Goal: Task Accomplishment & Management: Manage account settings

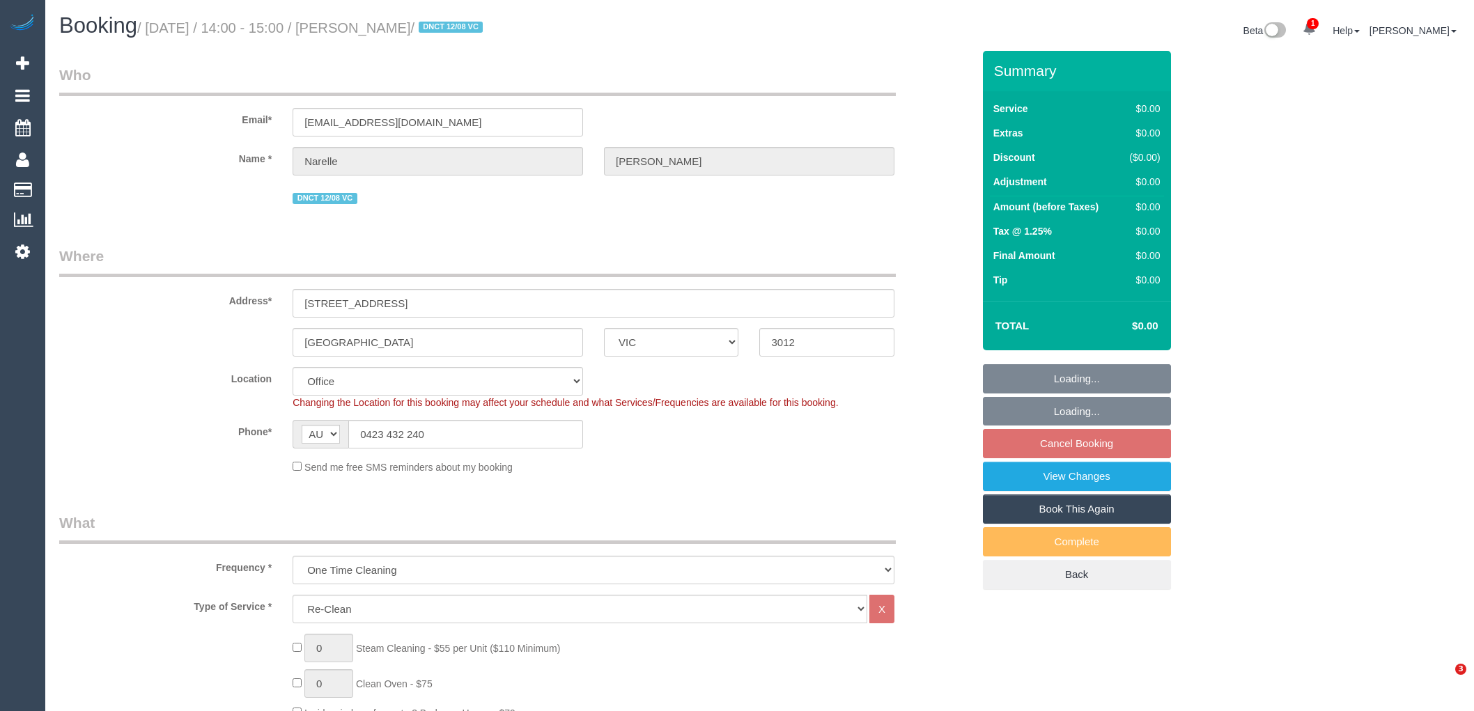
select select "VIC"
select select "string:stripe-pm_1RuXKF2GScqysDRVkRBcHjqx"
select select "number:28"
select select "number:14"
select select "number:19"
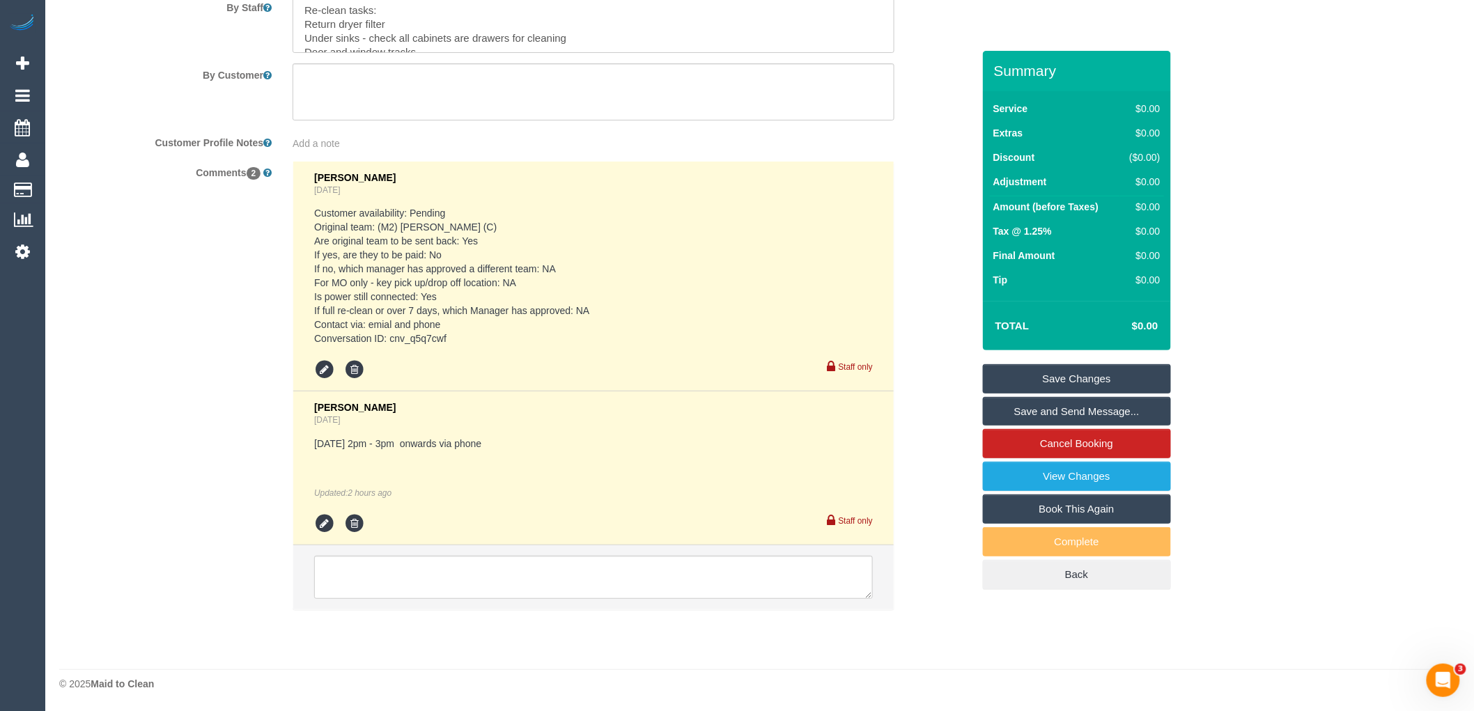
scroll to position [2190, 0]
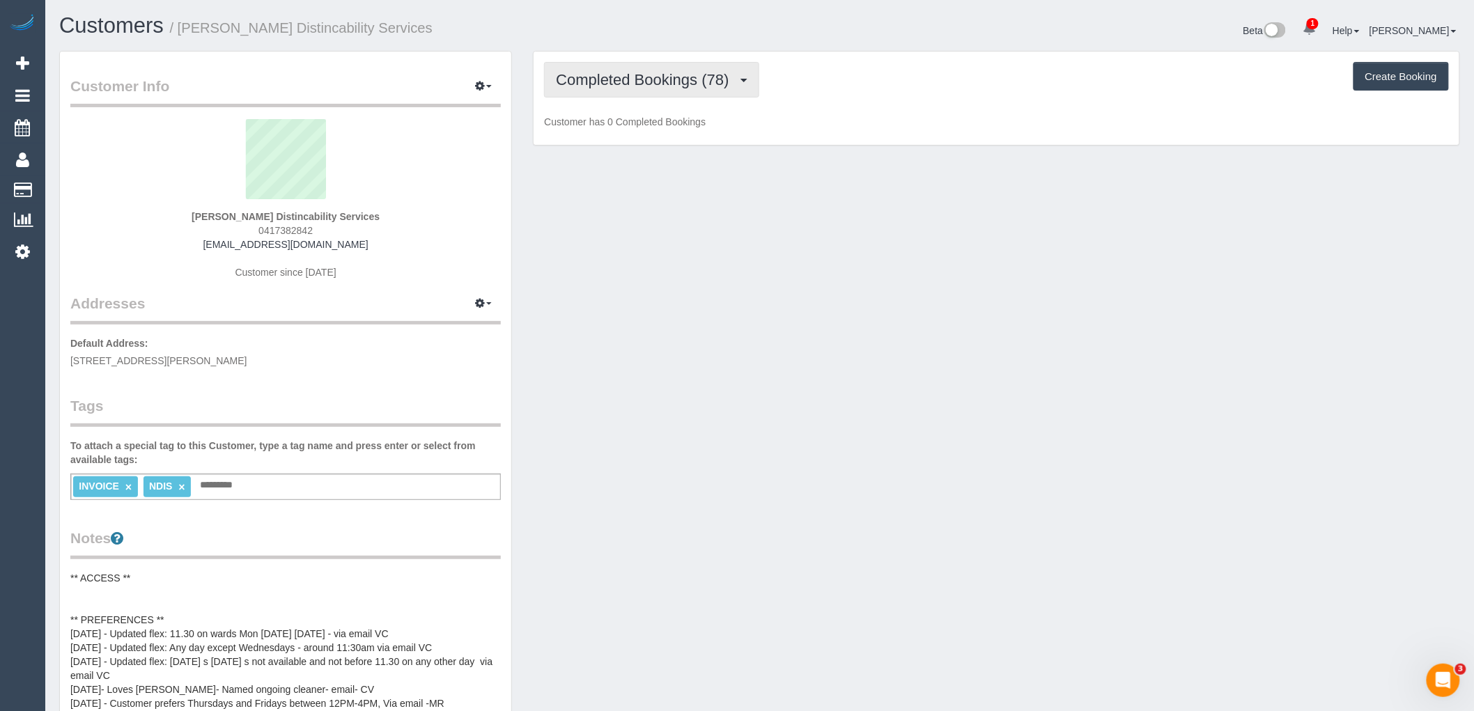
click at [725, 98] on button "Completed Bookings (78)" at bounding box center [651, 80] width 215 height 36
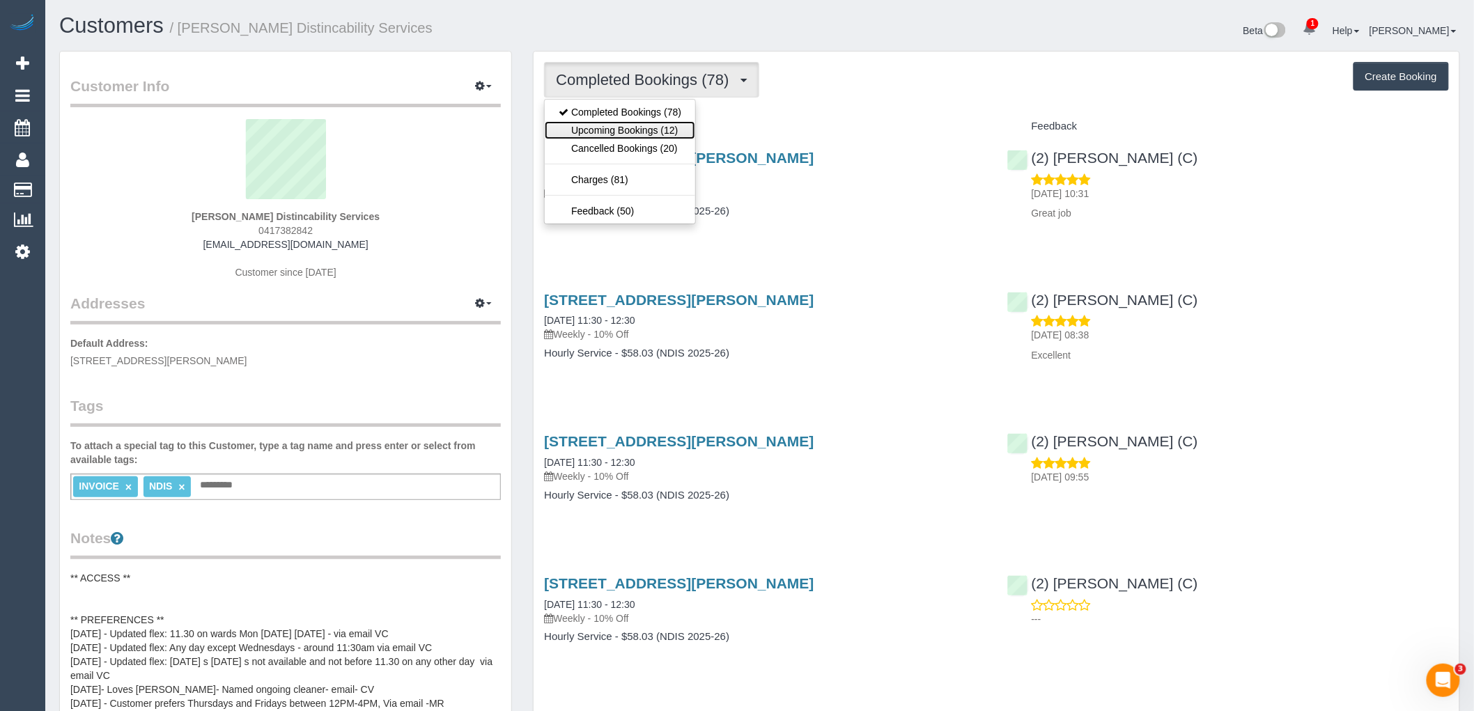
click at [645, 134] on link "Upcoming Bookings (12)" at bounding box center [620, 130] width 150 height 18
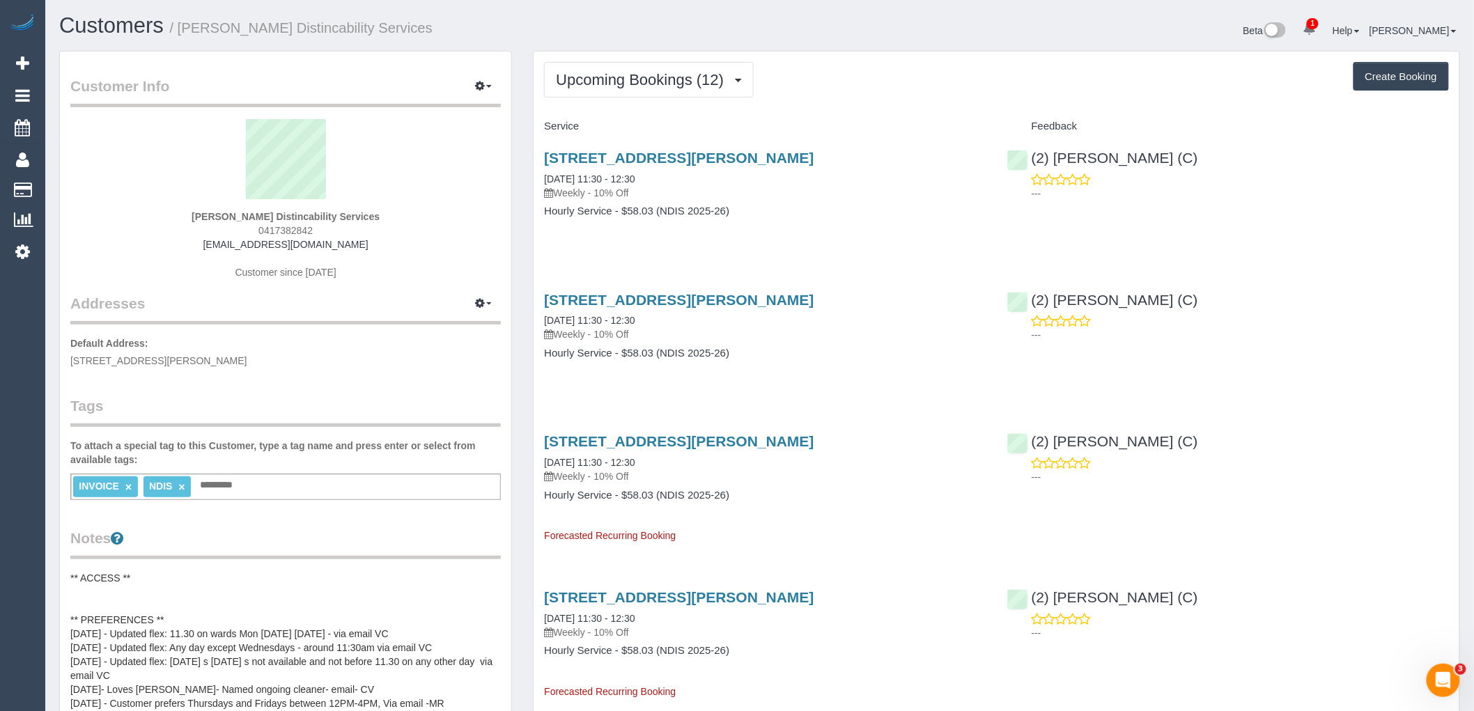
click at [715, 242] on div "62 Mc Arthur Road, Ivanhoe East, VIC 3079 14/08/2025 11:30 - 12:30 Weekly - 10%…" at bounding box center [765, 191] width 462 height 107
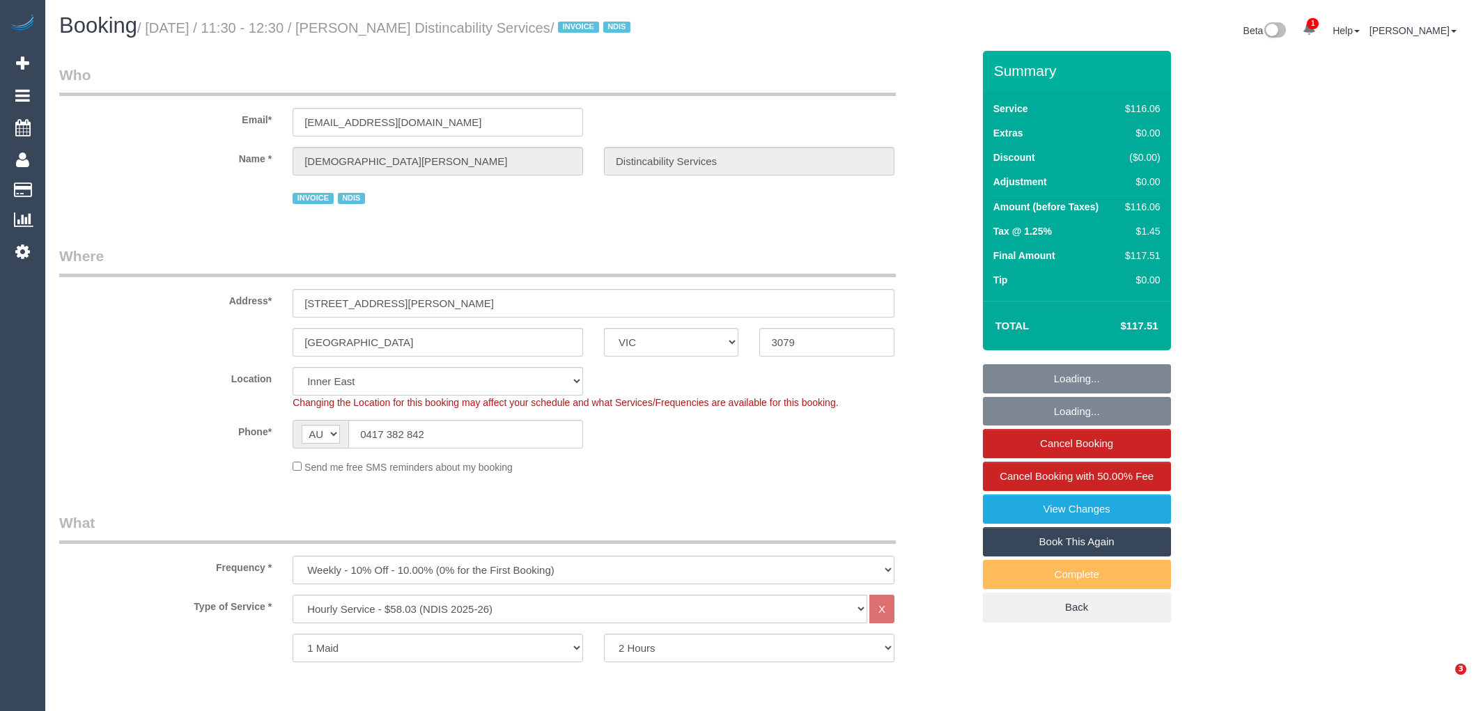
select select "VIC"
select select "number:28"
select select "number:14"
select select "number:19"
select select "number:36"
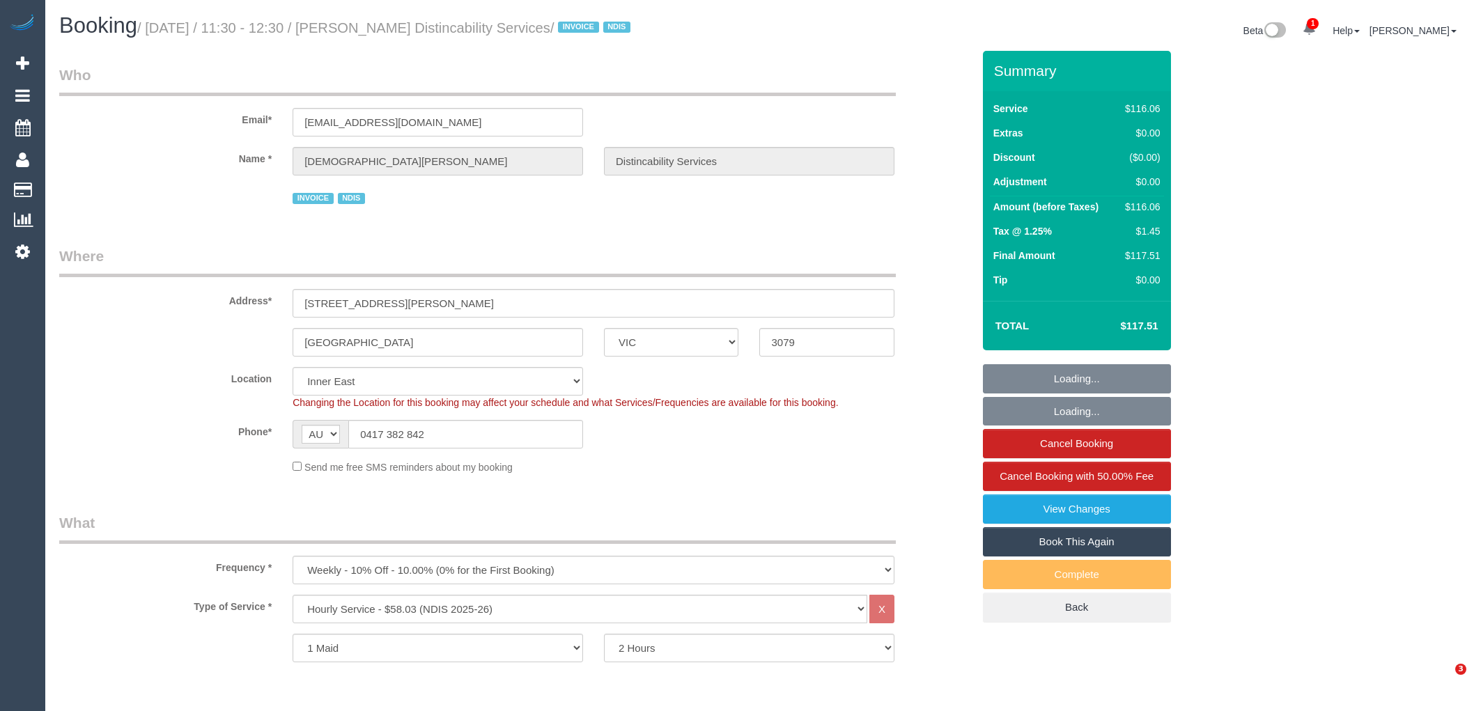
select select "number:35"
select select "number:13"
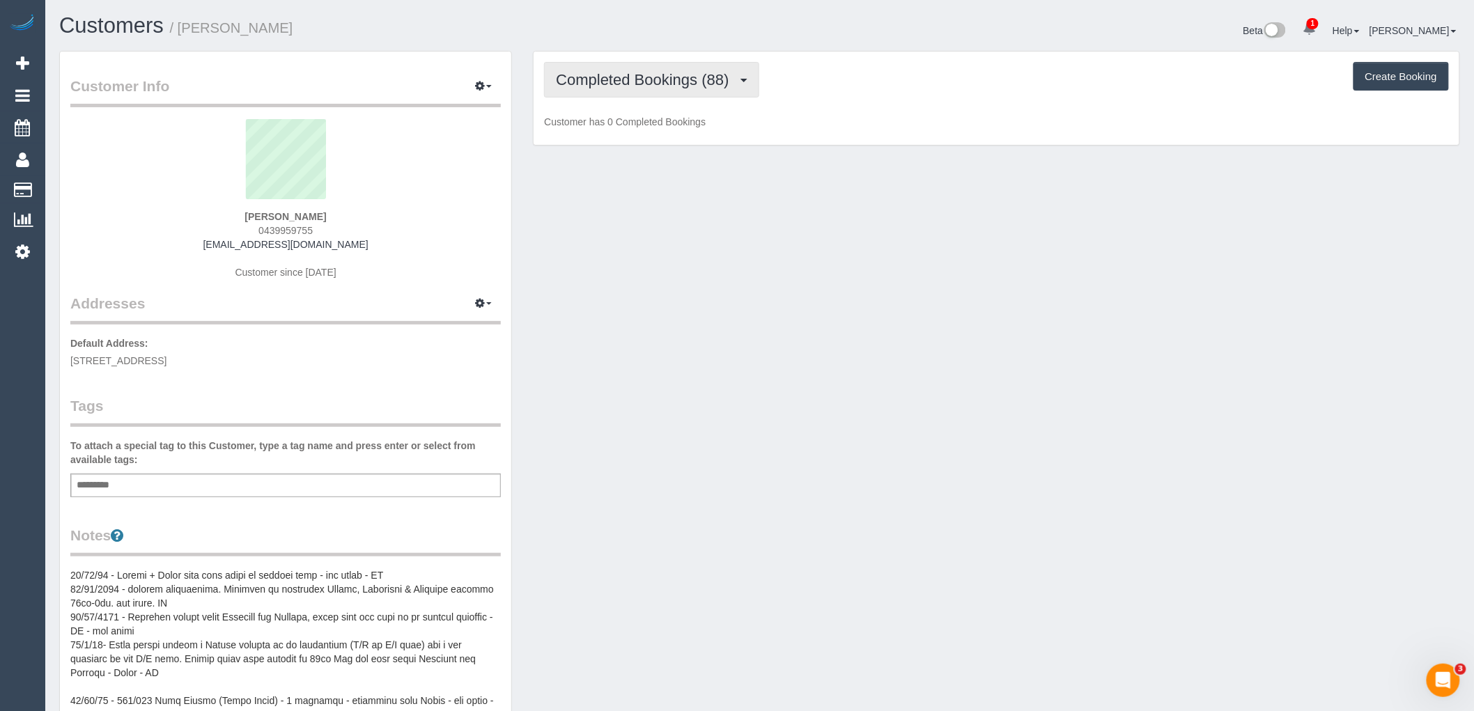
click at [712, 71] on button "Completed Bookings (88)" at bounding box center [651, 80] width 215 height 36
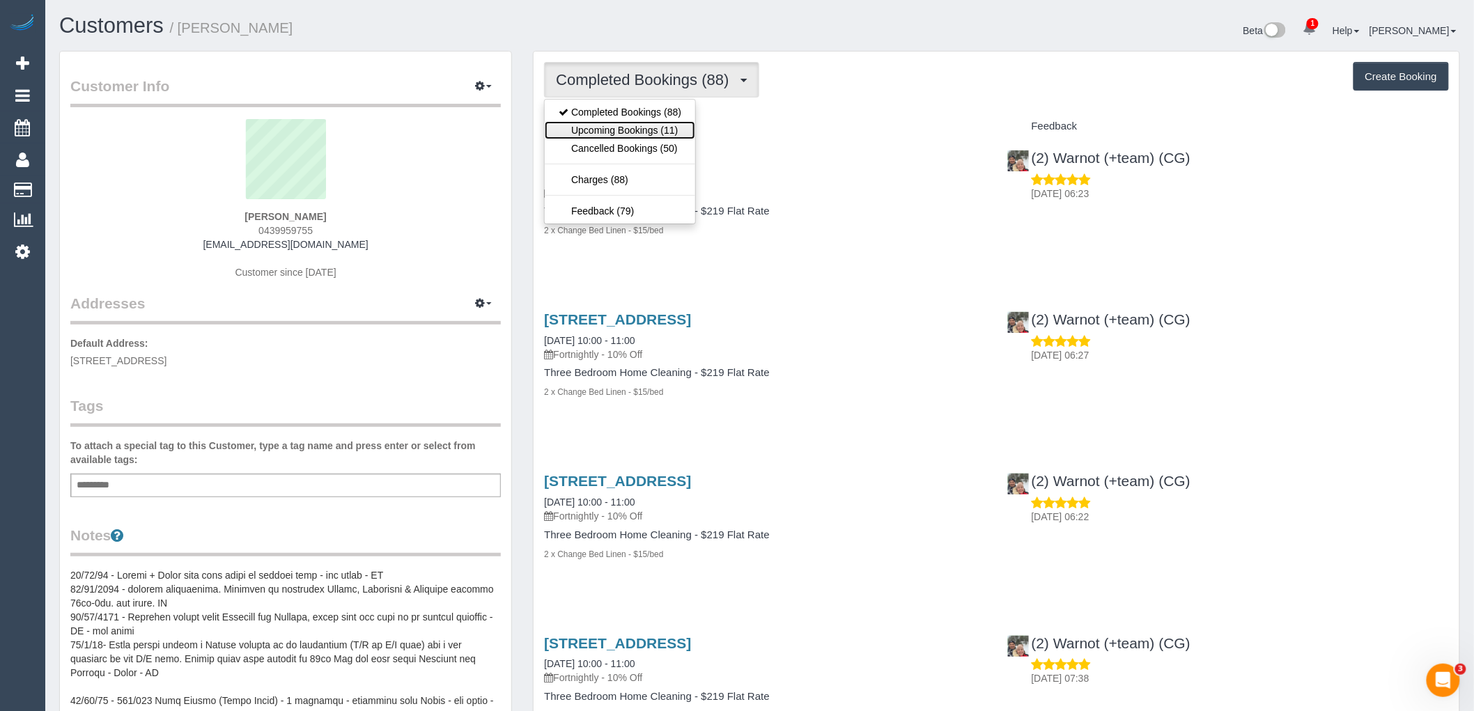
click at [669, 122] on link "Upcoming Bookings (11)" at bounding box center [620, 130] width 150 height 18
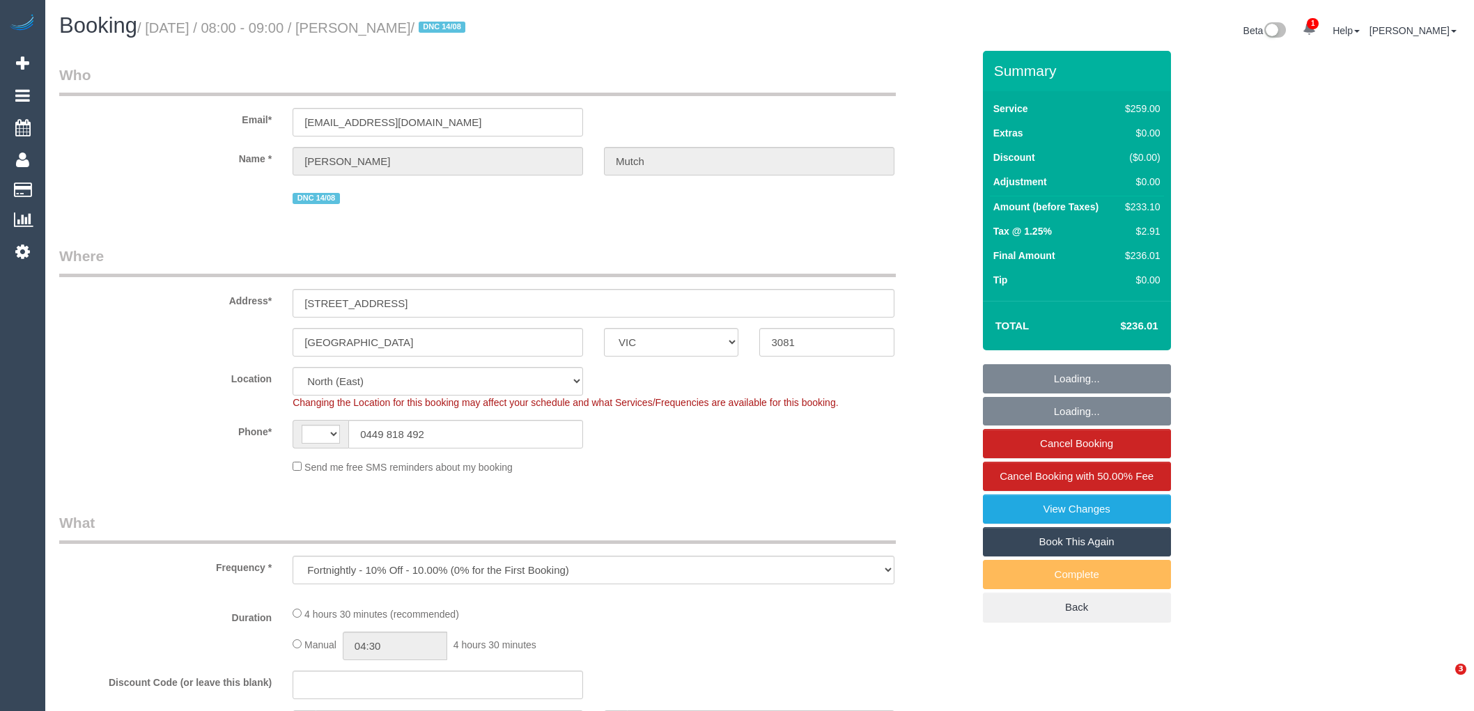
select select "VIC"
select select "object:746"
select select "string:AU"
select select "string:stripe-pm_1Rr9342GScqysDRVwuYZBjIs"
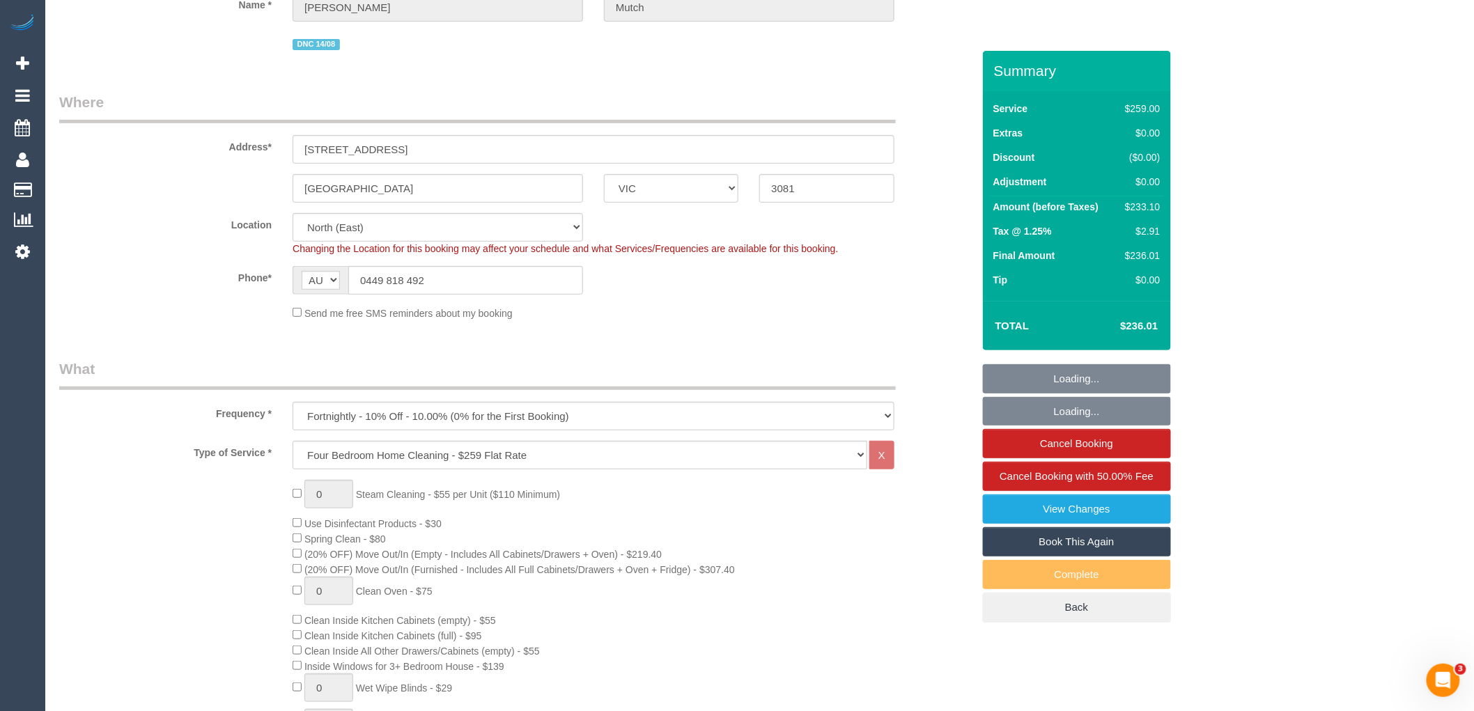
select select "number:29"
select select "number:14"
select select "number:18"
select select "number:22"
select select "number:12"
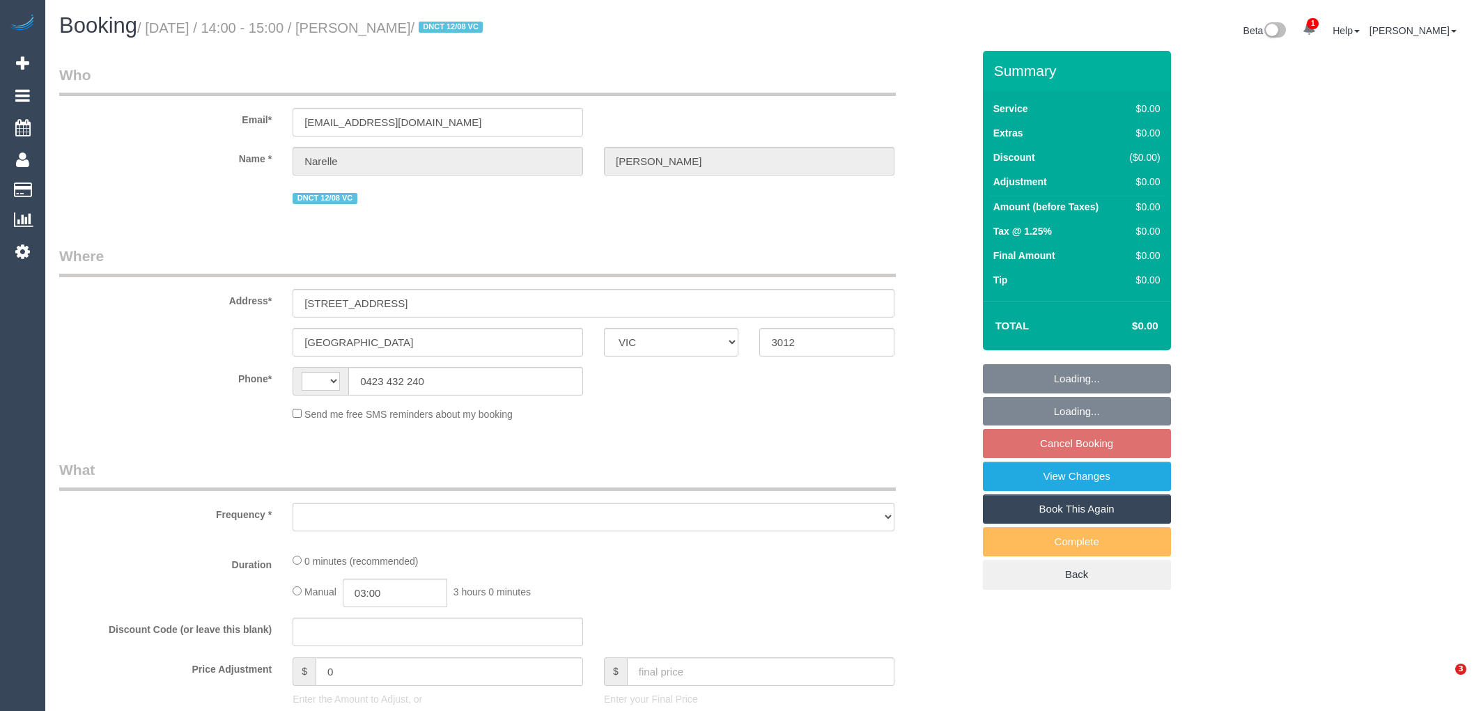
select select "VIC"
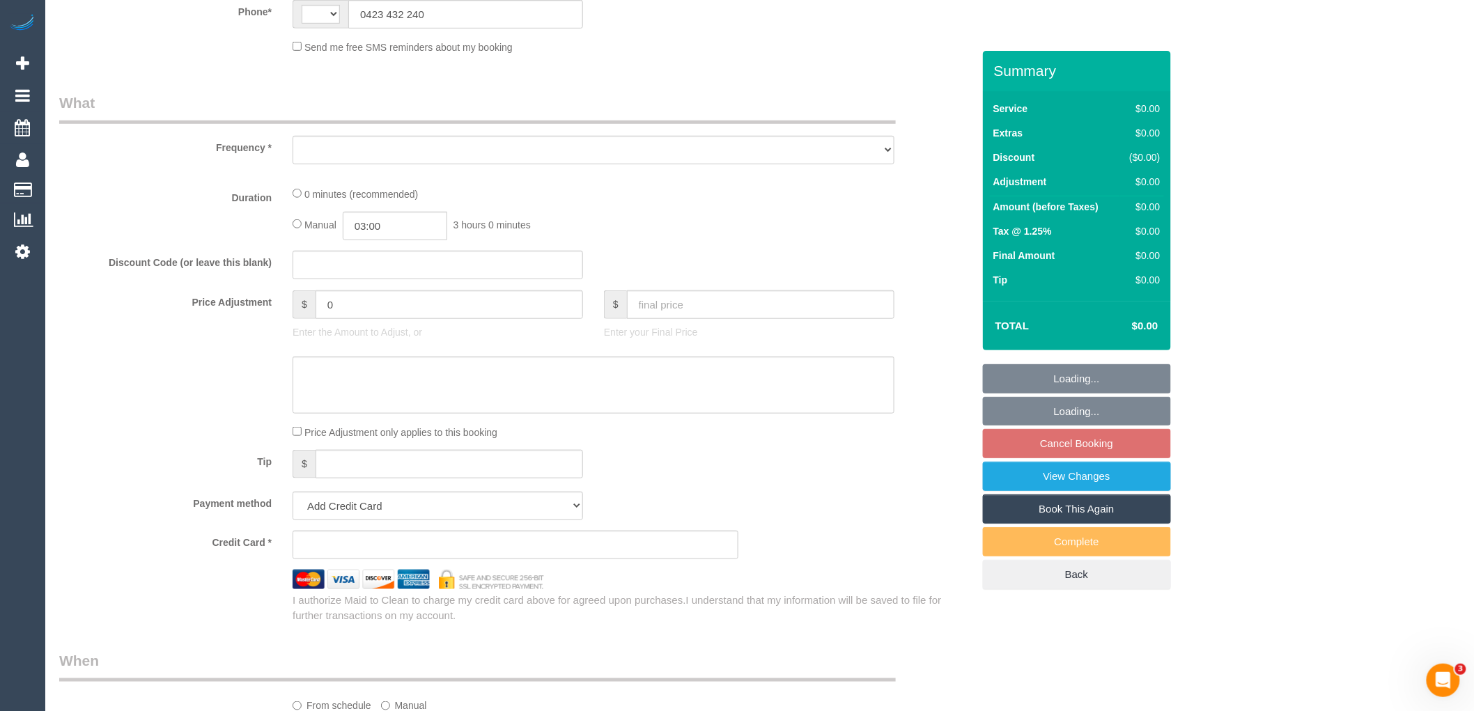
select select "string:stripe-pm_1RuXKF2GScqysDRVkRBcHjqx"
select select "number:28"
select select "number:14"
select select "number:19"
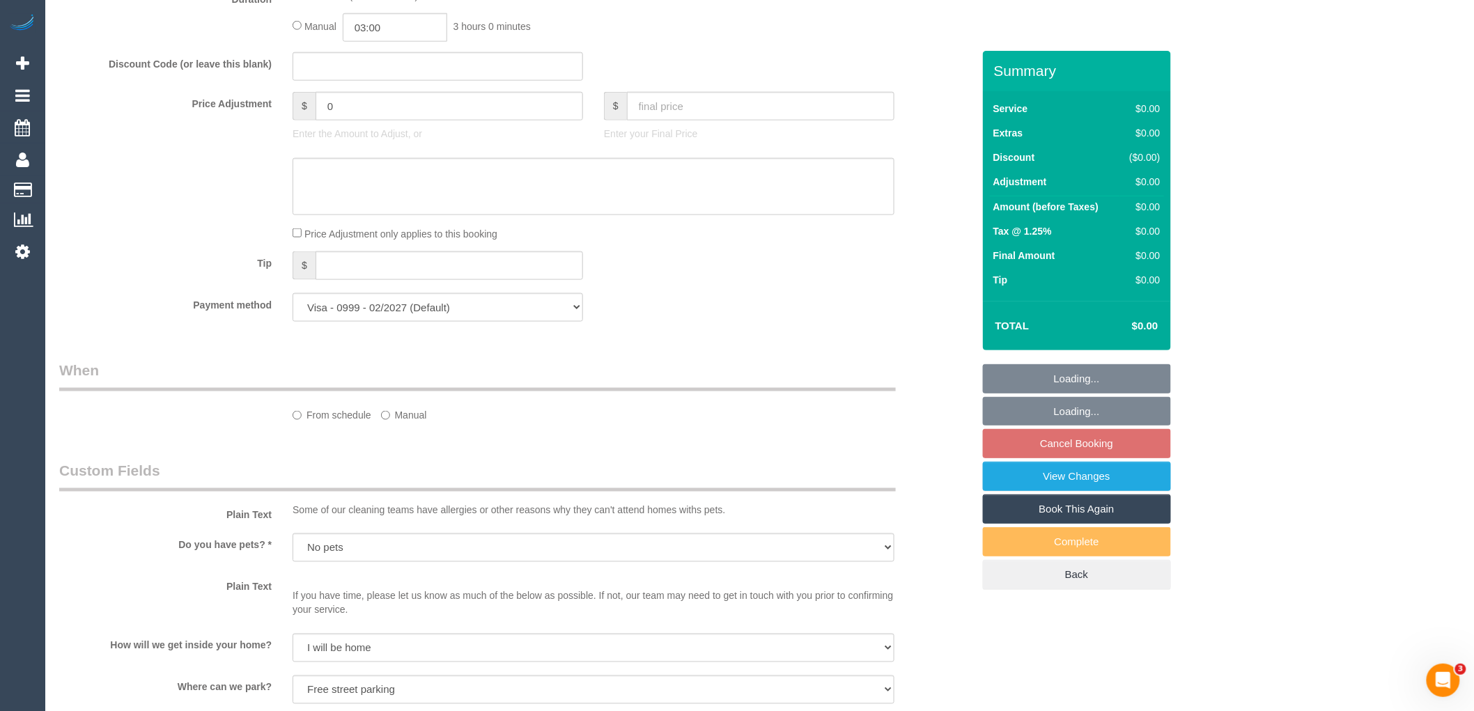
select select "string:AU"
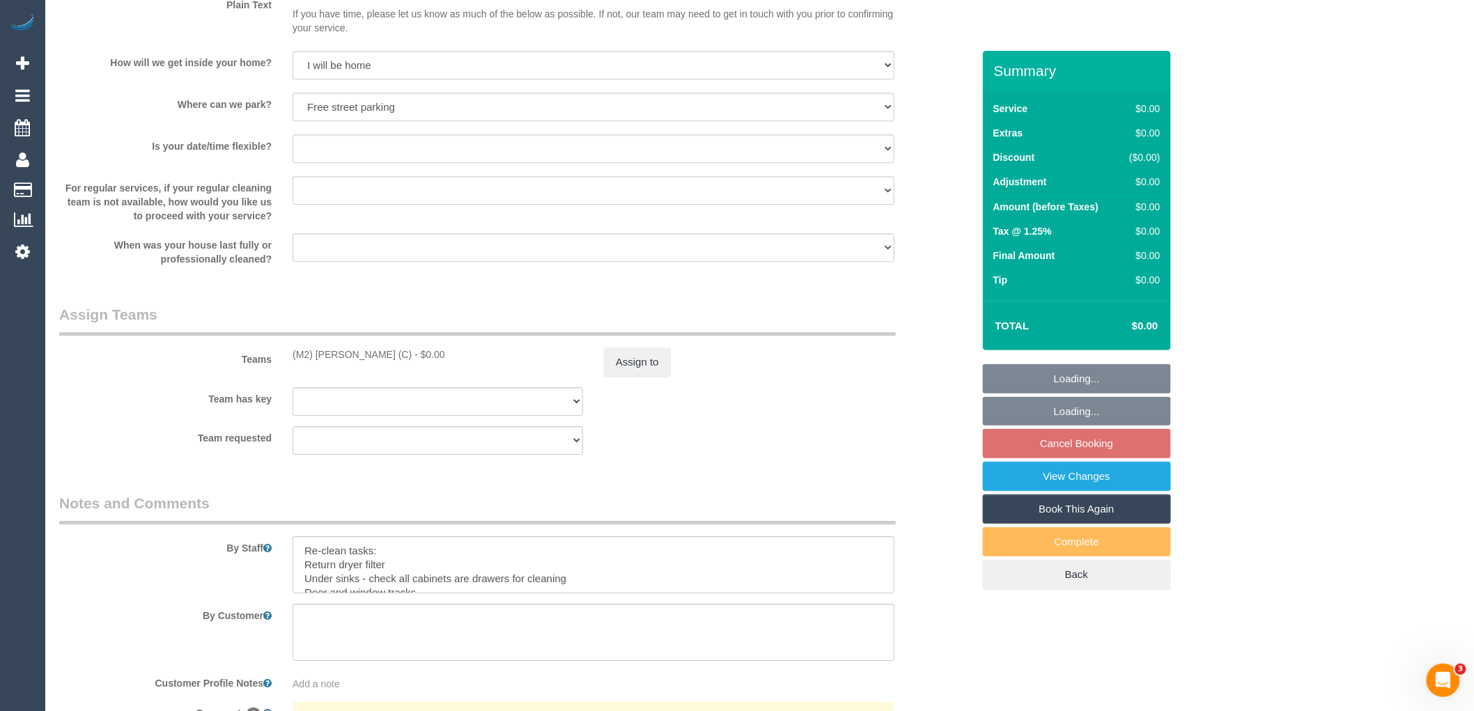
select select "object:2085"
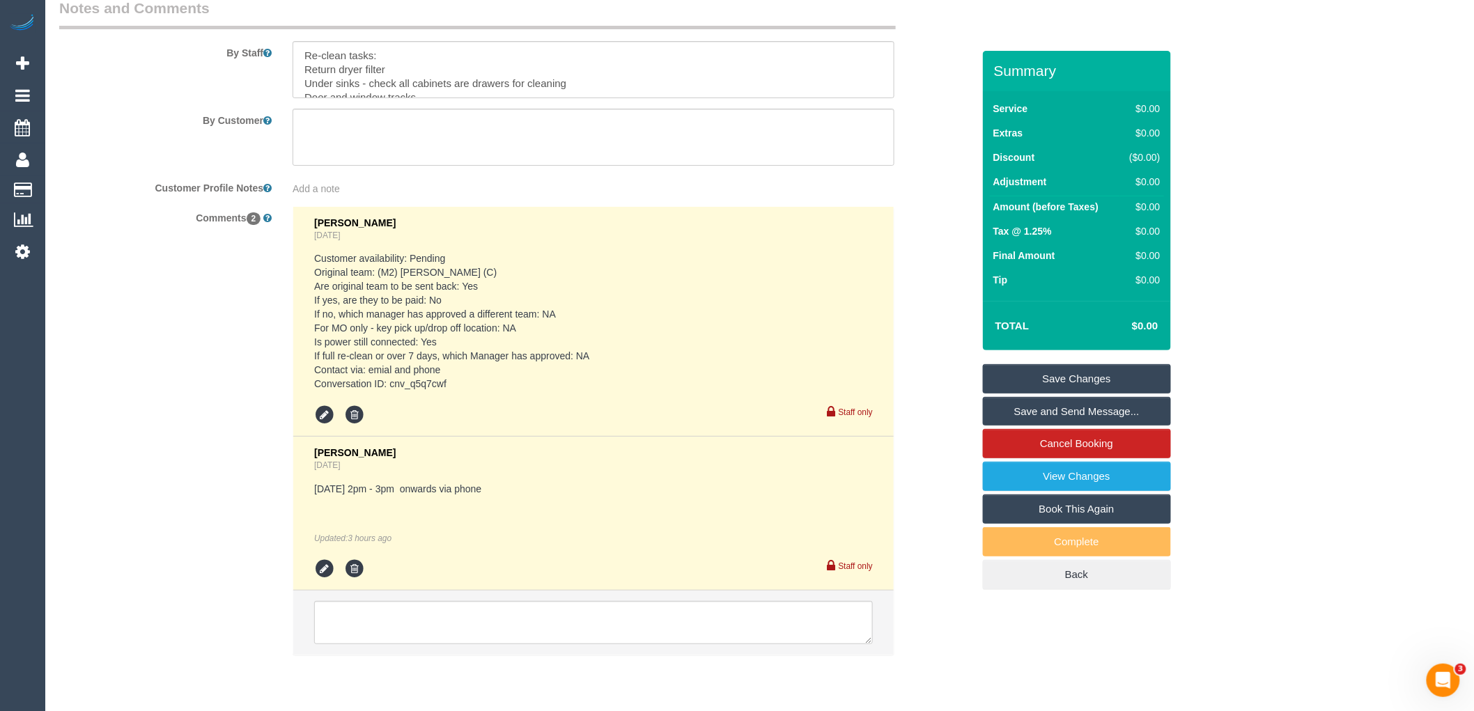
scroll to position [2113, 0]
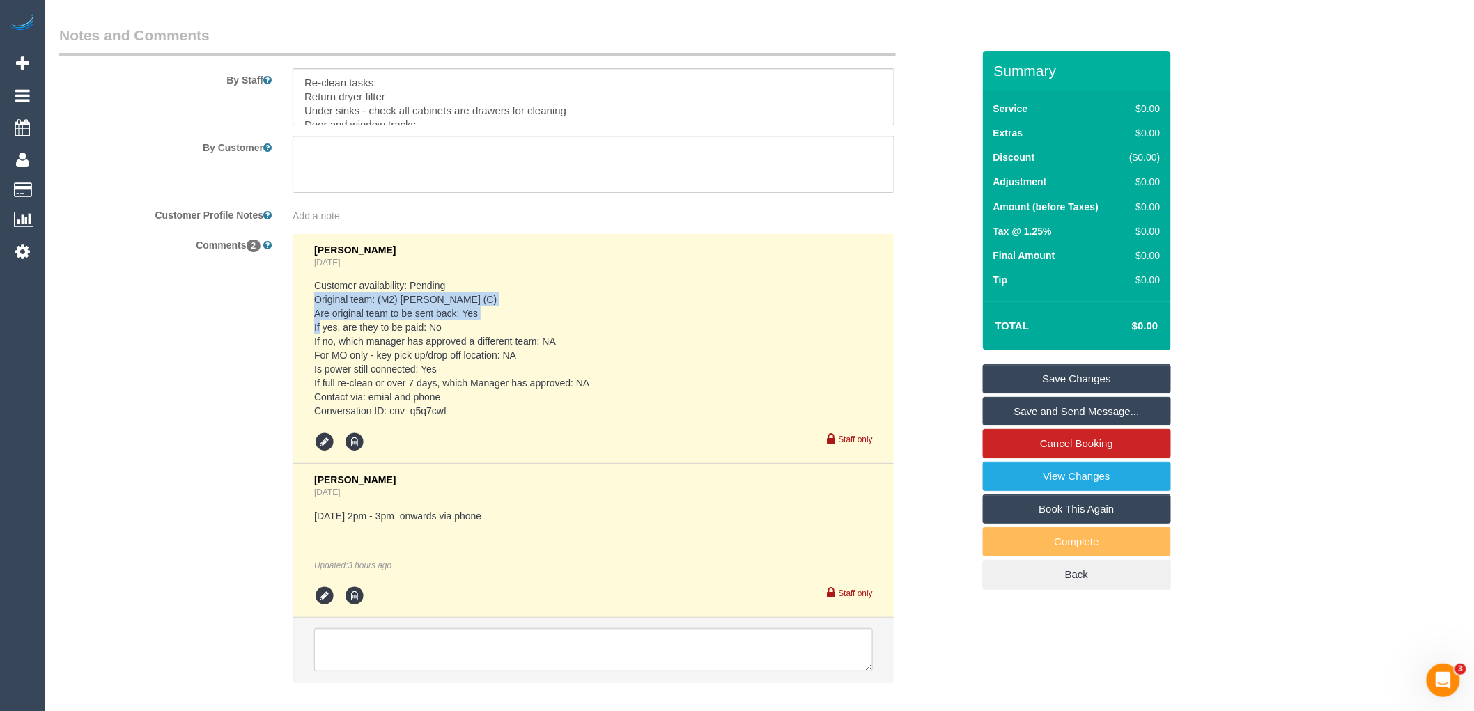
drag, startPoint x: 484, startPoint y: 316, endPoint x: 300, endPoint y: 310, distance: 184.0
click at [300, 310] on li "Vanessa Christou Yesterday Customer availability: Pending Original team: (M2) J…" at bounding box center [593, 349] width 600 height 231
click at [524, 323] on pre "Customer availability: Pending Original team: (M2) Joseph Tshibangu (C) Are ori…" at bounding box center [593, 348] width 559 height 139
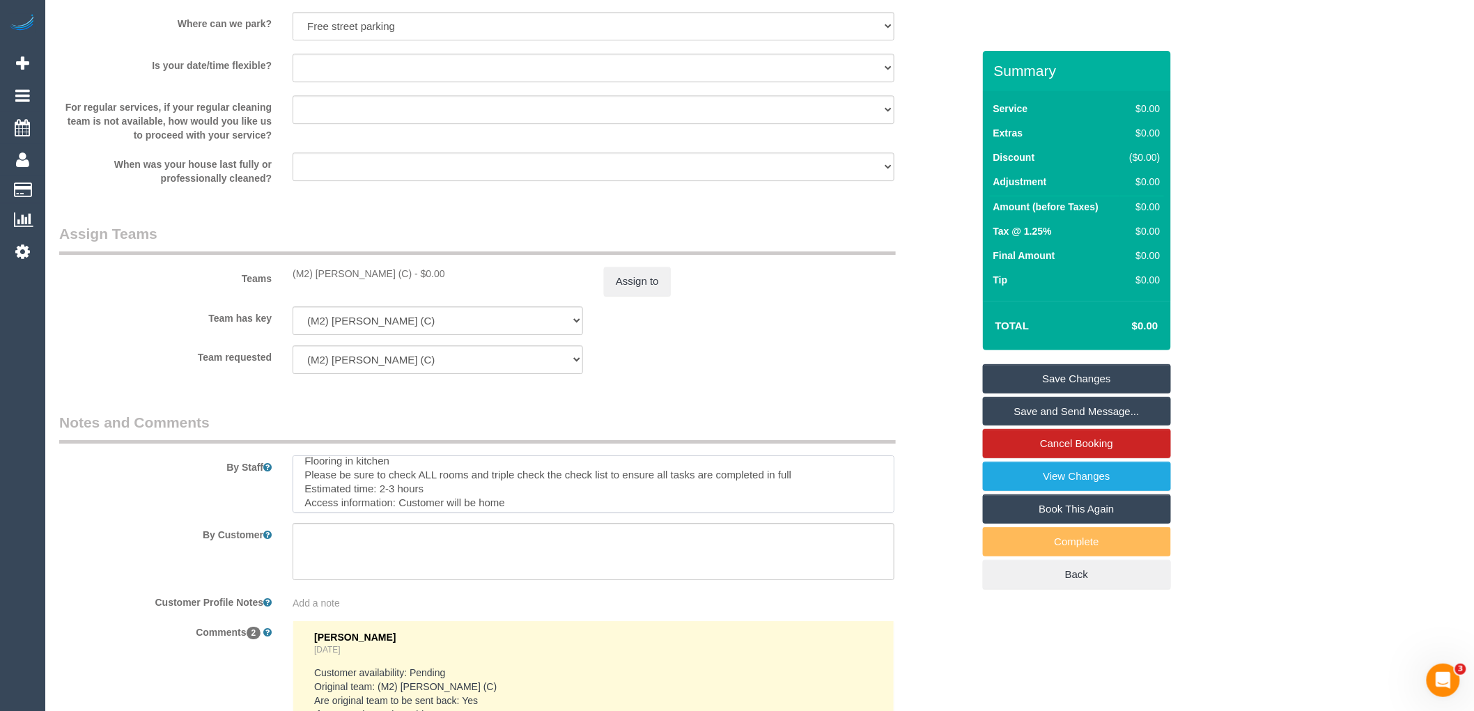
scroll to position [0, 0]
drag, startPoint x: 396, startPoint y: 465, endPoint x: 302, endPoint y: 490, distance: 96.8
click at [302, 490] on textarea at bounding box center [594, 483] width 602 height 57
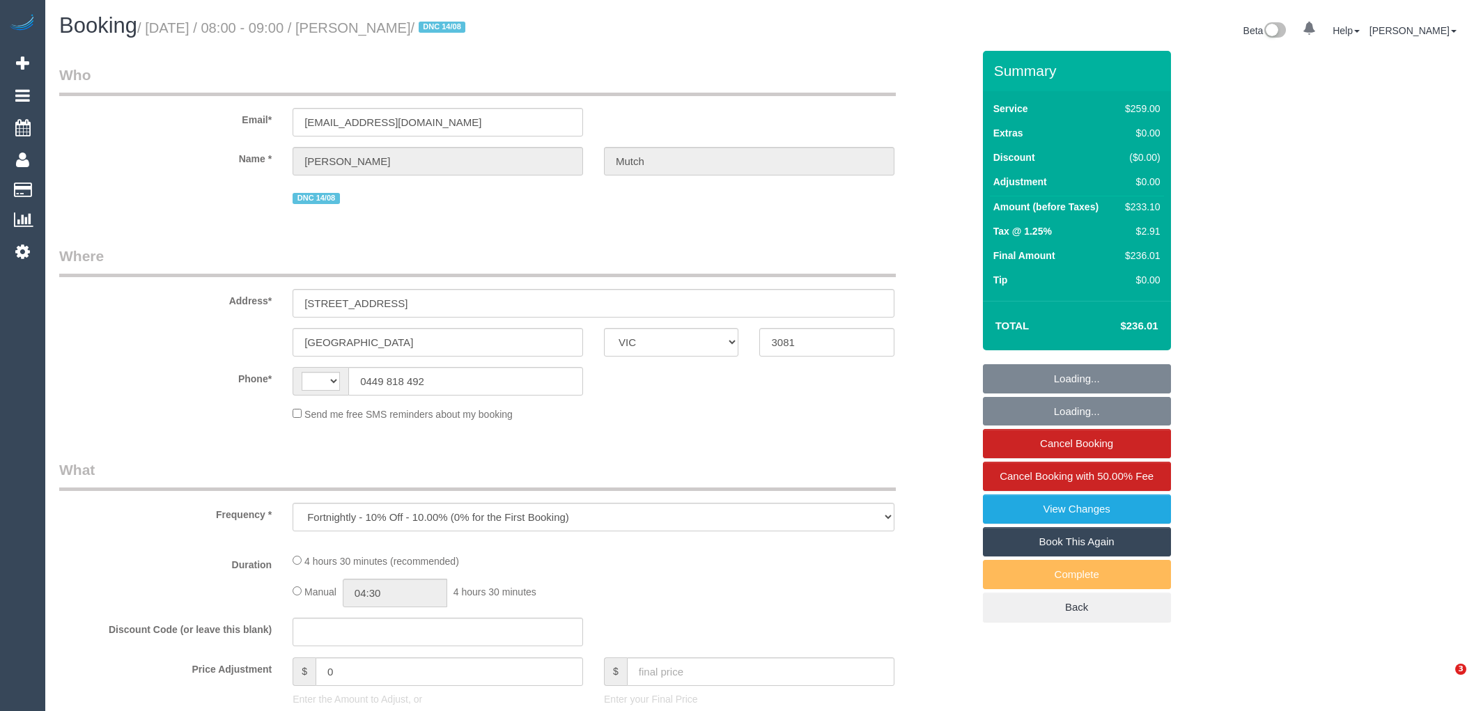
select select "VIC"
select select "string:stripe-pm_1Rr9342GScqysDRVwuYZBjIs"
select select "number:29"
select select "number:14"
select select "number:18"
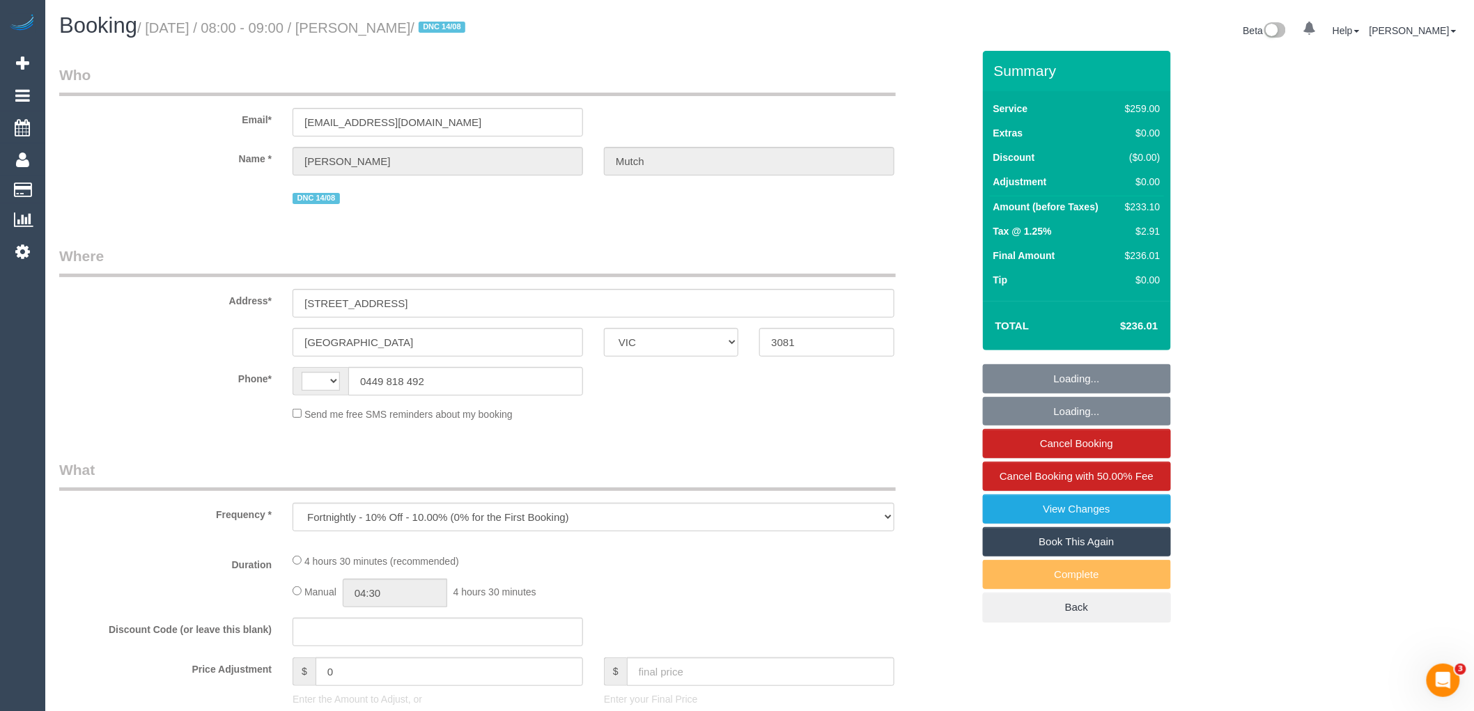
select select "number:22"
select select "number:12"
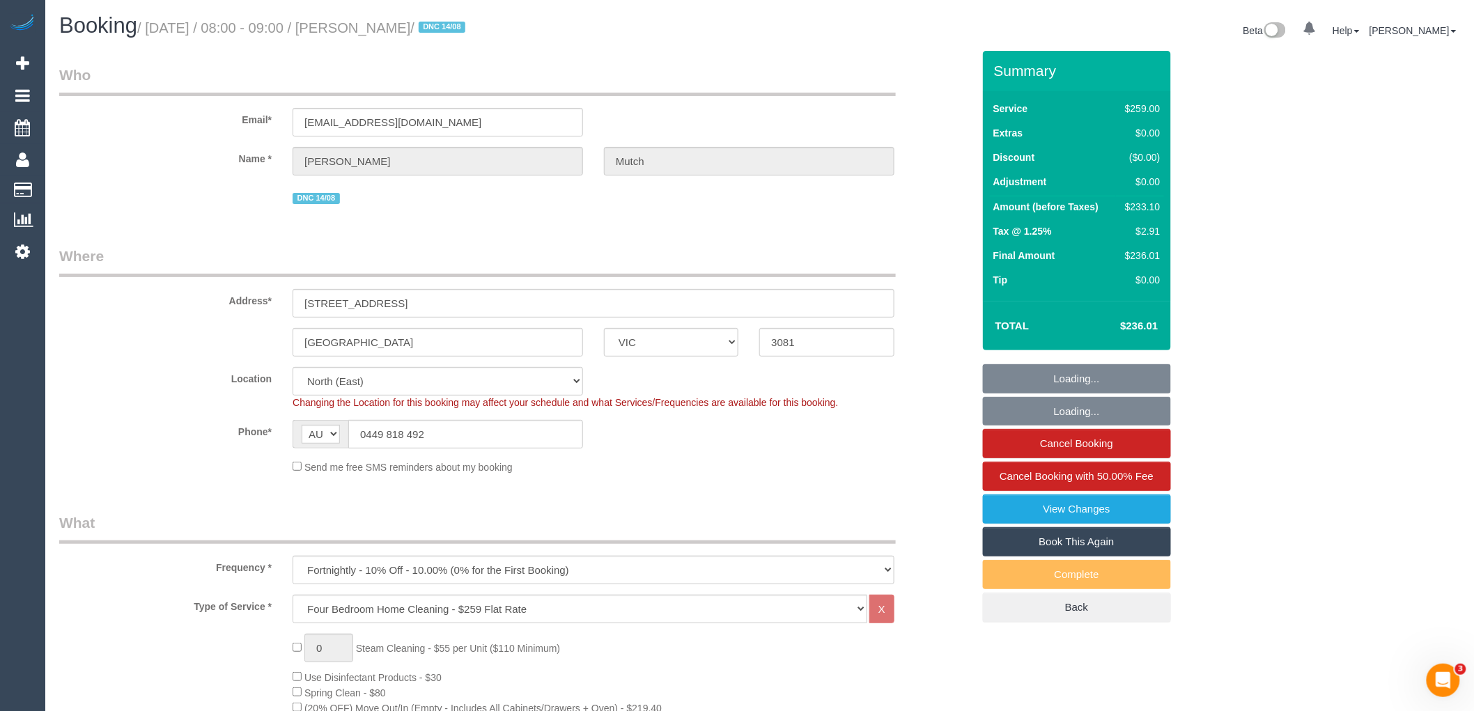
select select "string:AU"
select select "object:892"
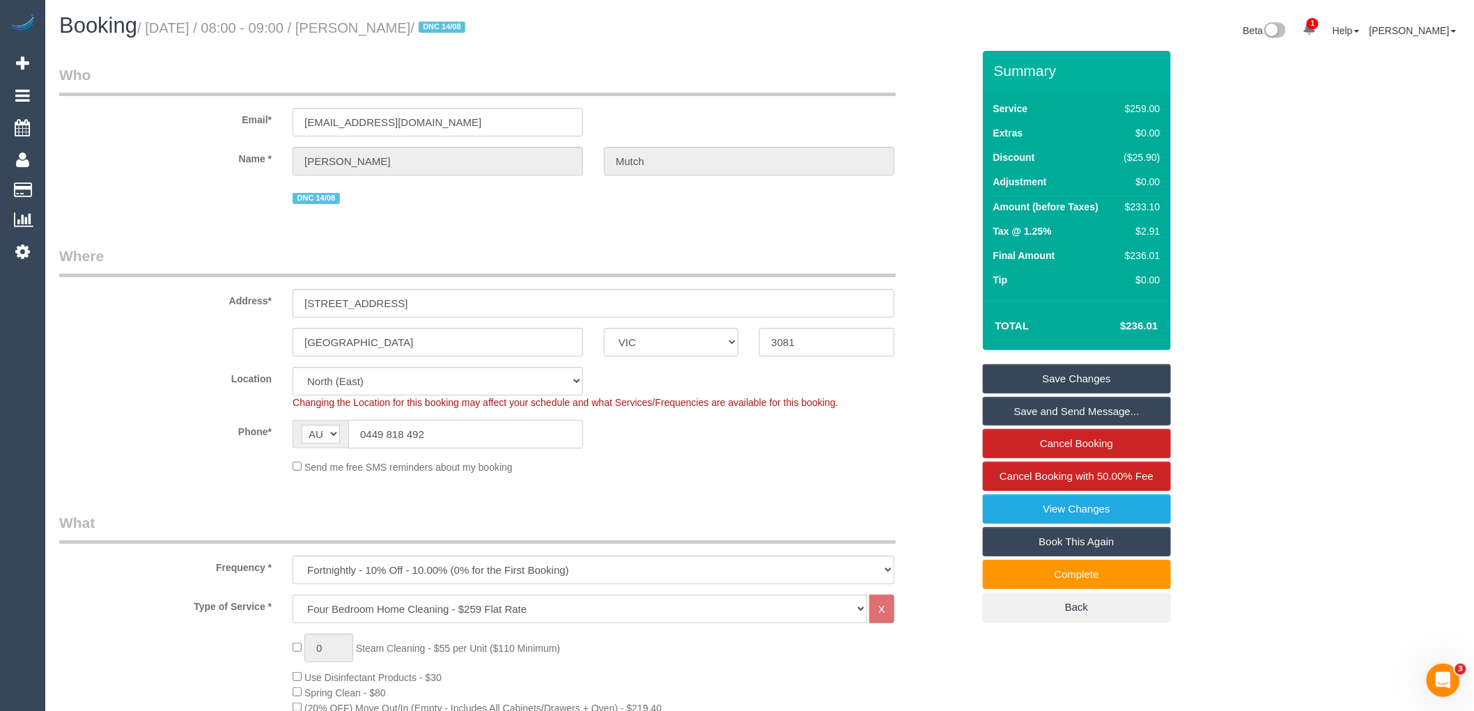
drag, startPoint x: 494, startPoint y: 433, endPoint x: 262, endPoint y: 434, distance: 232.6
click at [262, 433] on div "Phone* AF AL DZ AD AO AI AQ AG AR AM AW AU AT AZ BS BH BD BB BY BE BZ BJ BM BT …" at bounding box center [516, 434] width 934 height 29
drag, startPoint x: 429, startPoint y: 29, endPoint x: 361, endPoint y: 28, distance: 68.3
click at [361, 28] on small "/ August 14, 2025 / 08:00 - 09:00 / Tom Mutch / DNC 14/08" at bounding box center [303, 27] width 332 height 15
copy small "Tom Mutch"
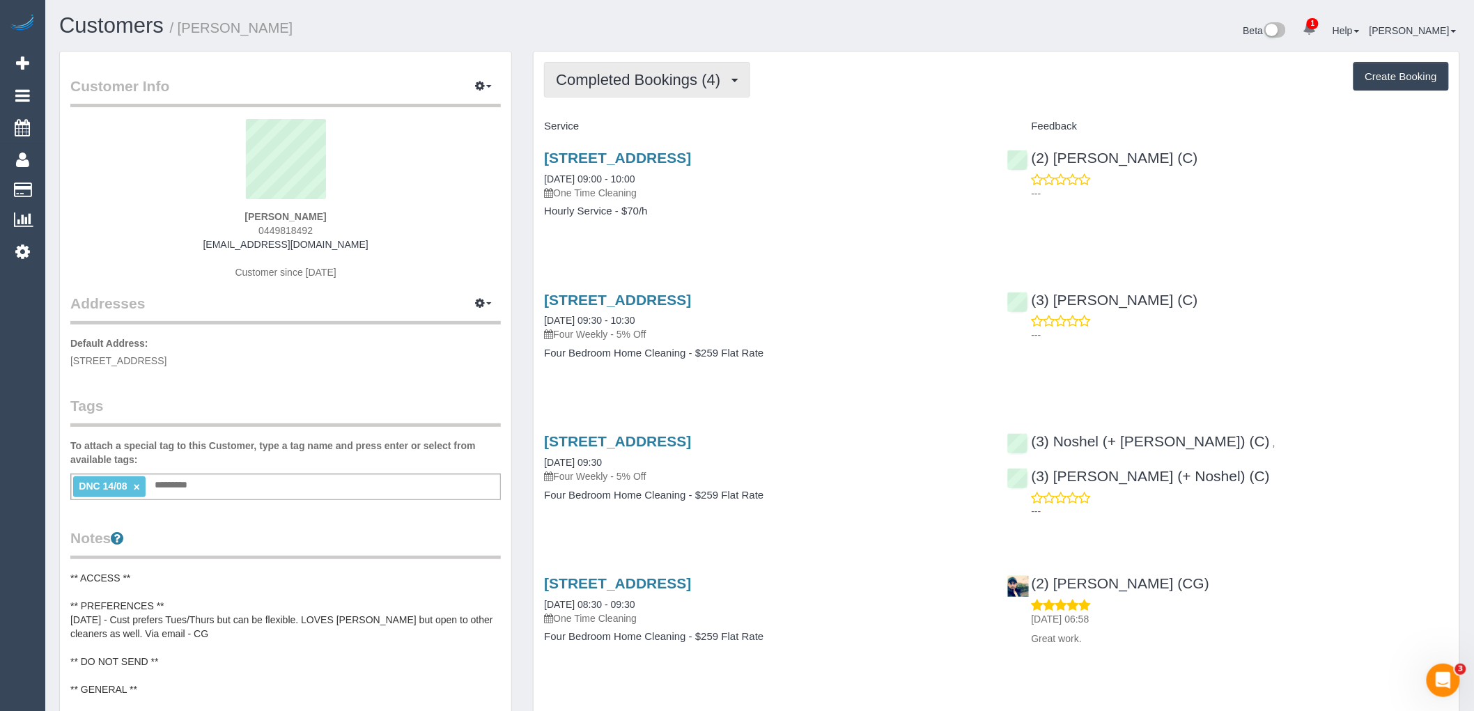
drag, startPoint x: 644, startPoint y: 78, endPoint x: 645, endPoint y: 93, distance: 15.4
click at [644, 78] on span "Completed Bookings (4)" at bounding box center [641, 79] width 171 height 17
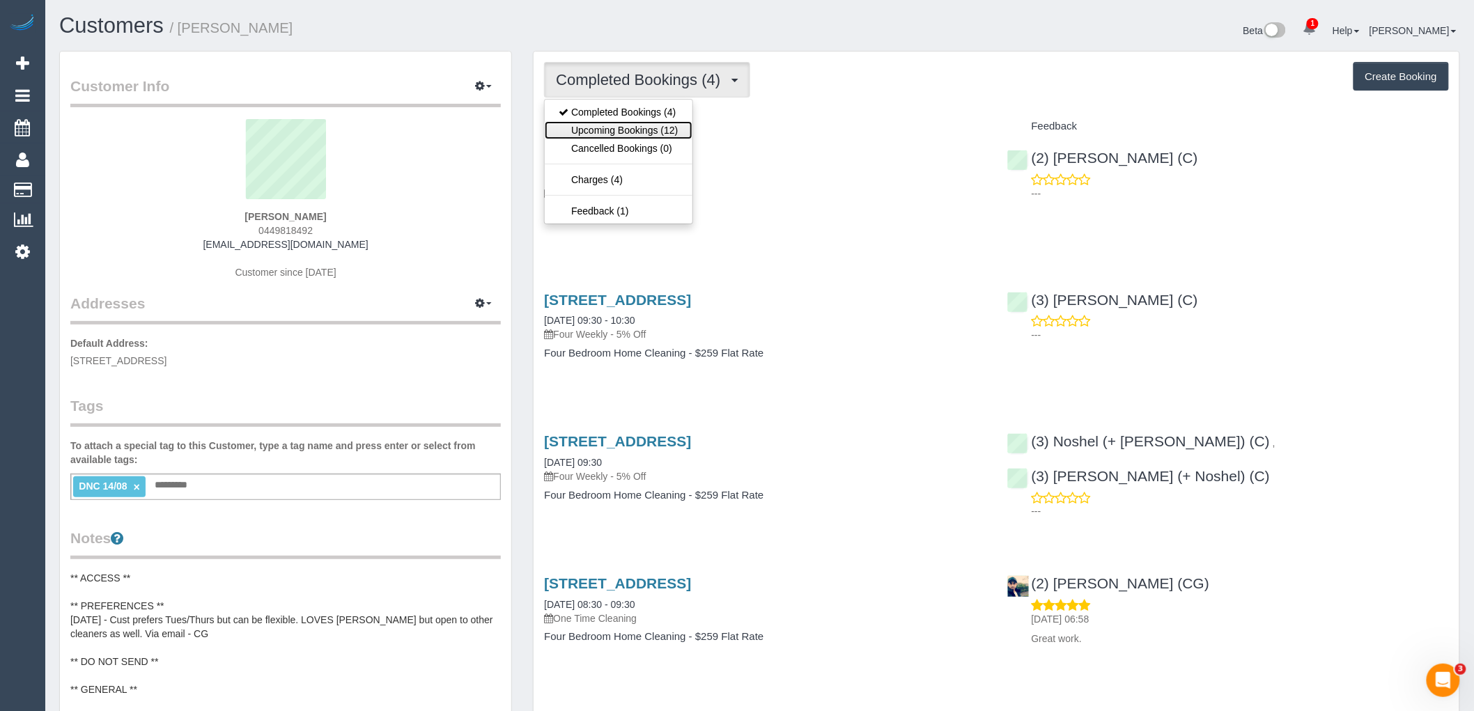
click at [644, 133] on link "Upcoming Bookings (12)" at bounding box center [618, 130] width 147 height 18
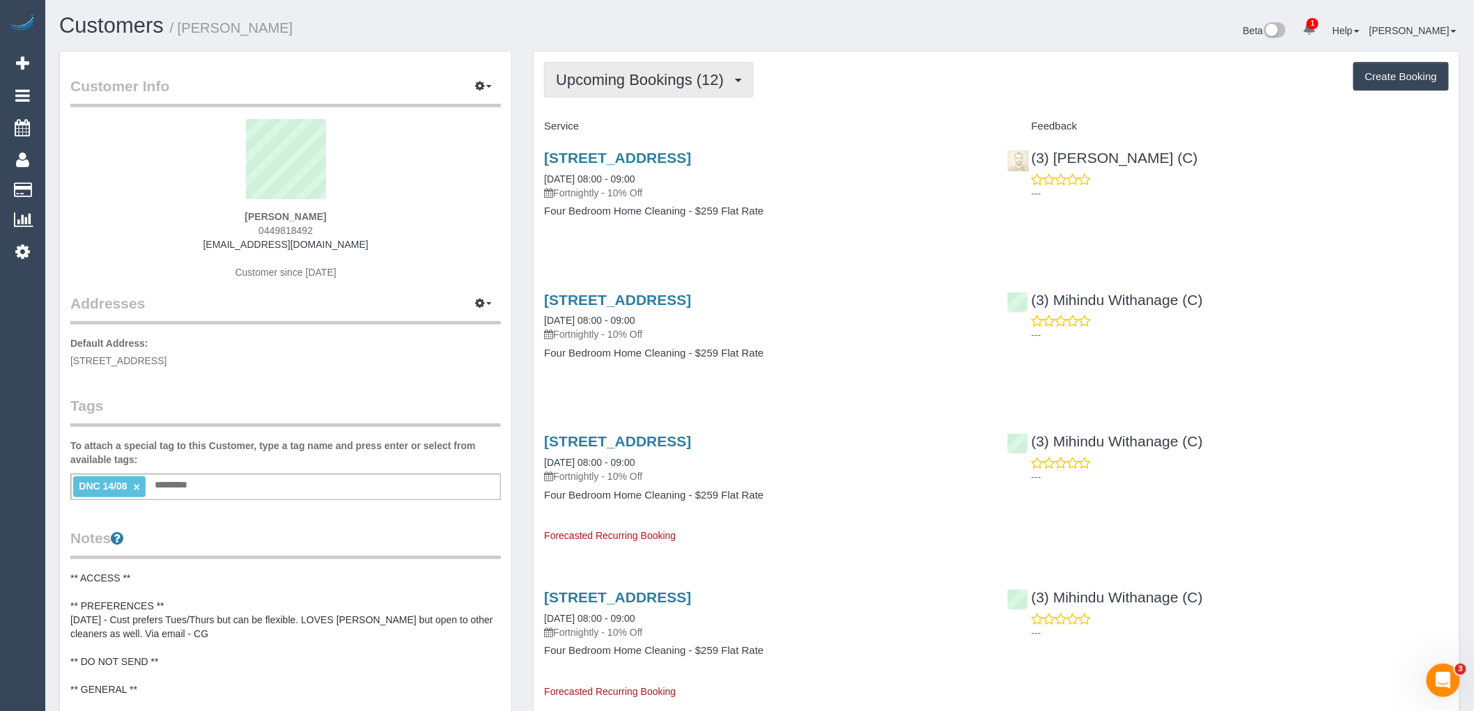
click at [680, 78] on span "Upcoming Bookings (12)" at bounding box center [643, 79] width 175 height 17
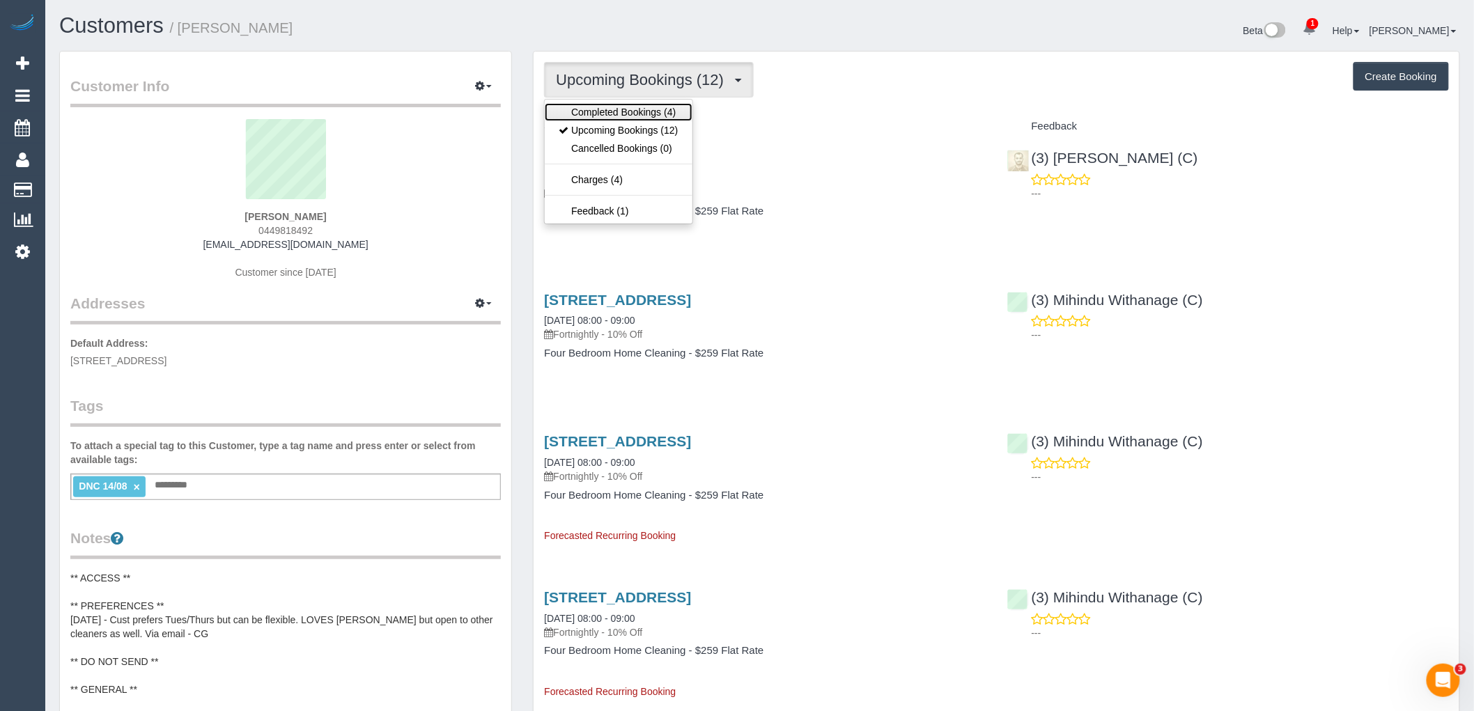
click at [678, 109] on link "Completed Bookings (4)" at bounding box center [618, 112] width 147 height 18
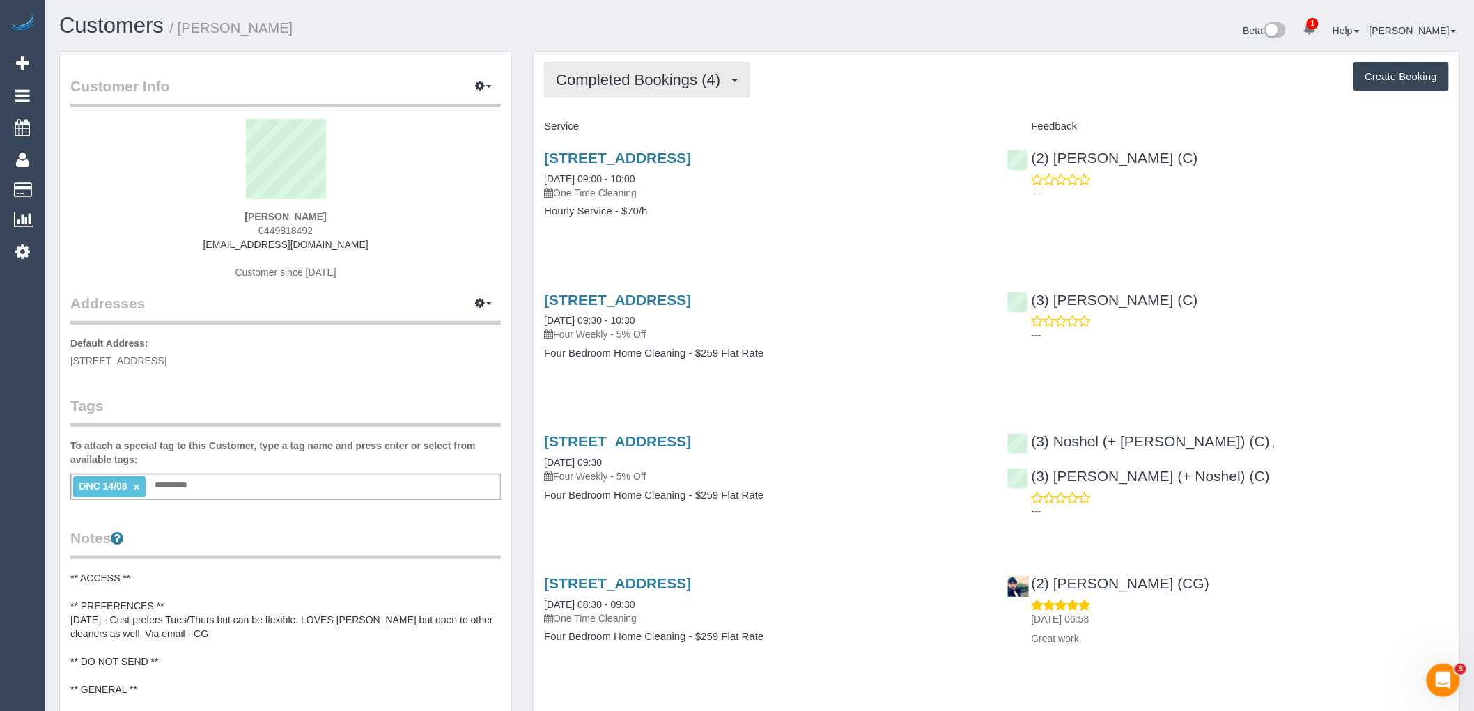
click at [667, 70] on button "Completed Bookings (4)" at bounding box center [647, 80] width 206 height 36
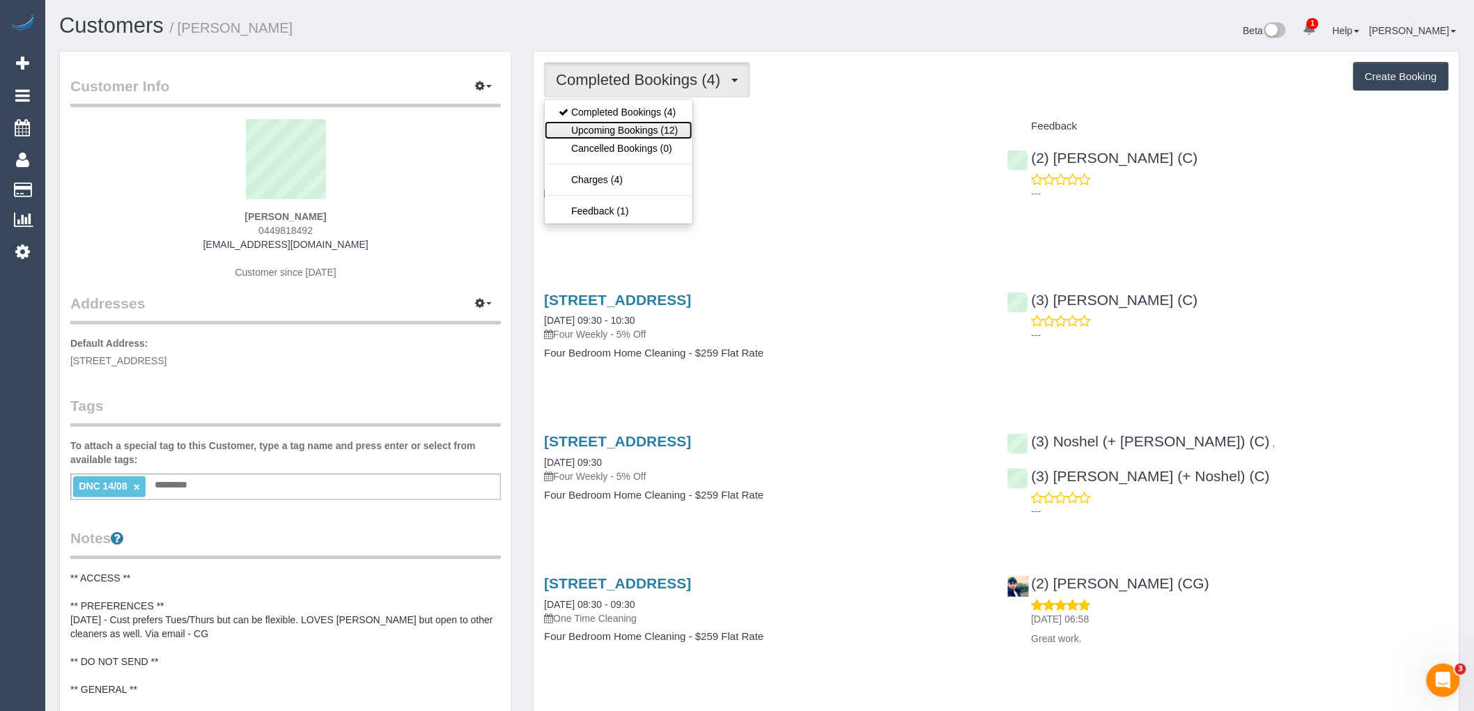
click at [667, 134] on link "Upcoming Bookings (12)" at bounding box center [618, 130] width 147 height 18
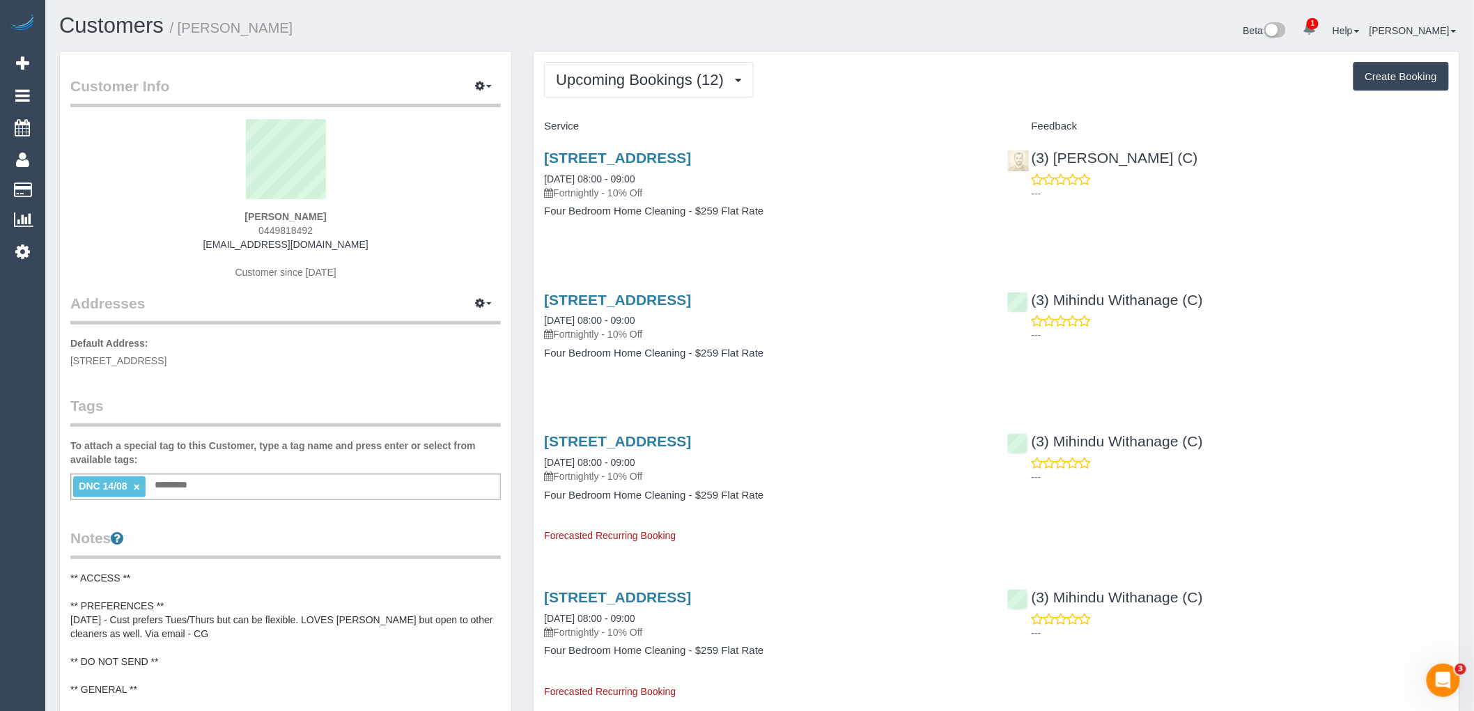
click at [307, 488] on div "DNC 14/08 × Add a tag" at bounding box center [285, 487] width 430 height 26
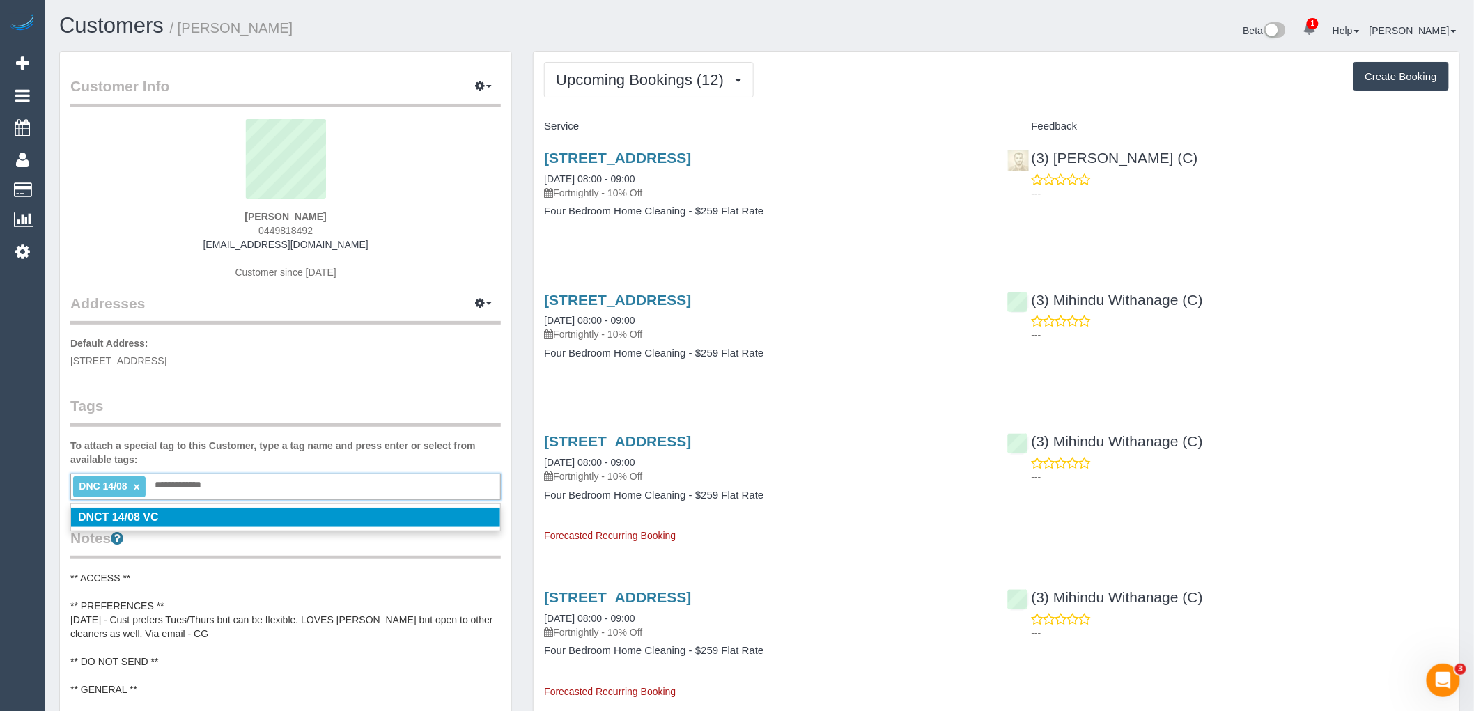
type input "**********"
click at [180, 405] on legend "Tags" at bounding box center [285, 411] width 430 height 31
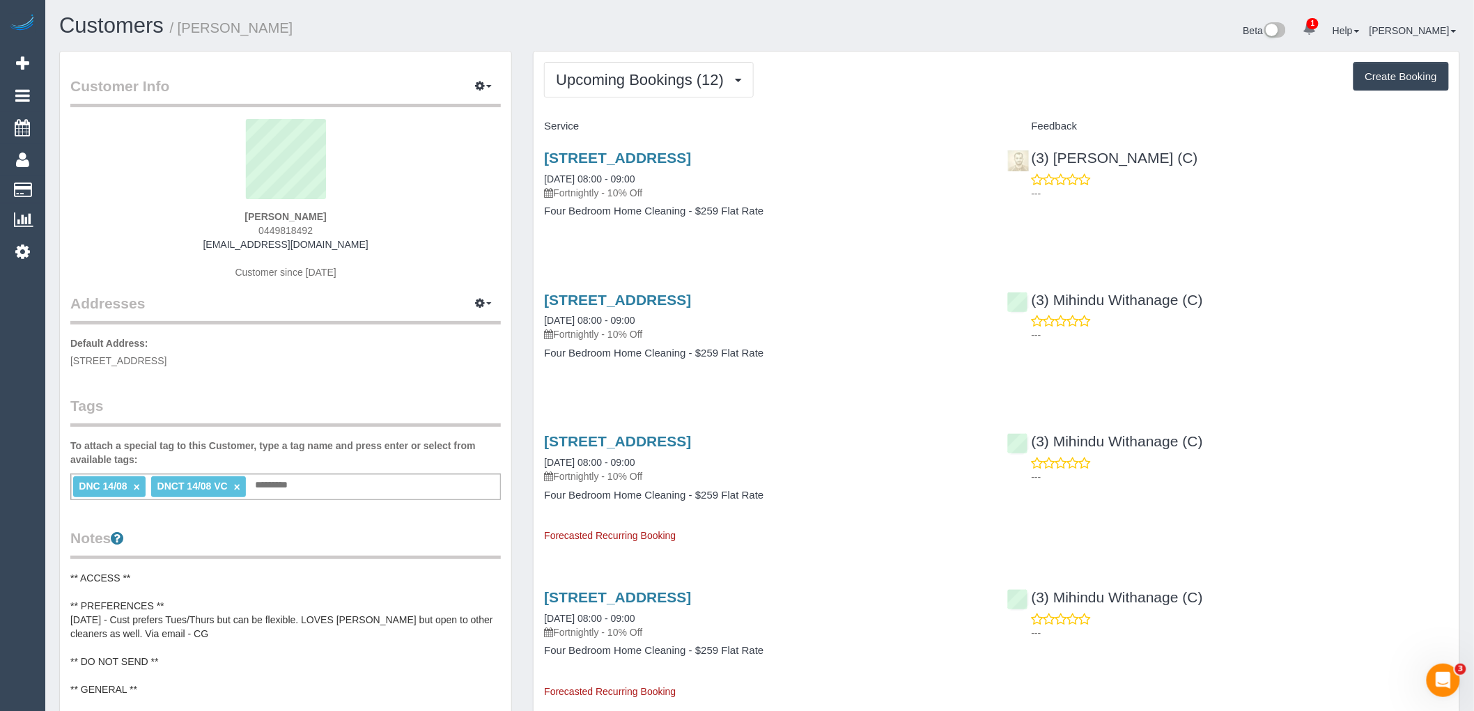
click at [134, 486] on link "×" at bounding box center [137, 487] width 6 height 12
click at [193, 397] on legend "Tags" at bounding box center [285, 411] width 430 height 31
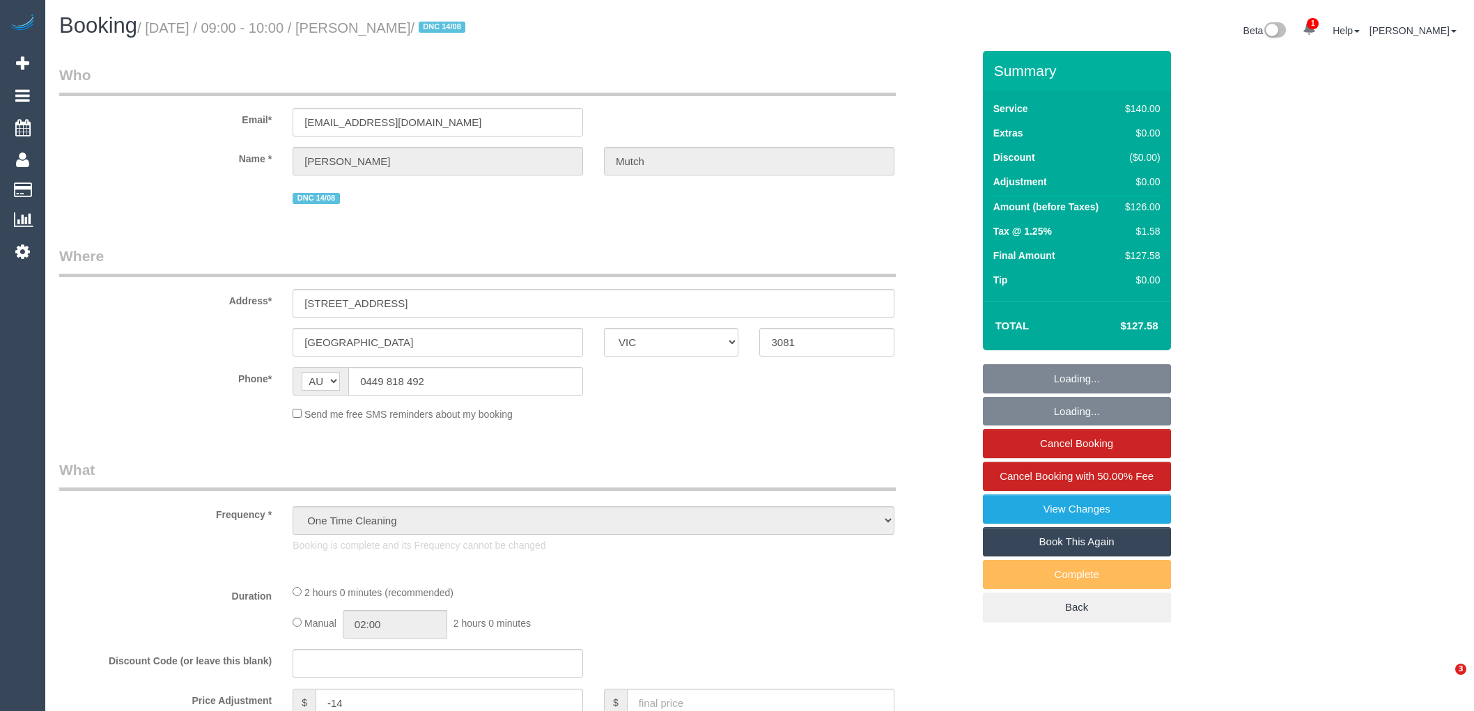
select select "VIC"
select select "number:29"
select select "number:14"
select select "number:18"
select select "number:22"
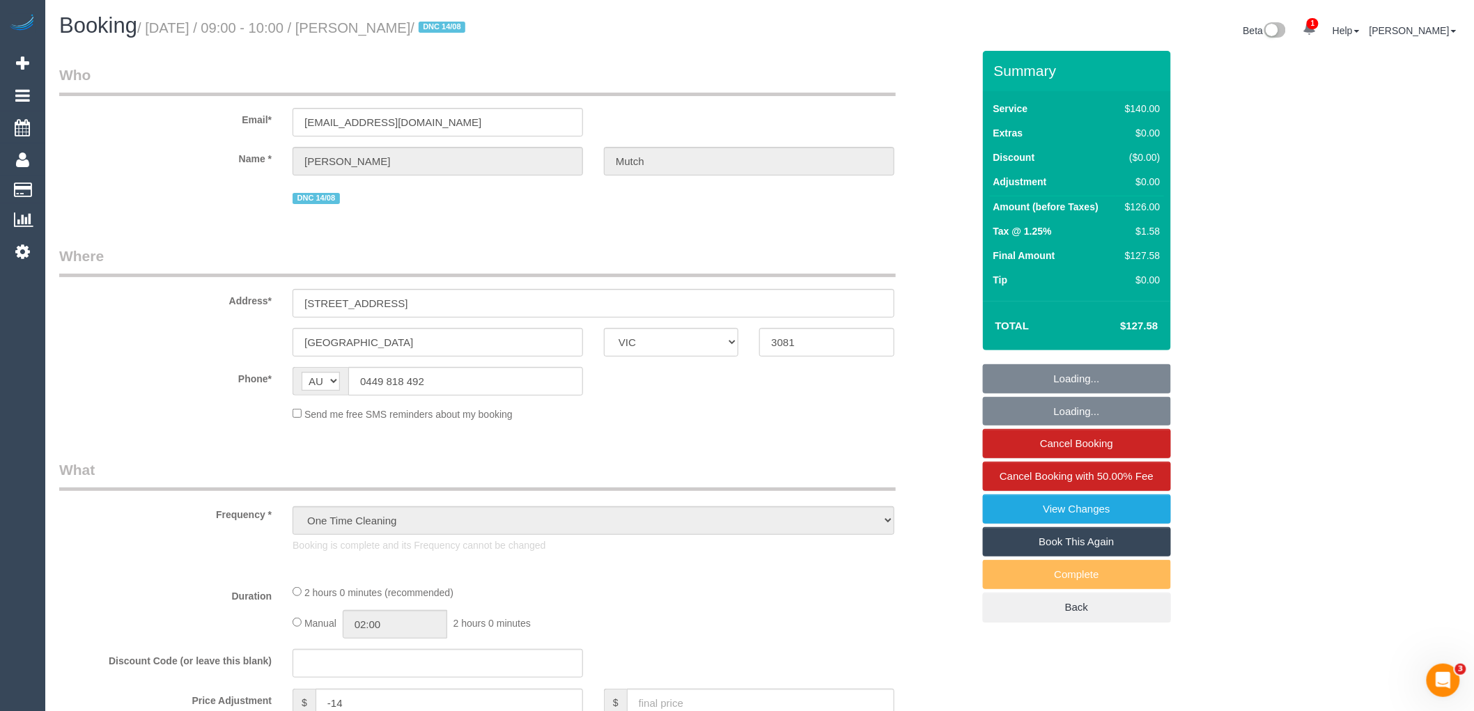
select select "number:12"
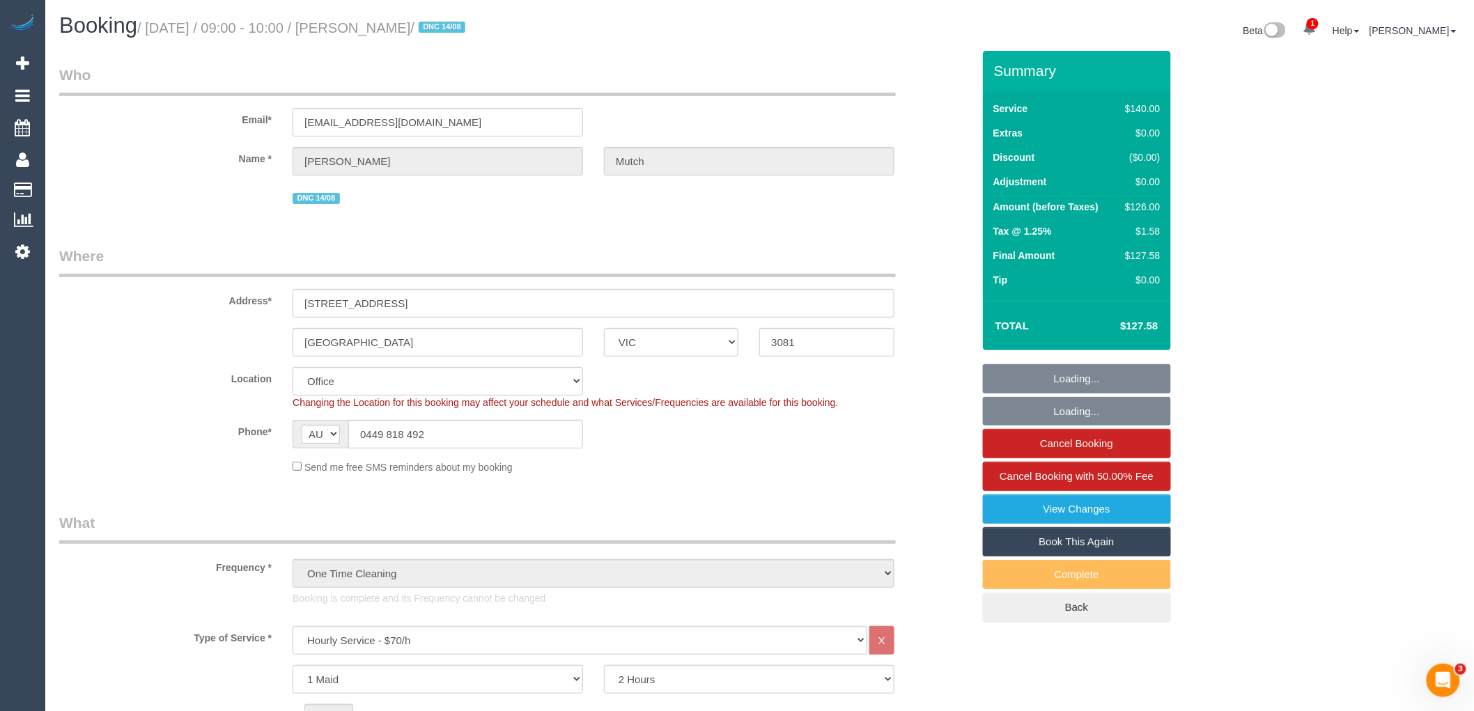
select select "string:stripe-pm_1Rr9342GScqysDRVwuYZBjIs"
select select "object:2161"
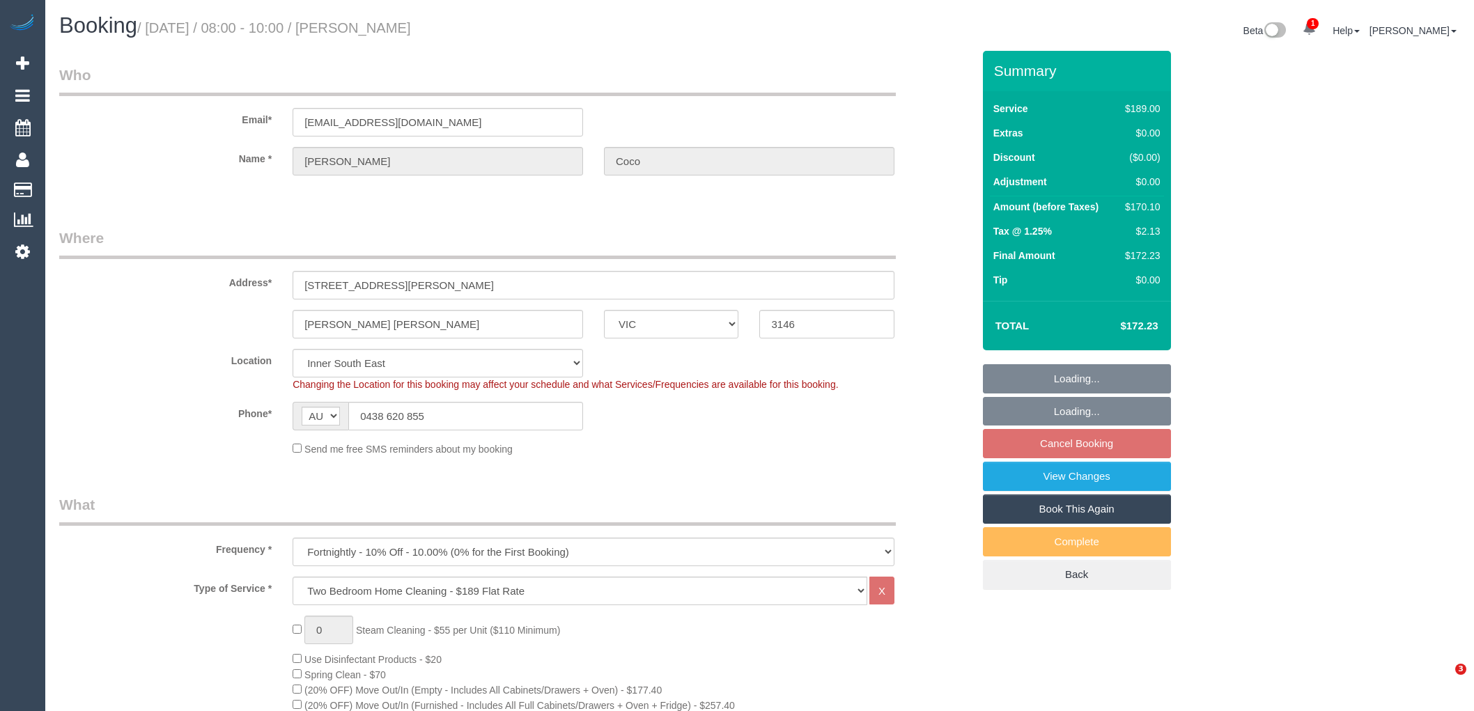
select select "VIC"
select select "number:29"
select select "number:14"
select select "number:18"
select select "number:24"
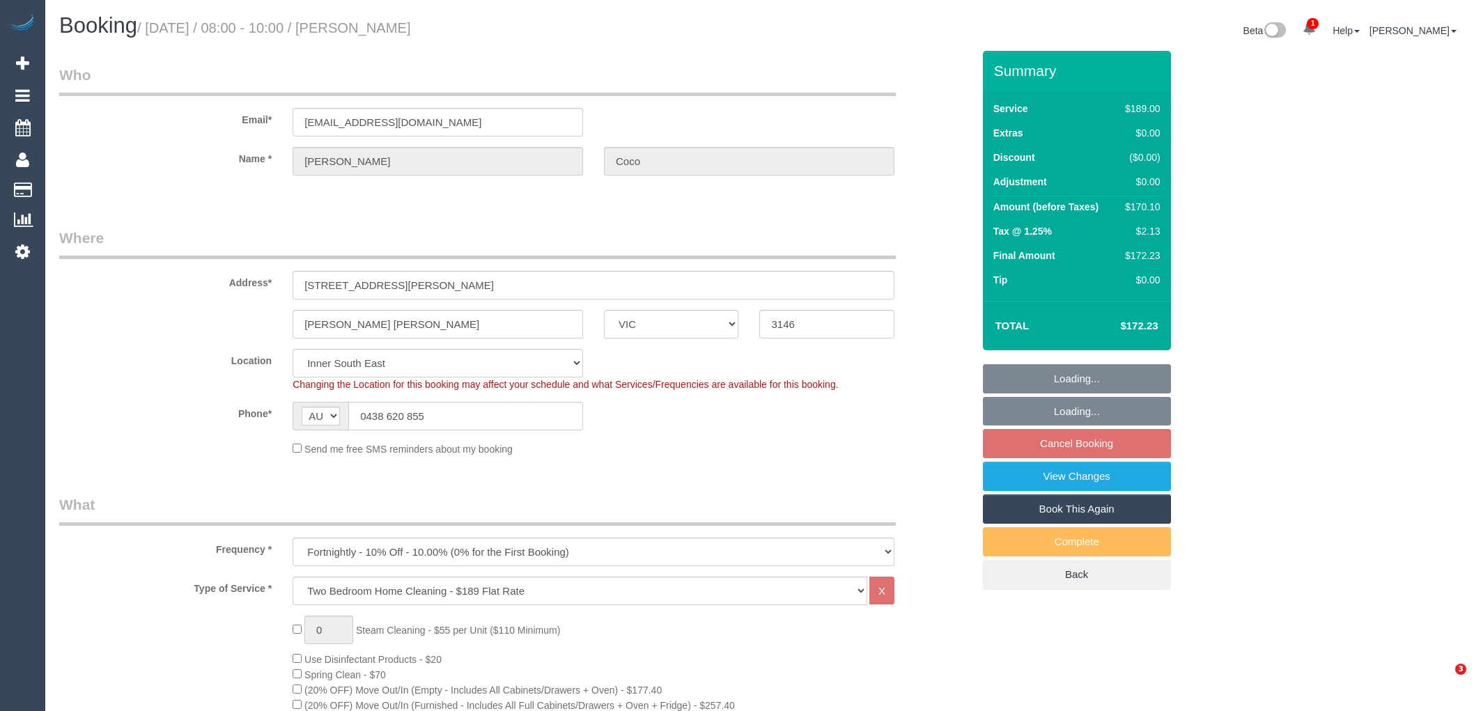
select select "number:35"
select select "number:26"
select select "spot2"
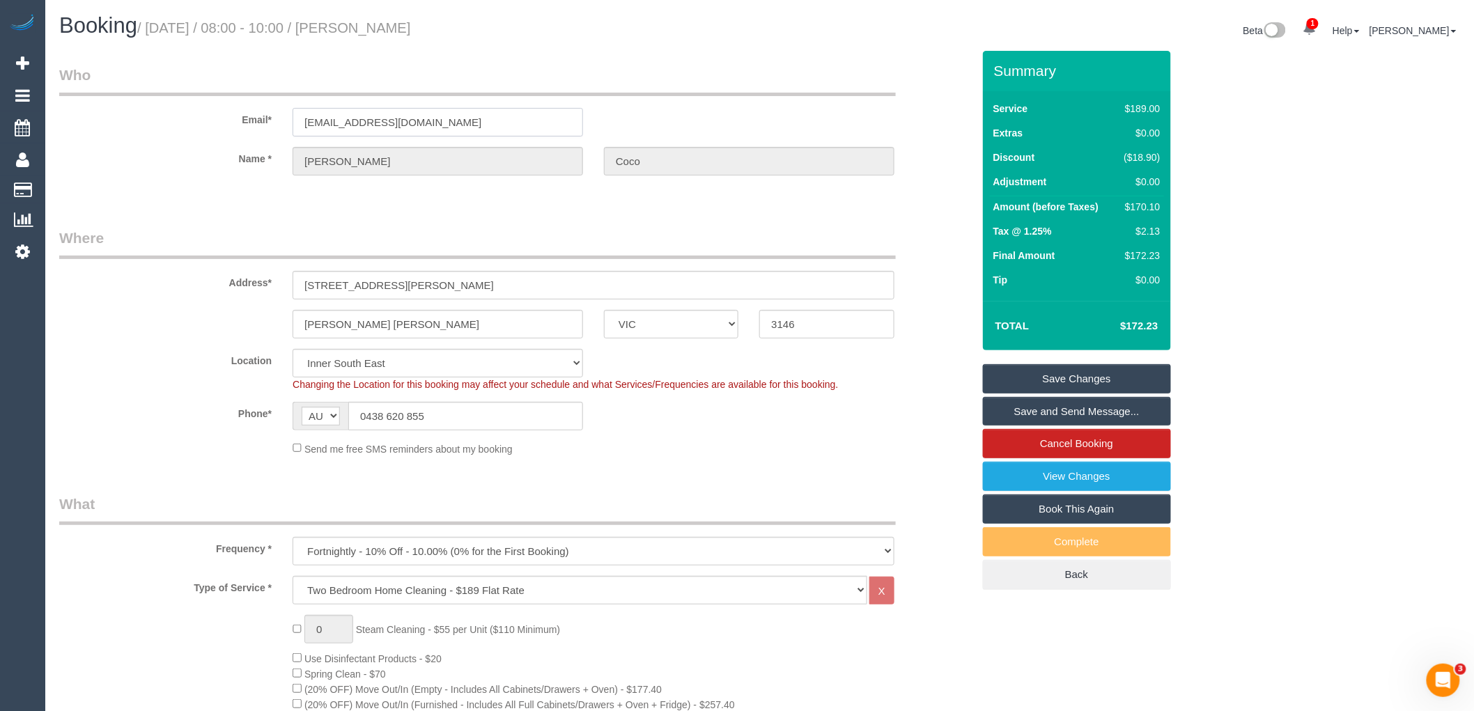
drag, startPoint x: 494, startPoint y: 116, endPoint x: 193, endPoint y: 118, distance: 301.6
click at [203, 118] on div "Email* [EMAIL_ADDRESS][DOMAIN_NAME]" at bounding box center [516, 101] width 934 height 72
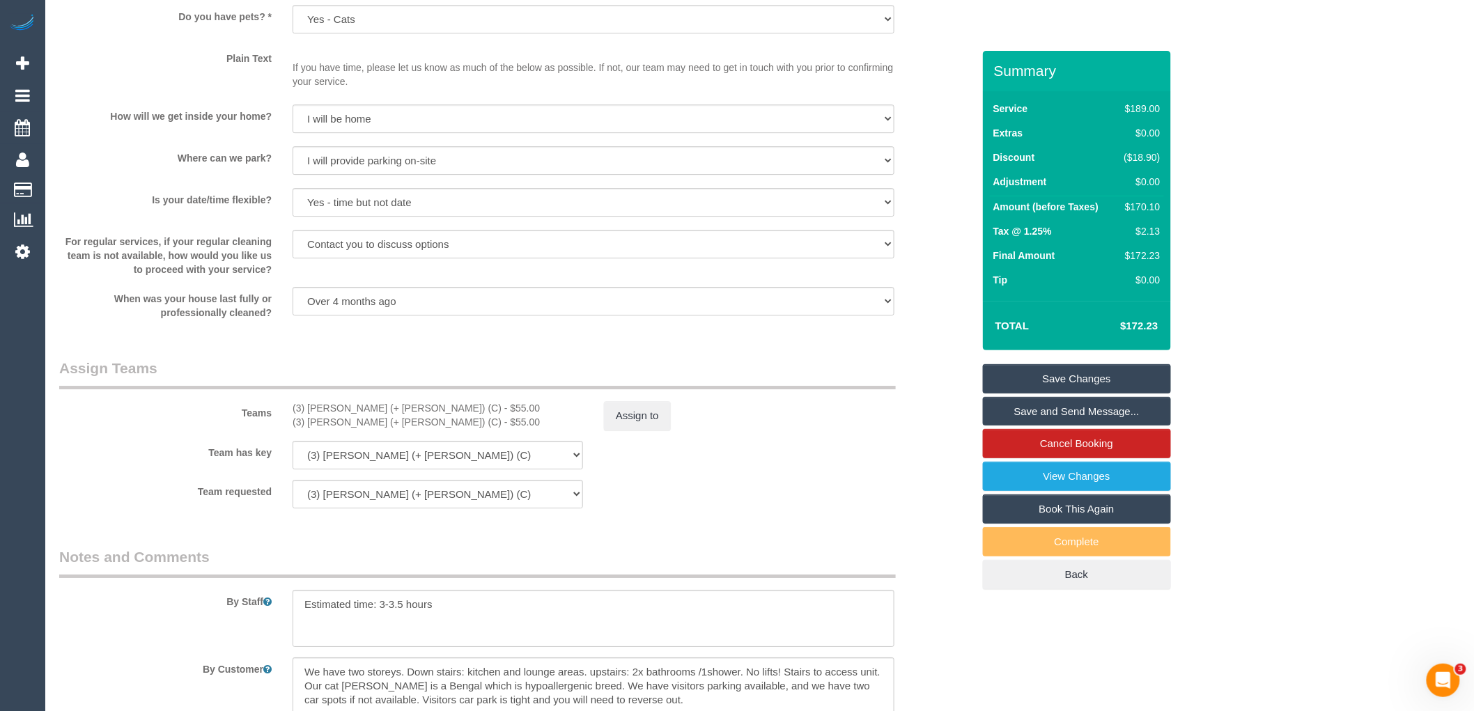
scroll to position [1951, 0]
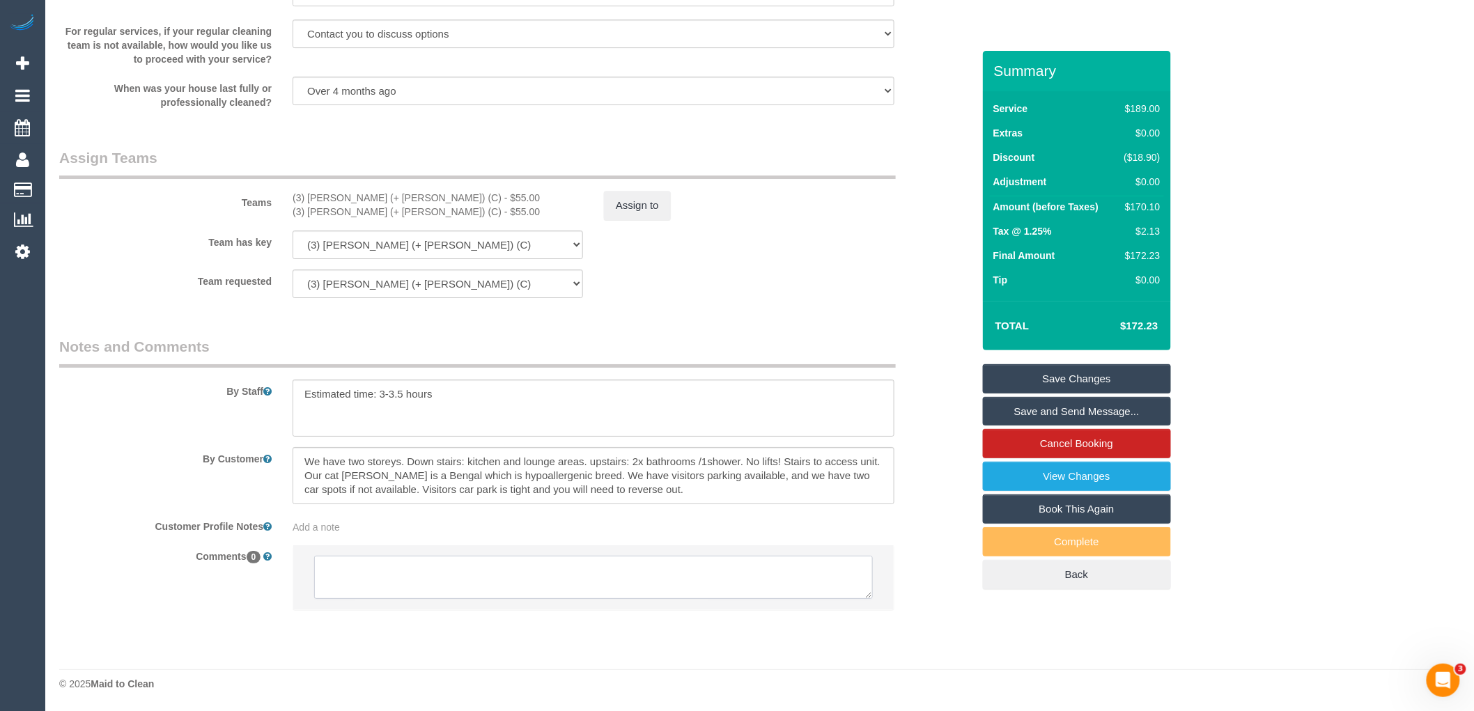
click at [580, 582] on textarea at bounding box center [593, 577] width 559 height 43
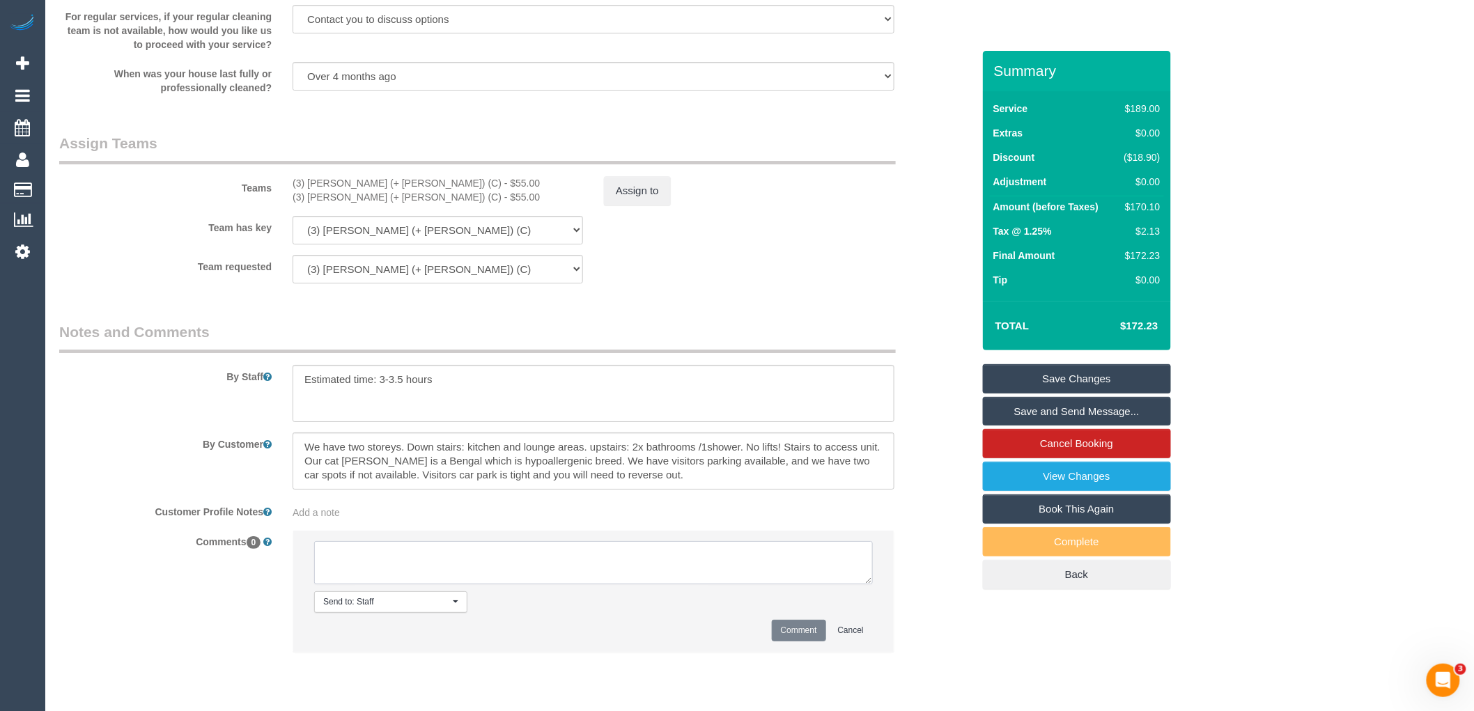
paste textarea "(3) [PERSON_NAME] (+ [PERSON_NAME]) (C) unavailable 25/08 Customer contacted vi…"
type textarea "(3) [PERSON_NAME] (+ [PERSON_NAME]) (C) unavailable 25/08 Customer contacted vi…"
click at [798, 641] on button "Comment" at bounding box center [799, 631] width 54 height 22
click at [641, 181] on div "Teams (3) Jay (+ Smruti) (C) - $55.00 (3) Smruti (+ Jay) (C) - $55.00 Assign to" at bounding box center [516, 169] width 934 height 72
click at [637, 199] on button "Assign to" at bounding box center [637, 190] width 67 height 29
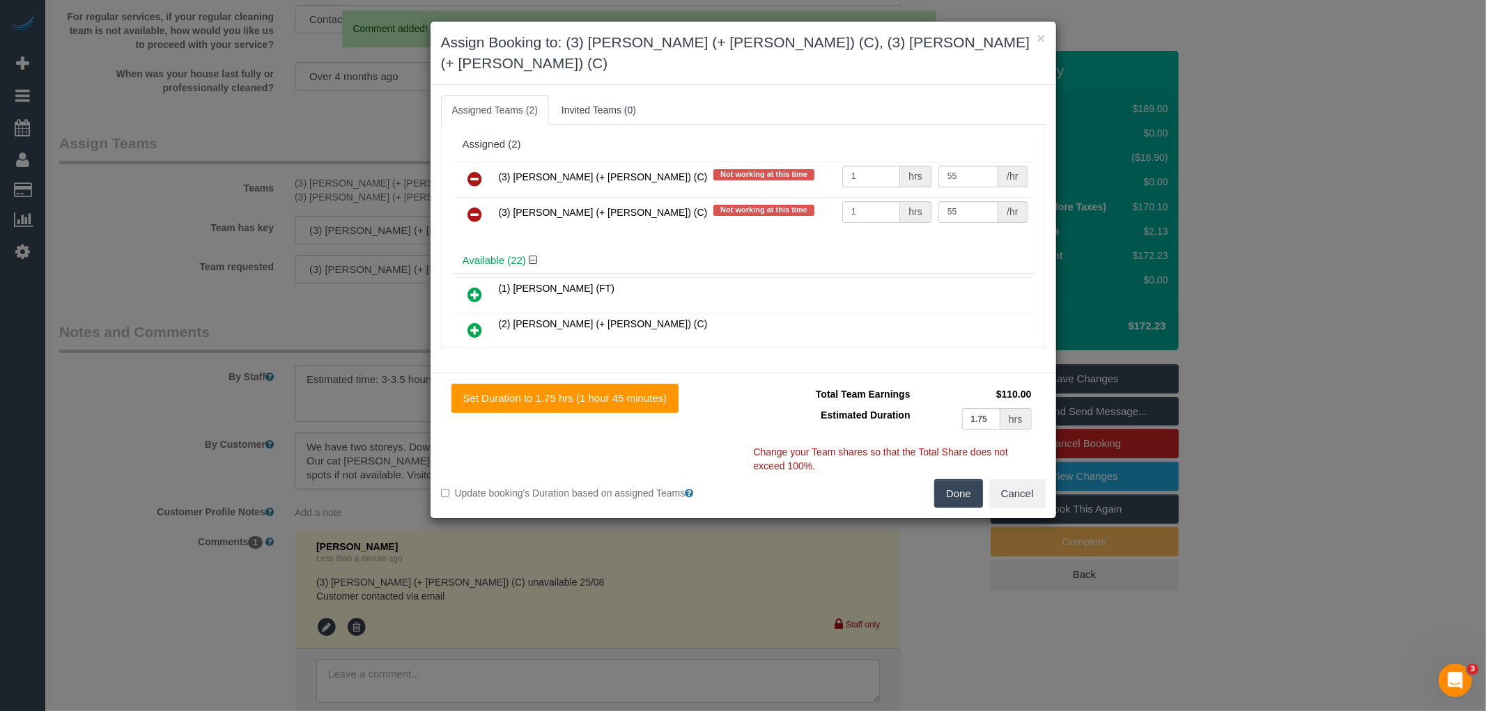
click at [476, 171] on icon at bounding box center [475, 179] width 15 height 17
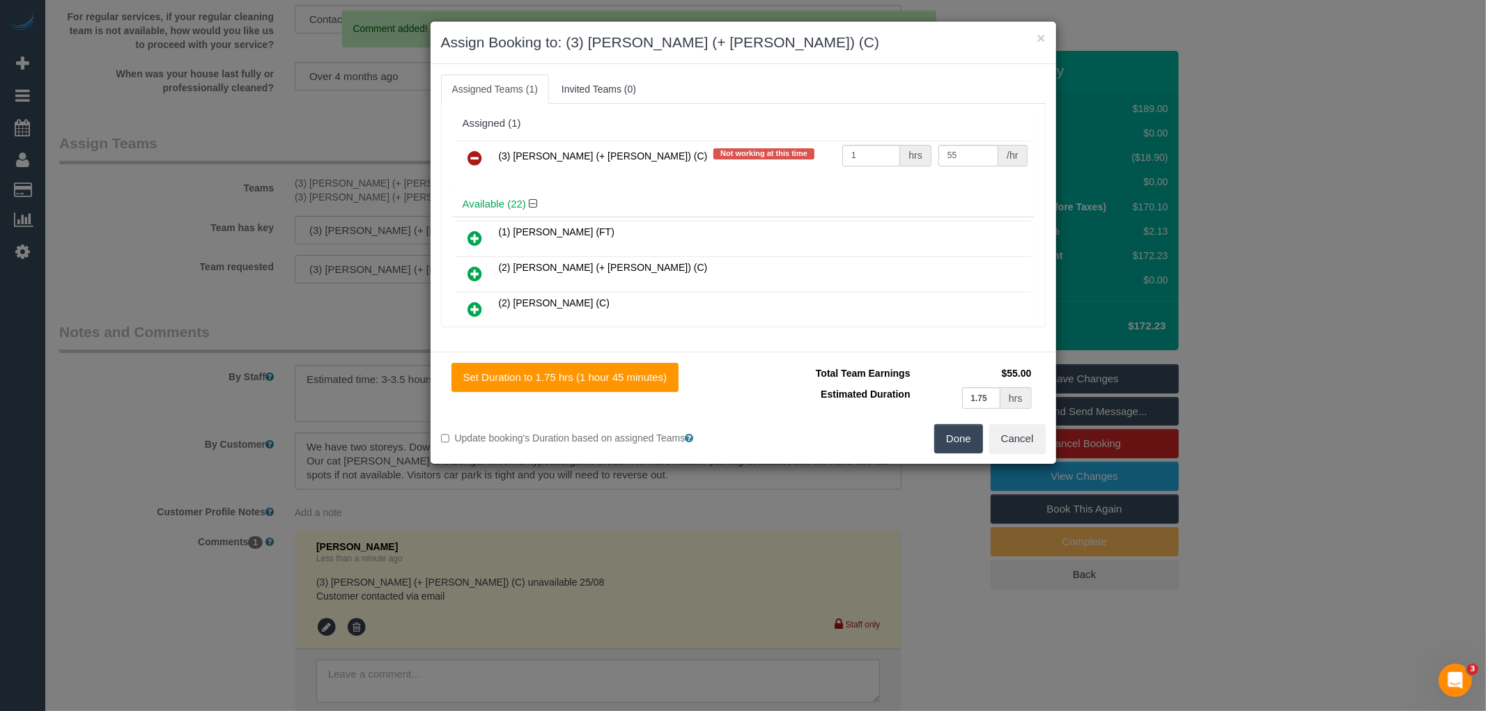
click at [476, 157] on icon at bounding box center [475, 158] width 15 height 17
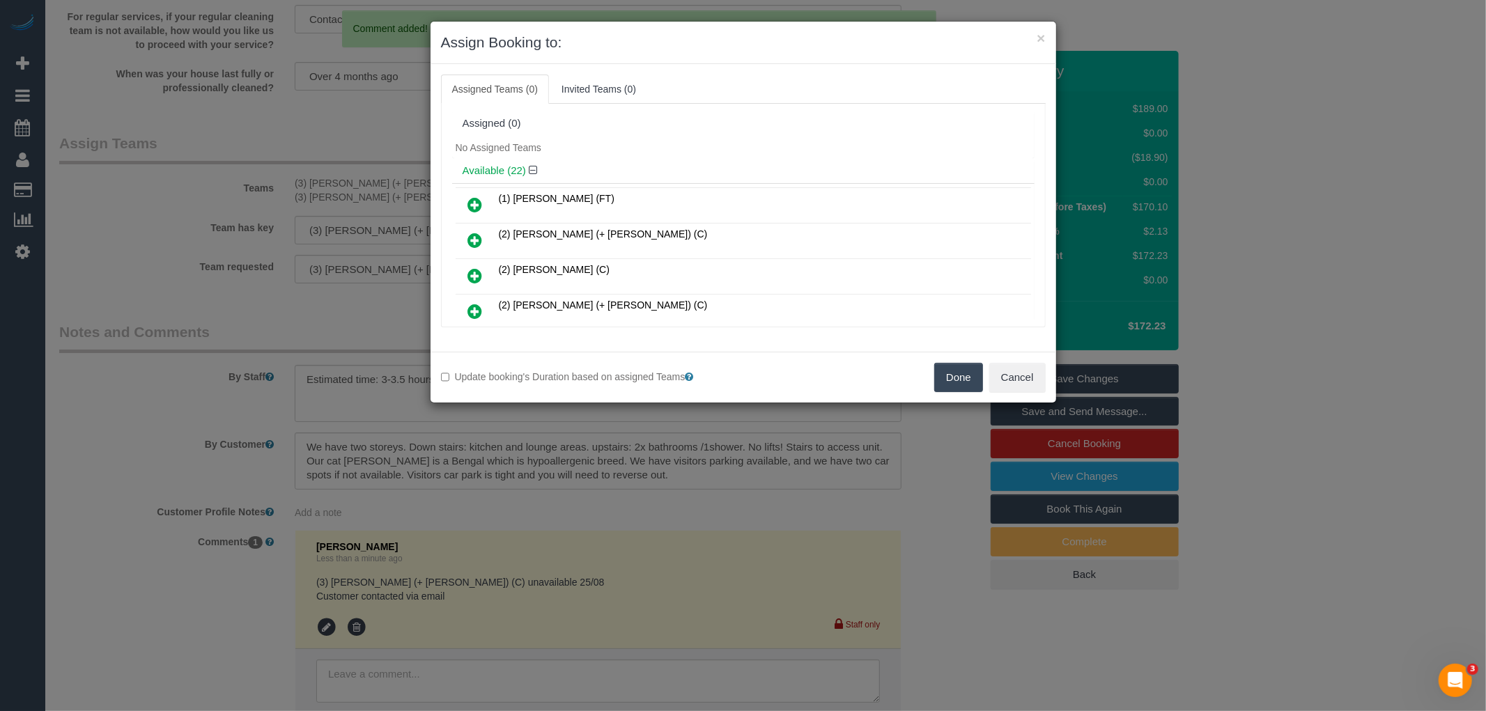
click at [955, 377] on button "Done" at bounding box center [958, 377] width 49 height 29
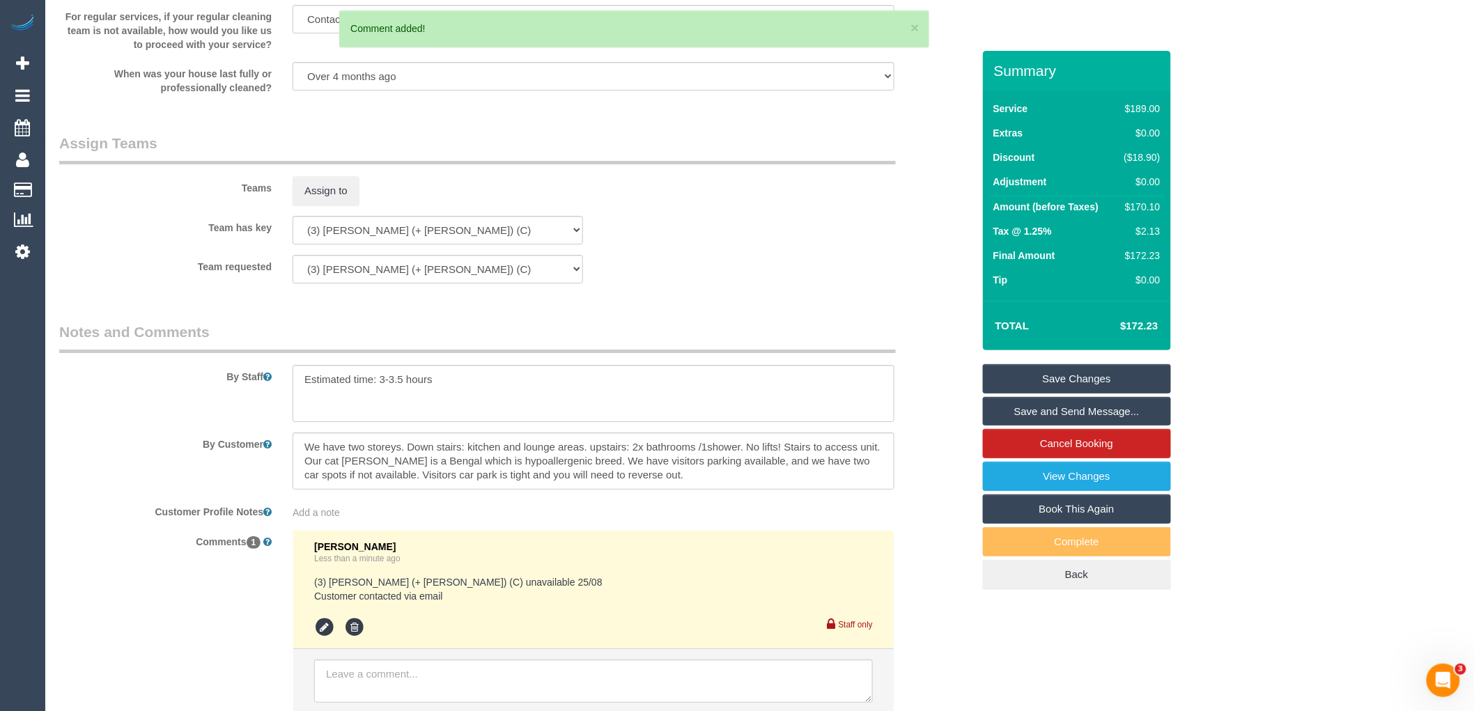
click at [1098, 376] on link "Save Changes" at bounding box center [1077, 378] width 188 height 29
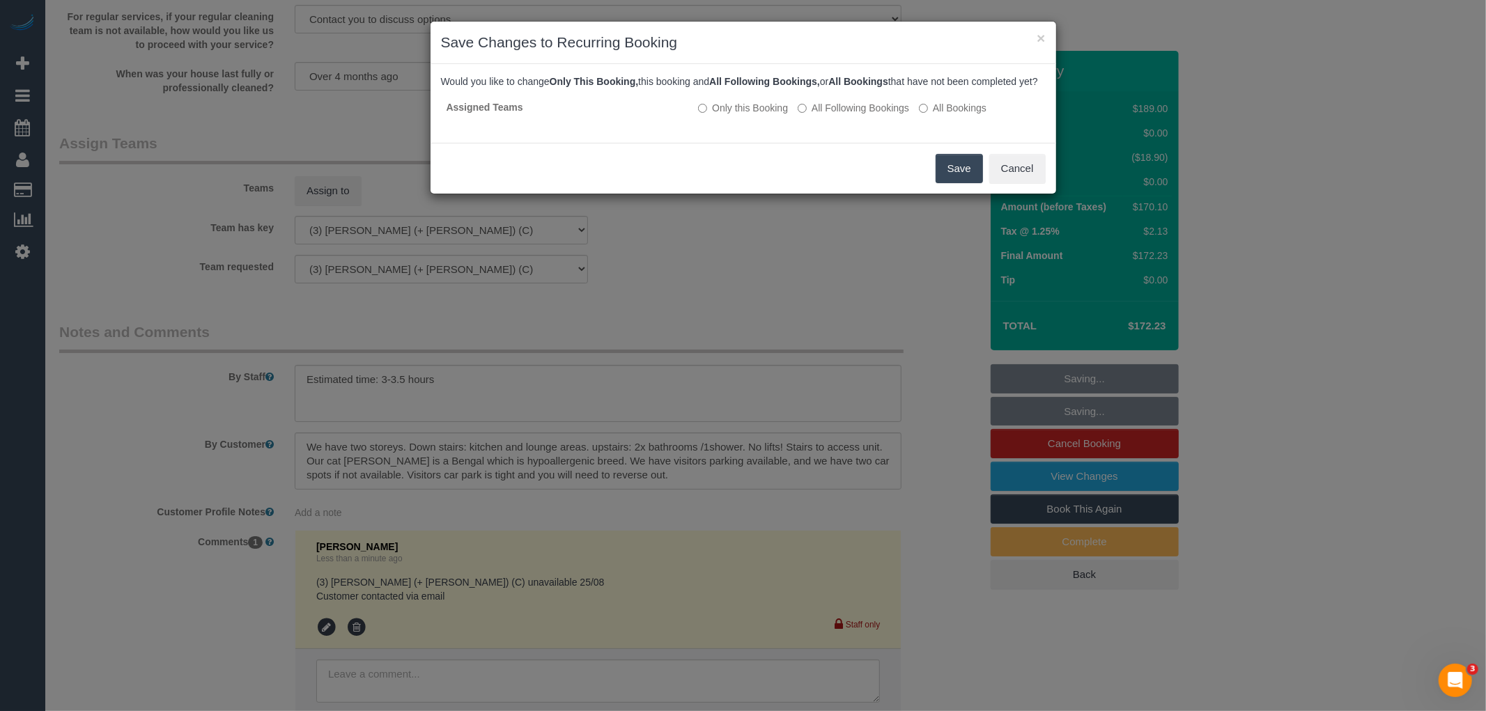
click at [959, 181] on button "Save" at bounding box center [958, 168] width 47 height 29
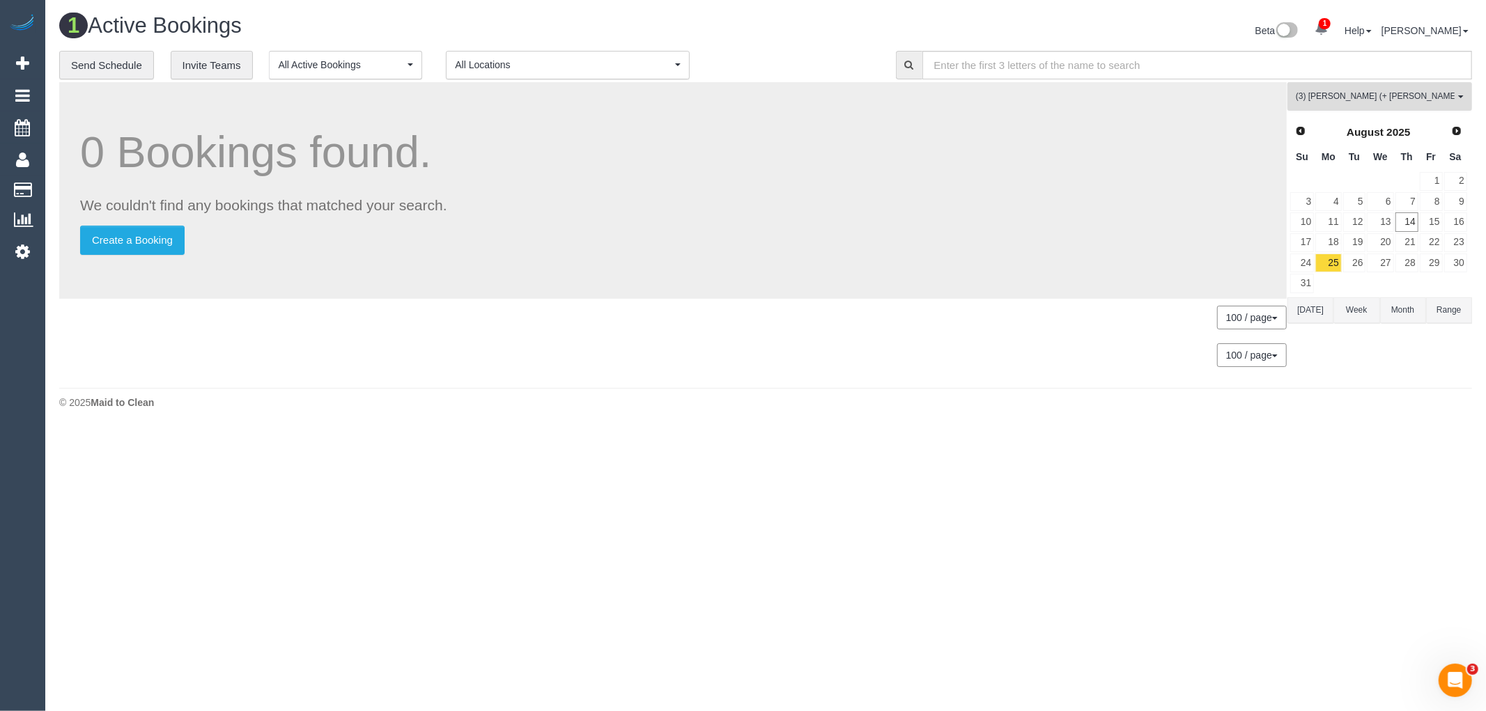
click at [1421, 93] on span "(3) Jay (+ Smruti) (C)" at bounding box center [1374, 97] width 159 height 12
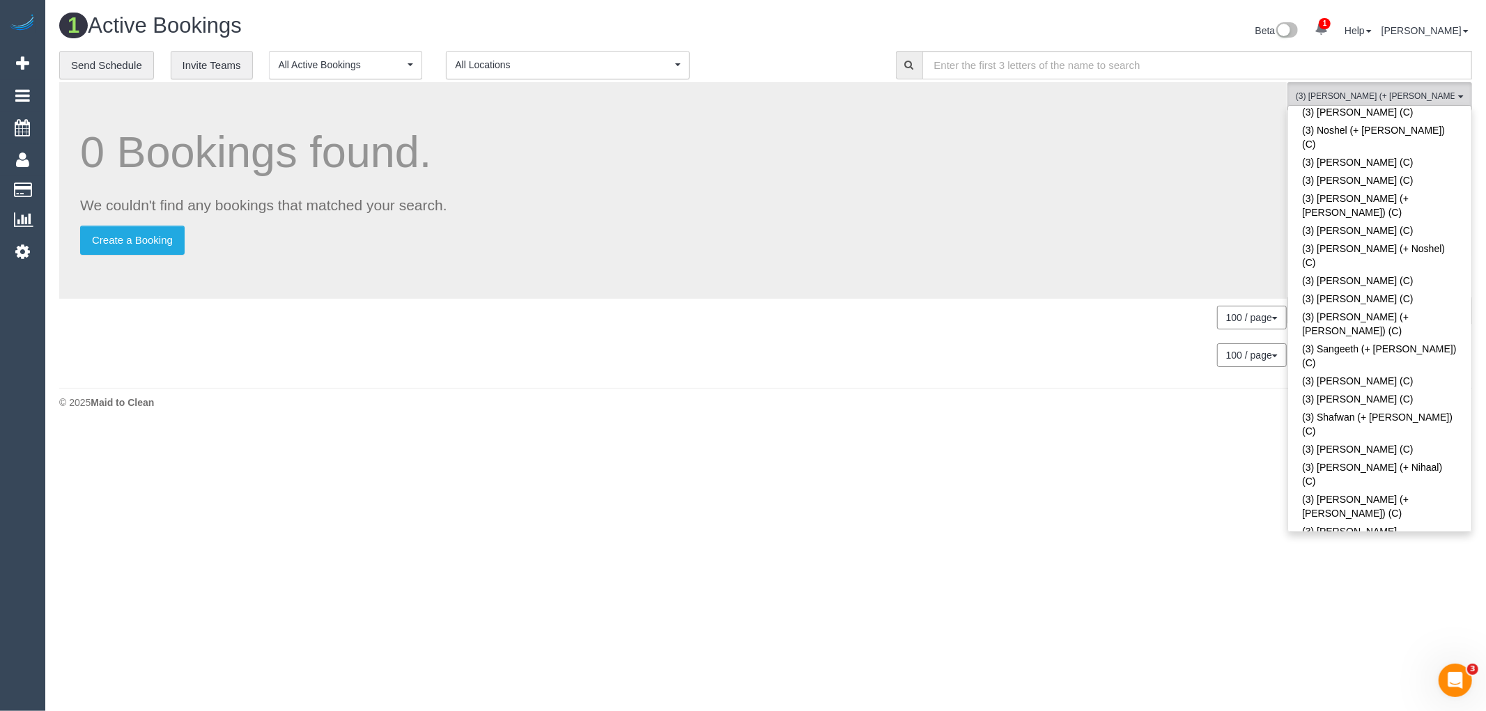
scroll to position [3574, 0]
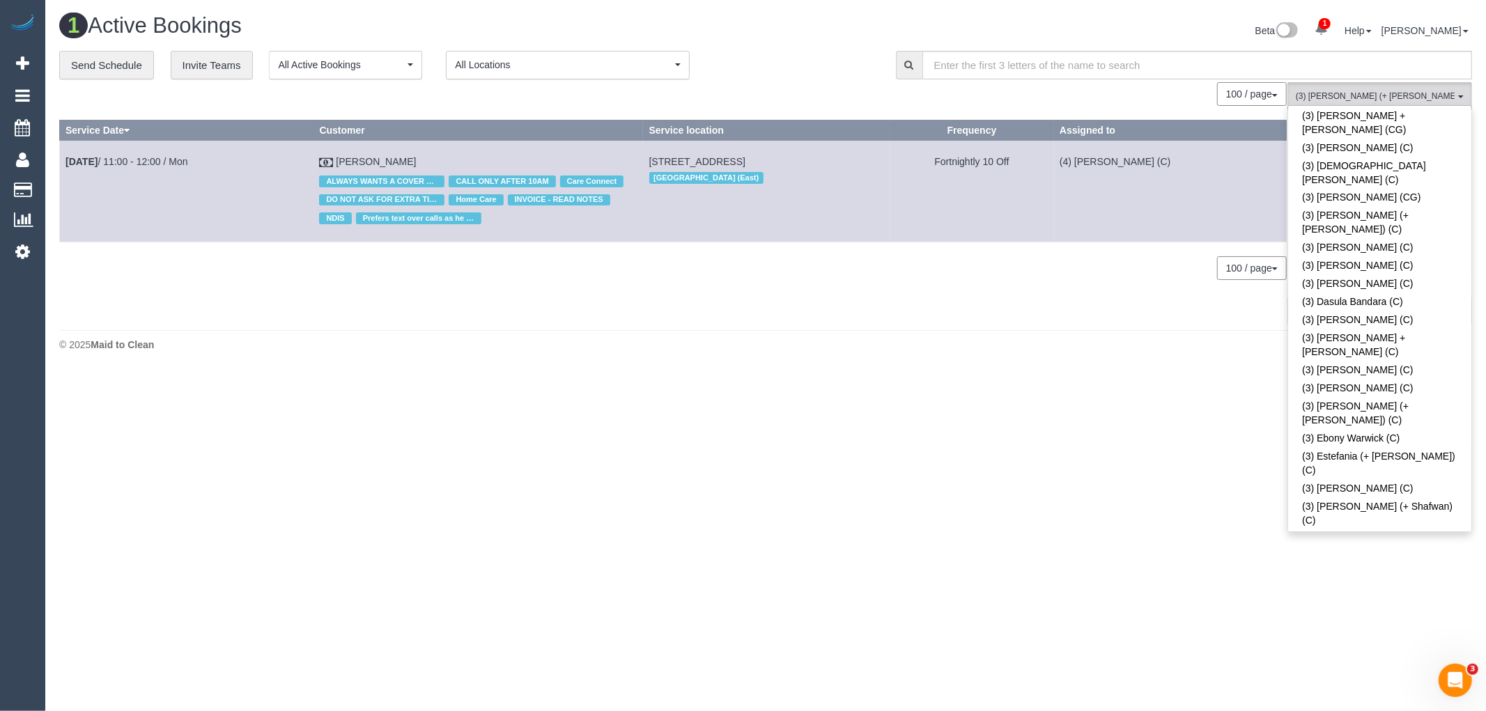
scroll to position [2104, 0]
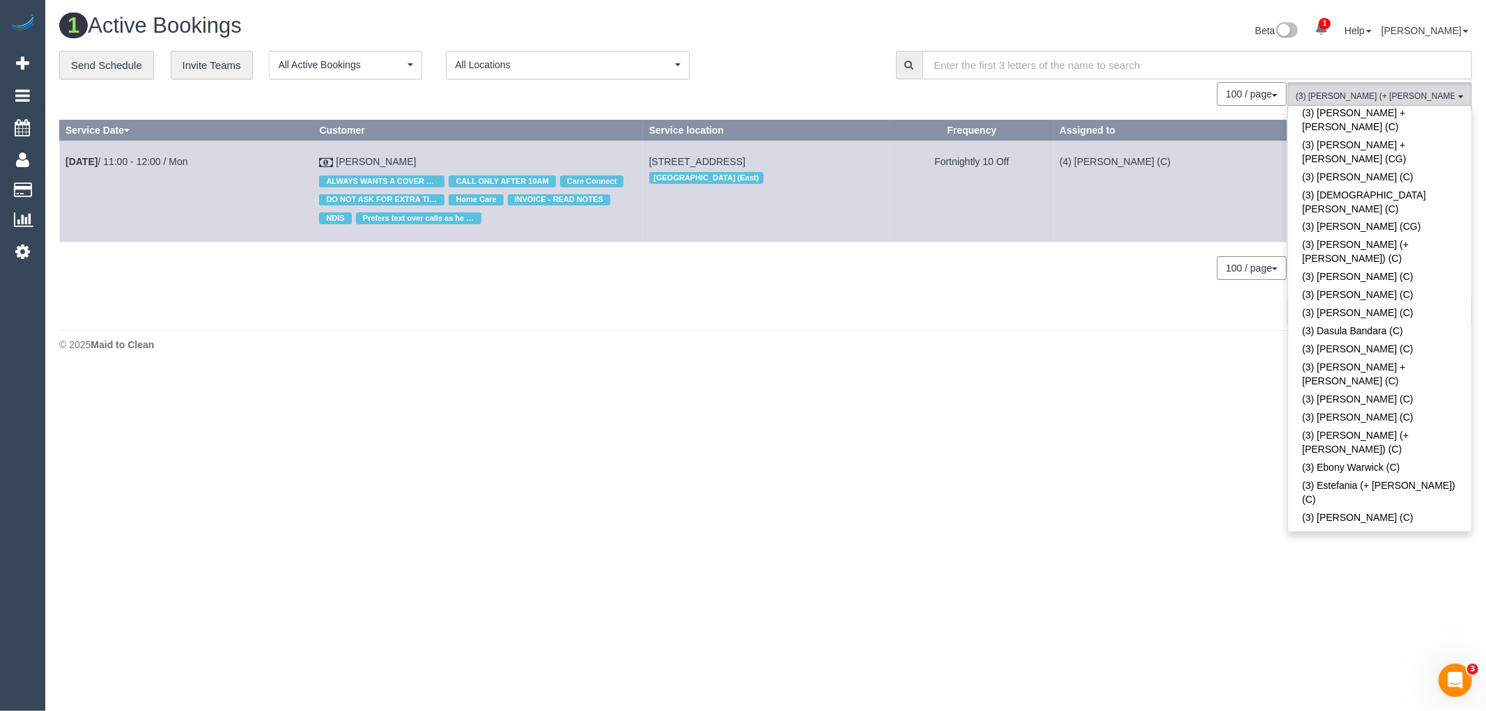
click at [1029, 455] on body "1 Beta Your Notifications You have 0 alerts × You have 3 to charge for 14/08/20…" at bounding box center [743, 355] width 1486 height 711
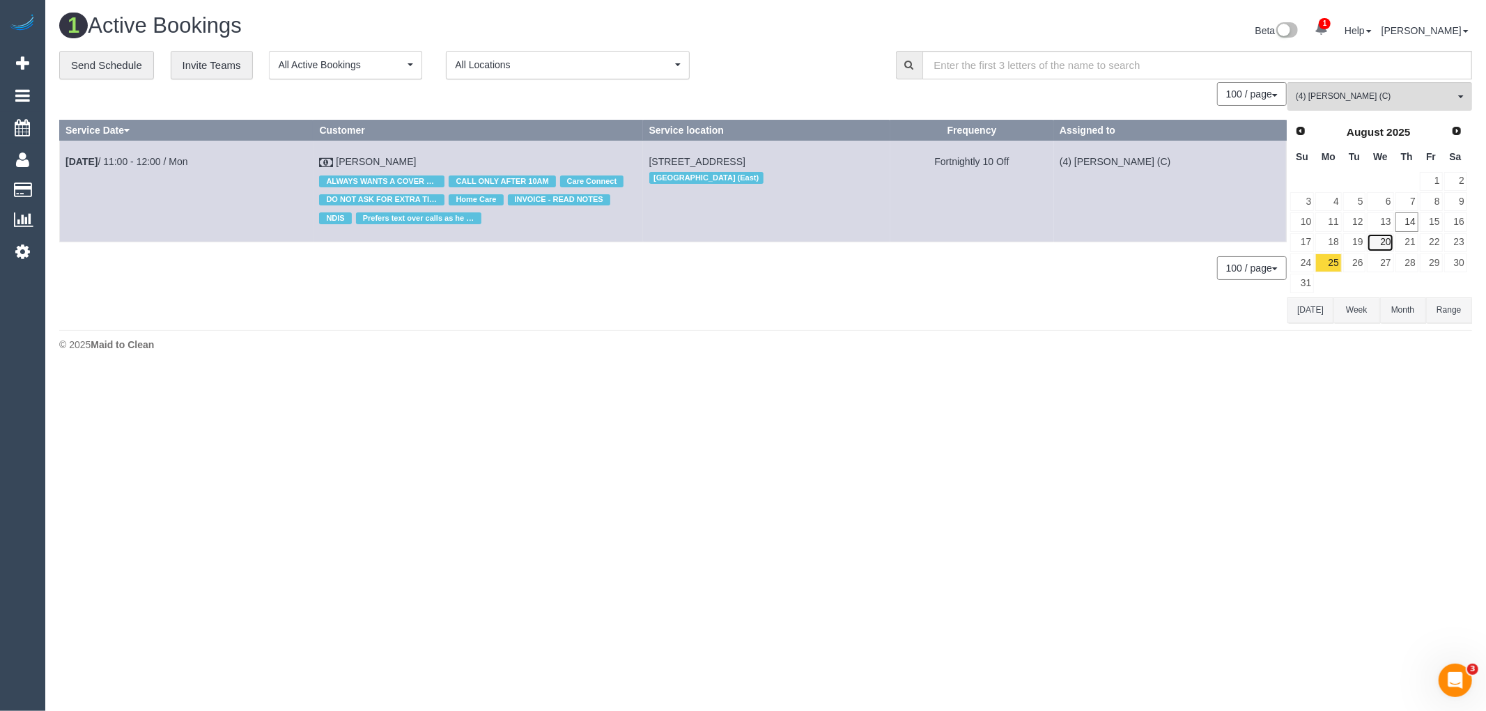
click at [1385, 248] on link "20" at bounding box center [1379, 242] width 26 height 19
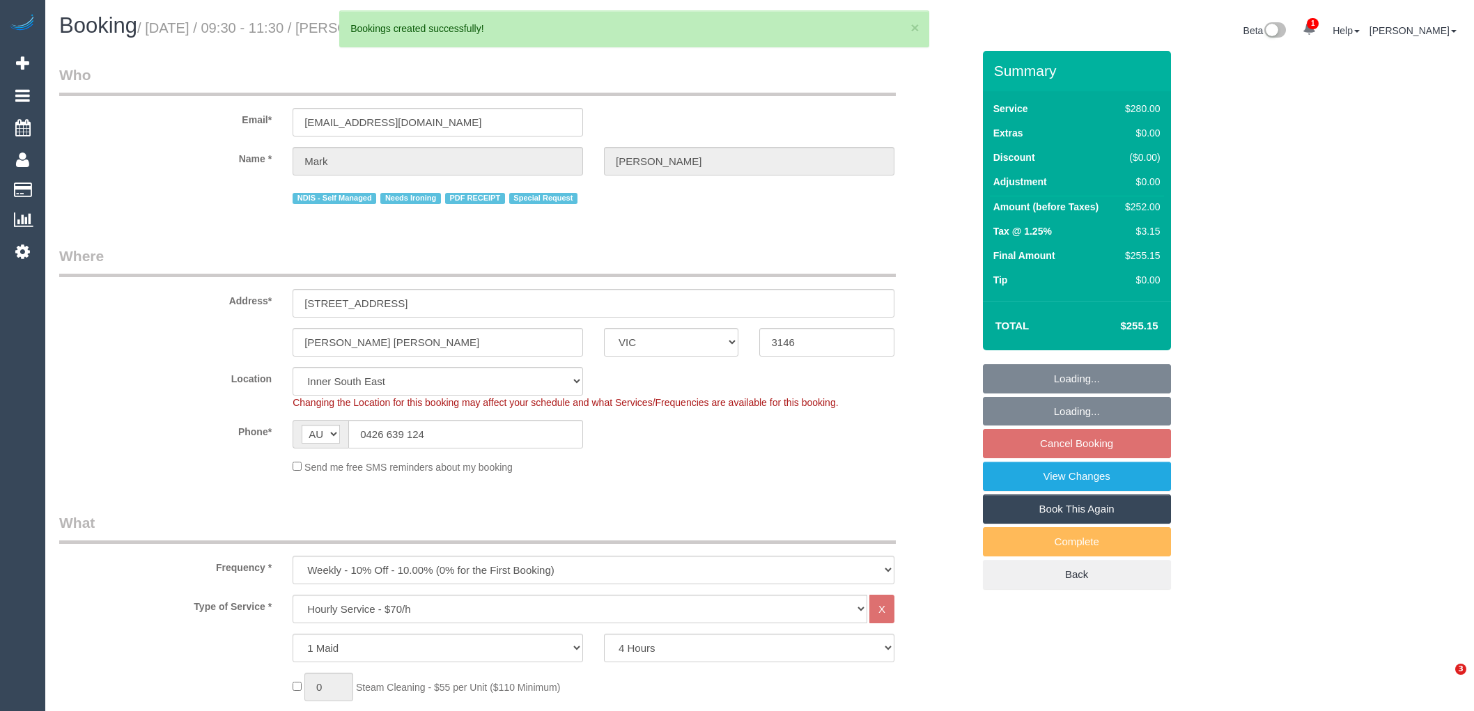
select select "VIC"
select select "240"
select select "number:28"
select select "number:14"
select select "number:19"
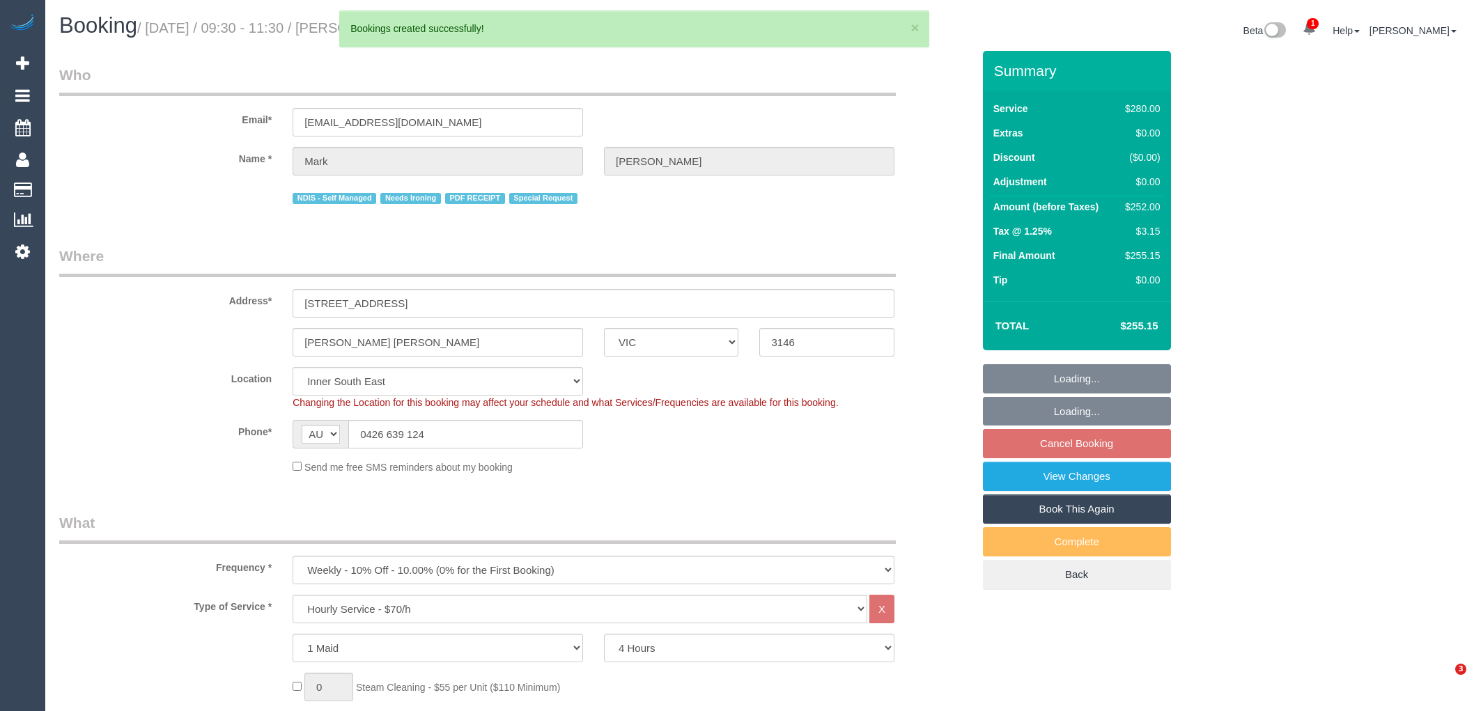
select select "number:25"
select select "number:34"
select select "number:13"
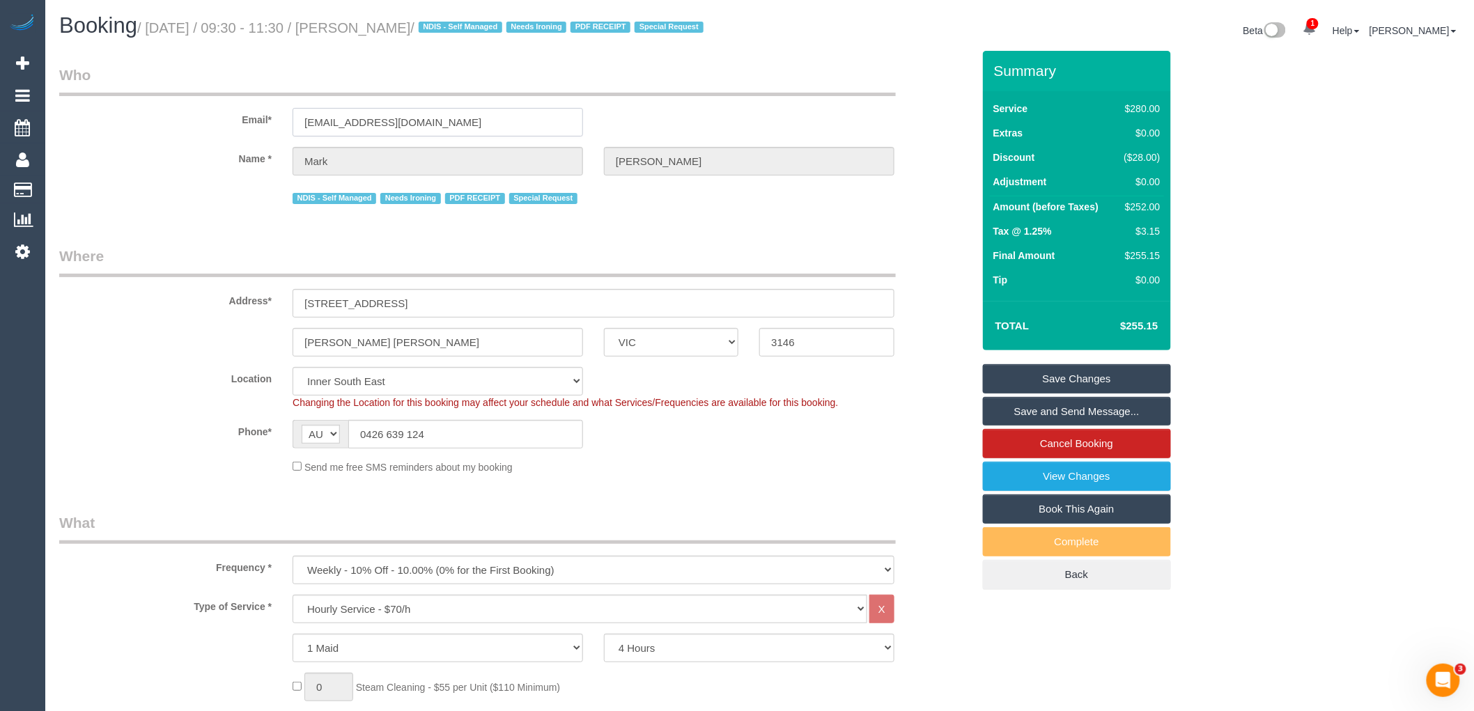
drag, startPoint x: 315, startPoint y: 129, endPoint x: 221, endPoint y: 127, distance: 94.0
click at [224, 127] on div "Email* mgschurm54@hotmail.com" at bounding box center [516, 101] width 934 height 72
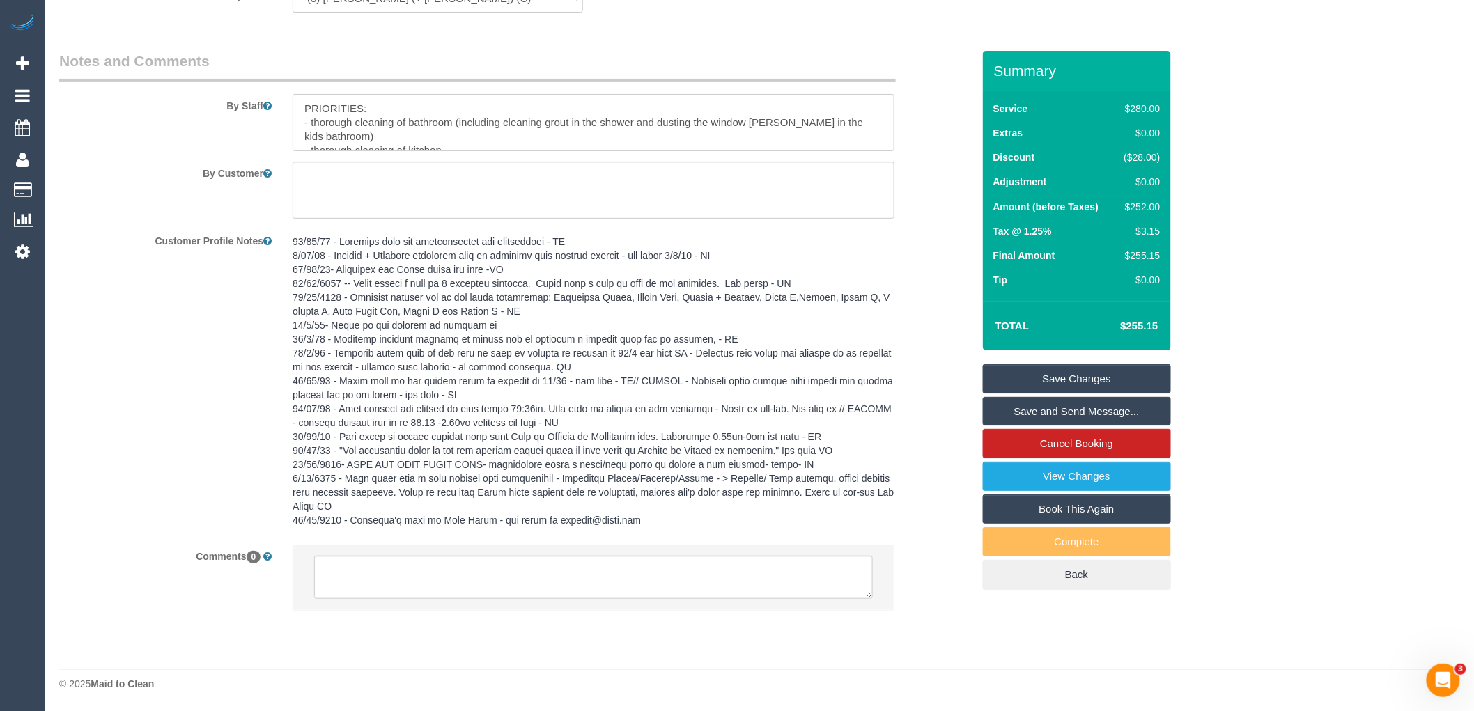
scroll to position [1763, 0]
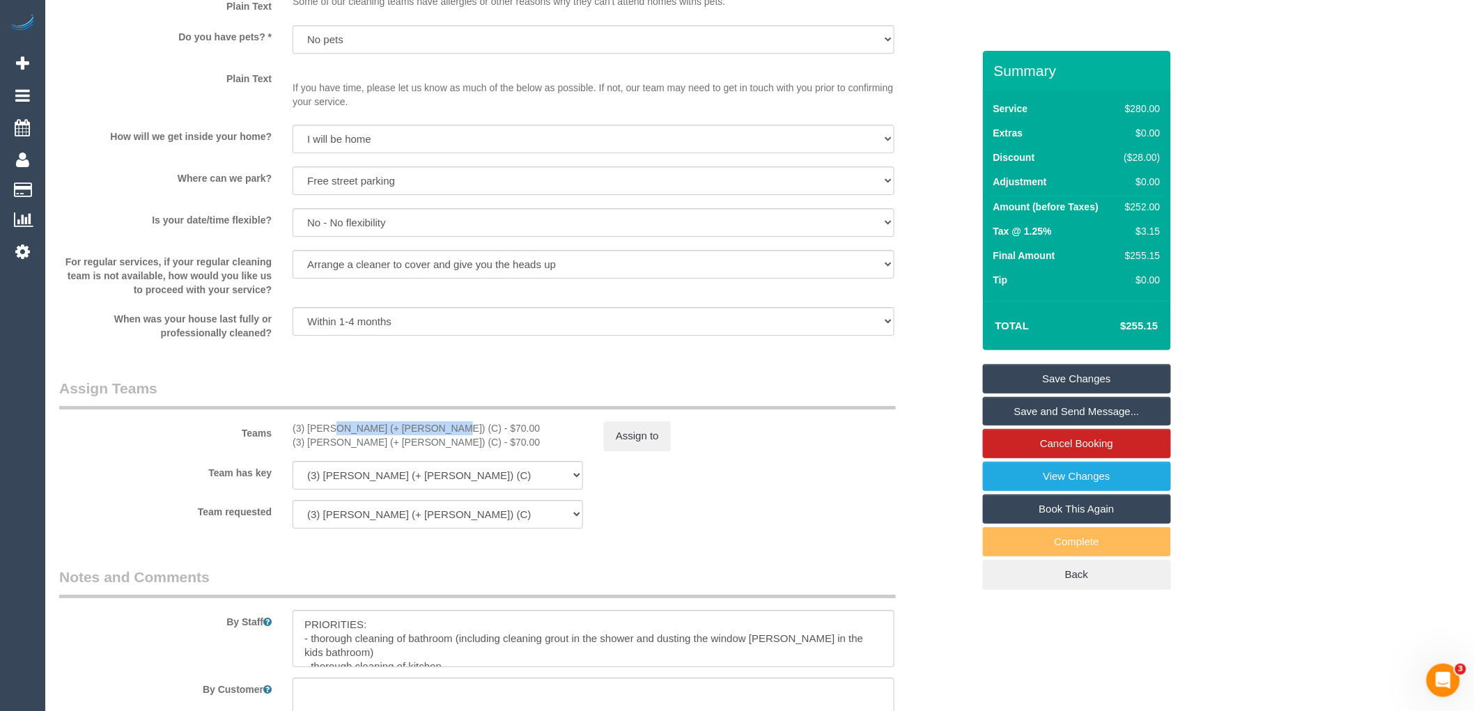
drag, startPoint x: 386, startPoint y: 453, endPoint x: 286, endPoint y: 453, distance: 100.3
click at [286, 449] on div "(3) Jay (+ Smruti) (C) - $70.00 (3) Smruti (+ Jay) (C) - $70.00" at bounding box center [437, 435] width 311 height 28
copy div "(3) Jay (+ Smruti) (C)"
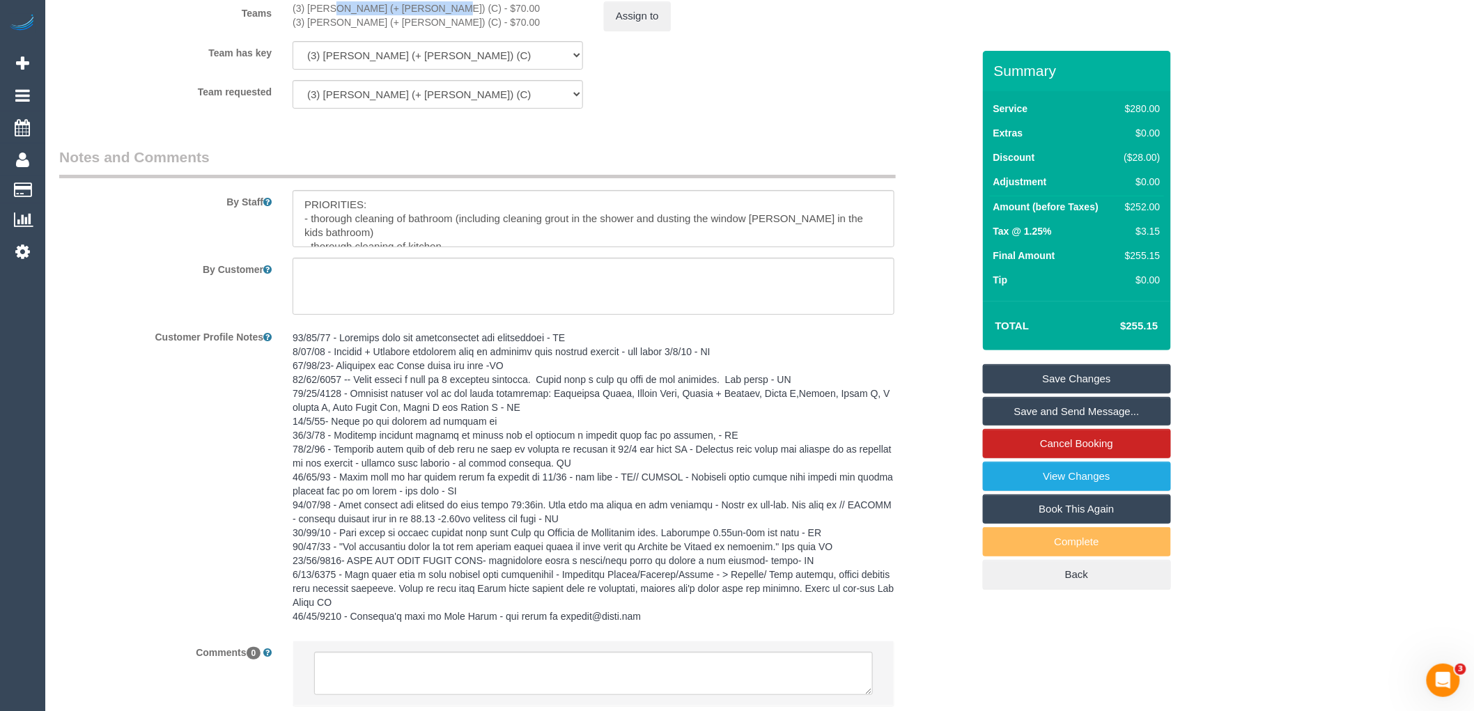
scroll to position [2304, 0]
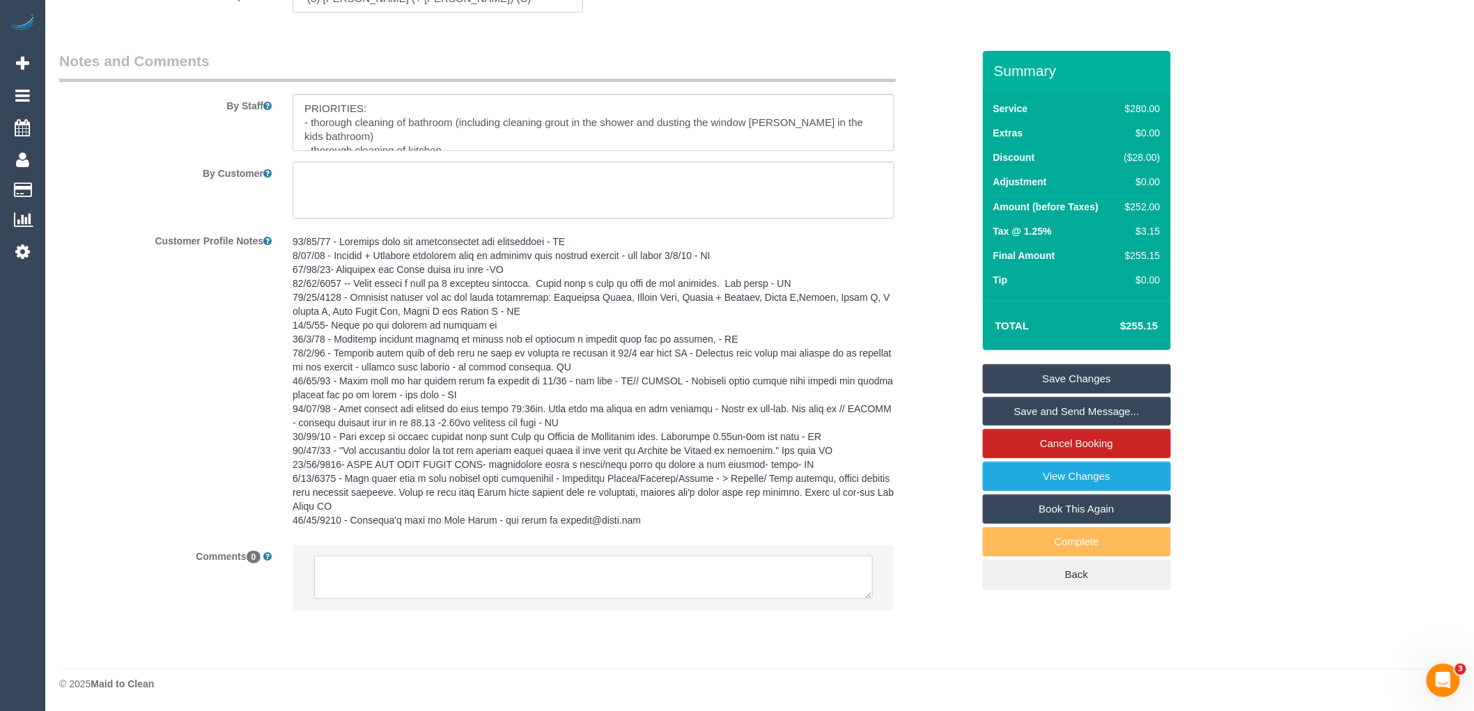
click at [414, 579] on textarea at bounding box center [593, 577] width 559 height 43
paste textarea "(3) [PERSON_NAME] (+ [PERSON_NAME]) (C)"
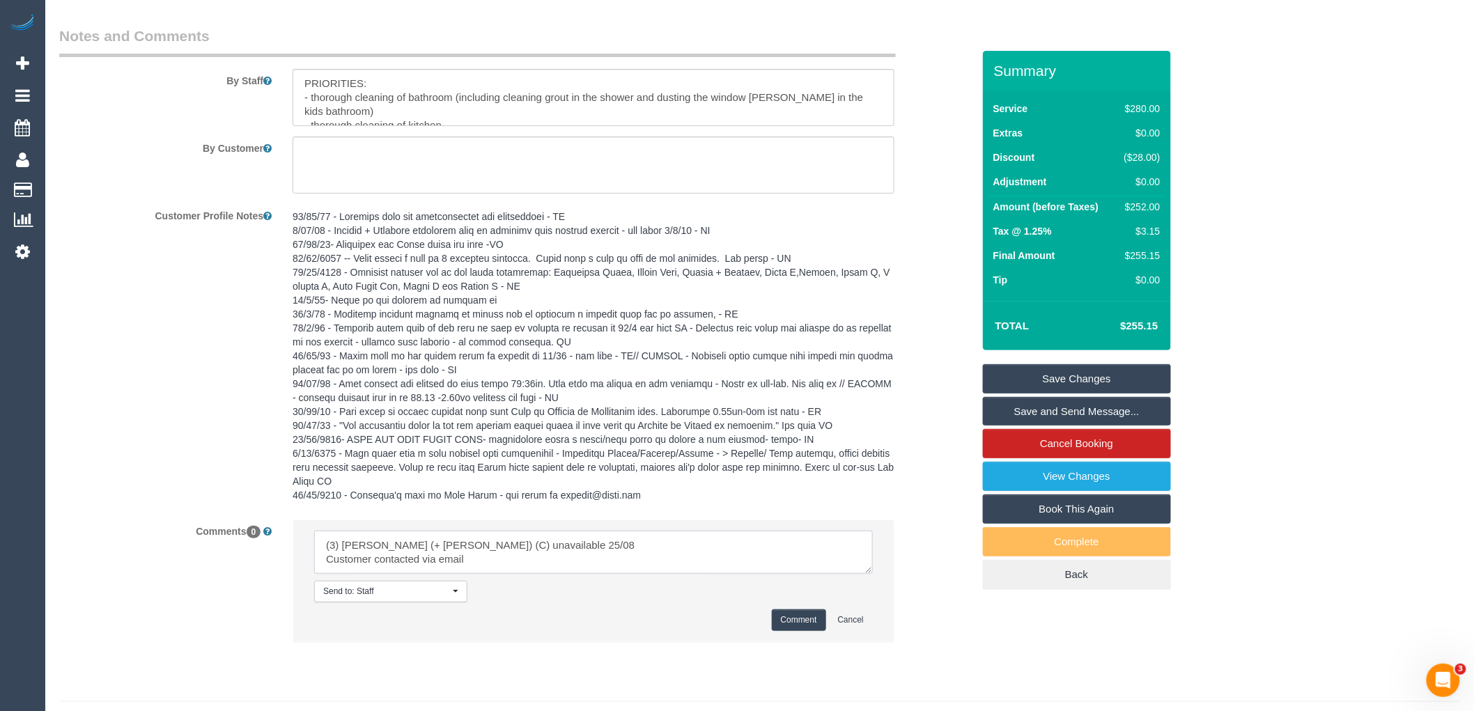
drag, startPoint x: 447, startPoint y: 588, endPoint x: 227, endPoint y: 520, distance: 230.4
click at [227, 520] on sui-booking-comments "By Staff By Customer Customer Profile Notes Comments 0 Send to: Staff Nothing s…" at bounding box center [515, 341] width 913 height 630
type textarea "(3) Jay (+ Smruti) (C) unavailable 25/08 Customer contacted via email"
click at [809, 631] on button "Comment" at bounding box center [799, 620] width 54 height 22
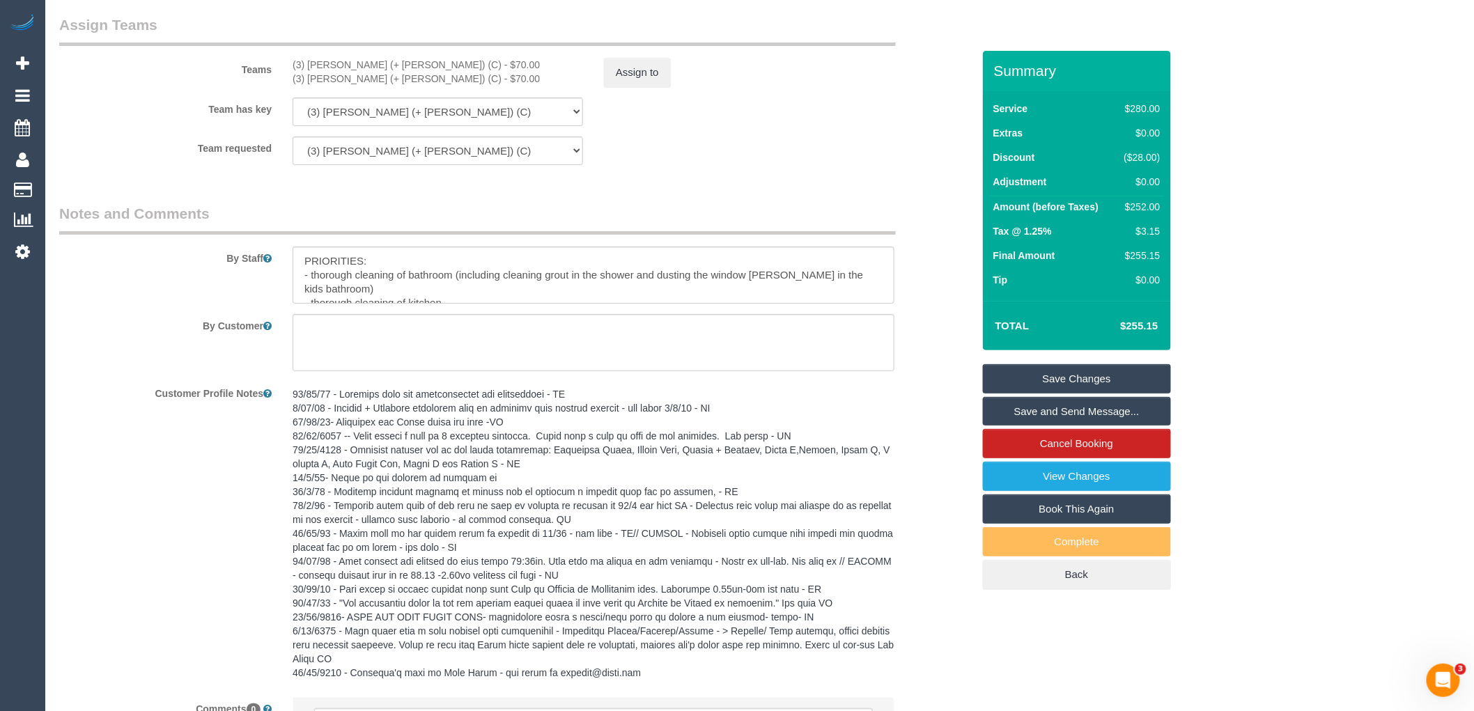
scroll to position [1995, 0]
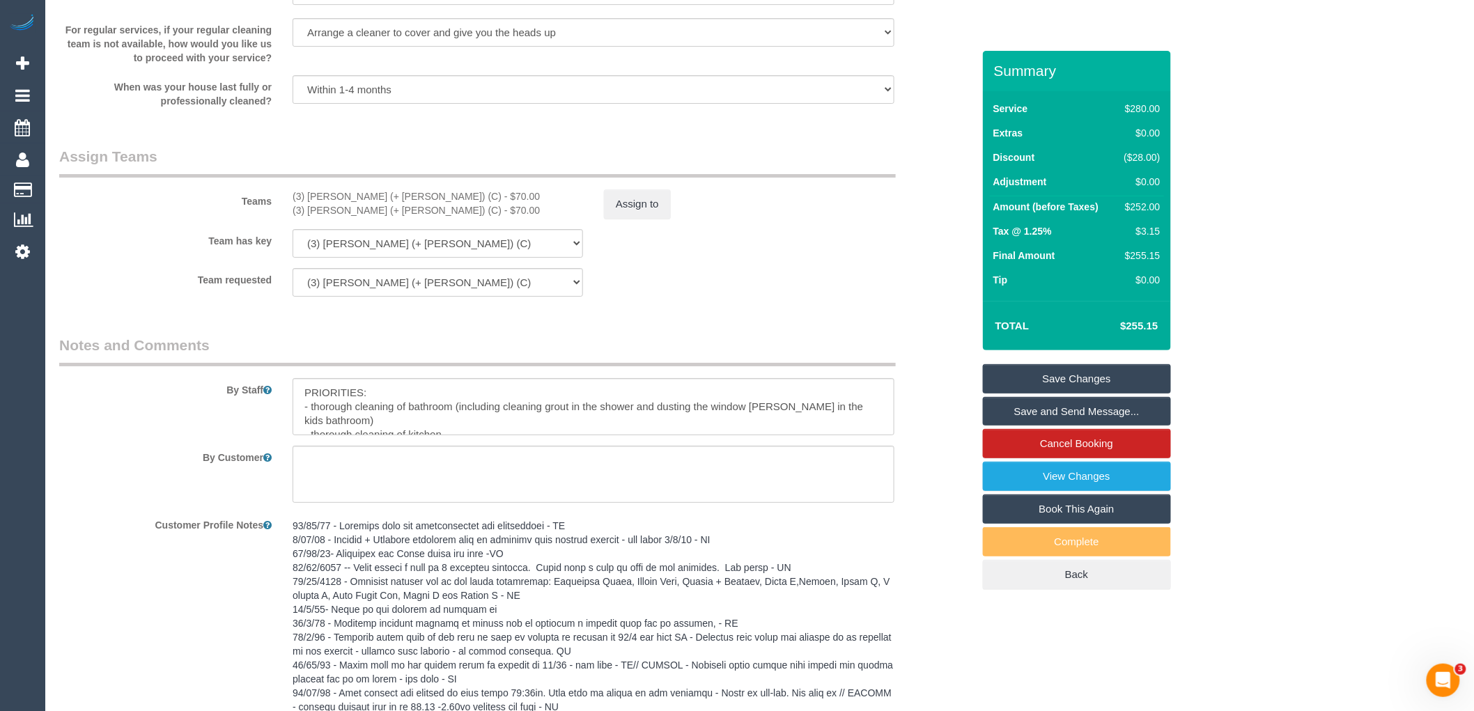
click at [609, 251] on sui-booking-teams "Teams (3) Jay (+ Smruti) (C) - $70.00 (3) Smruti (+ Jay) (C) - $70.00 Assign to…" at bounding box center [515, 221] width 913 height 150
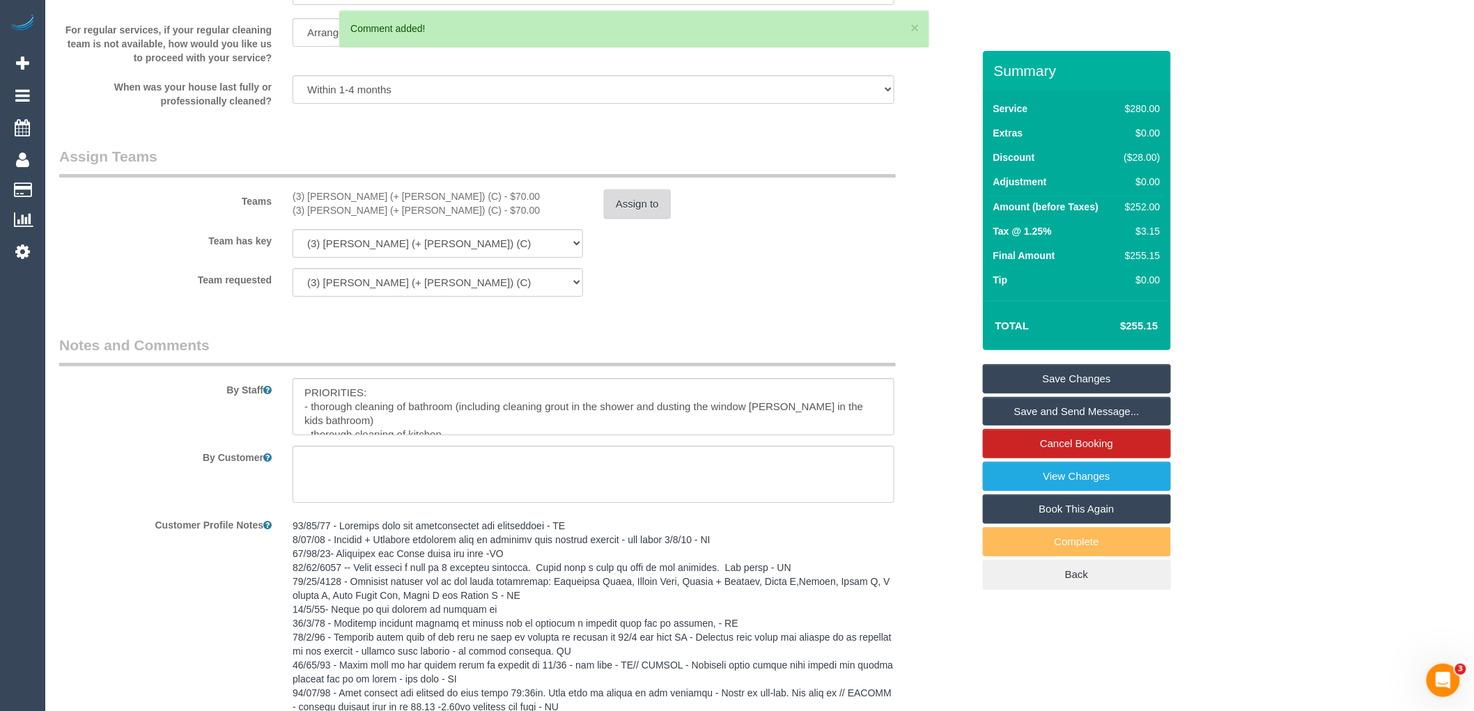
click at [639, 219] on button "Assign to" at bounding box center [637, 203] width 67 height 29
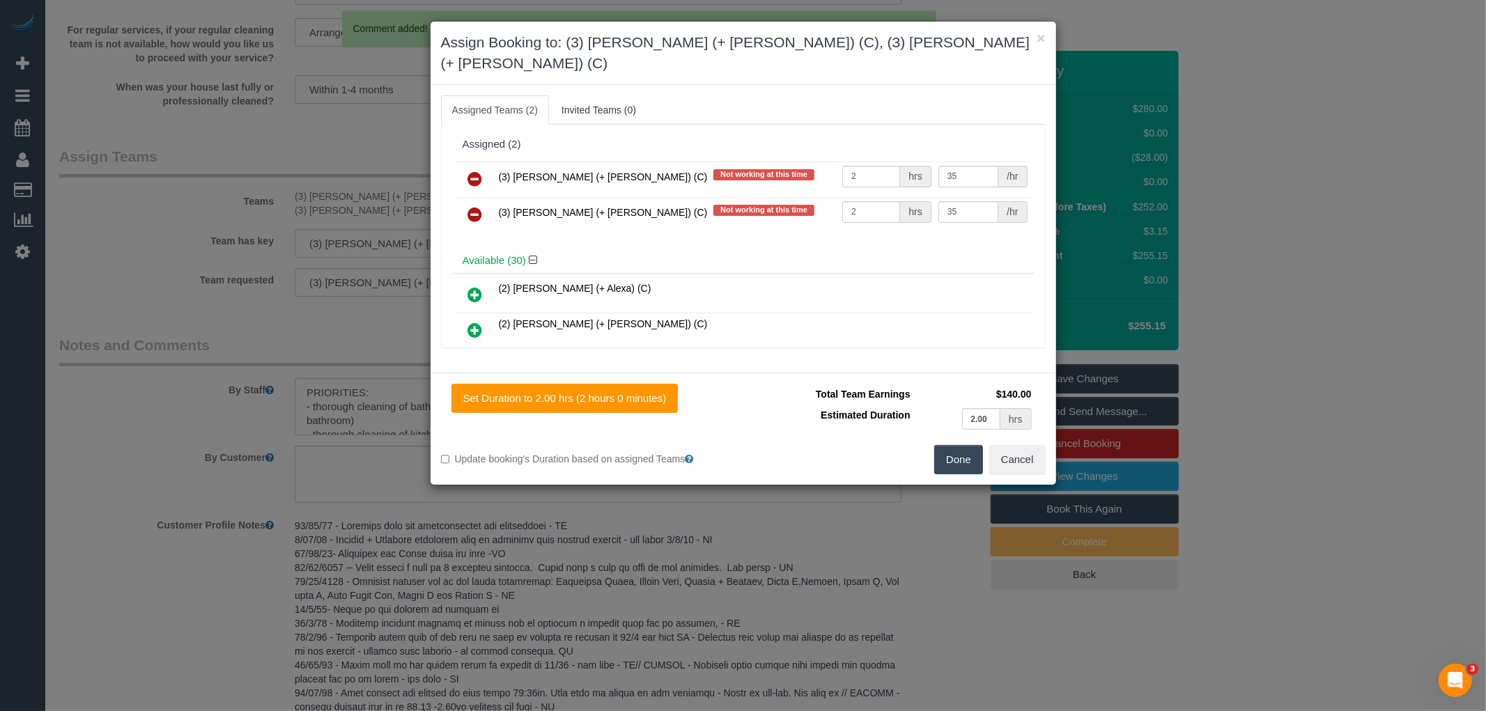
click at [492, 162] on td at bounding box center [475, 180] width 40 height 36
click at [472, 171] on icon at bounding box center [475, 179] width 15 height 17
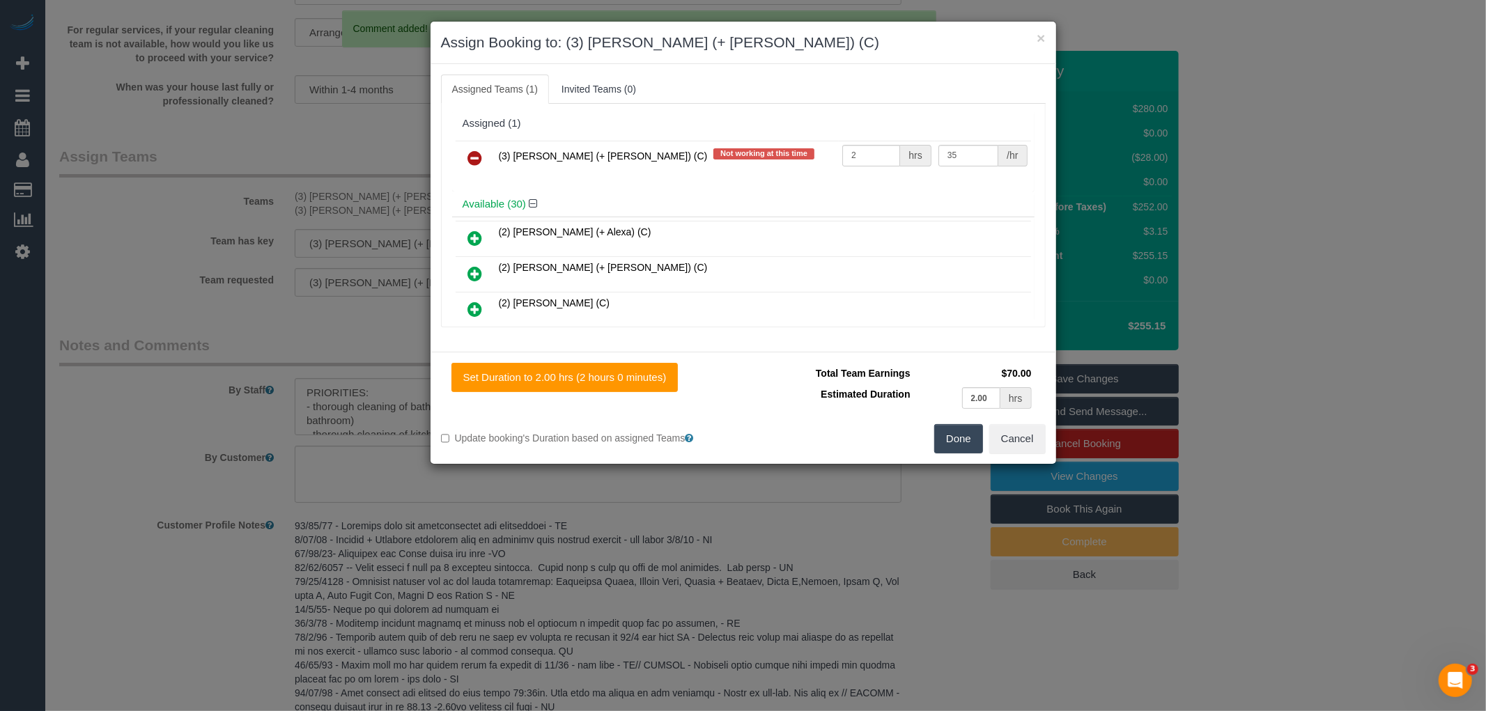
click at [472, 154] on icon at bounding box center [475, 158] width 15 height 17
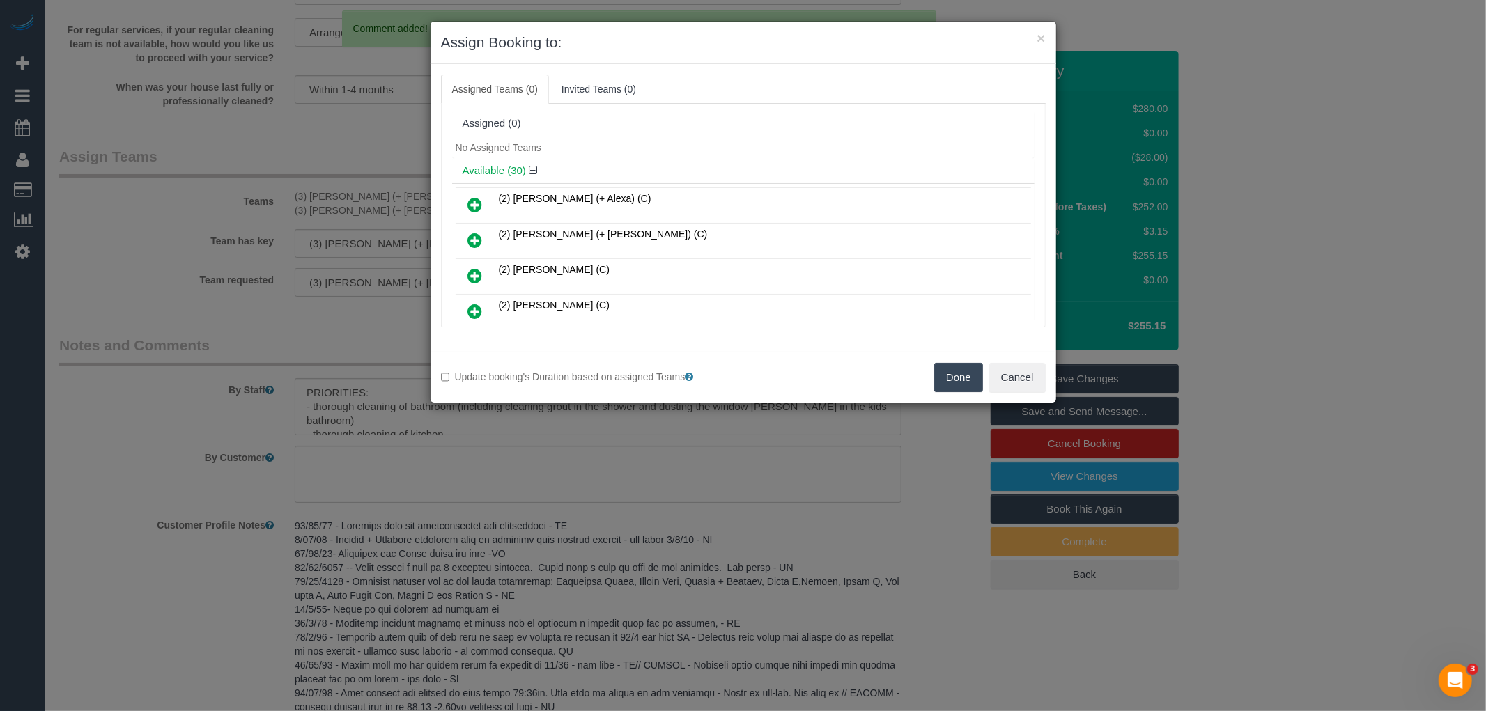
click at [956, 379] on button "Done" at bounding box center [958, 377] width 49 height 29
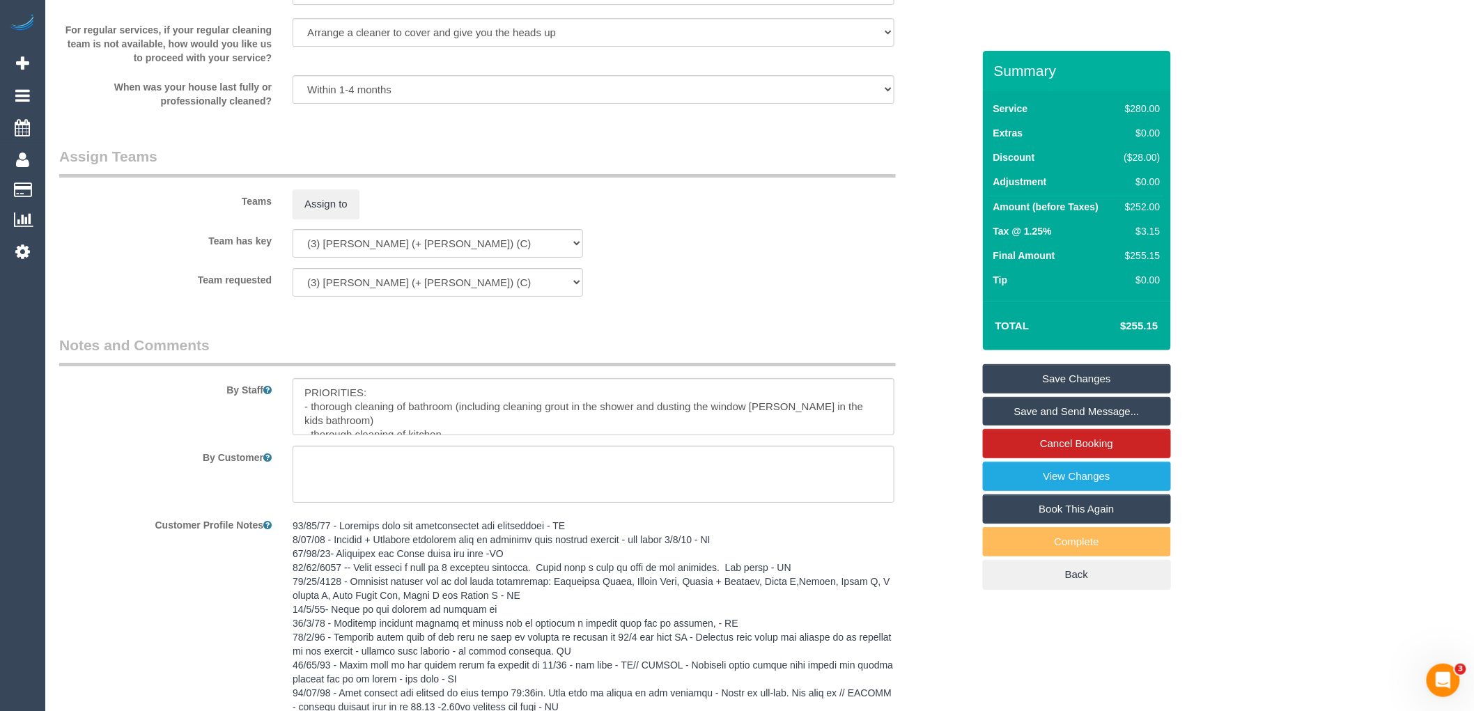
click at [1068, 389] on link "Save Changes" at bounding box center [1077, 378] width 188 height 29
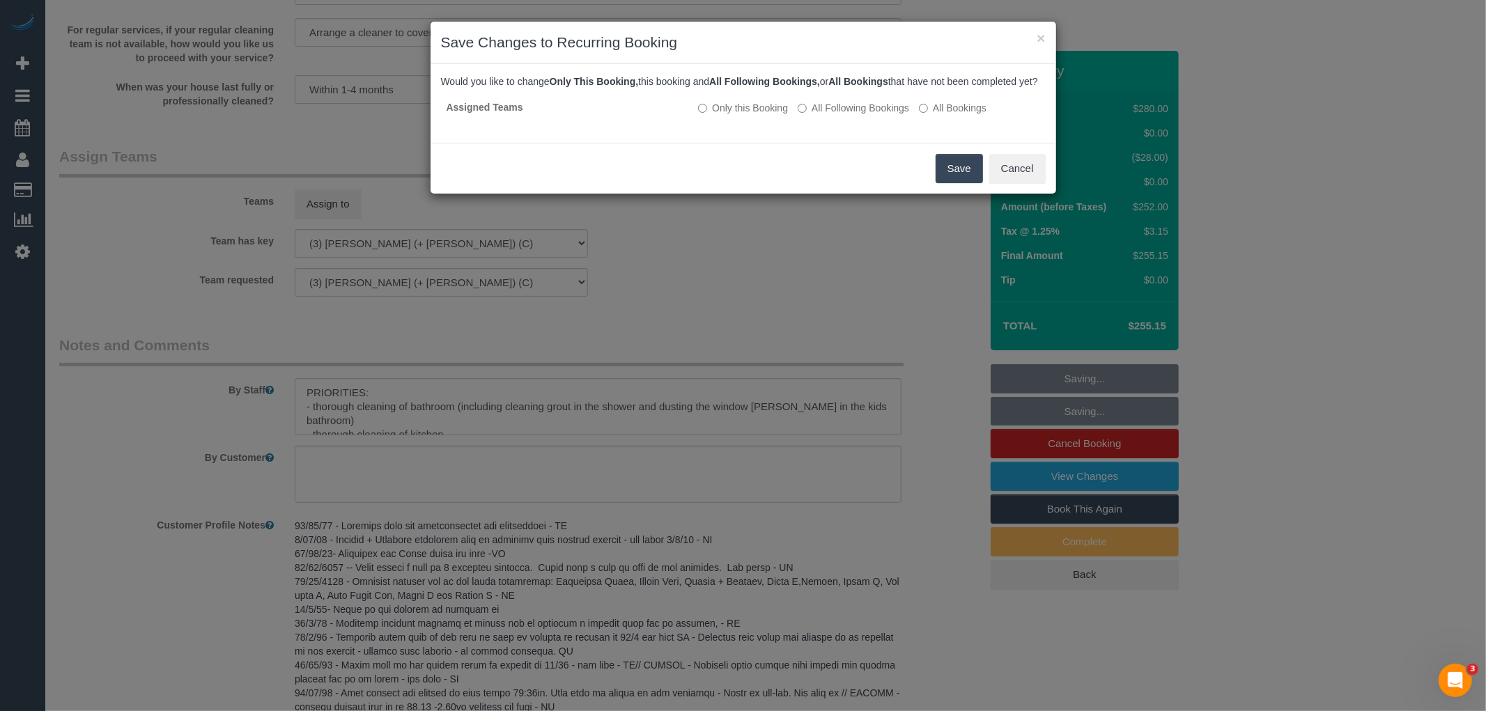
click at [973, 183] on button "Save" at bounding box center [958, 168] width 47 height 29
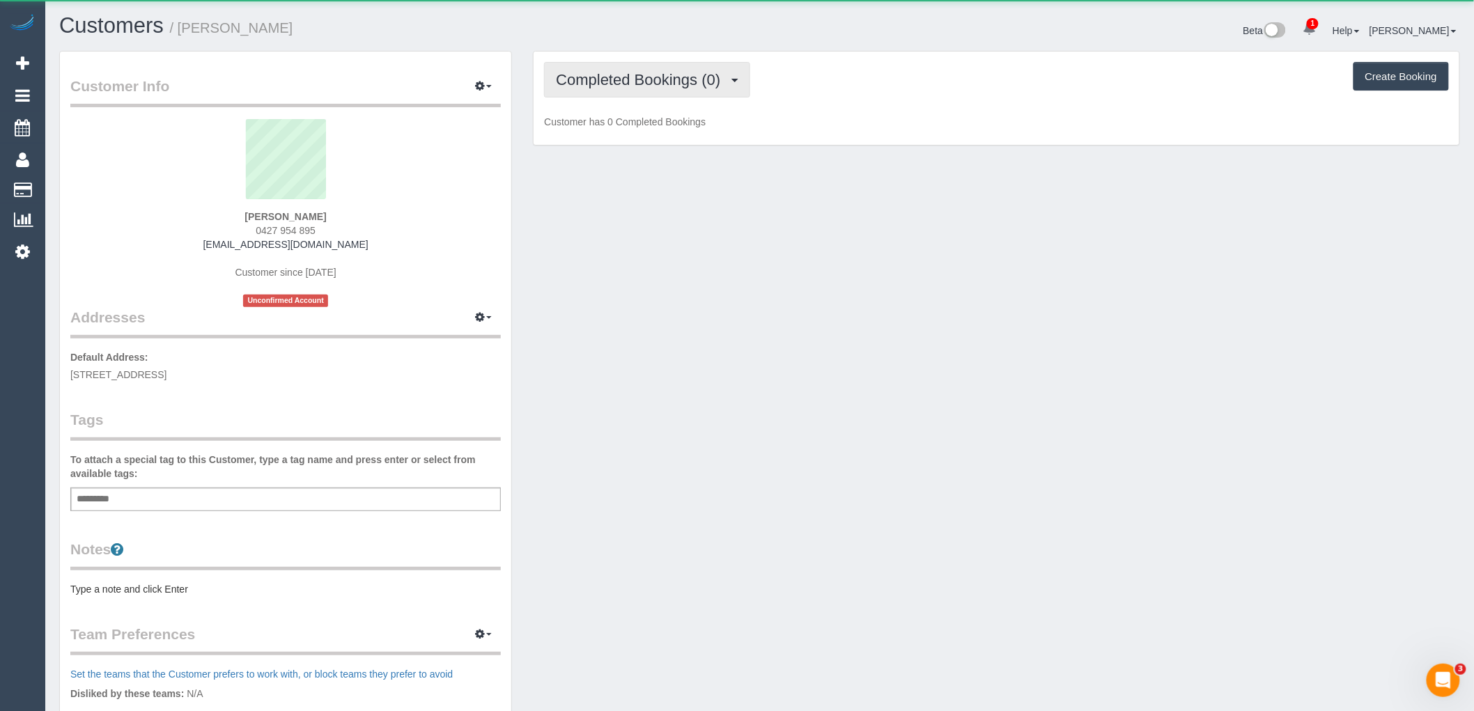
click at [641, 86] on span "Completed Bookings (0)" at bounding box center [641, 79] width 171 height 17
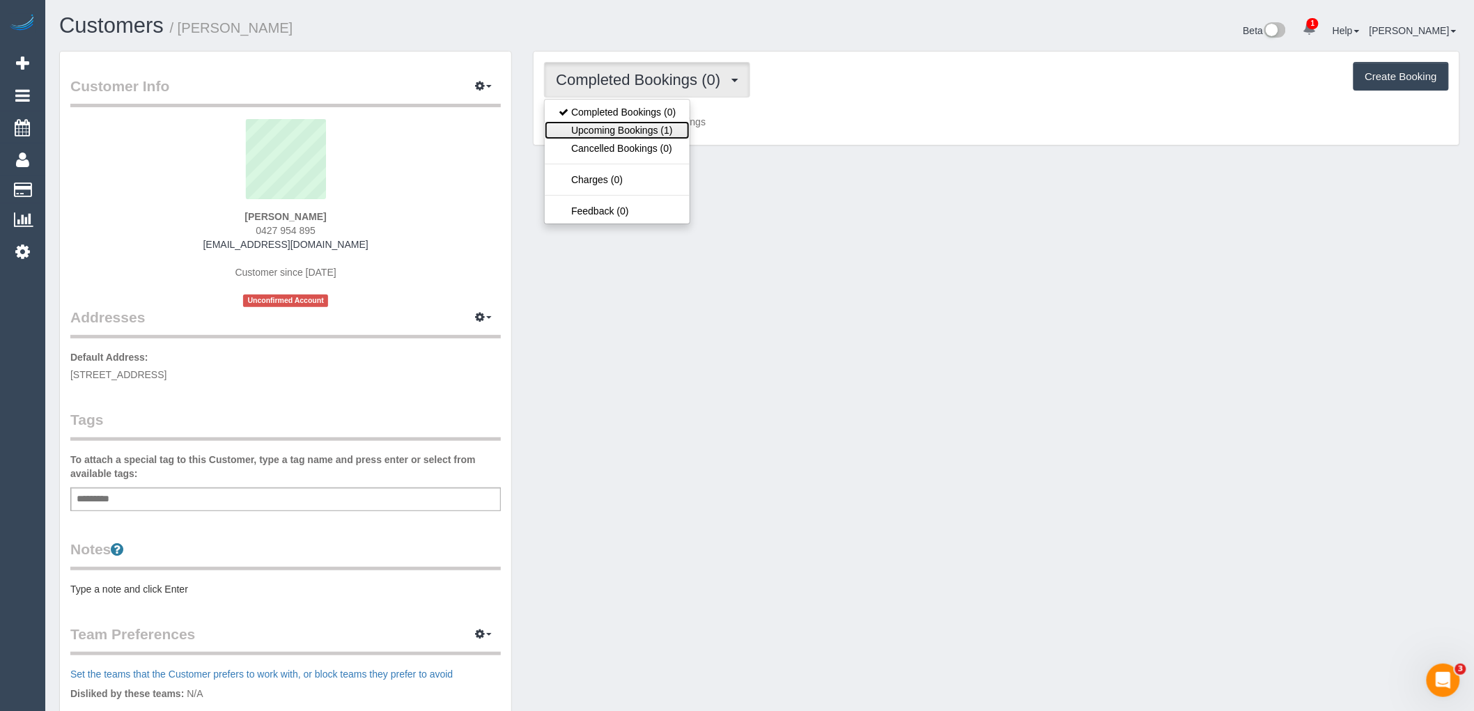
click at [643, 132] on link "Upcoming Bookings (1)" at bounding box center [617, 130] width 145 height 18
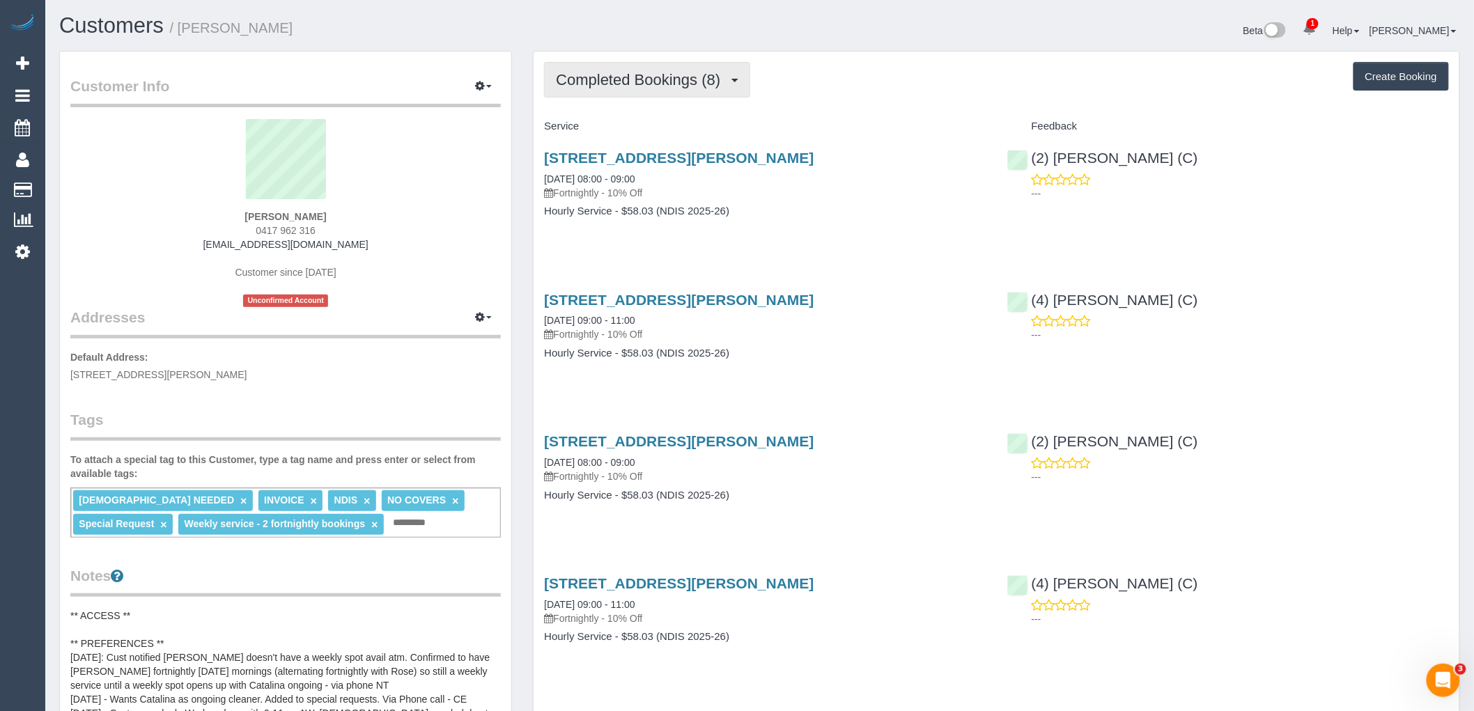
click at [649, 65] on button "Completed Bookings (8)" at bounding box center [647, 80] width 206 height 36
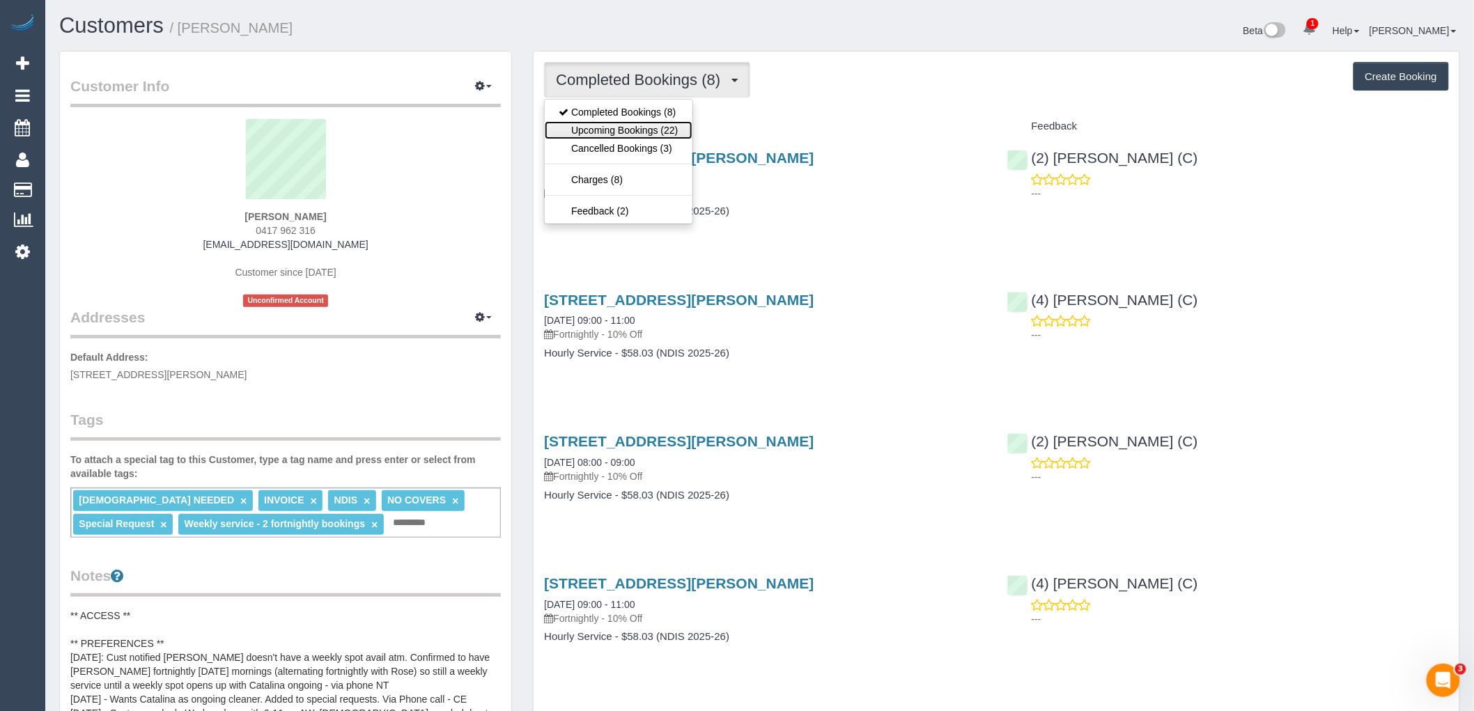
click at [653, 136] on link "Upcoming Bookings (22)" at bounding box center [618, 130] width 147 height 18
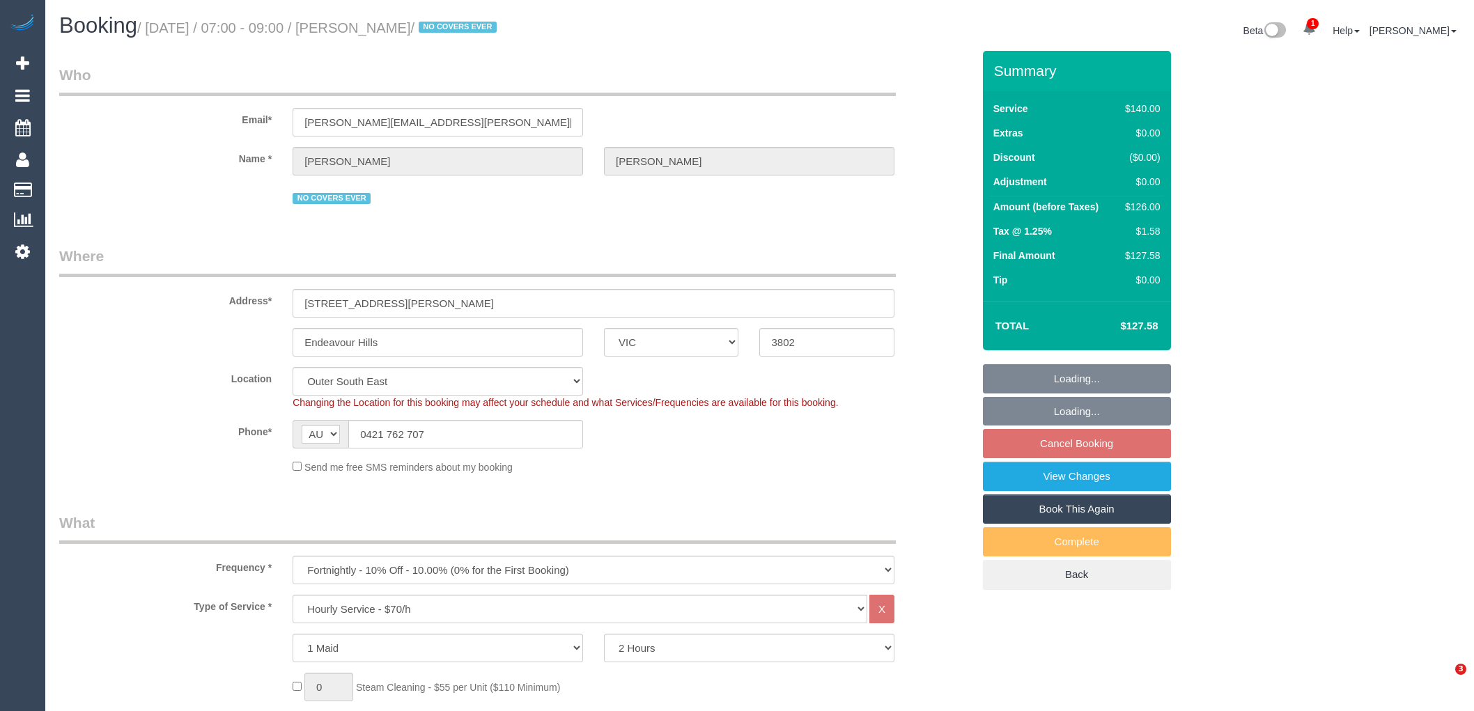
select select "VIC"
select select "number:27"
select select "number:14"
select select "number:19"
select select "number:36"
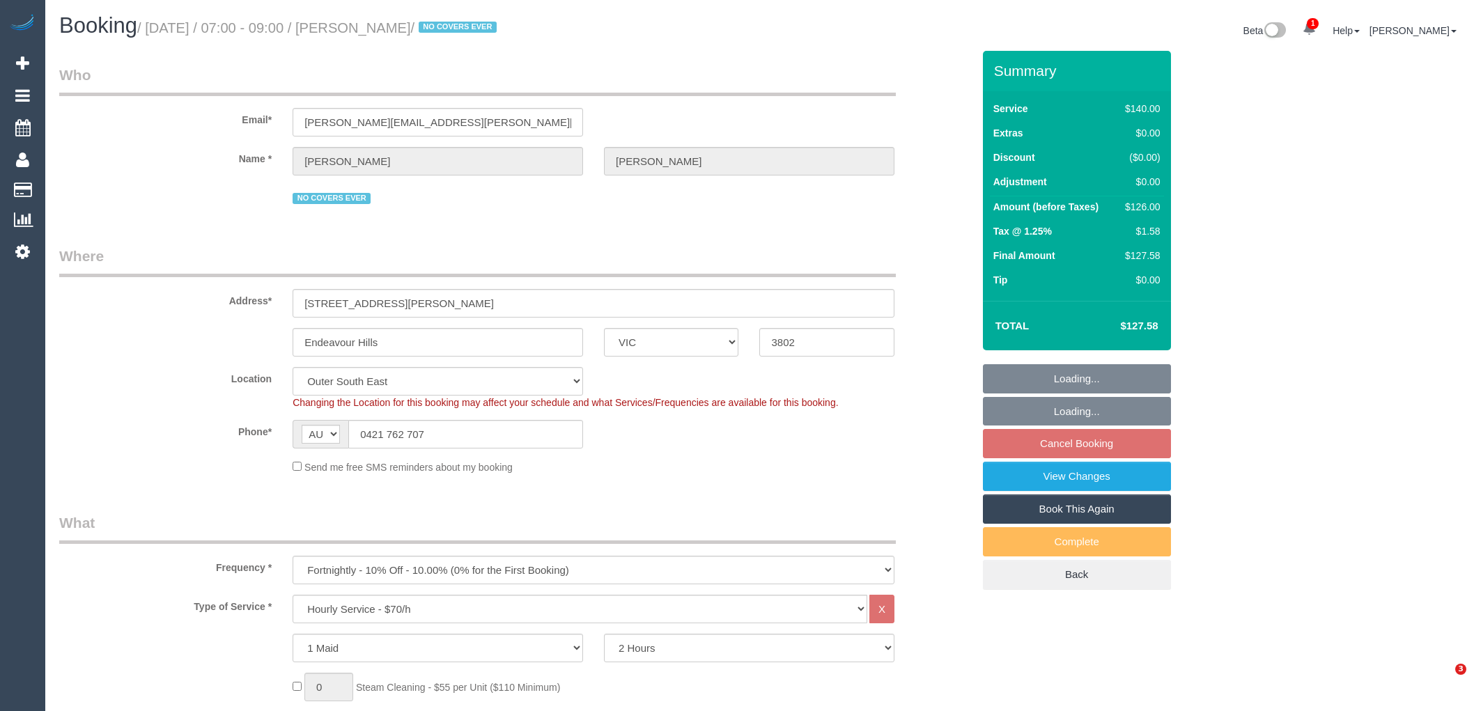
select select "number:35"
select select "number:11"
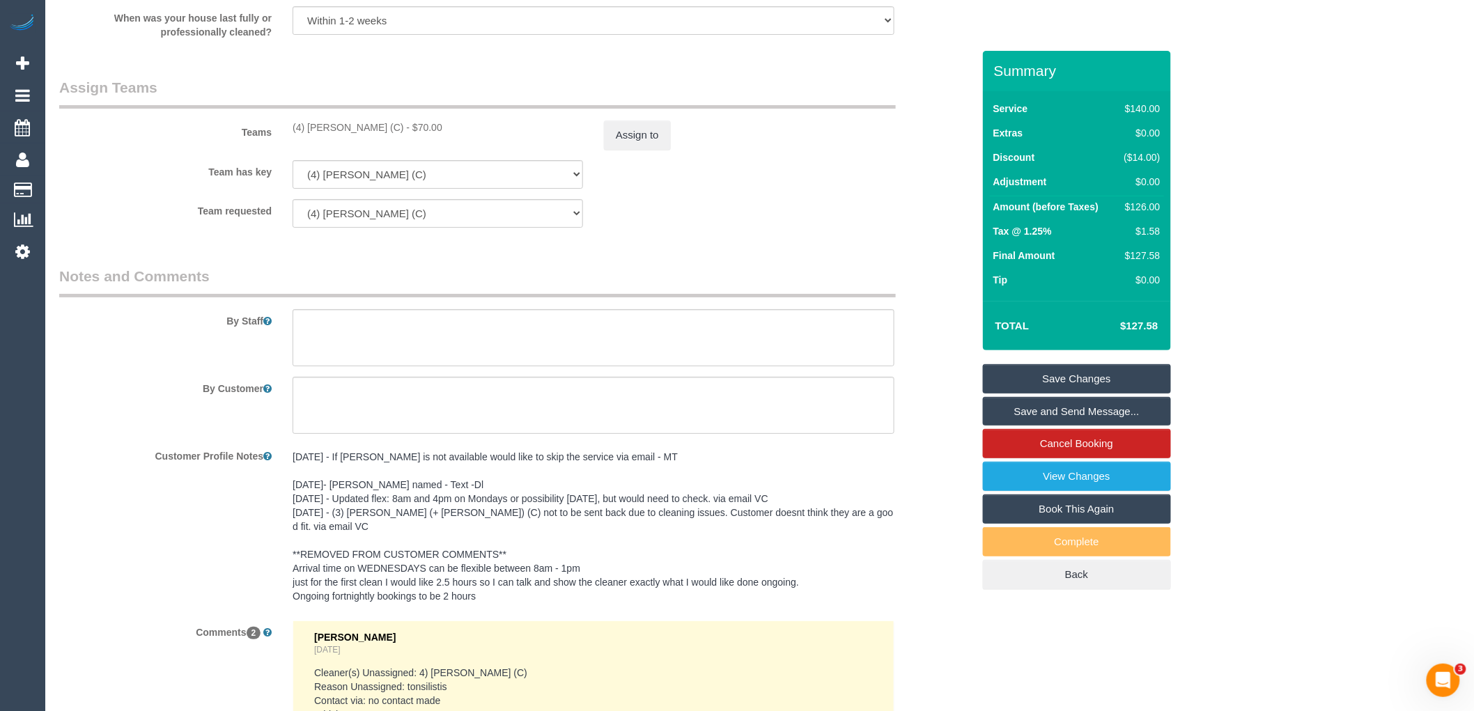
scroll to position [2089, 0]
drag, startPoint x: 387, startPoint y: 132, endPoint x: 280, endPoint y: 133, distance: 107.3
click at [280, 133] on div "Teams (4) Rose Southam (C) - $70.00 Assign to" at bounding box center [516, 112] width 934 height 72
copy div "(4) [PERSON_NAME] (C)"
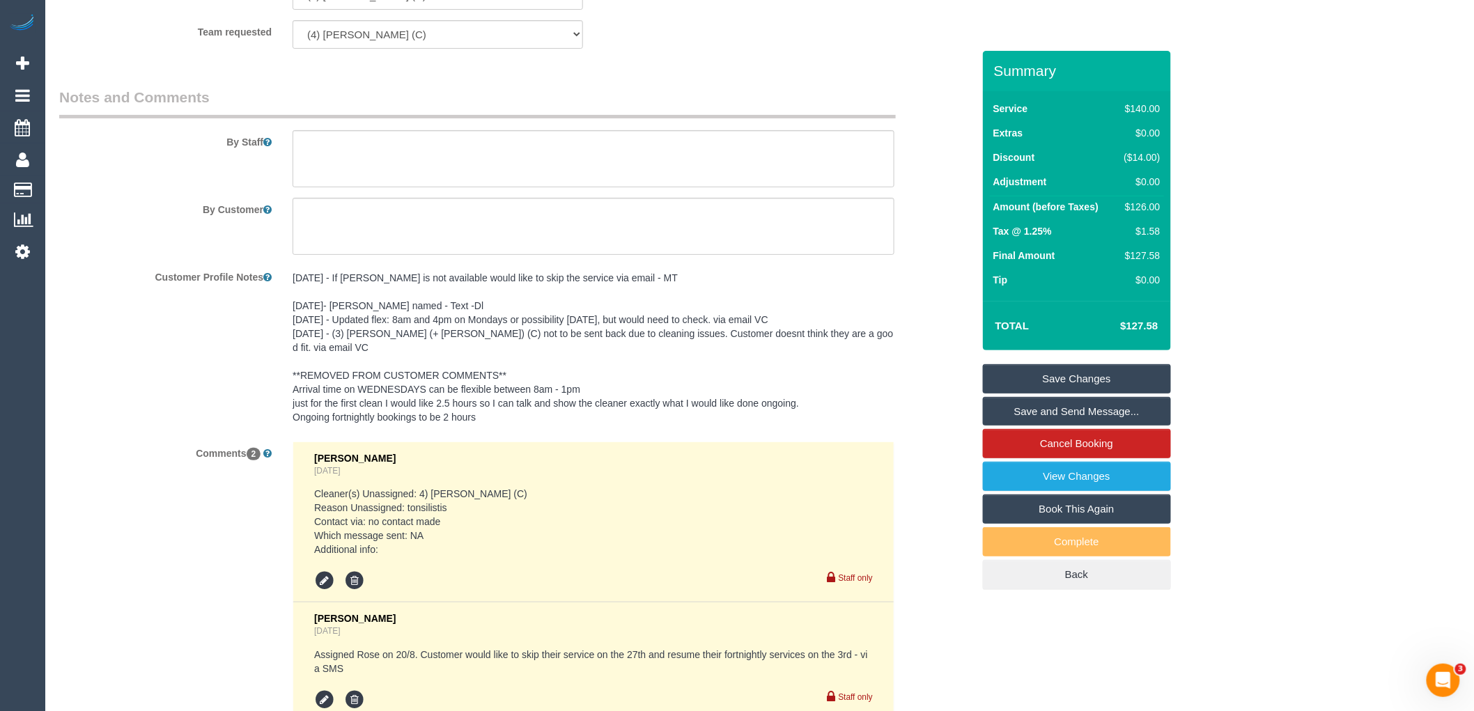
scroll to position [2438, 0]
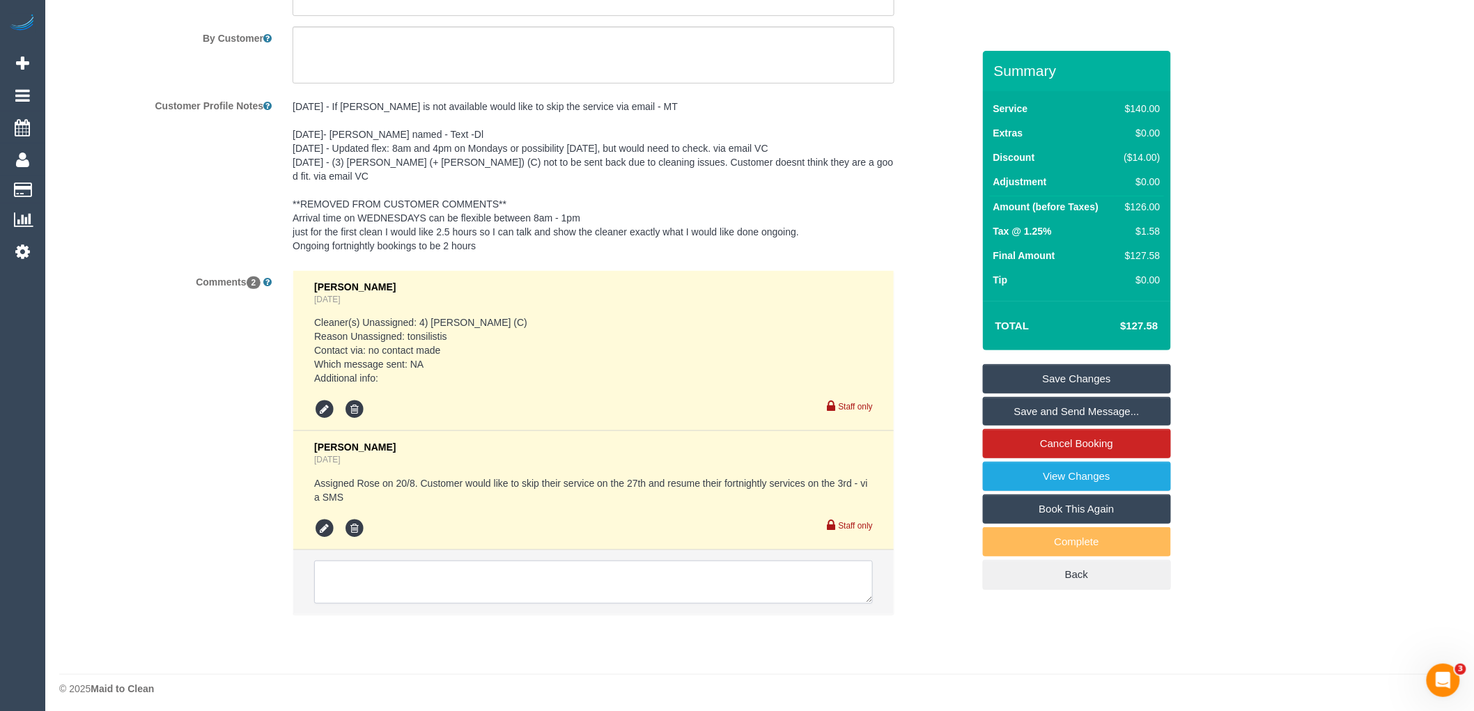
click at [426, 586] on textarea at bounding box center [593, 582] width 559 height 43
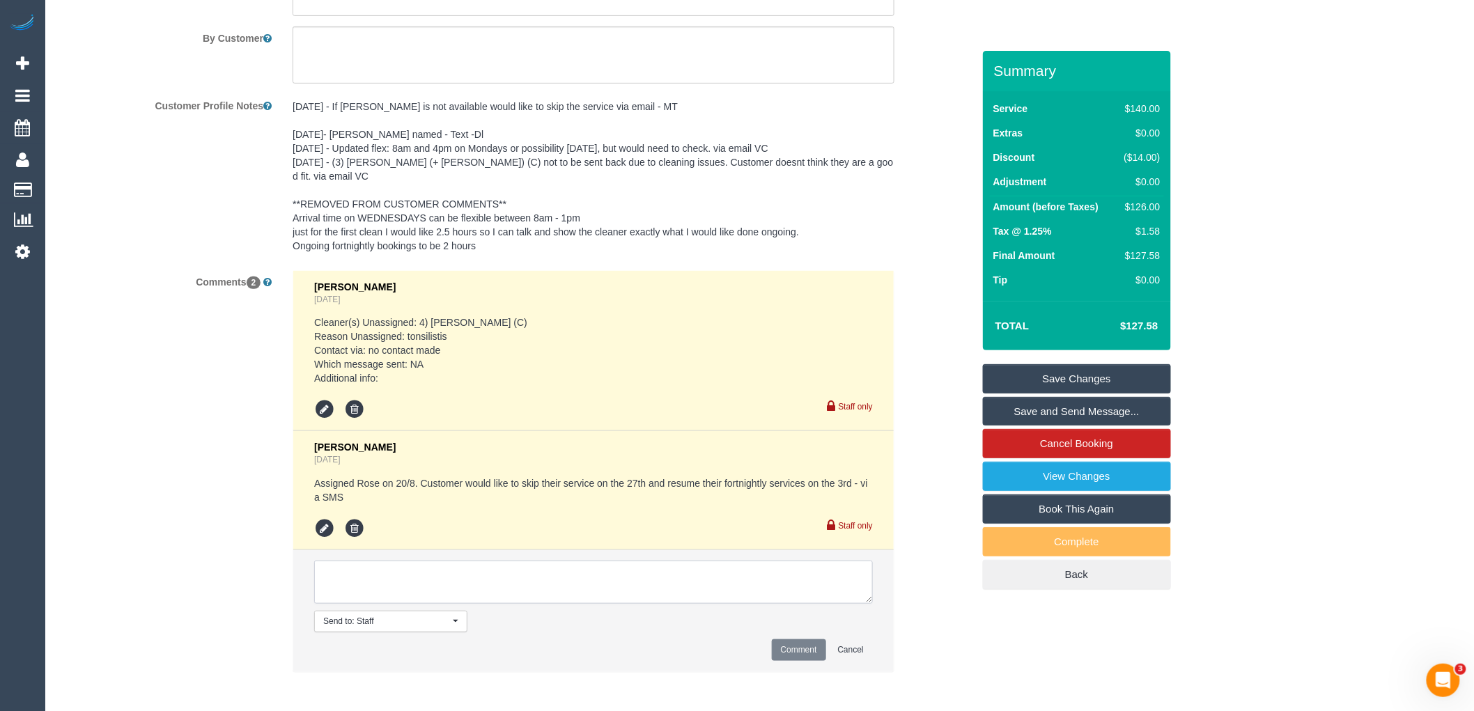
paste textarea "(4) [PERSON_NAME] (C)"
type textarea "(4) Rose Southam (C) not available Customer not contacted as no covers tag"
click at [816, 641] on button "Comment" at bounding box center [799, 650] width 54 height 22
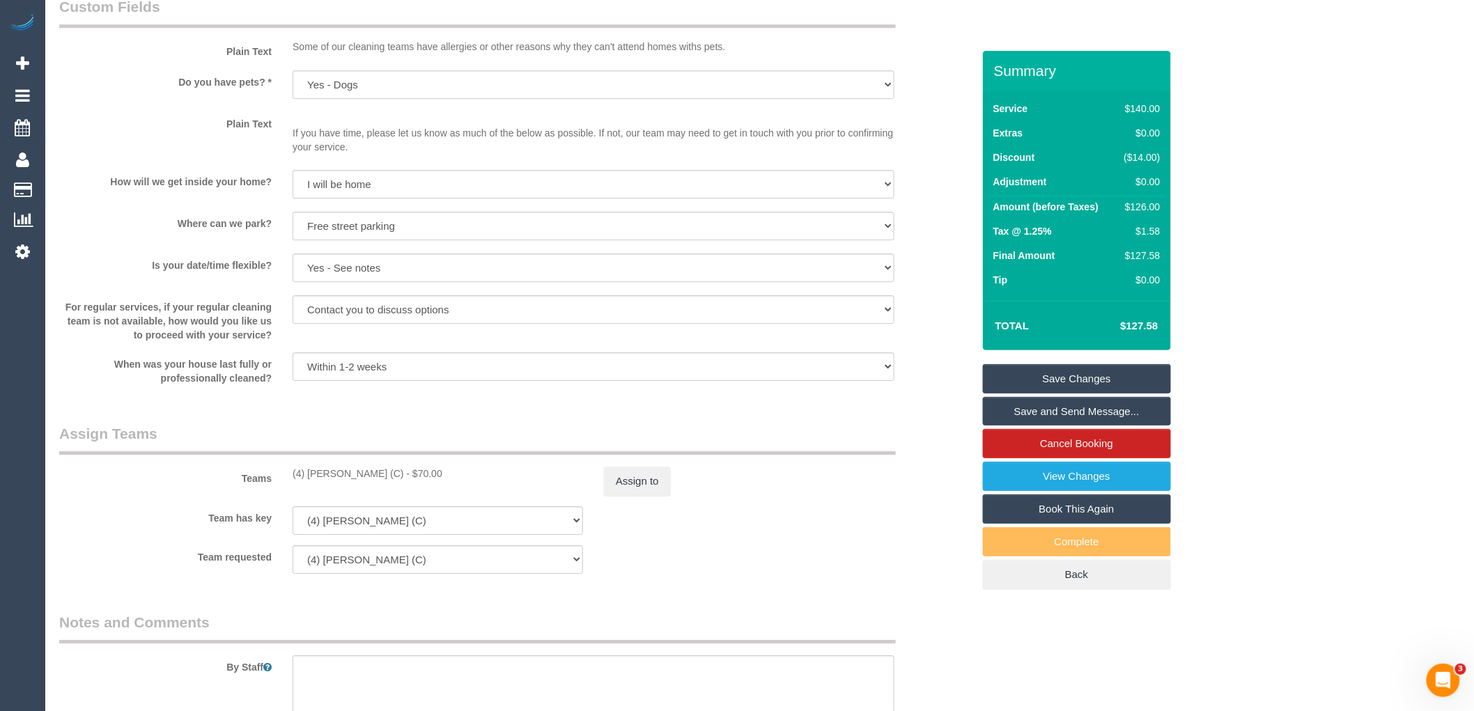
scroll to position [0, 0]
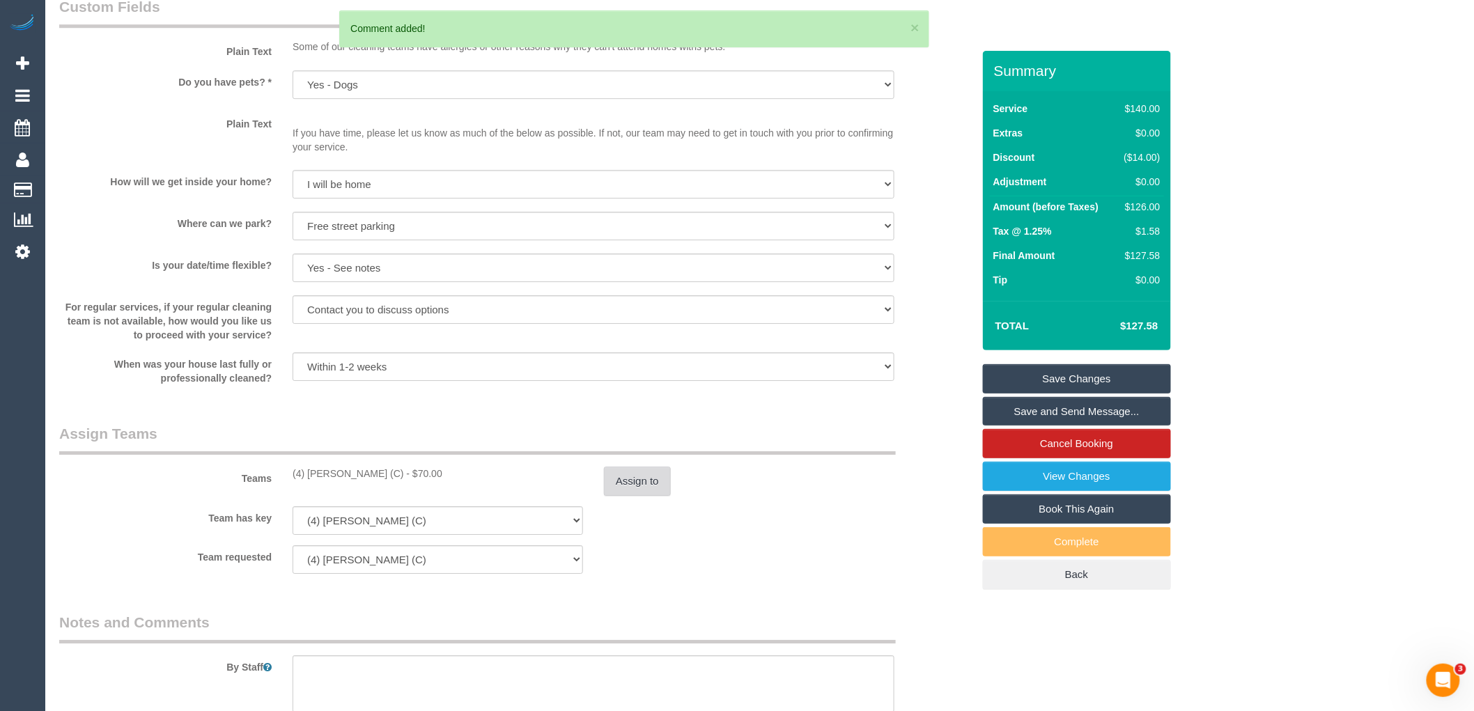
click at [634, 489] on button "Assign to" at bounding box center [637, 481] width 67 height 29
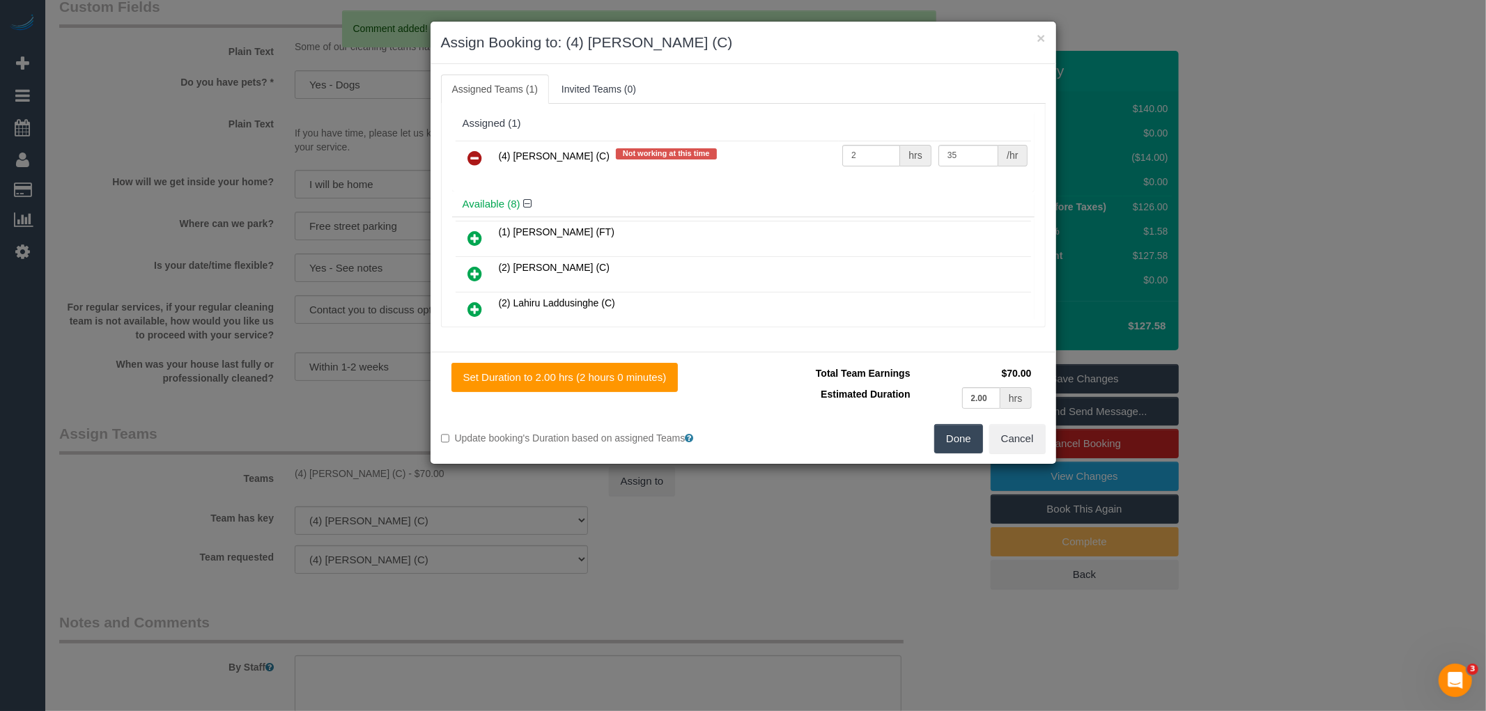
click at [488, 165] on link at bounding box center [475, 159] width 33 height 28
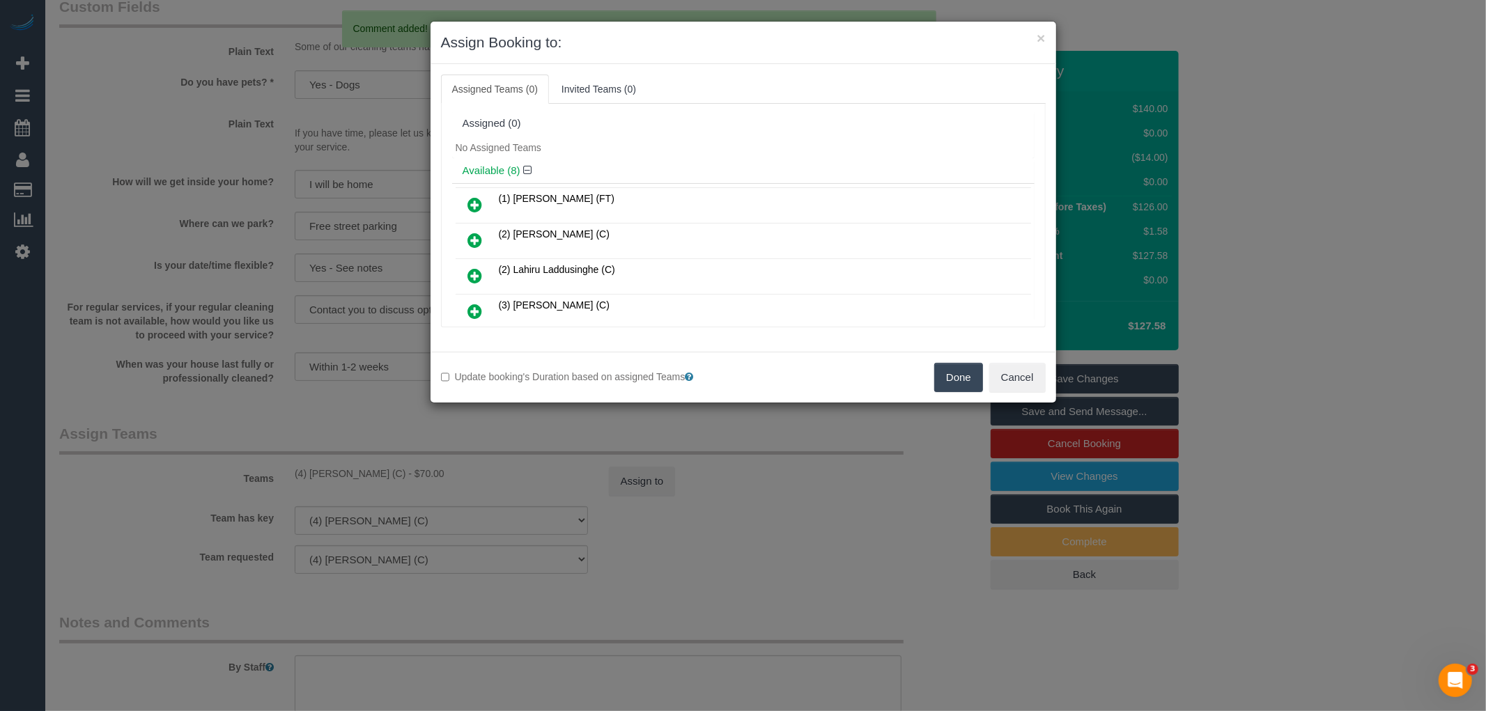
click at [945, 376] on button "Done" at bounding box center [958, 377] width 49 height 29
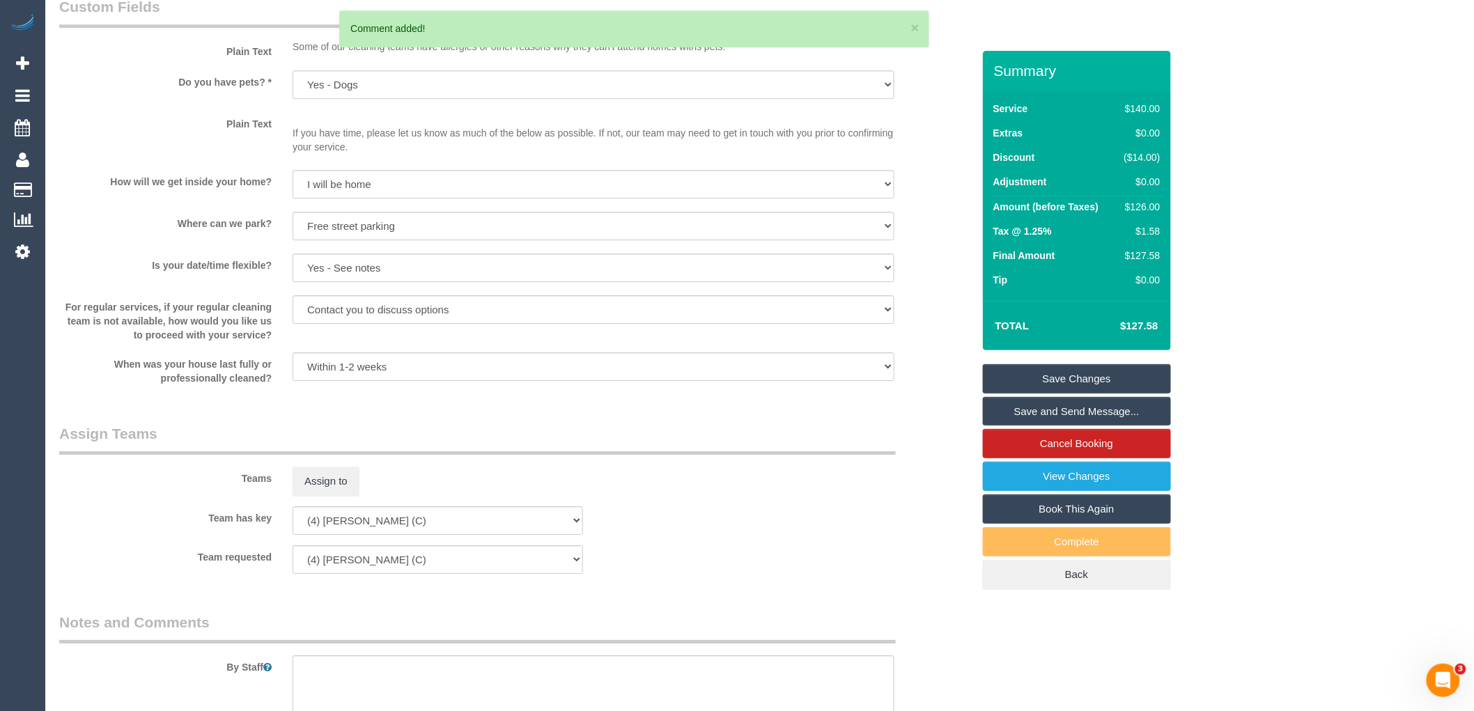
click at [1090, 373] on link "Save Changes" at bounding box center [1077, 378] width 188 height 29
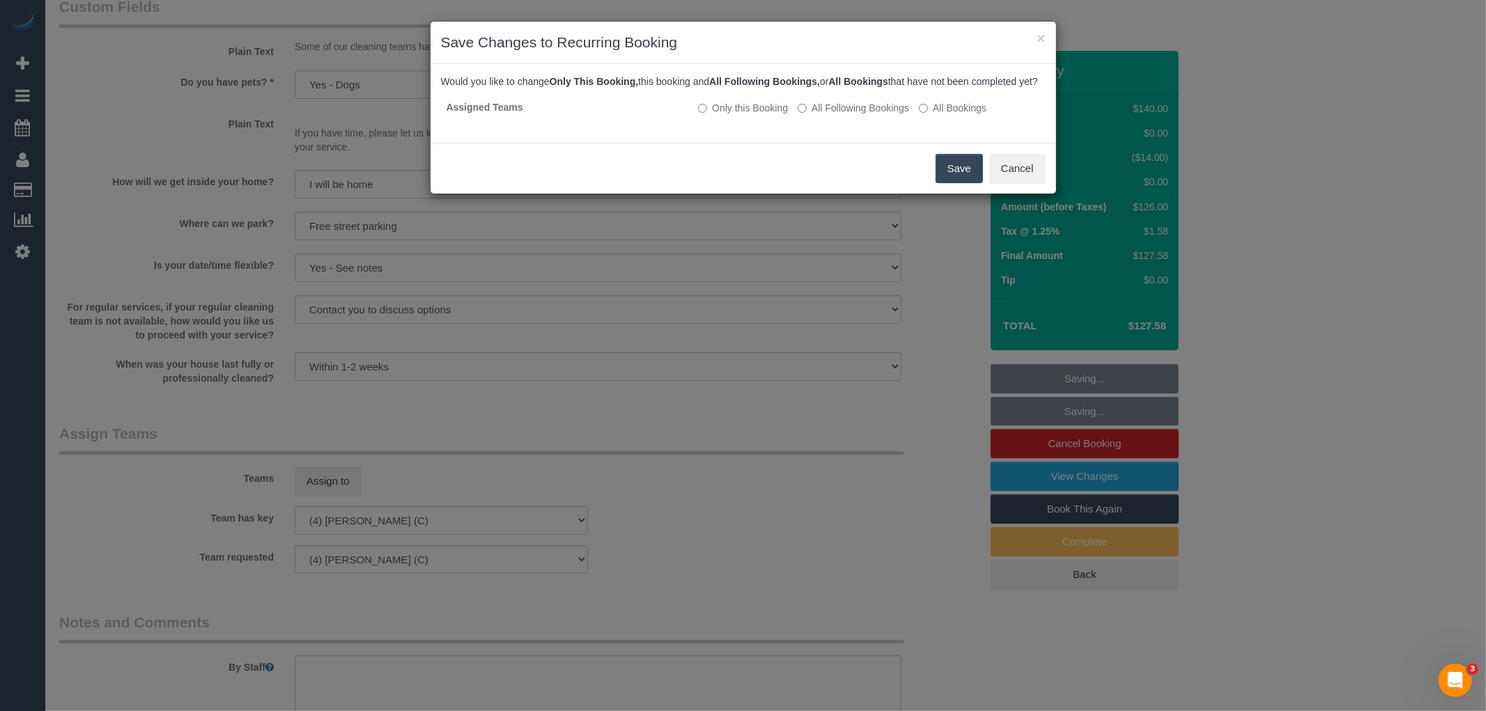
click at [956, 183] on button "Save" at bounding box center [958, 168] width 47 height 29
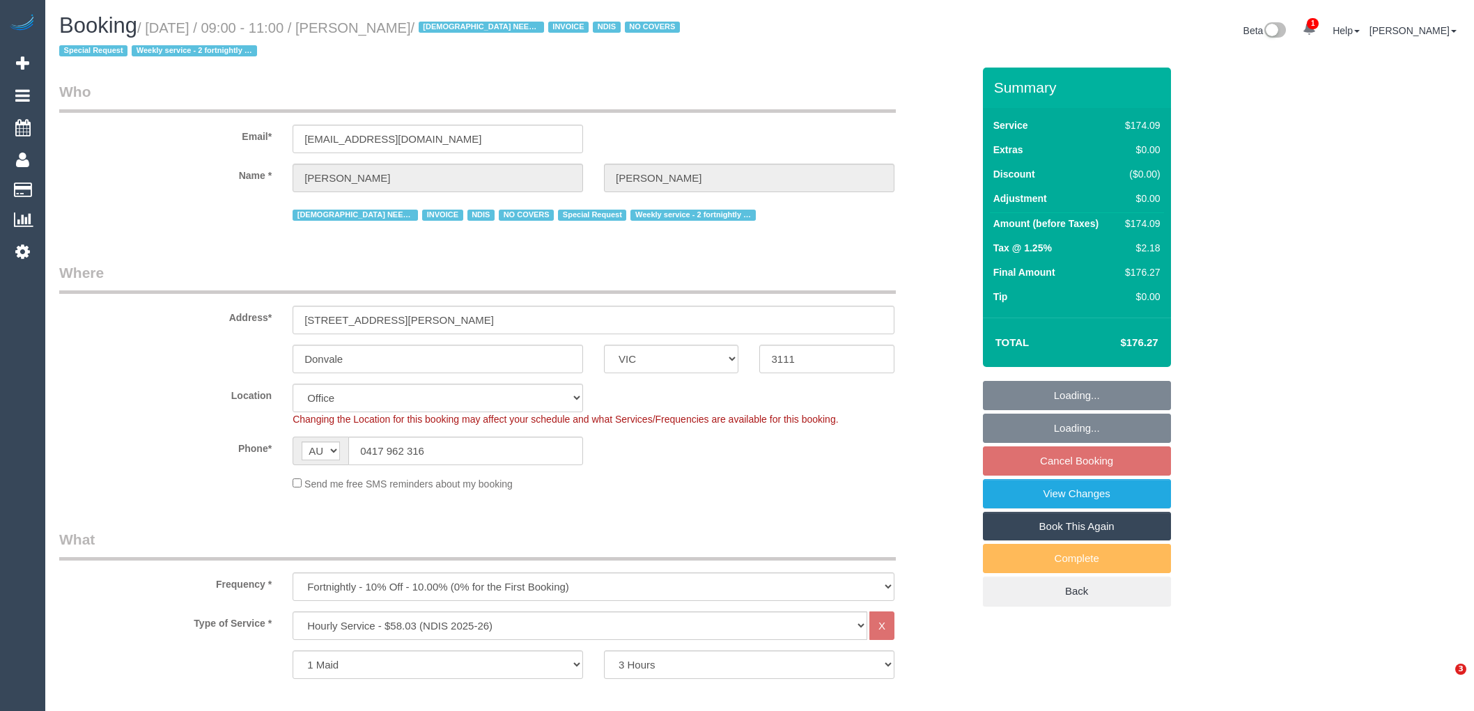
select select "VIC"
select select "180"
select select "number:28"
select select "number:14"
select select "number:19"
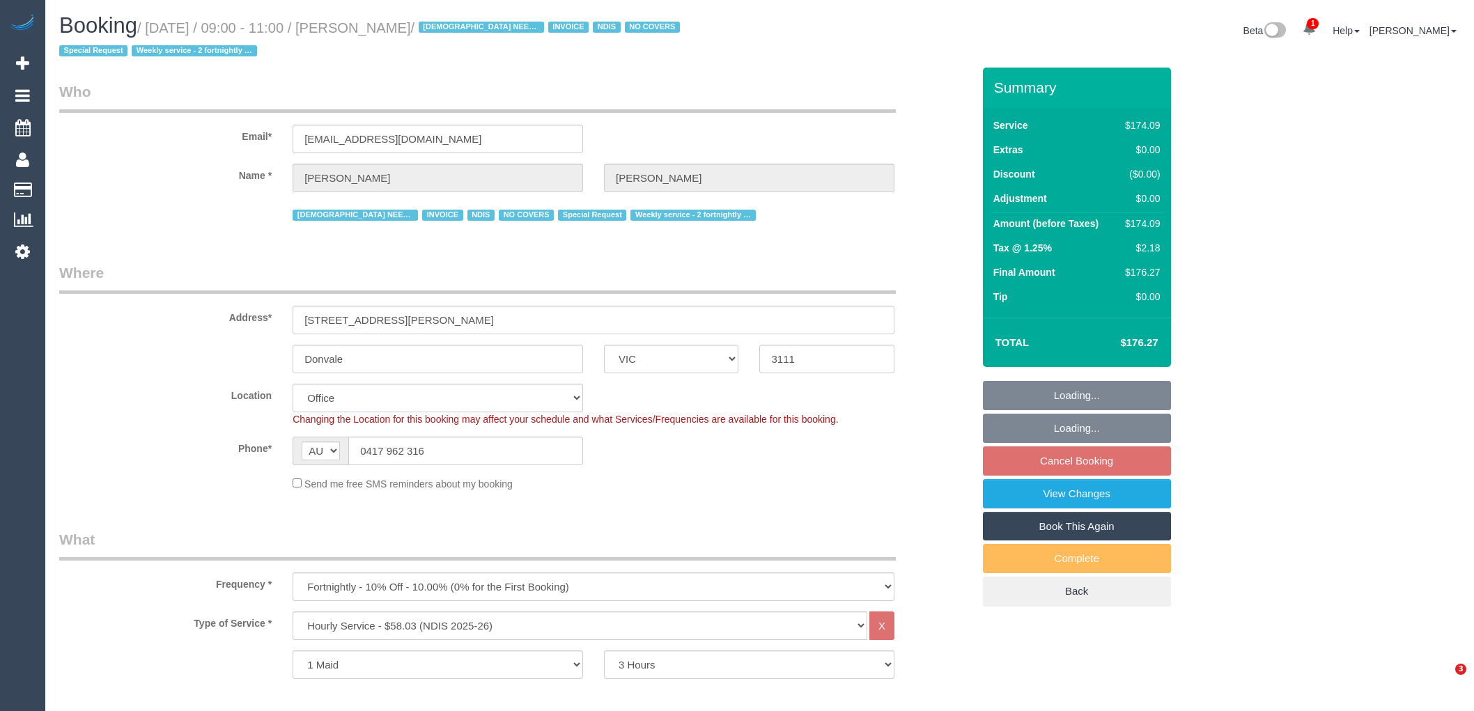
select select "number:25"
select select "number:35"
select select "number:11"
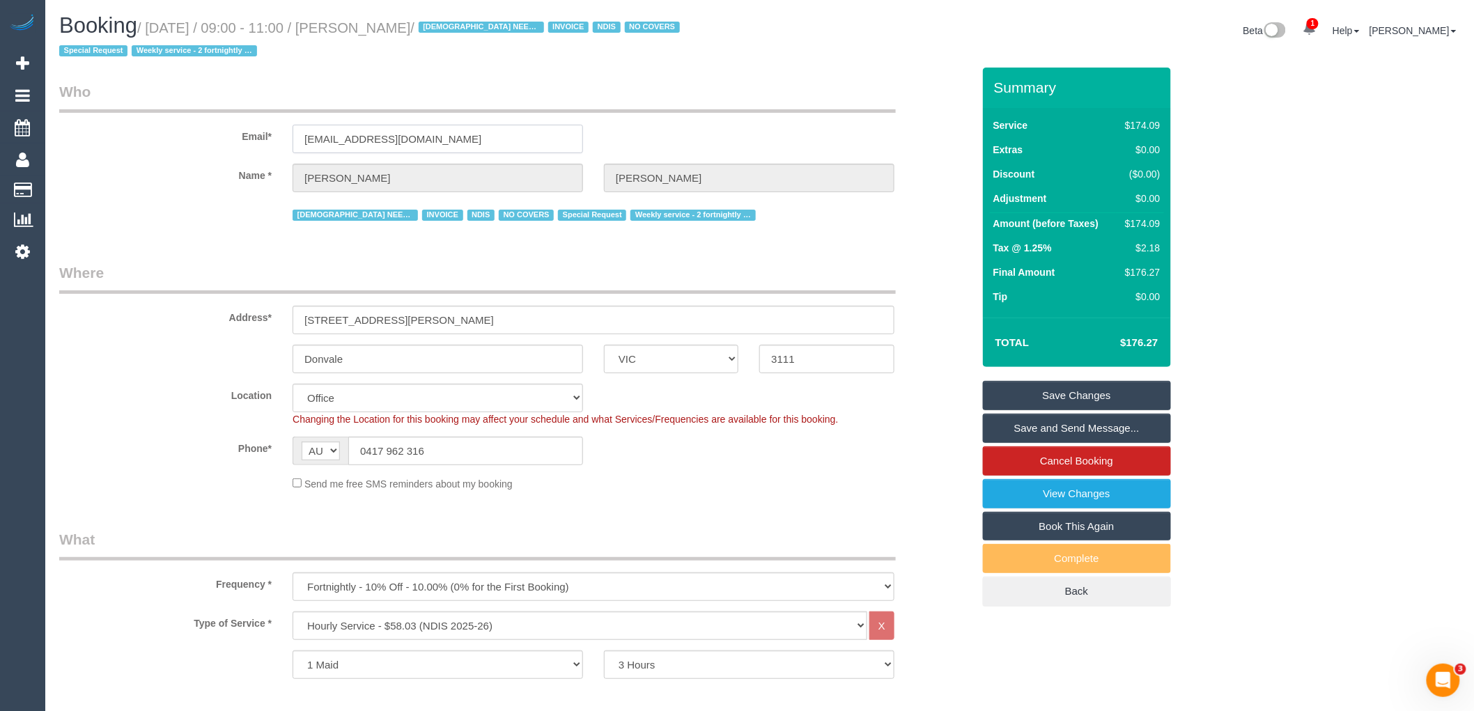
drag, startPoint x: 448, startPoint y: 133, endPoint x: 151, endPoint y: 125, distance: 296.8
click at [182, 125] on div "Email* [EMAIL_ADDRESS][DOMAIN_NAME]" at bounding box center [516, 117] width 934 height 72
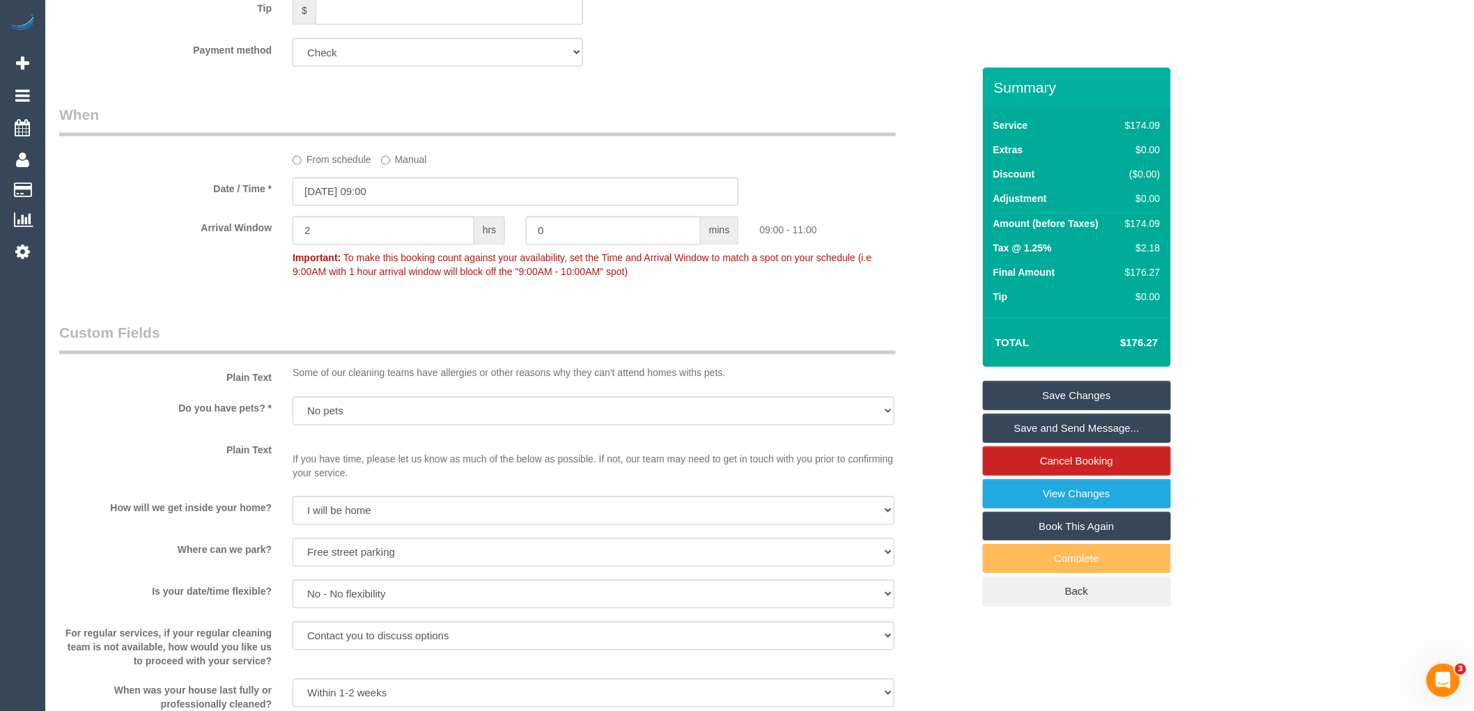
scroll to position [1393, 0]
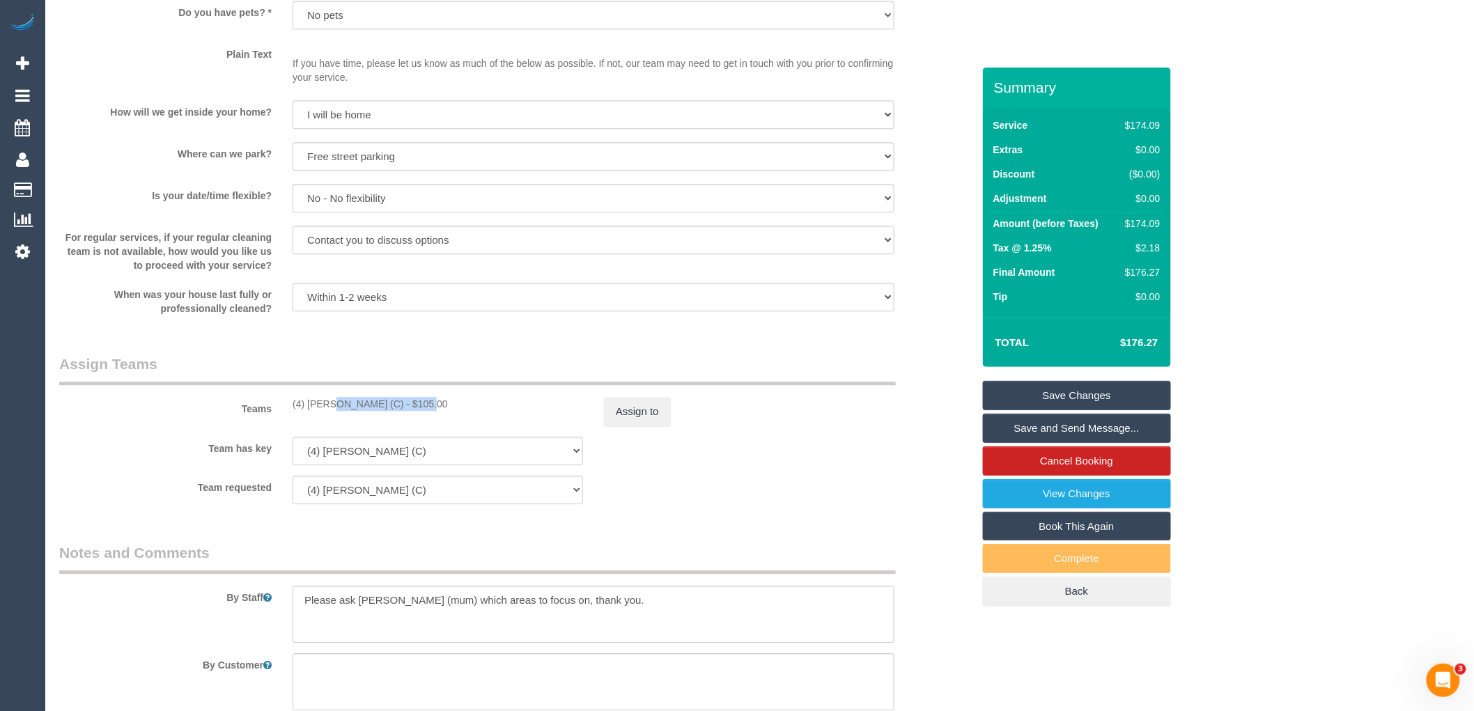
drag, startPoint x: 389, startPoint y: 403, endPoint x: 281, endPoint y: 405, distance: 107.3
click at [282, 405] on div "(4) Rose Southam (C) - $105.00" at bounding box center [437, 404] width 311 height 14
copy div "(4) [PERSON_NAME] (C)"
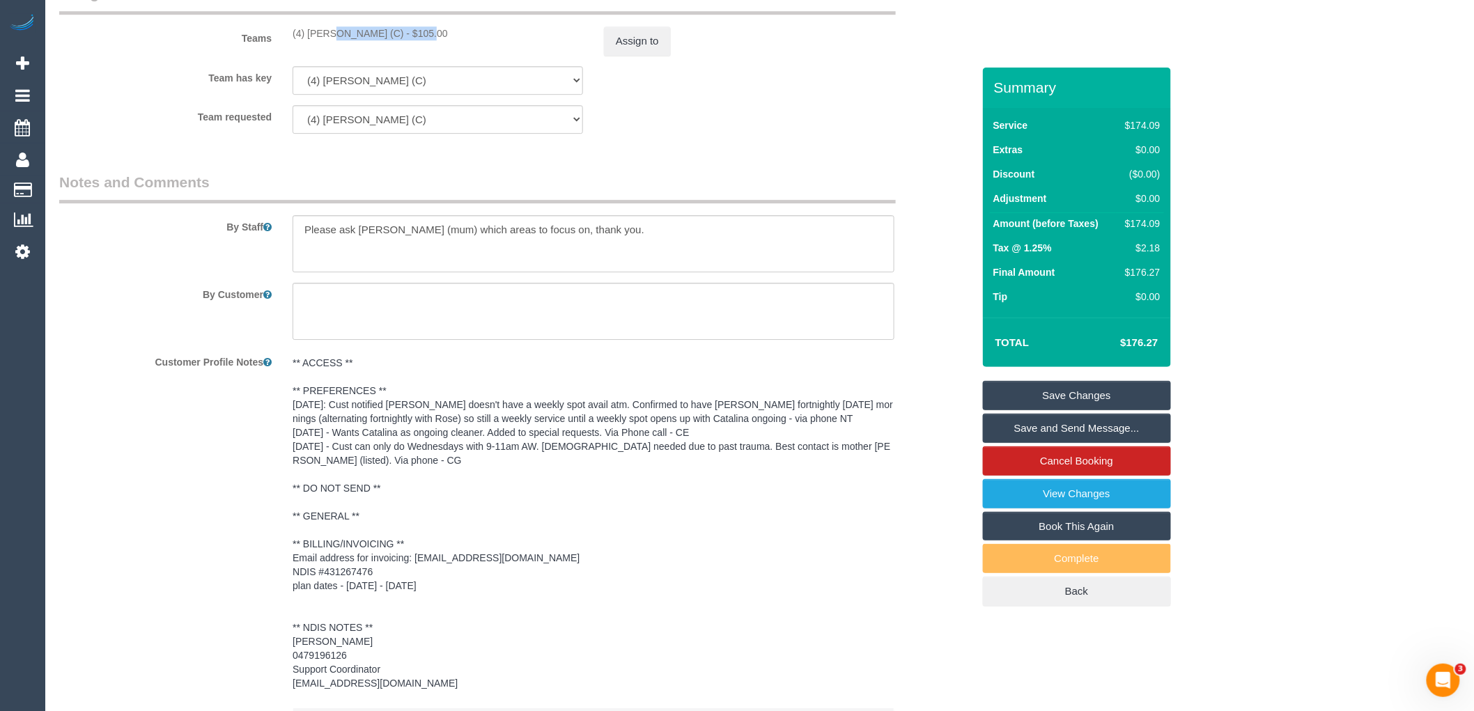
scroll to position [1928, 0]
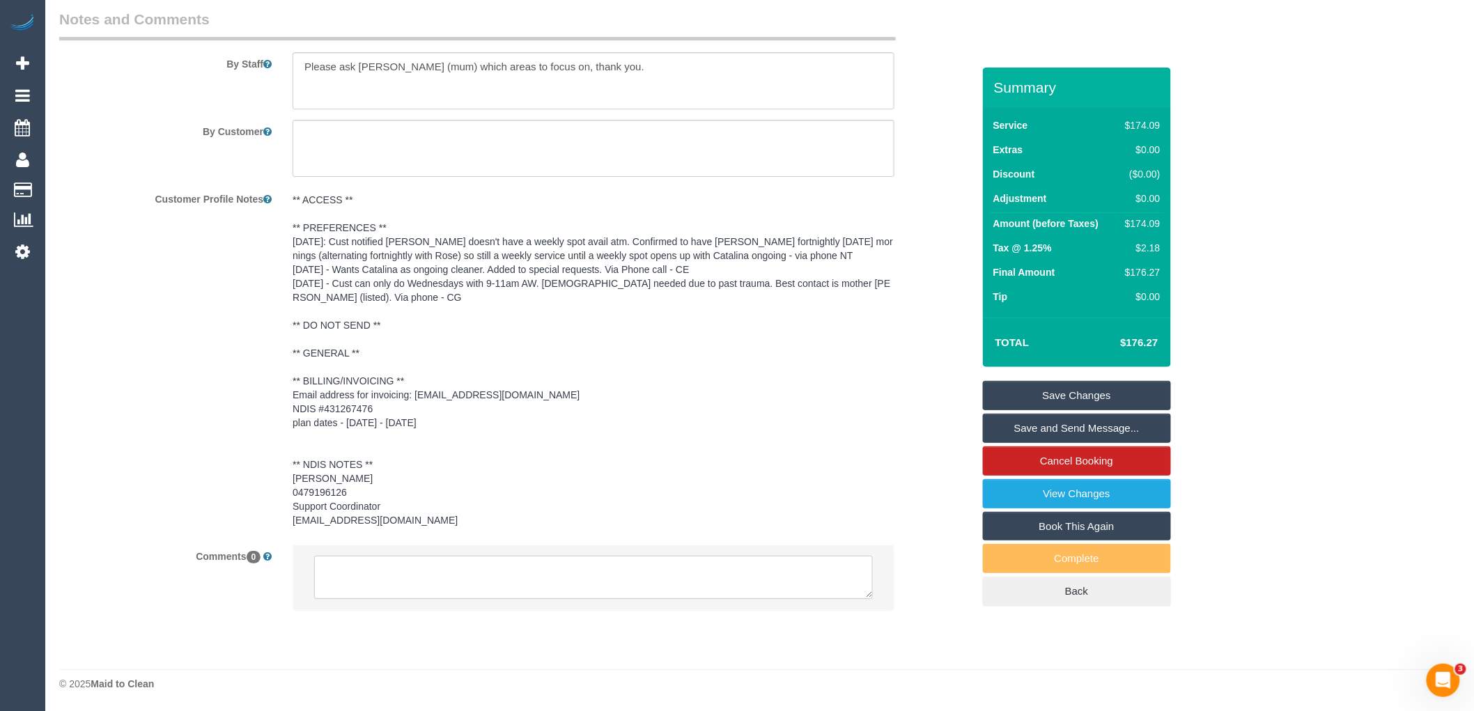
click at [385, 581] on textarea at bounding box center [593, 577] width 559 height 43
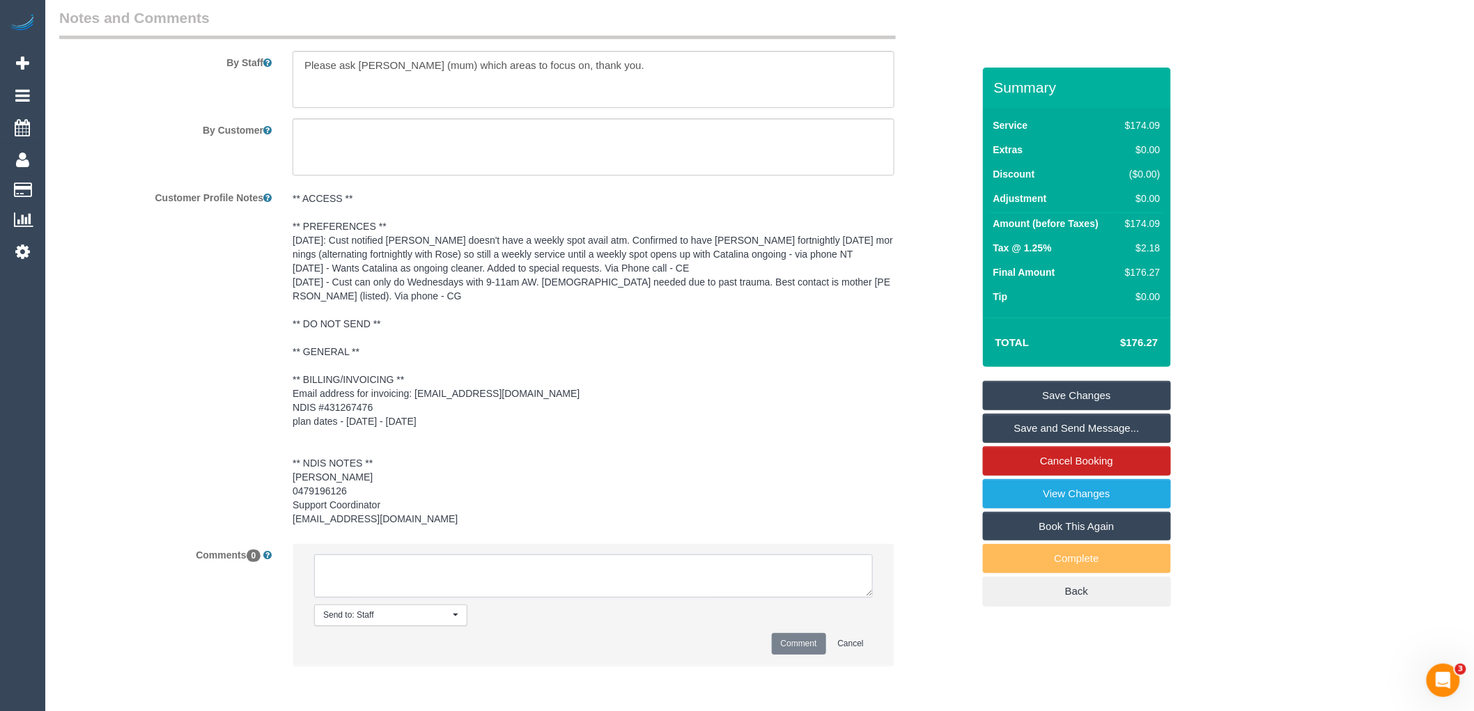
paste textarea "(4) [PERSON_NAME] (C)"
drag, startPoint x: 474, startPoint y: 587, endPoint x: 267, endPoint y: 552, distance: 209.2
click at [267, 552] on div "Comments 0 Send to: Staff Nothing selected Send to: Staff Send to: Customer Sen…" at bounding box center [516, 611] width 934 height 137
type textarea "(4) [PERSON_NAME] (C) not avialable 20/08 Customer contacted via email"
click at [772, 650] on button "Comment" at bounding box center [799, 644] width 54 height 22
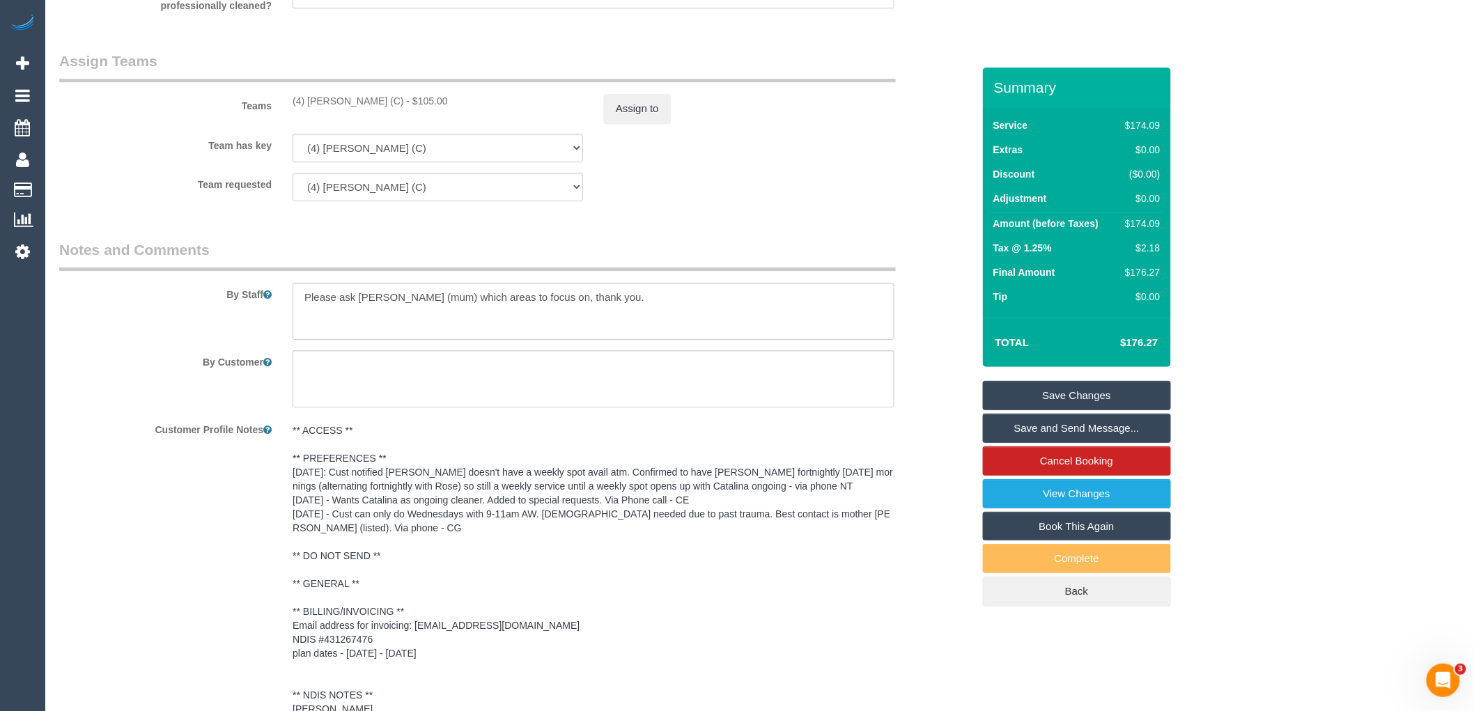
scroll to position [1387, 0]
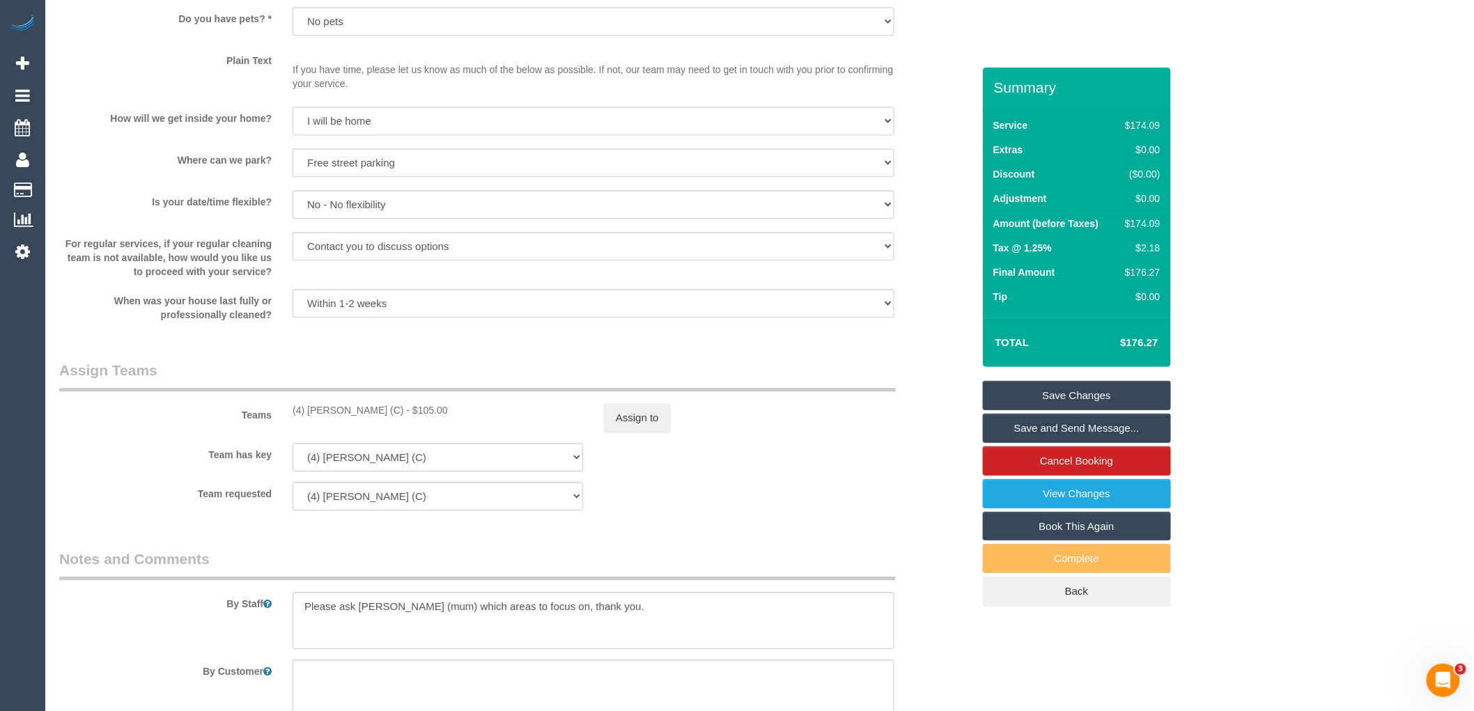
click at [631, 398] on div "Teams (4) Rose Southam (C) - $105.00 Assign to" at bounding box center [516, 396] width 934 height 72
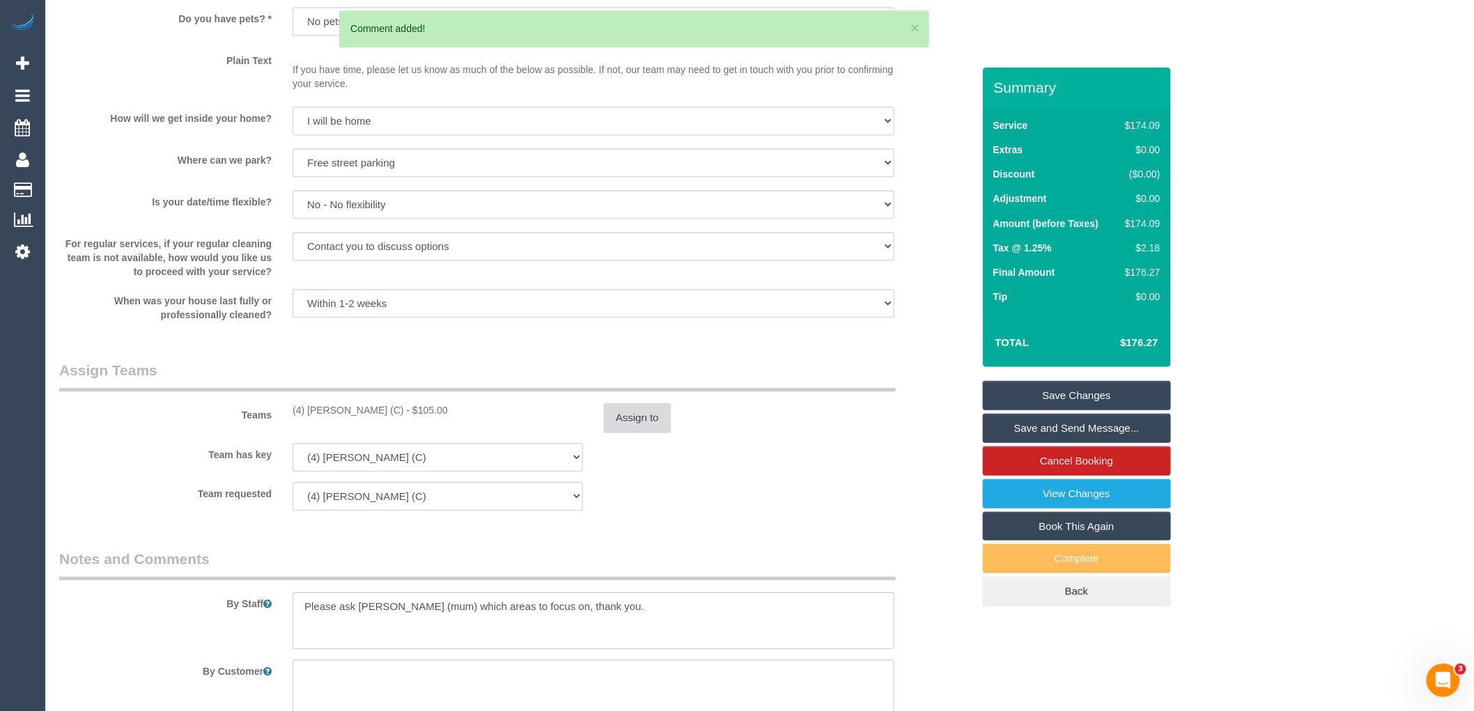
click at [639, 432] on button "Assign to" at bounding box center [637, 417] width 67 height 29
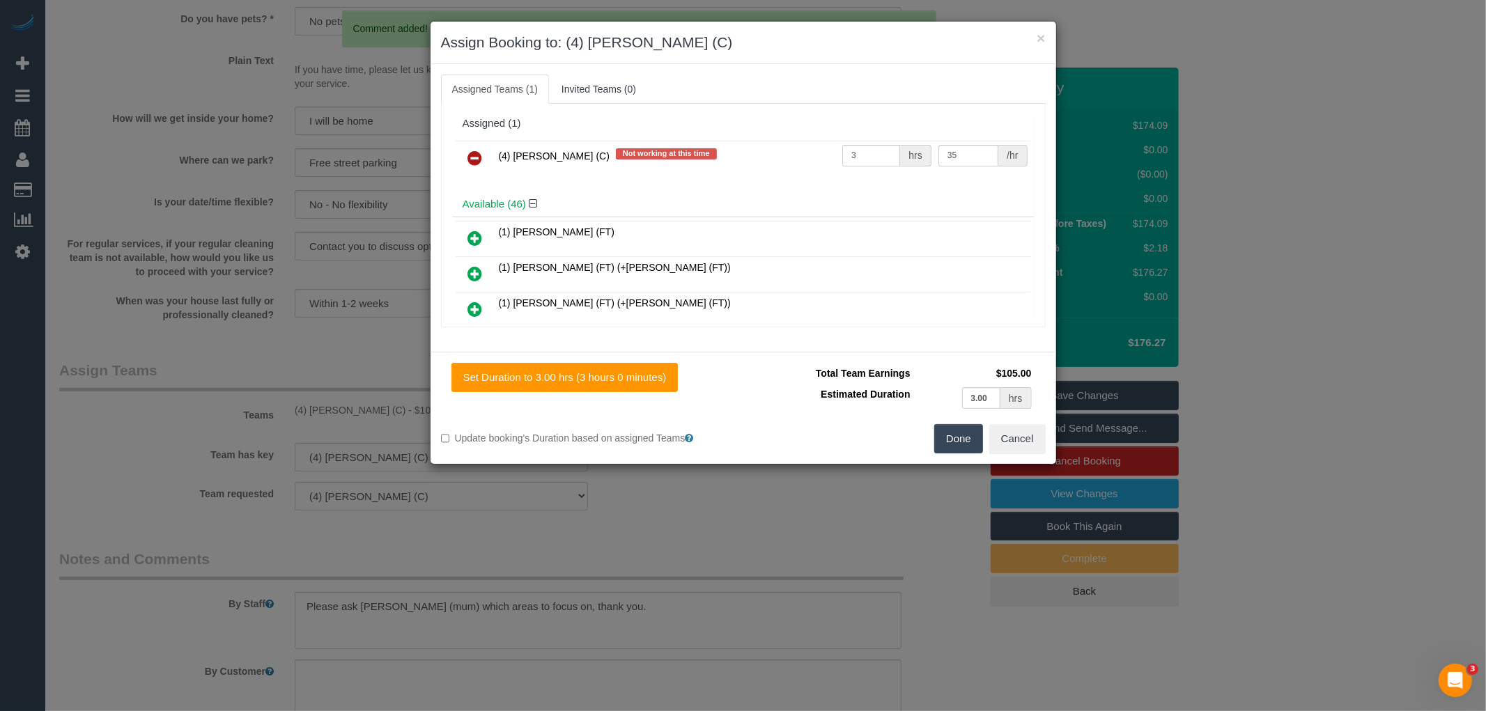
click at [474, 166] on icon at bounding box center [475, 158] width 15 height 17
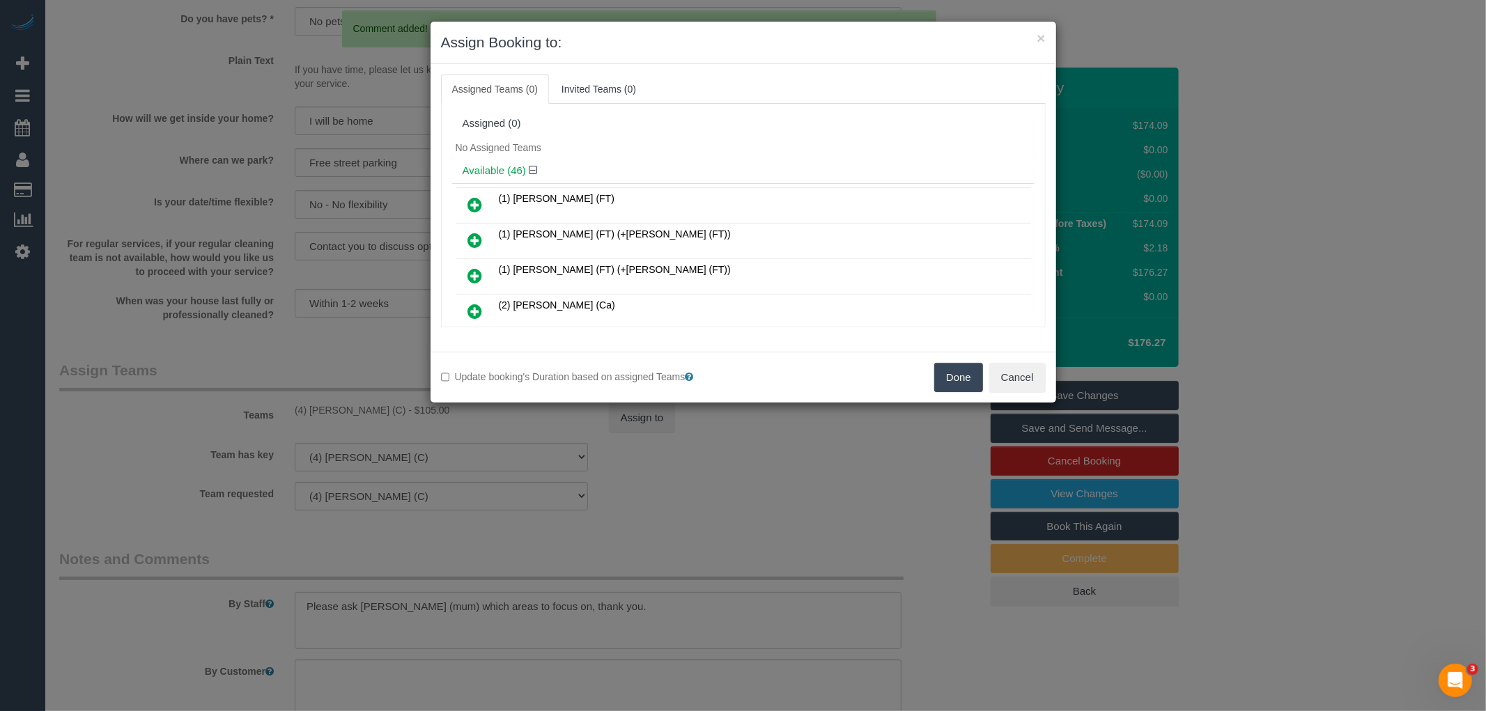
click at [948, 374] on button "Done" at bounding box center [958, 377] width 49 height 29
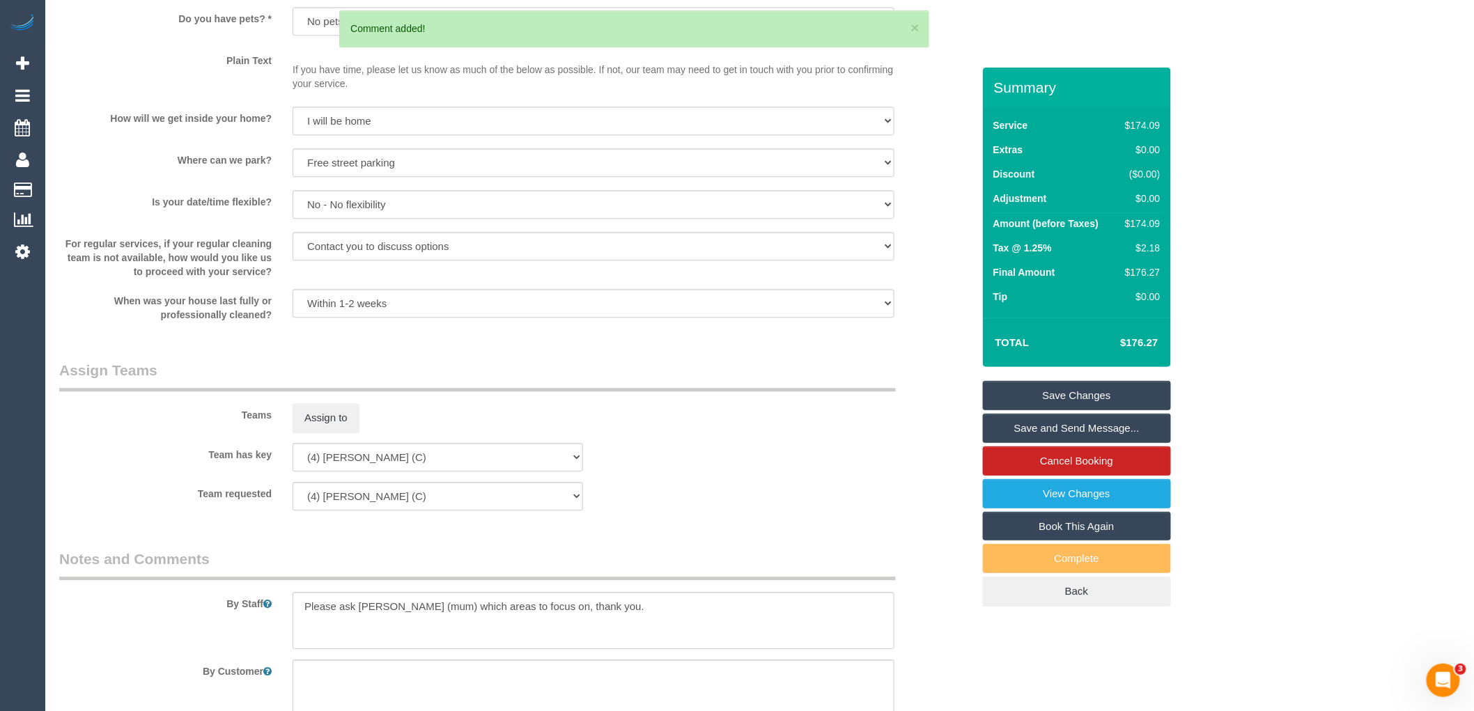
click at [1068, 392] on link "Save Changes" at bounding box center [1077, 395] width 188 height 29
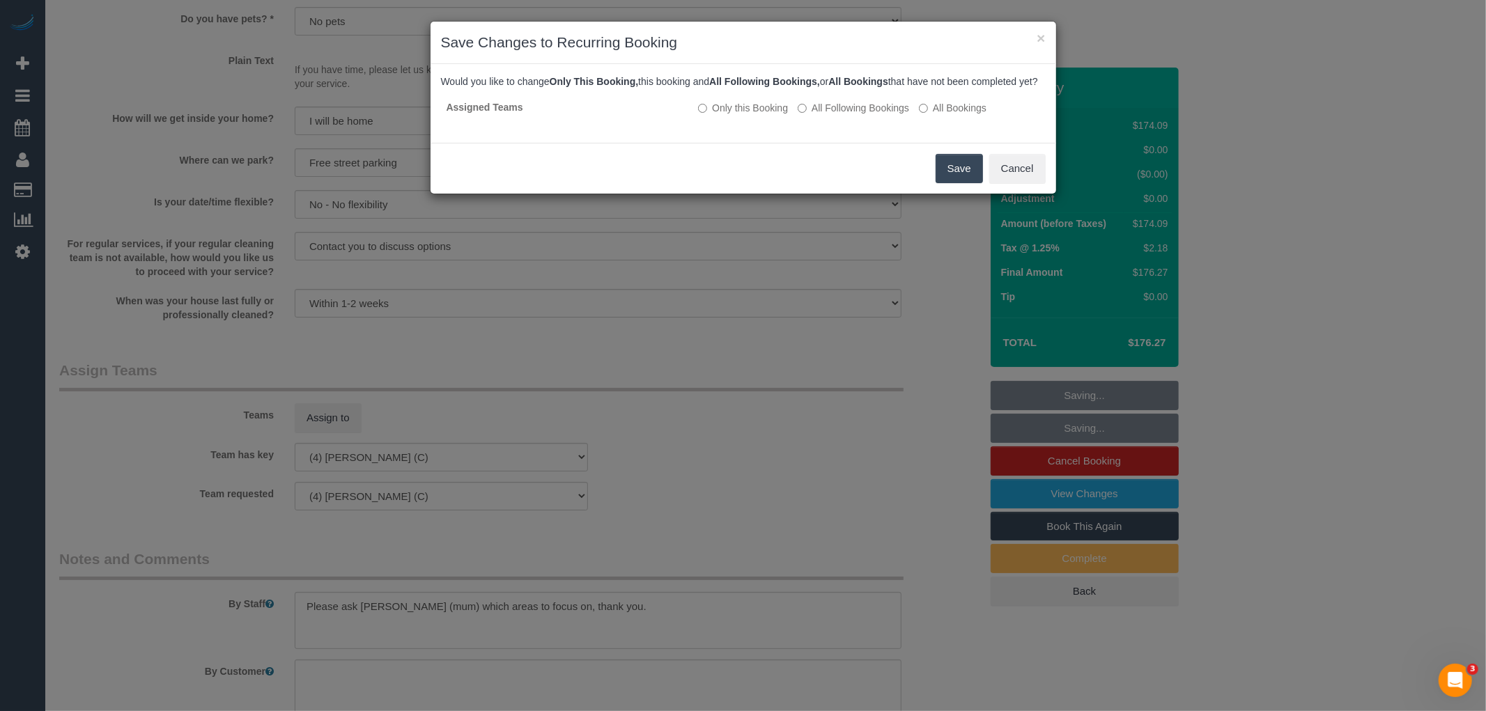
click at [969, 164] on div "Save Cancel" at bounding box center [742, 168] width 625 height 51
click at [965, 179] on button "Save" at bounding box center [958, 168] width 47 height 29
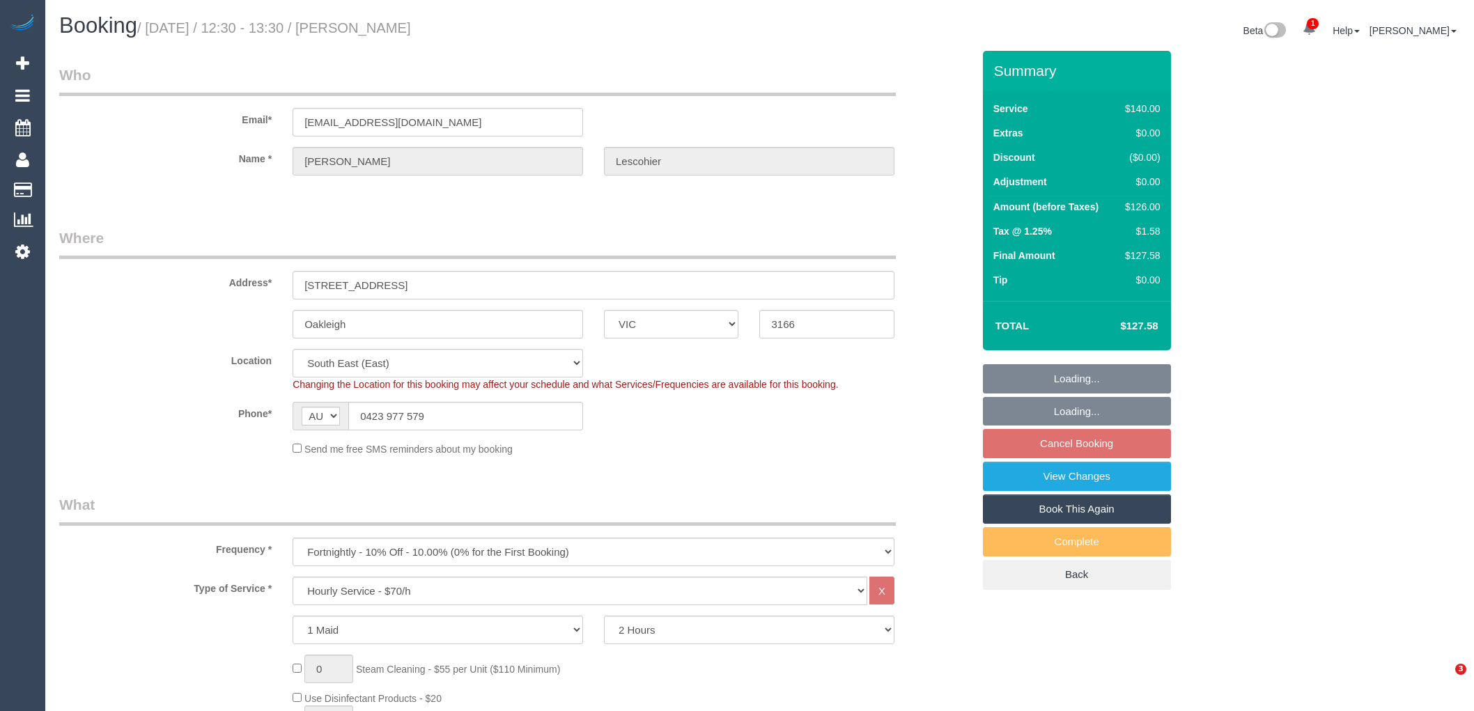
select select "VIC"
select select "number:27"
select select "number:14"
select select "number:19"
select select "number:22"
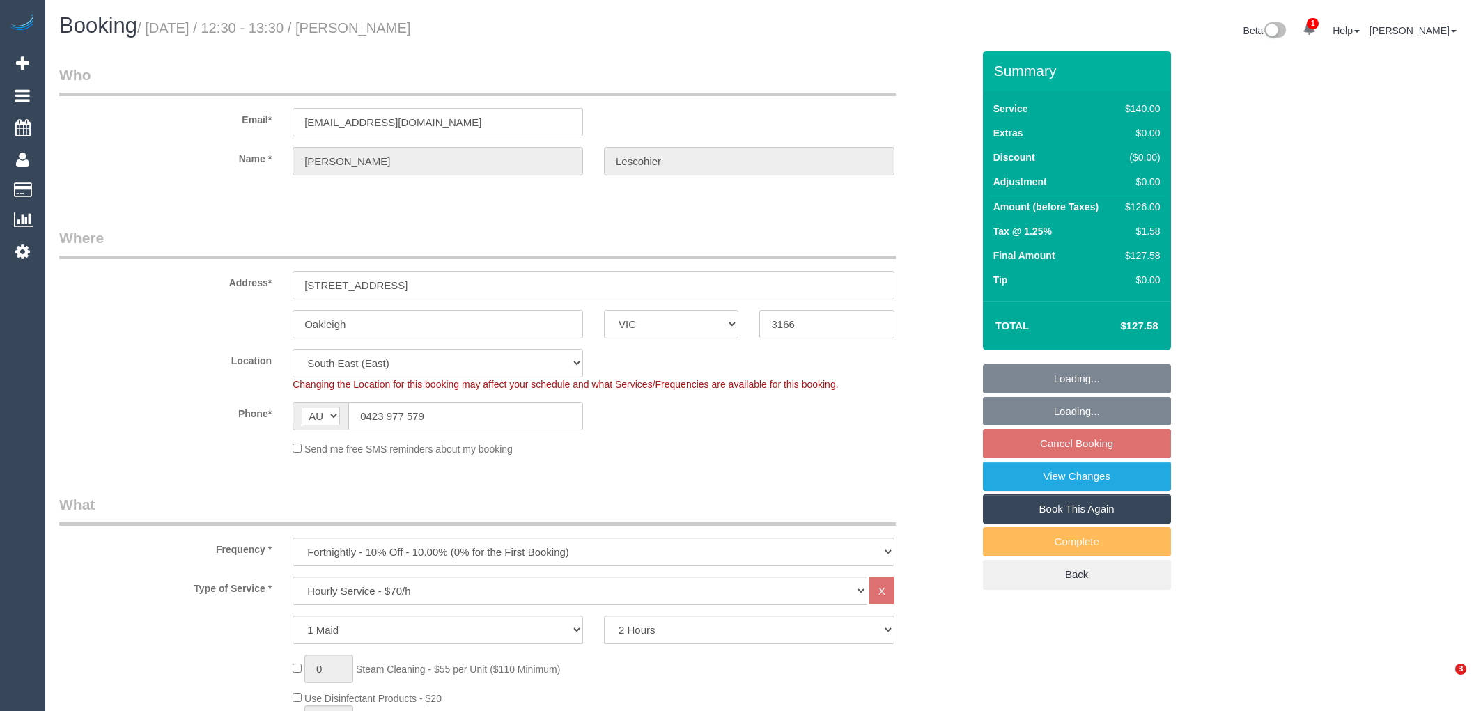
select select "number:34"
select select "number:11"
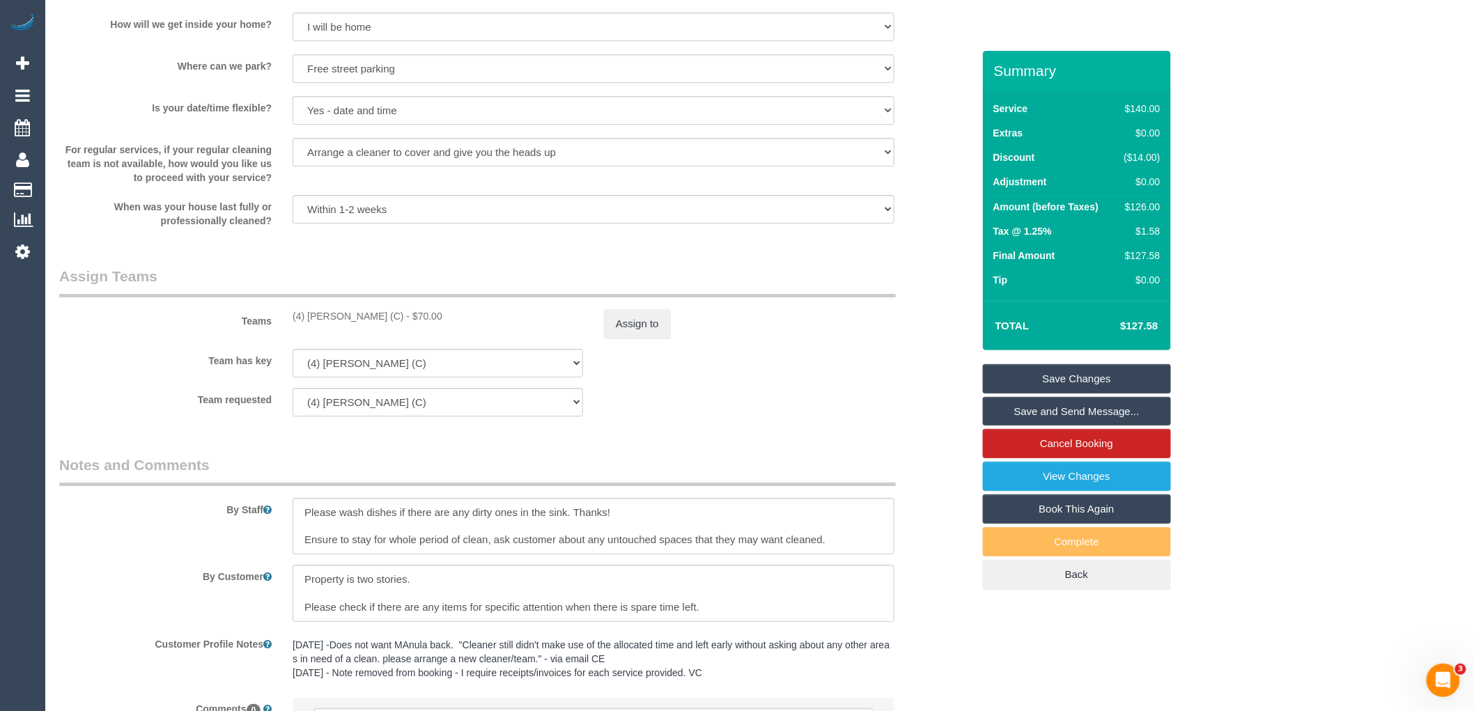
scroll to position [2018, 0]
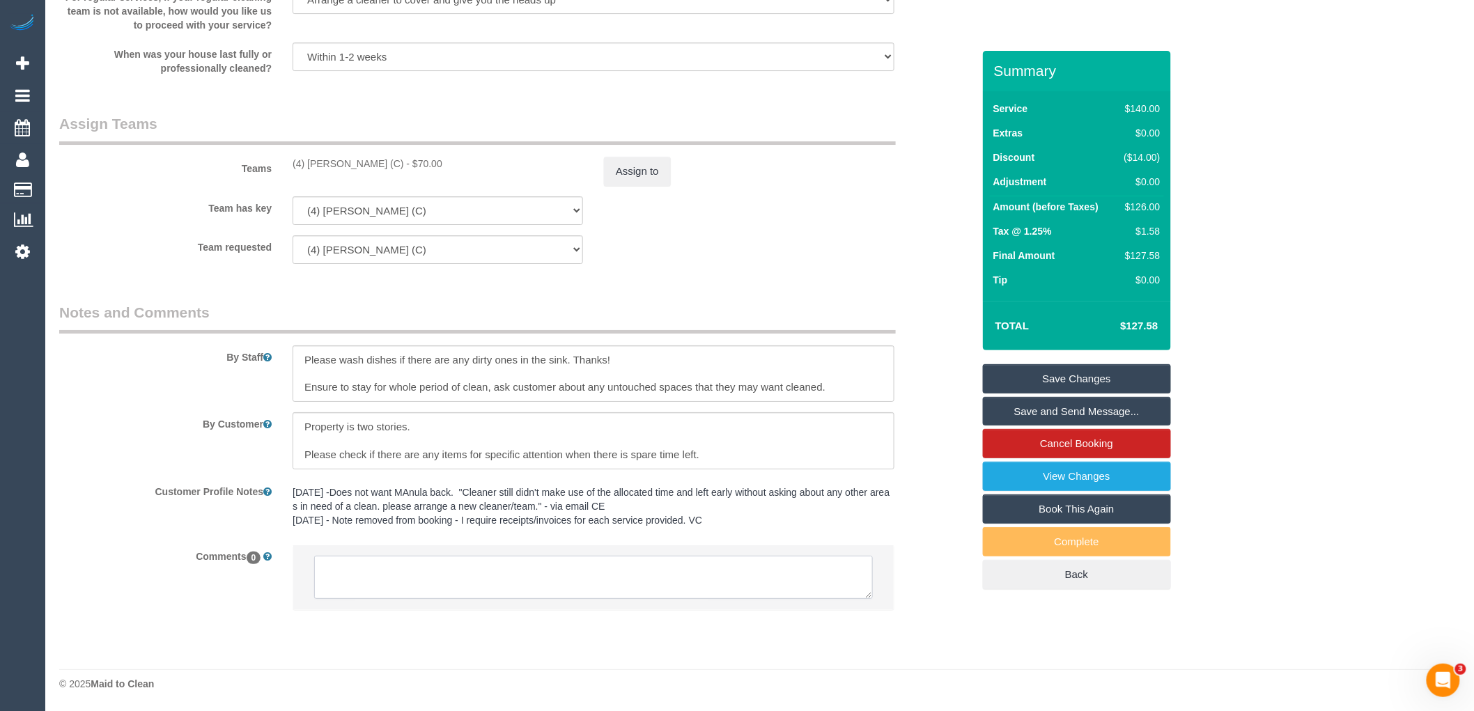
click at [511, 562] on textarea at bounding box center [593, 577] width 559 height 43
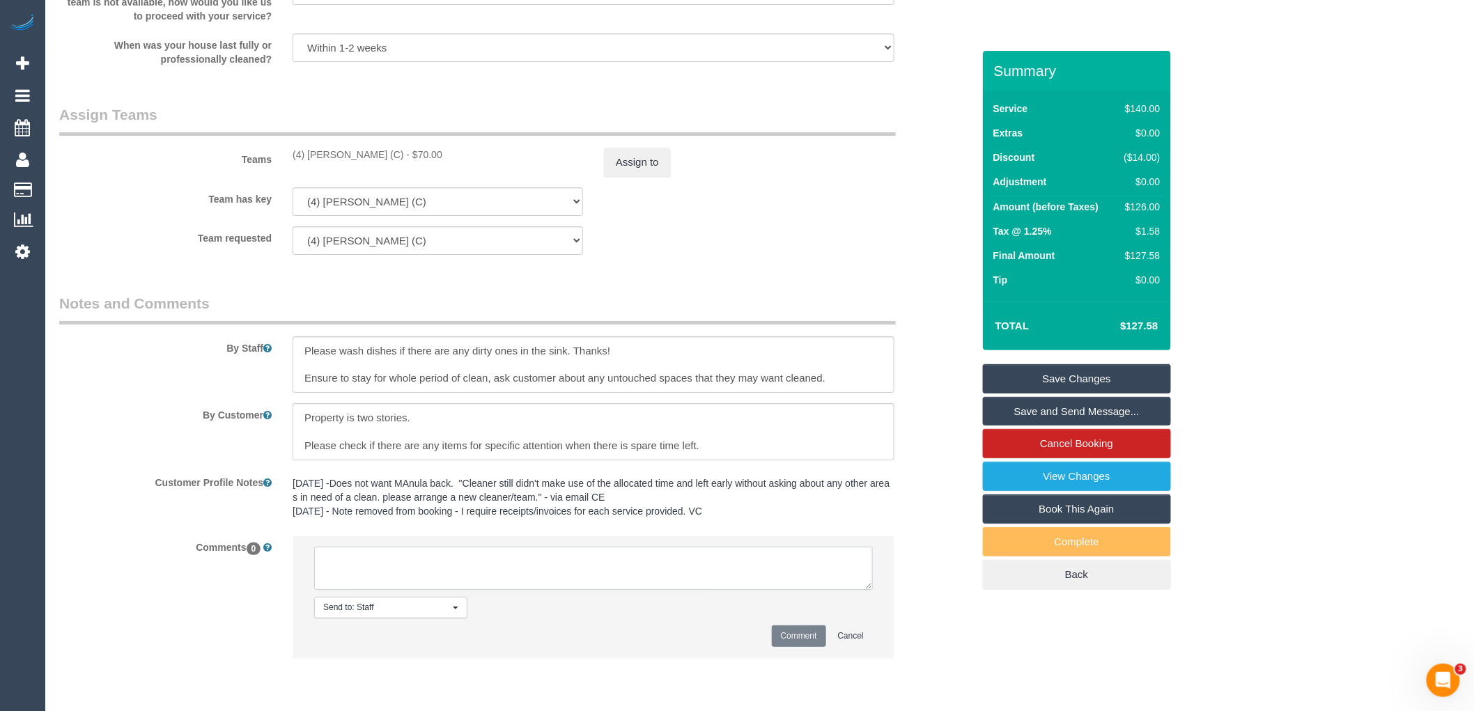
paste textarea "(4) [PERSON_NAME] (C) not avialable 20/08 Customer contacted via email"
type textarea "(4) [PERSON_NAME] (C) not avialable 20/08 Customer contacted via email"
click at [791, 647] on button "Comment" at bounding box center [799, 636] width 54 height 22
click at [635, 176] on button "Assign to" at bounding box center [637, 162] width 67 height 29
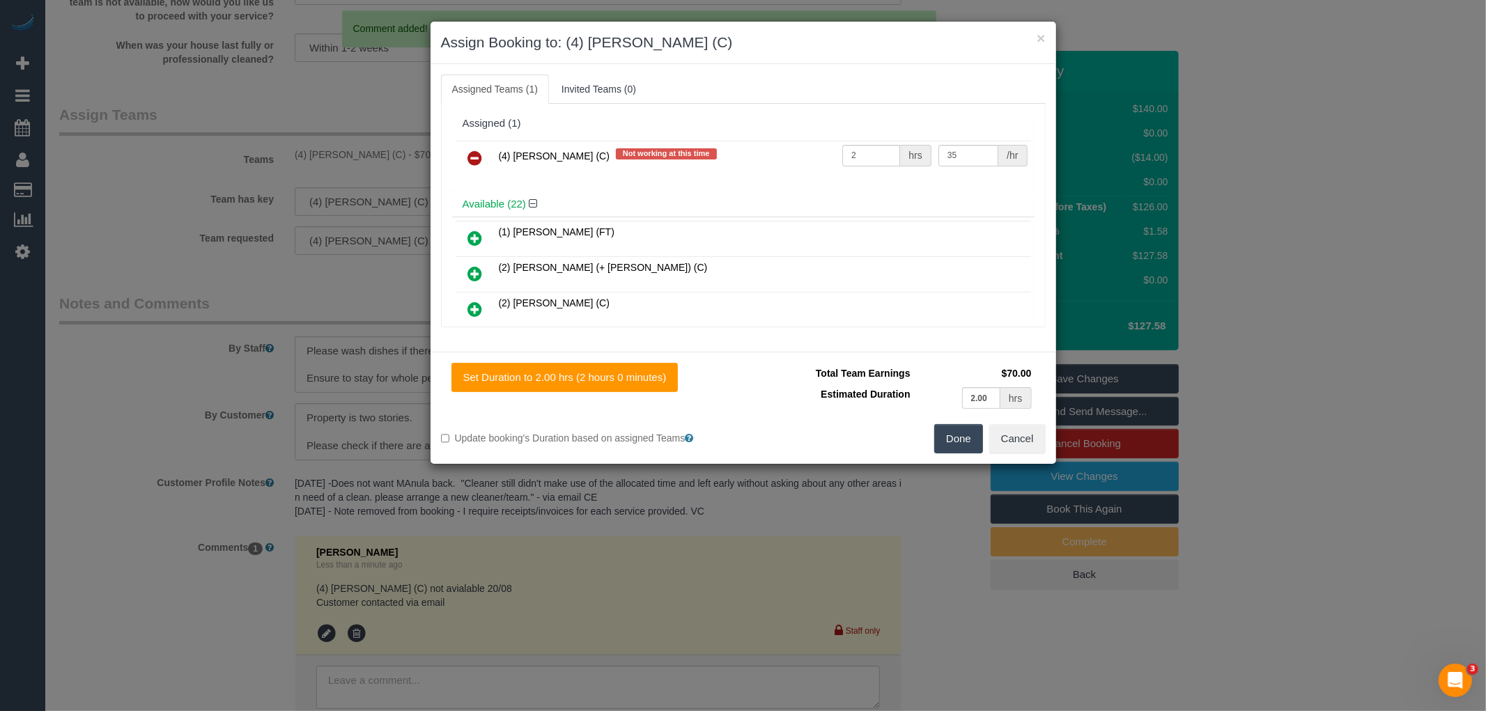
click at [481, 150] on icon at bounding box center [475, 158] width 15 height 17
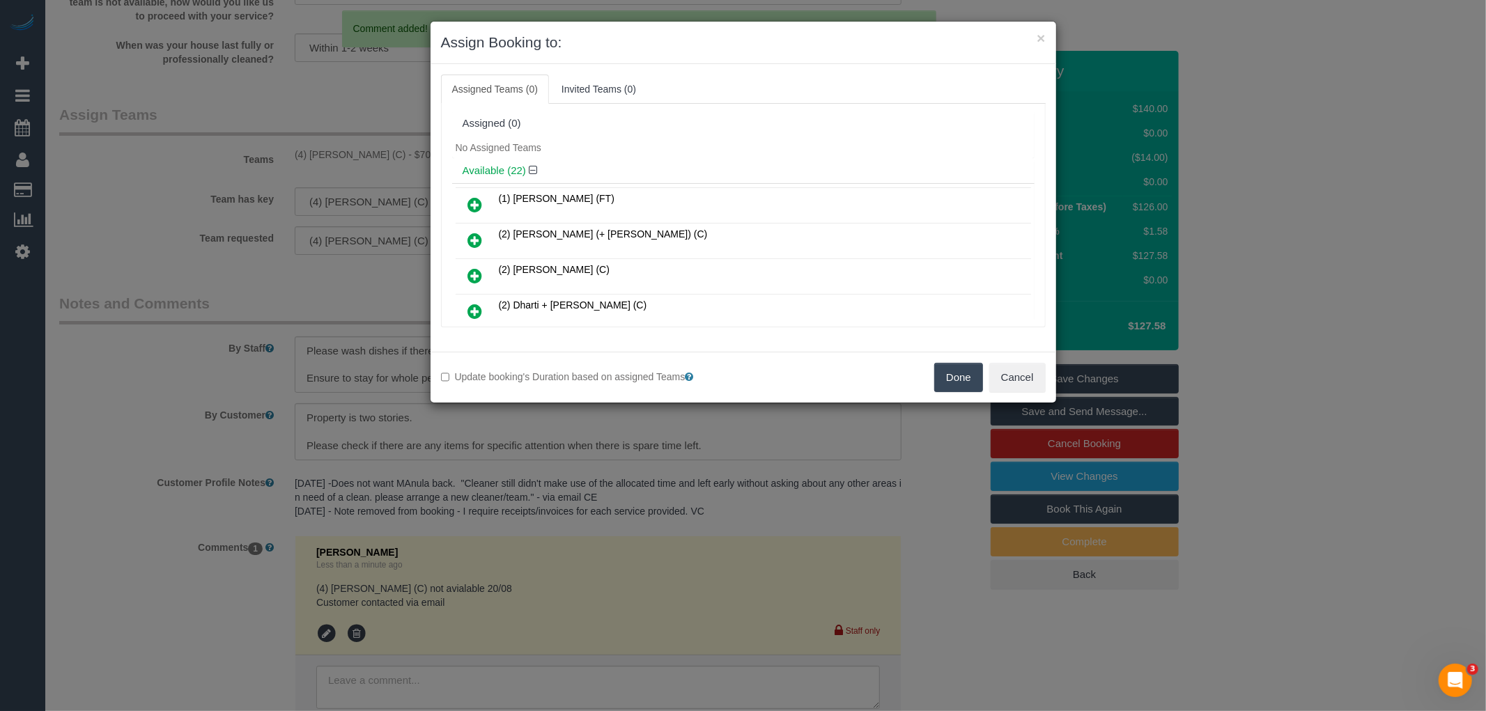
click at [973, 379] on button "Done" at bounding box center [958, 377] width 49 height 29
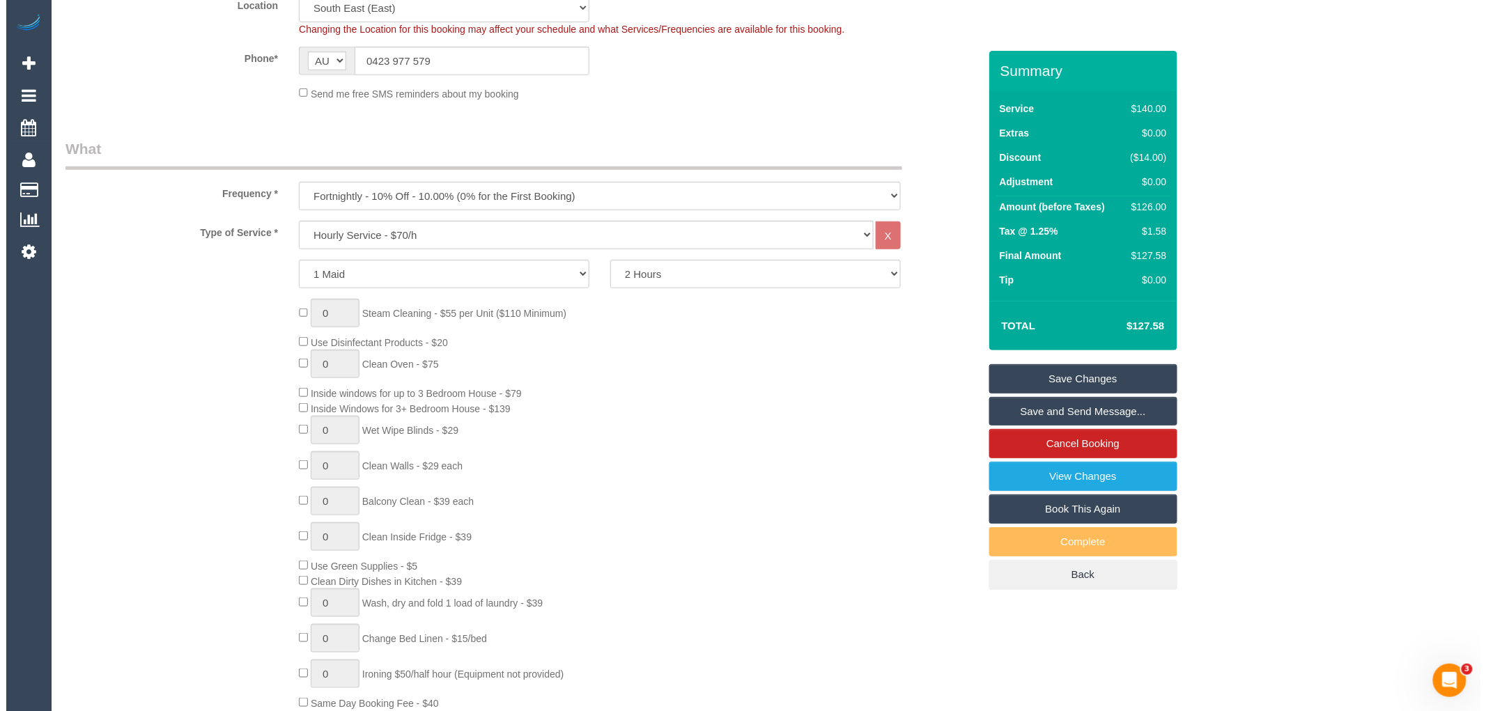
scroll to position [0, 0]
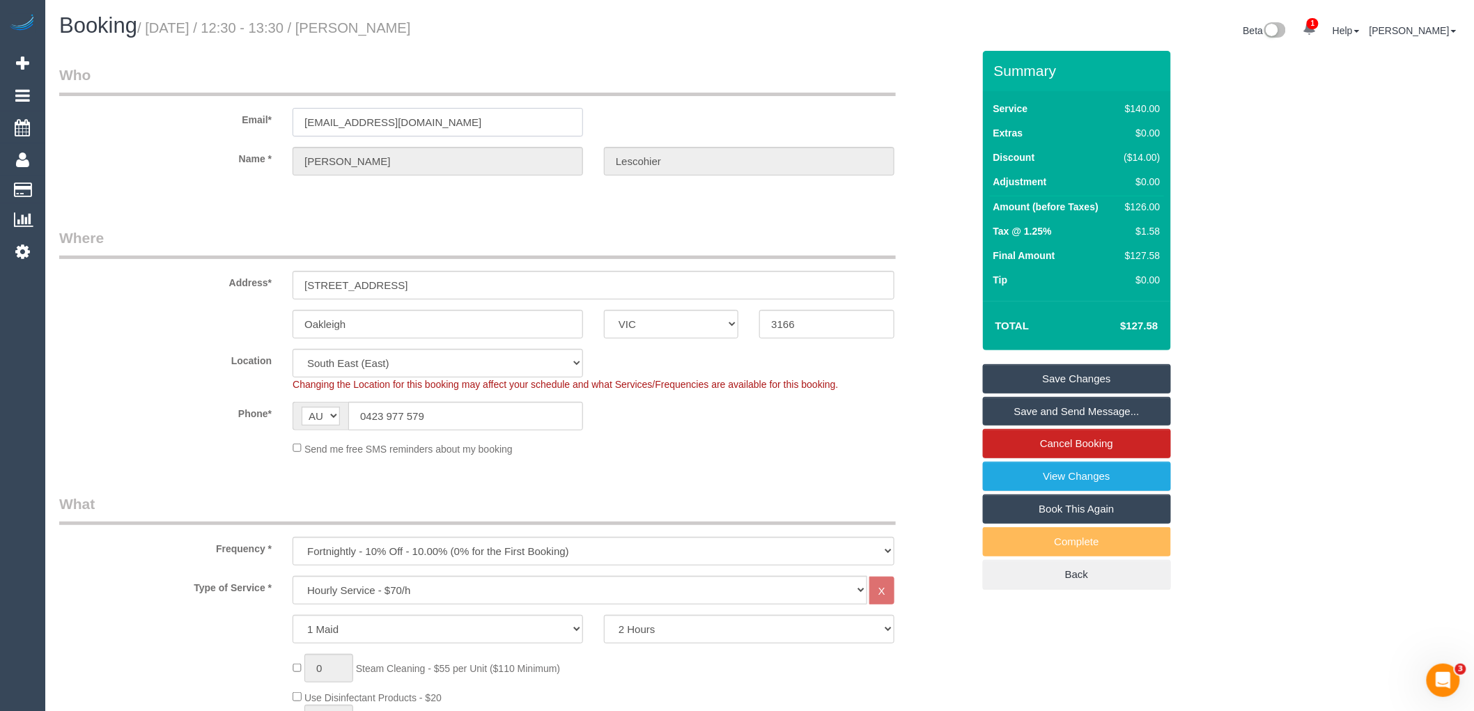
drag, startPoint x: 430, startPoint y: 115, endPoint x: 208, endPoint y: 104, distance: 222.4
click at [213, 105] on div "Email* mlescohier@gmail.com" at bounding box center [516, 101] width 934 height 72
click at [1047, 366] on link "Save Changes" at bounding box center [1077, 378] width 188 height 29
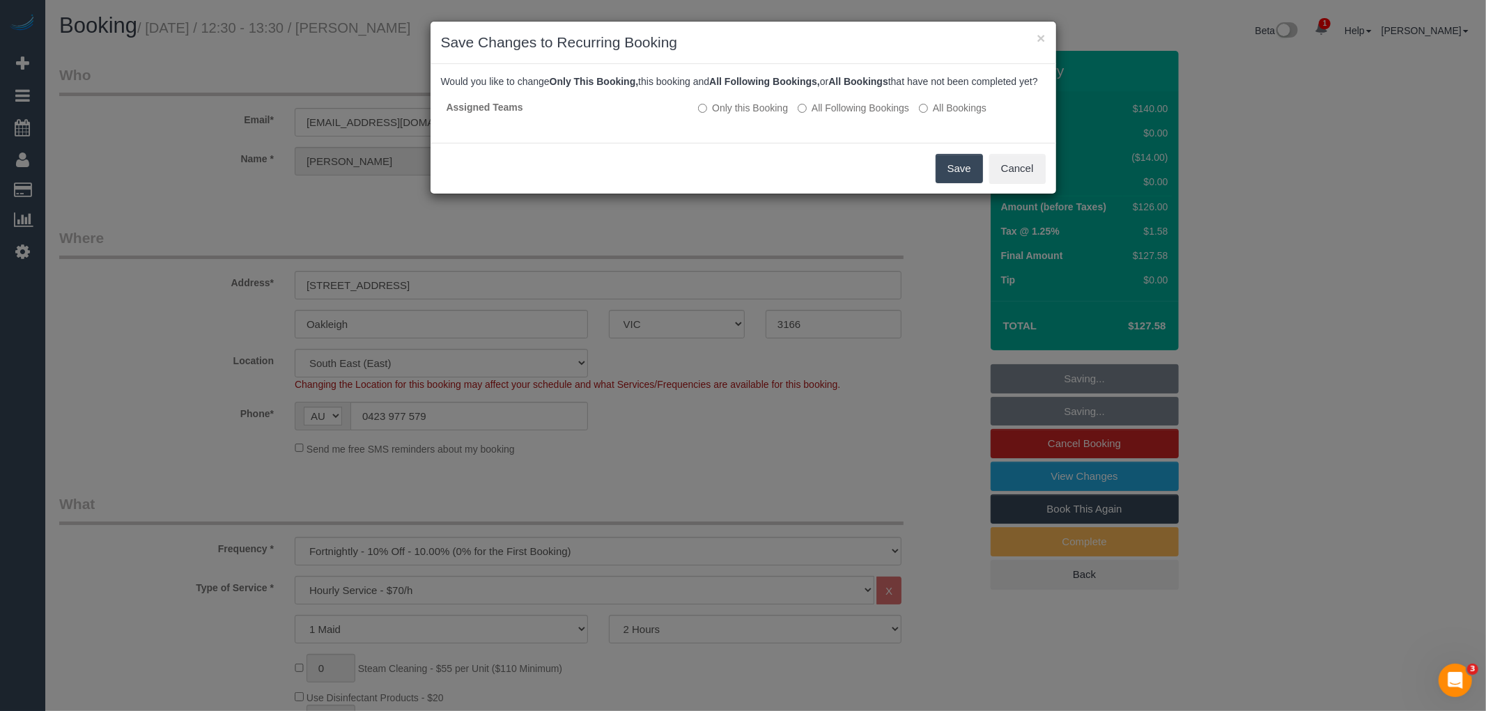
click at [962, 178] on button "Save" at bounding box center [958, 168] width 47 height 29
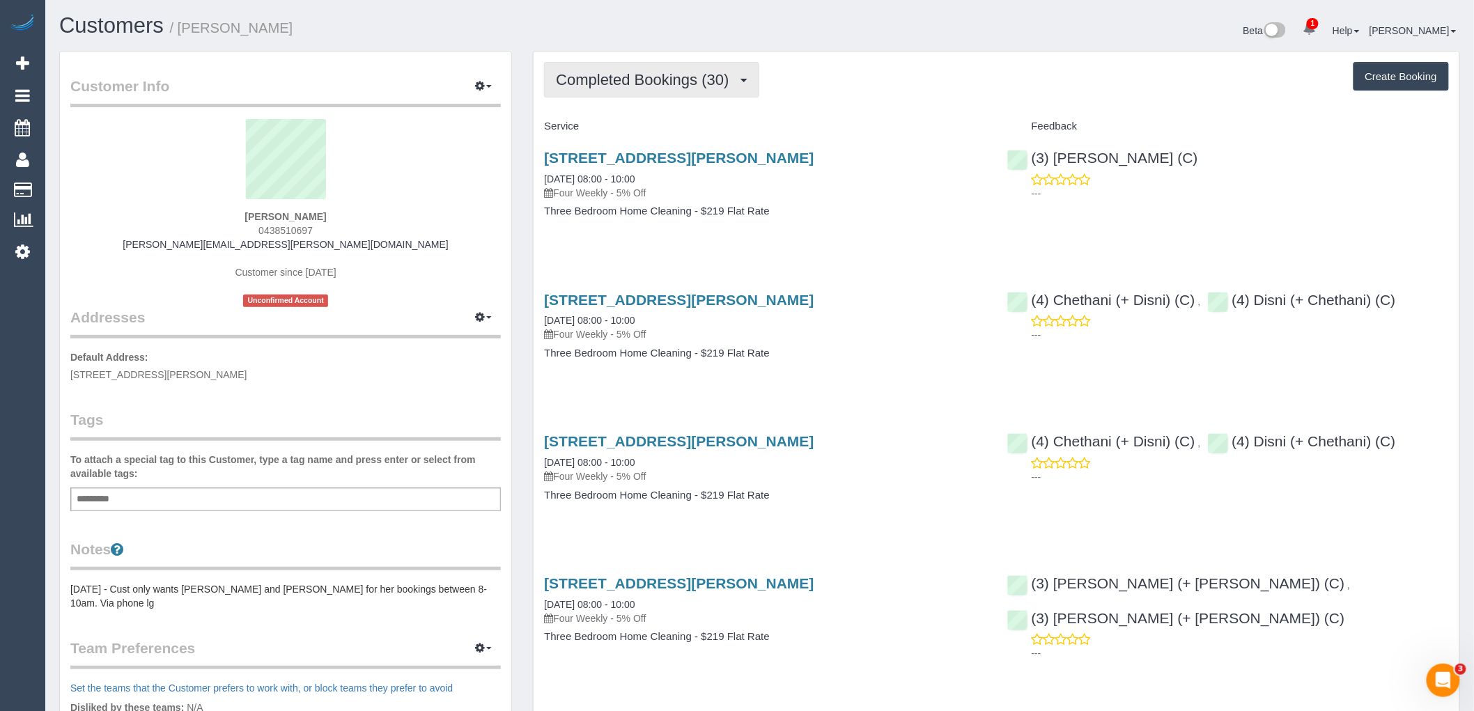
click at [667, 65] on button "Completed Bookings (30)" at bounding box center [651, 80] width 215 height 36
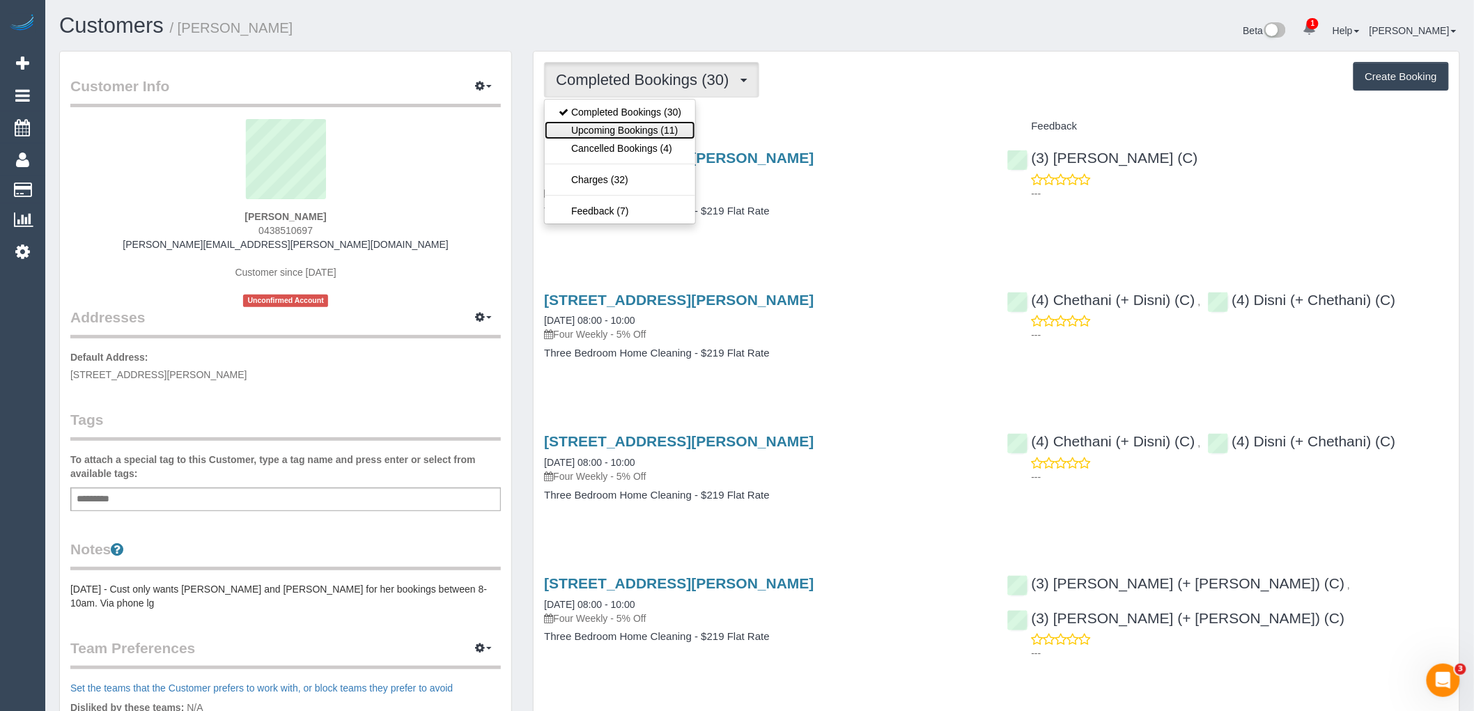
click at [664, 130] on link "Upcoming Bookings (11)" at bounding box center [620, 130] width 150 height 18
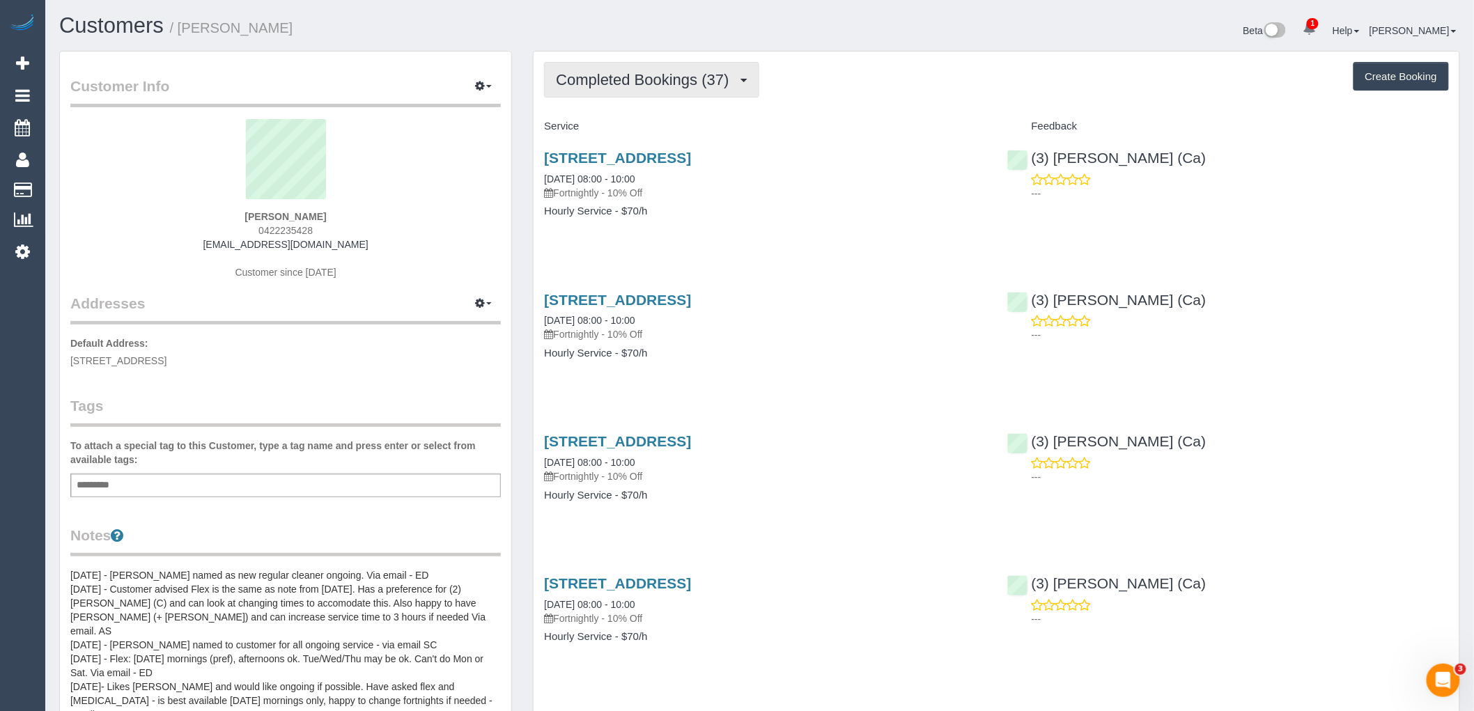
click at [650, 84] on span "Completed Bookings (37)" at bounding box center [646, 79] width 180 height 17
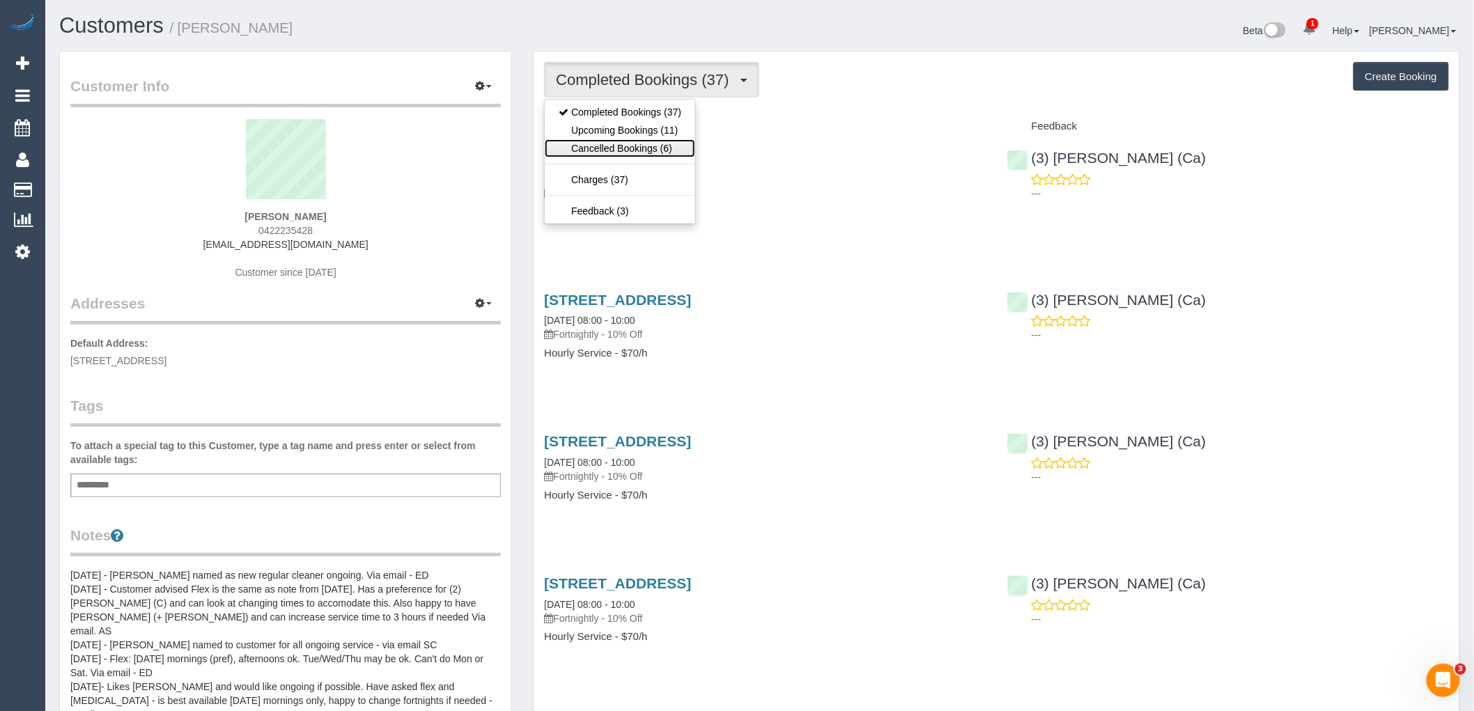
click at [650, 141] on link "Cancelled Bookings (6)" at bounding box center [620, 148] width 150 height 18
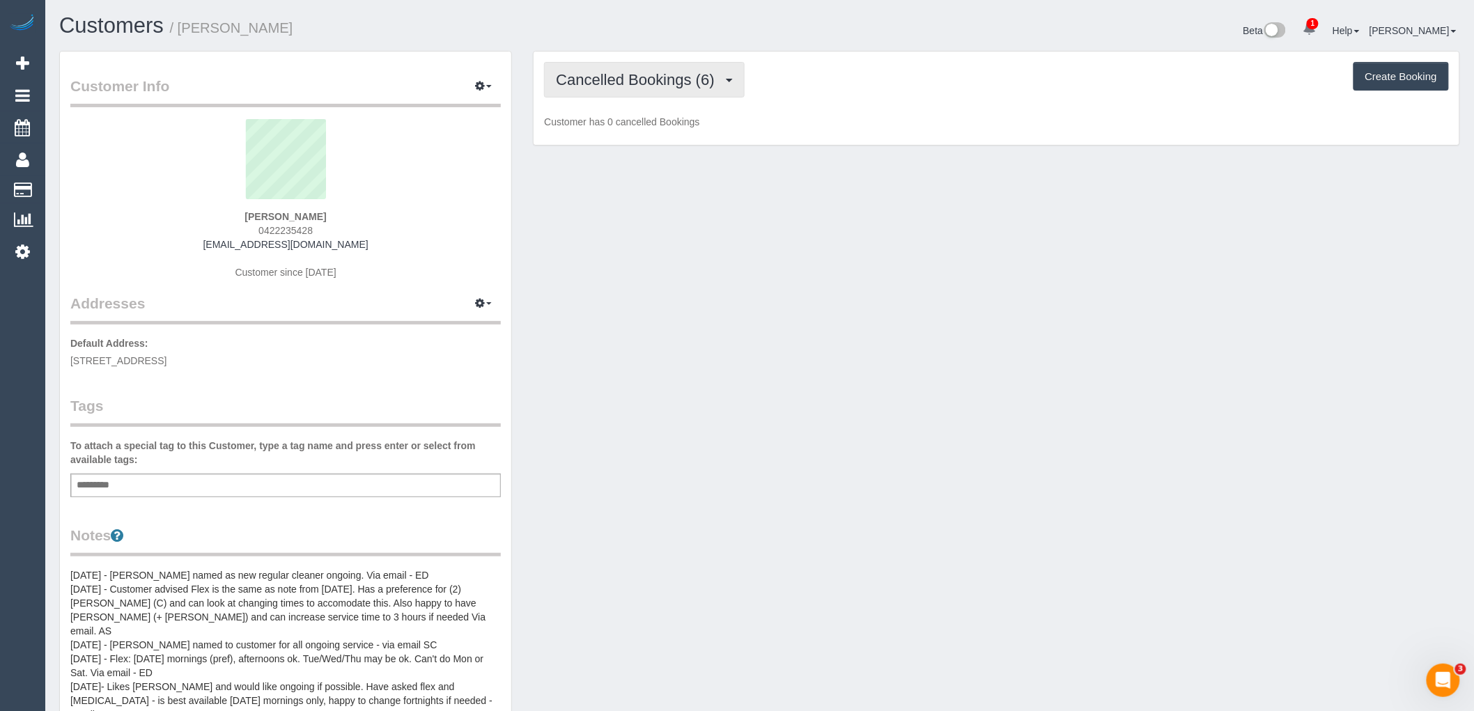
click at [662, 77] on span "Cancelled Bookings (6)" at bounding box center [638, 79] width 165 height 17
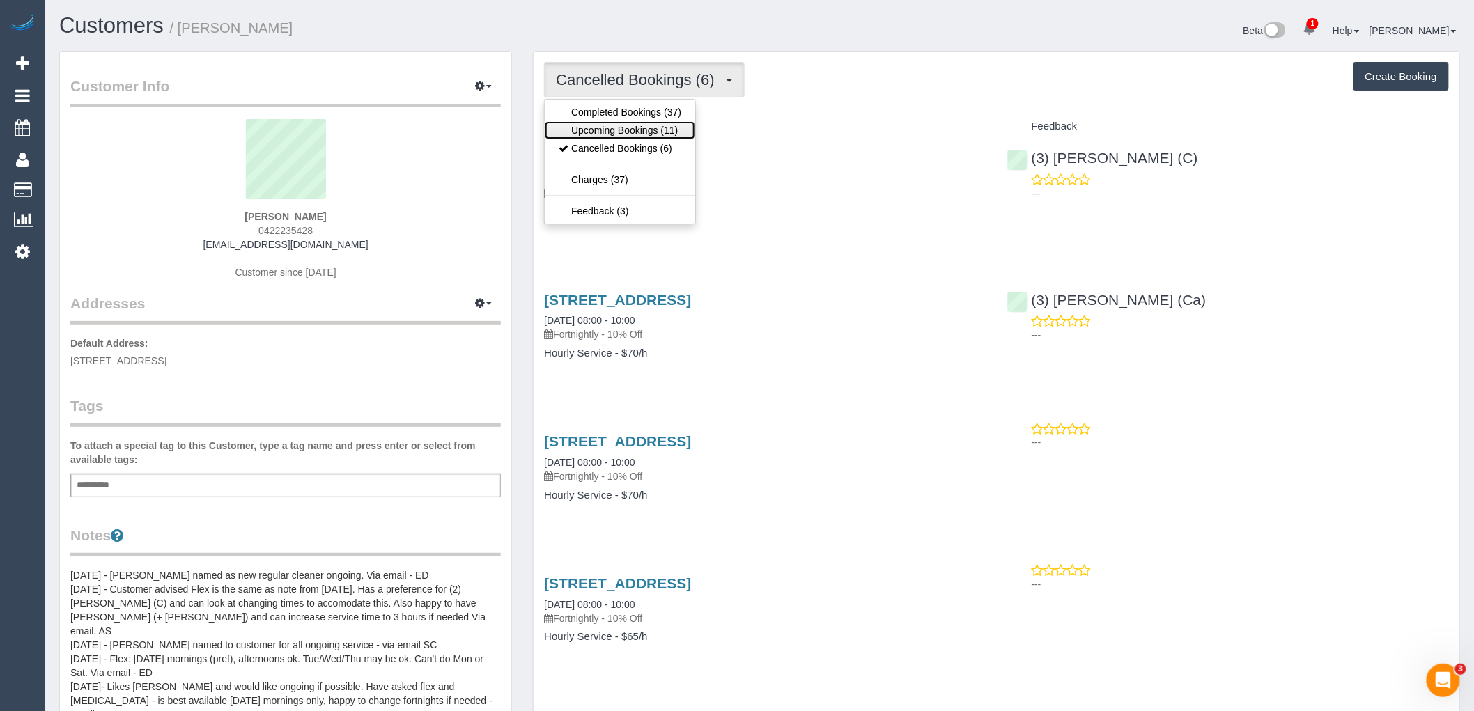
click at [656, 127] on link "Upcoming Bookings (11)" at bounding box center [620, 130] width 150 height 18
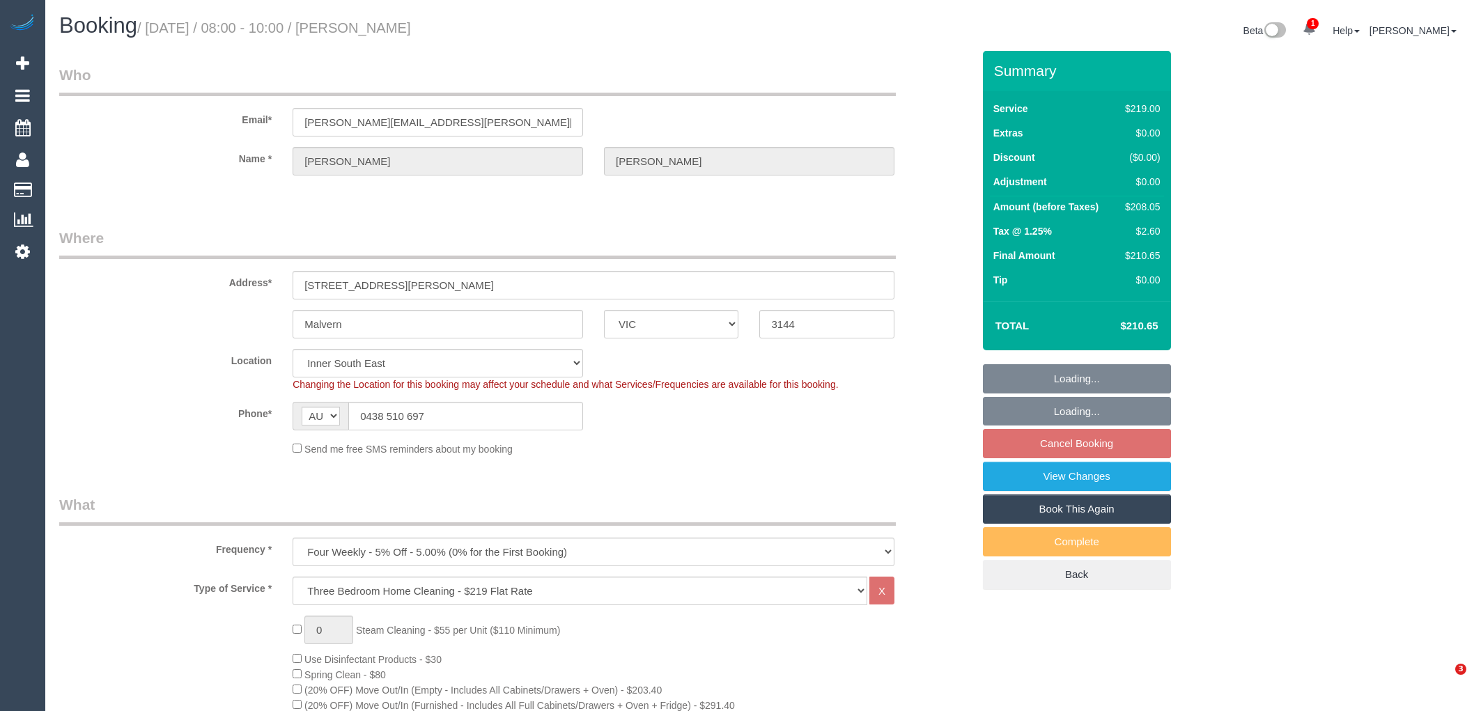
select select "VIC"
select select "number:28"
select select "number:14"
select select "number:19"
select select "number:22"
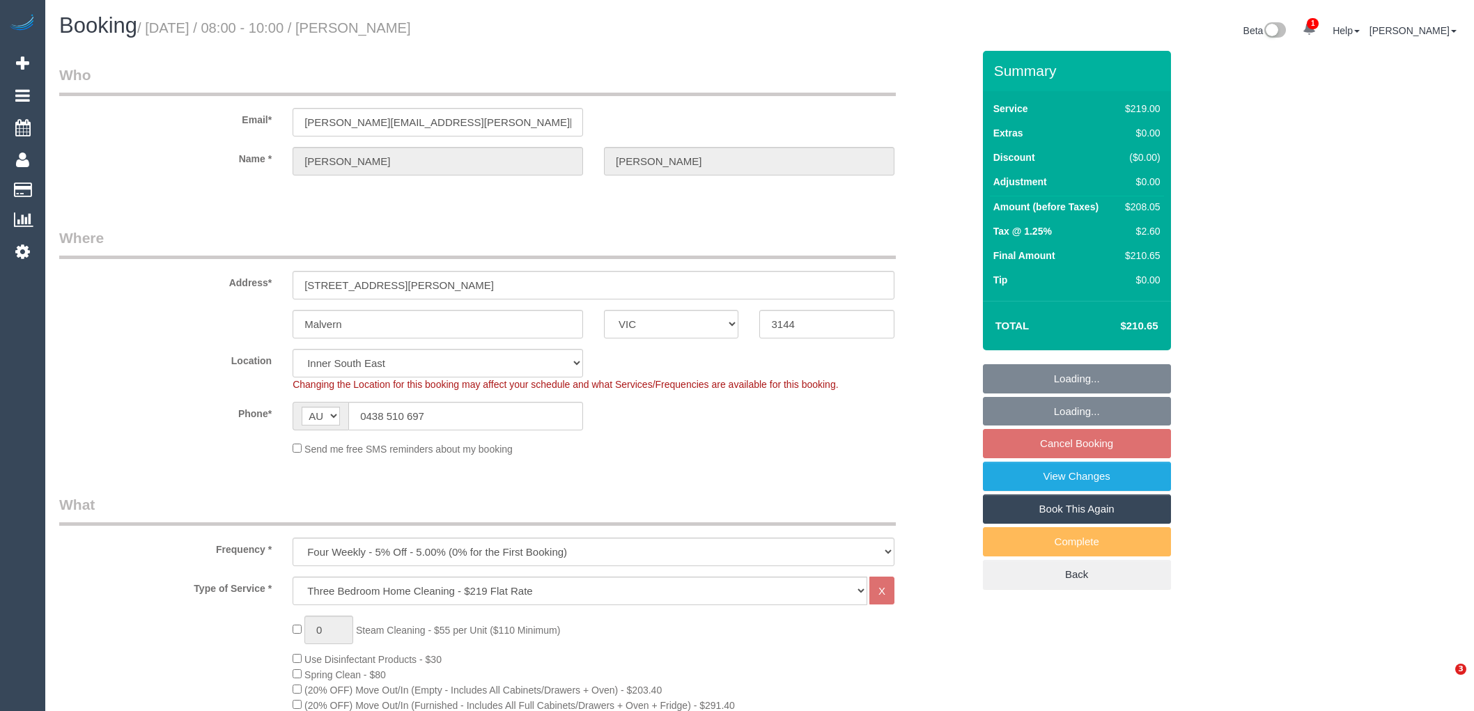
select select "number:34"
select select "spot2"
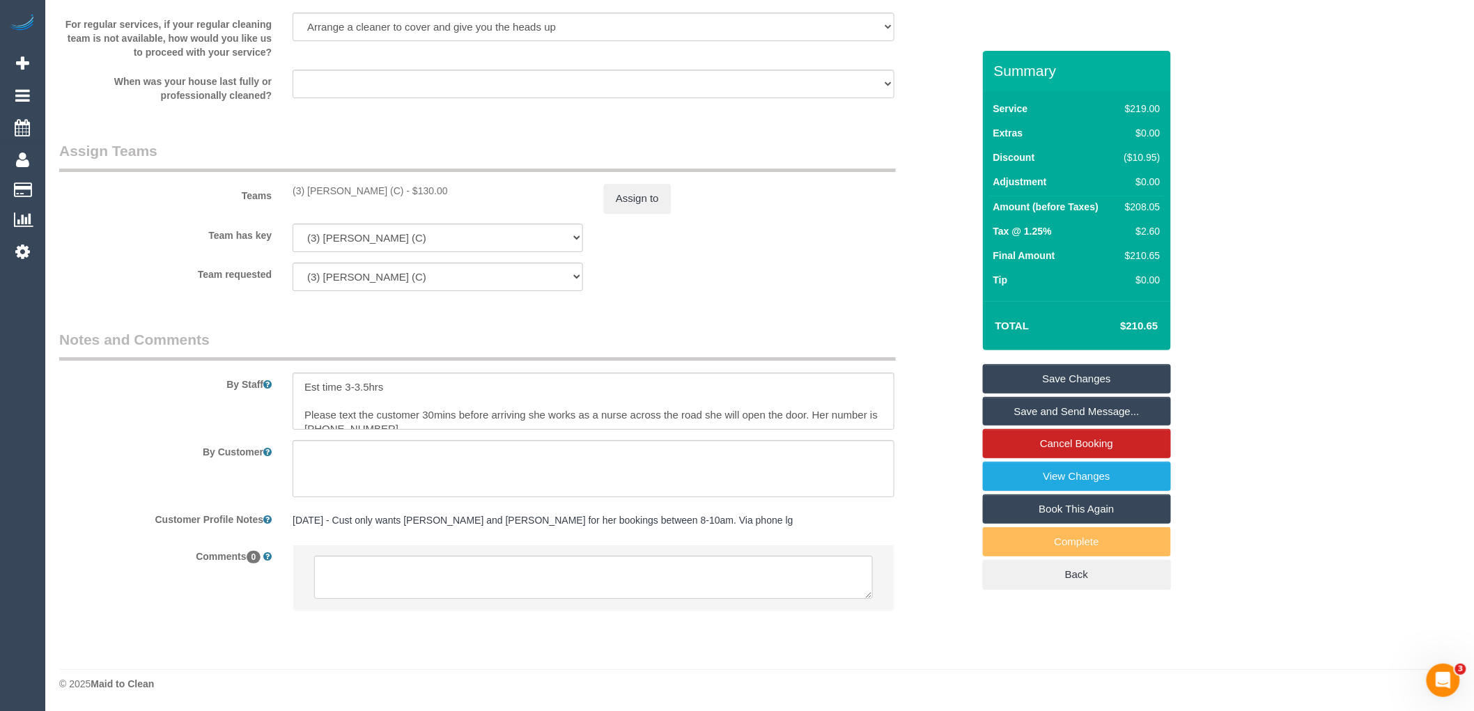
scroll to position [1958, 0]
drag, startPoint x: 382, startPoint y: 187, endPoint x: 277, endPoint y: 187, distance: 105.2
click at [277, 187] on div "Teams (3) [PERSON_NAME] (C) - $130.00 Assign to" at bounding box center [516, 177] width 934 height 72
copy div "(3) [PERSON_NAME] (C)"
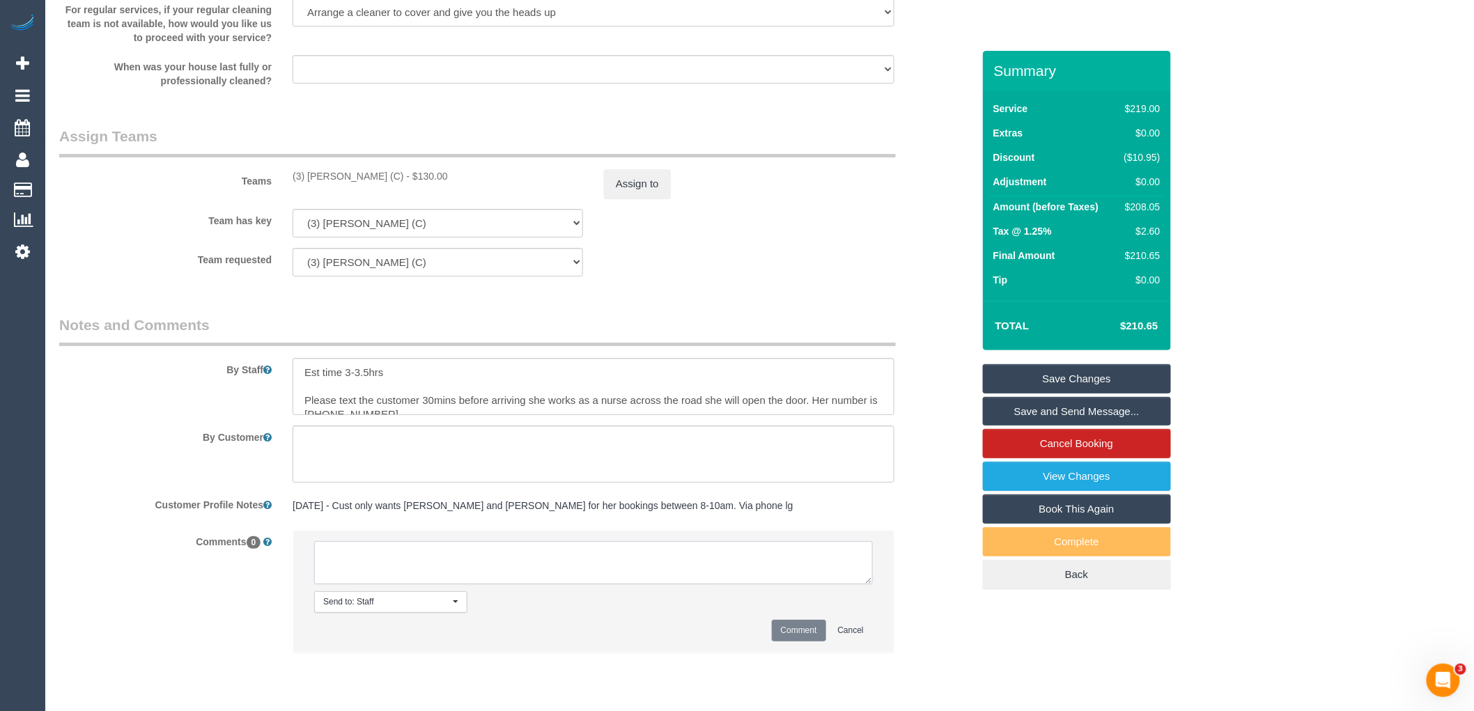
click at [387, 578] on textarea at bounding box center [593, 562] width 559 height 43
paste textarea "(3) [PERSON_NAME] (C)"
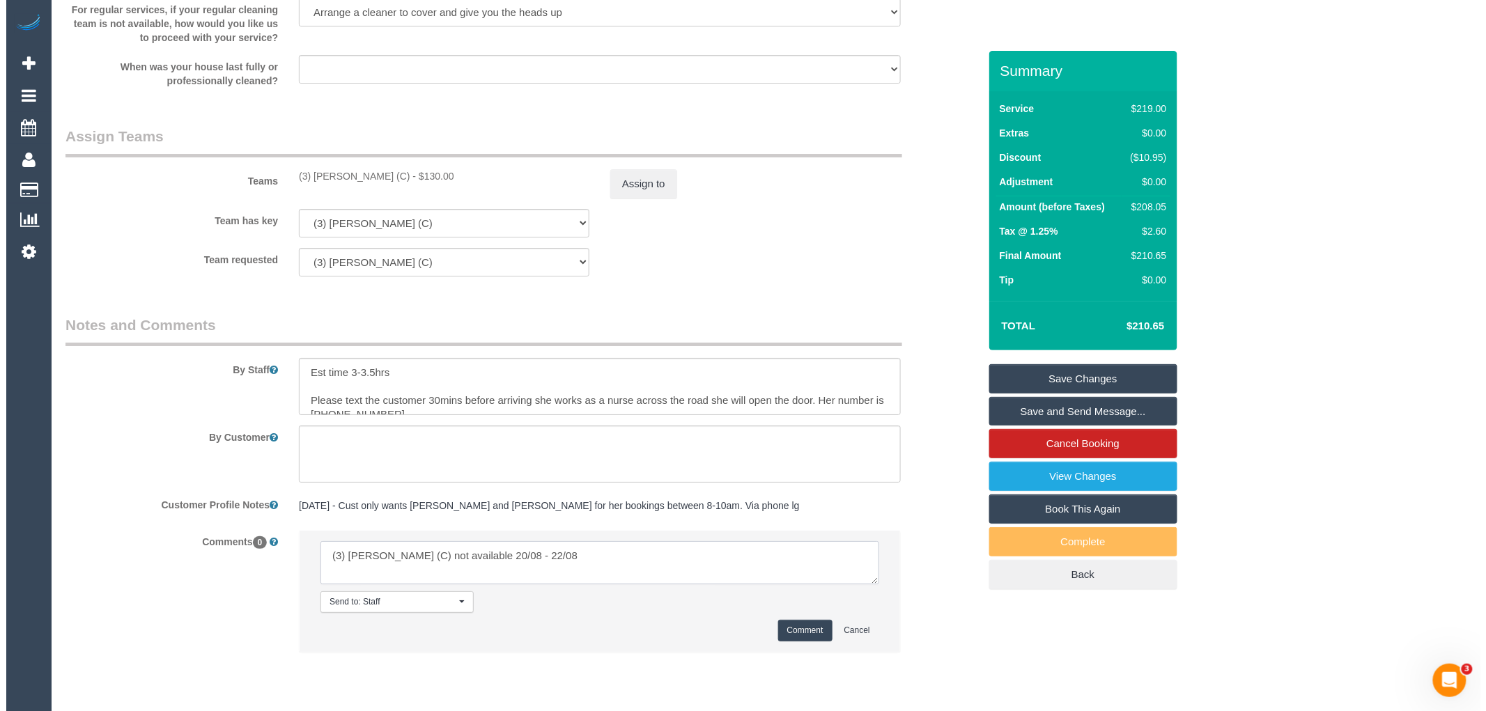
scroll to position [6, 0]
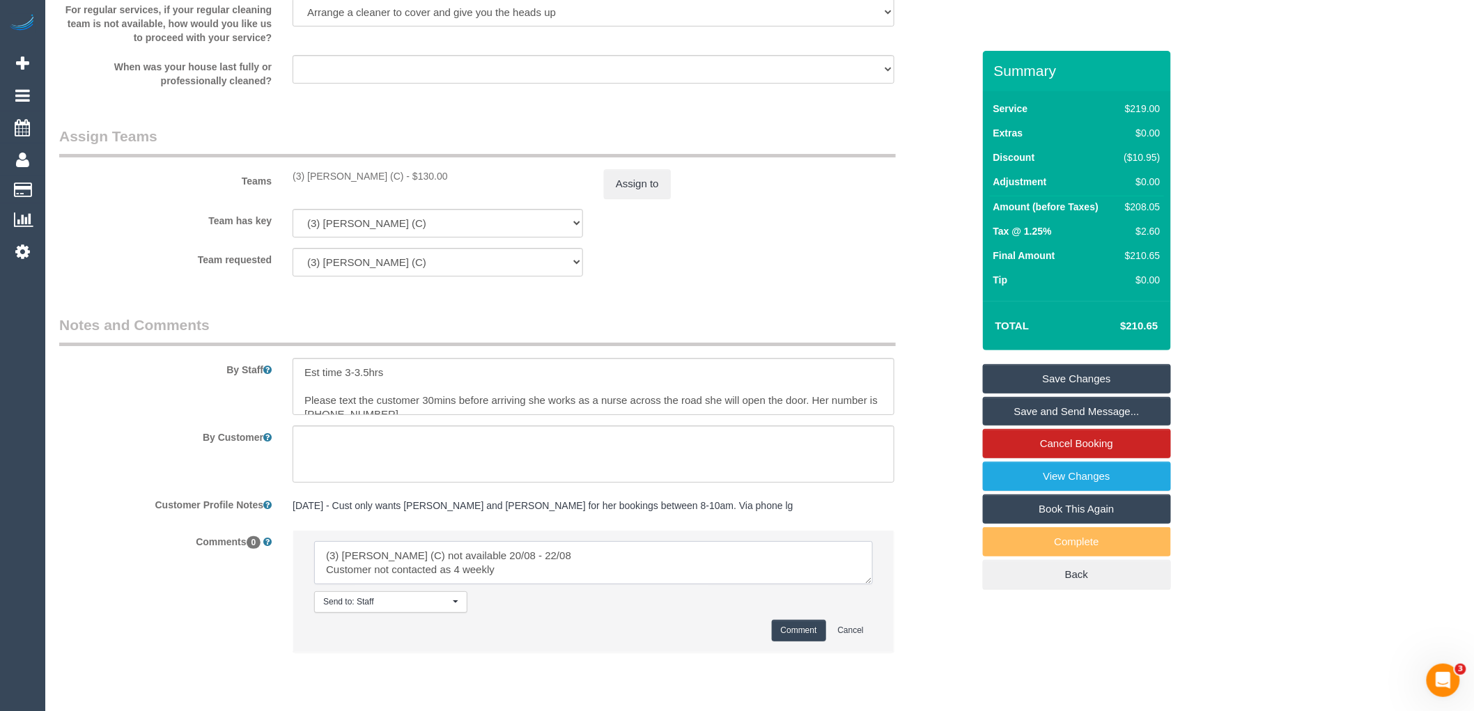
type textarea "(3) Ken Ang Hua (C) not available 20/08 - 22/08 Customer not contacted as 4 wee…"
click at [815, 641] on button "Comment" at bounding box center [799, 631] width 54 height 22
click at [637, 198] on button "Assign to" at bounding box center [637, 183] width 67 height 29
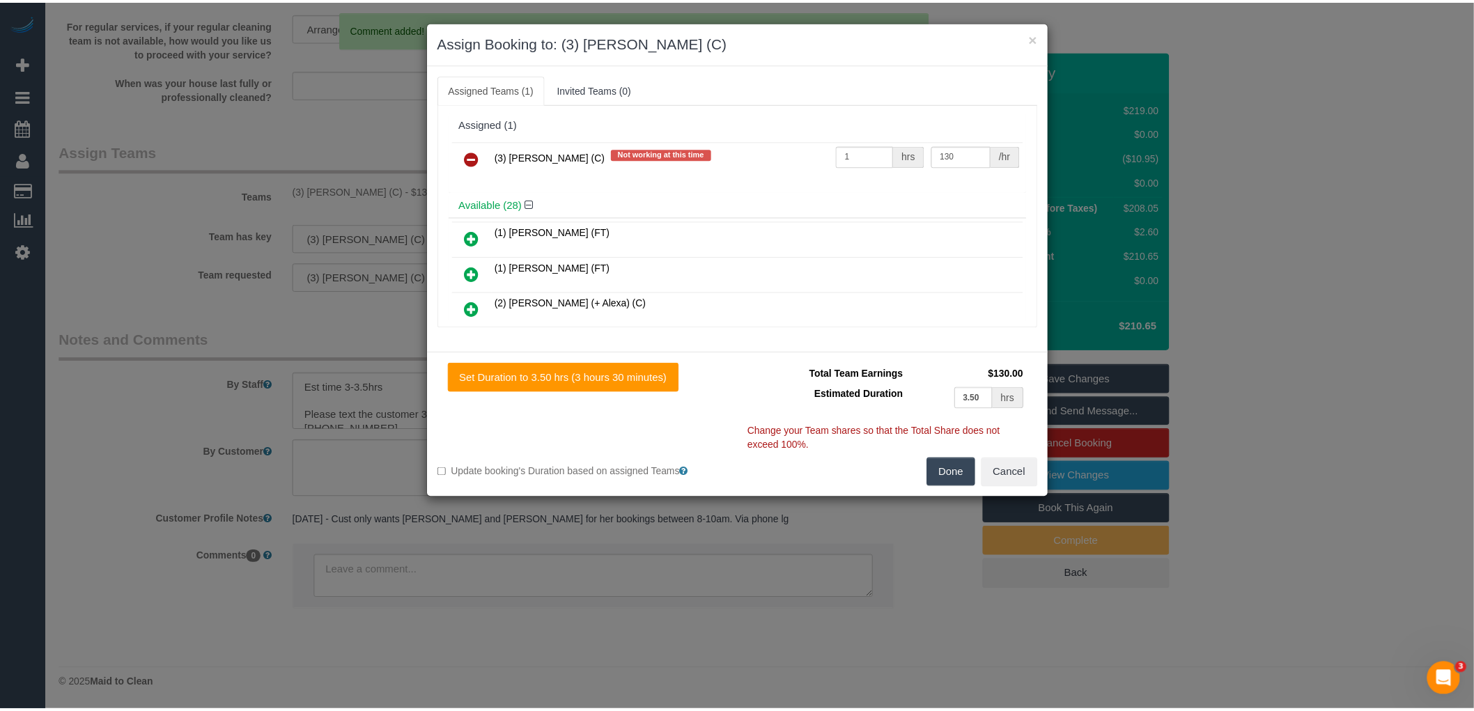
scroll to position [0, 0]
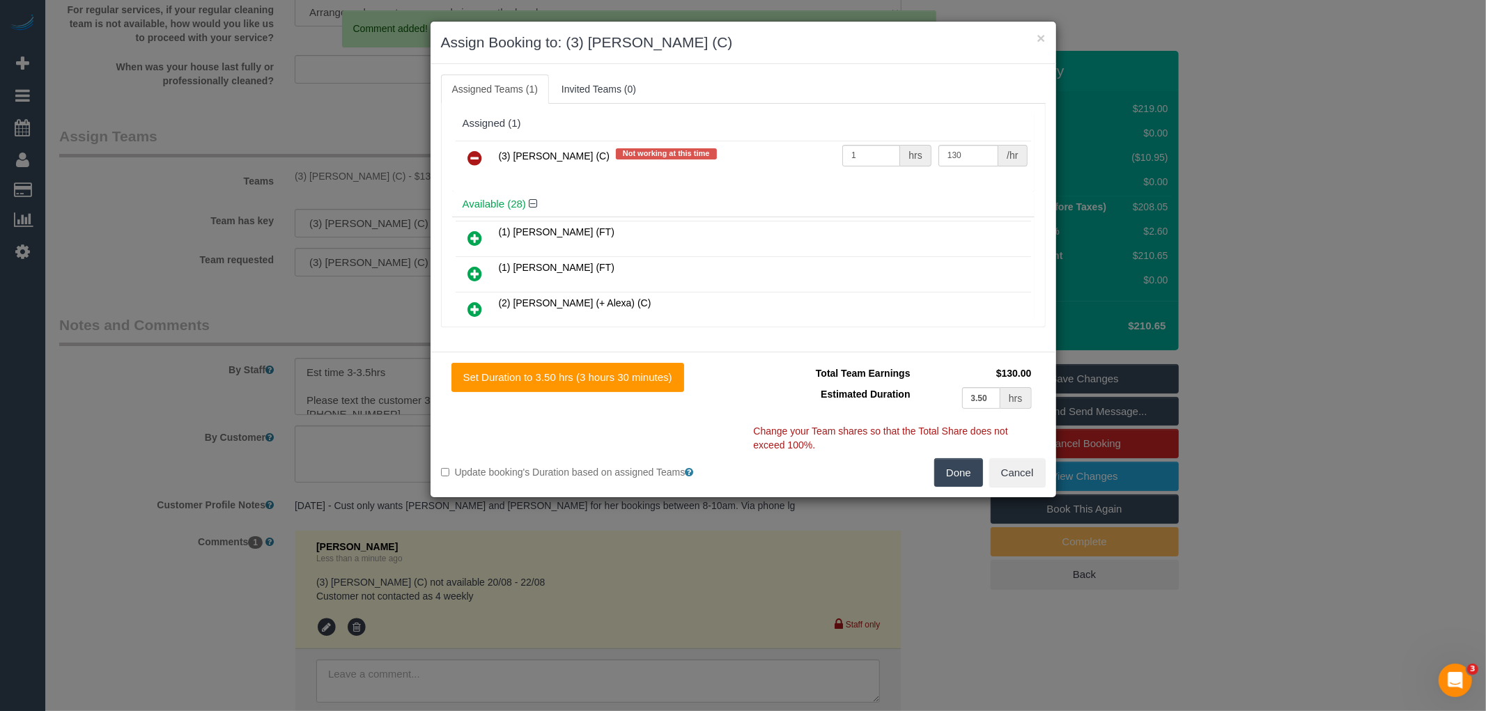
click at [468, 155] on icon at bounding box center [475, 158] width 15 height 17
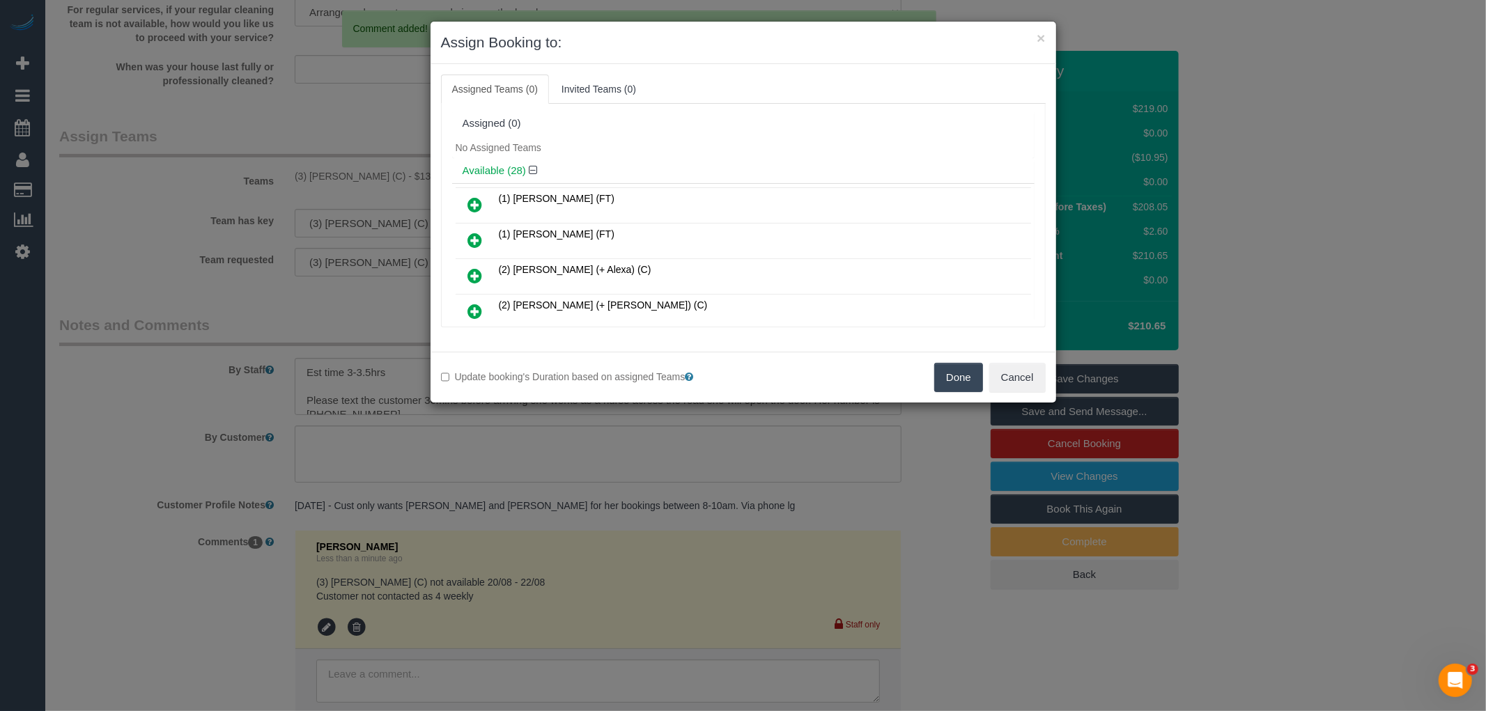
click at [962, 374] on button "Done" at bounding box center [958, 377] width 49 height 29
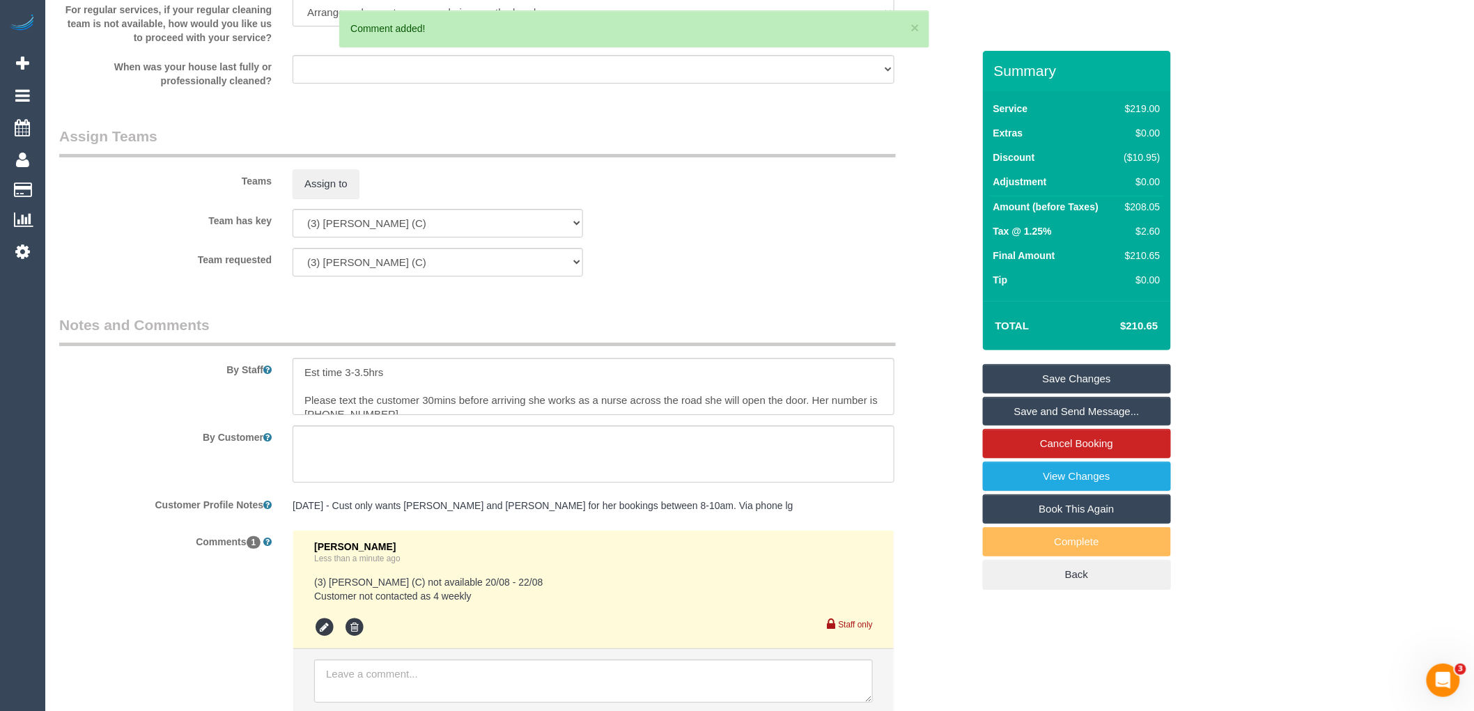
click at [1075, 376] on link "Save Changes" at bounding box center [1077, 378] width 188 height 29
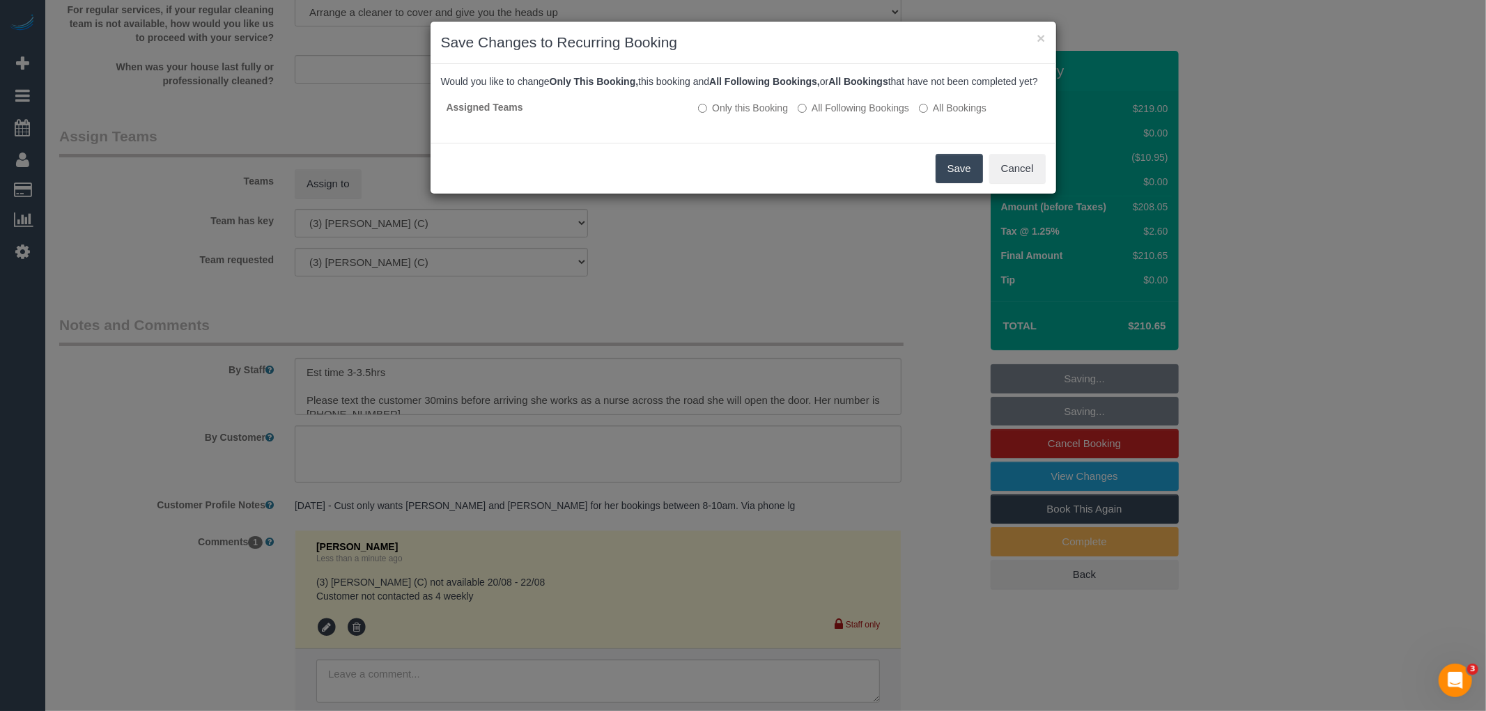
click at [986, 172] on div "Save Cancel" at bounding box center [742, 168] width 625 height 51
click at [953, 183] on button "Save" at bounding box center [958, 168] width 47 height 29
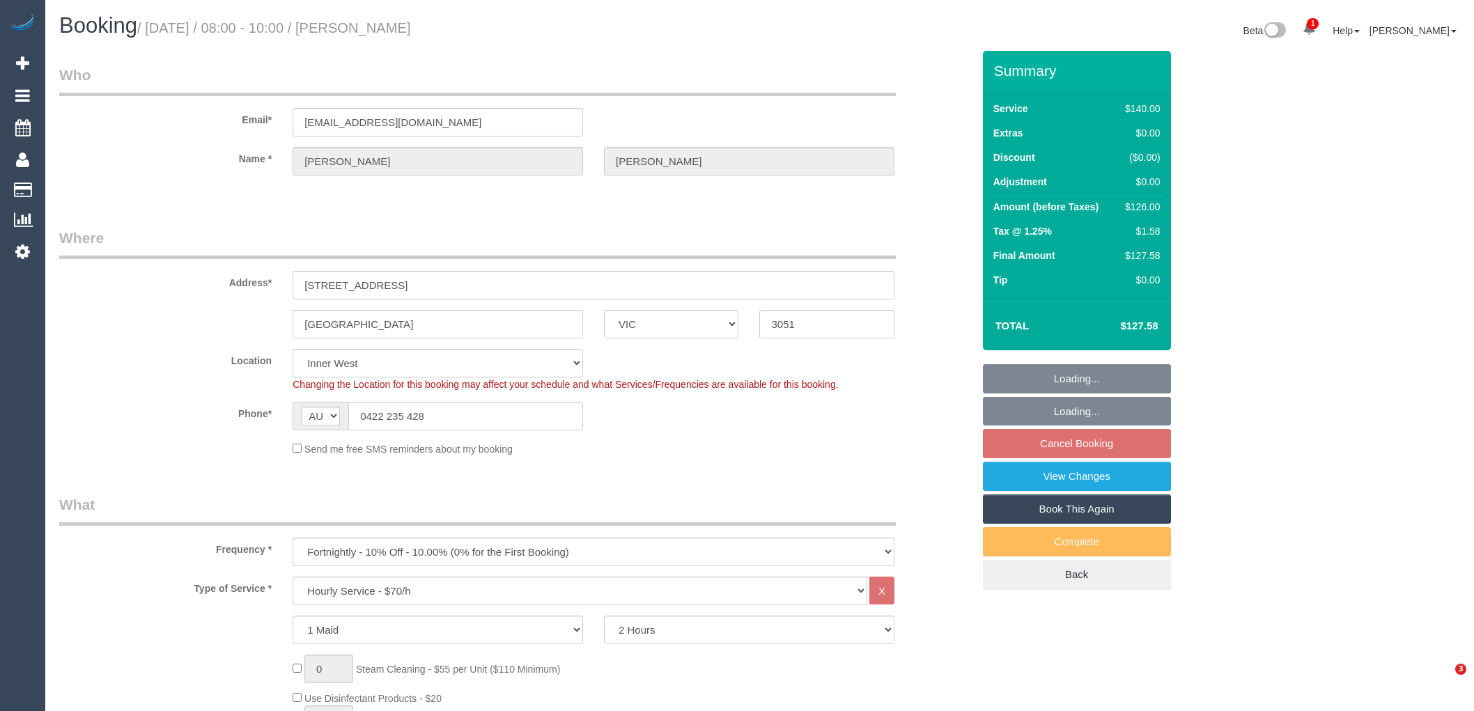
select select "VIC"
select select "string:stripe-pm_1ObBgM2GScqysDRVyxUhc63c"
select select "number:27"
select select "number:14"
select select "number:19"
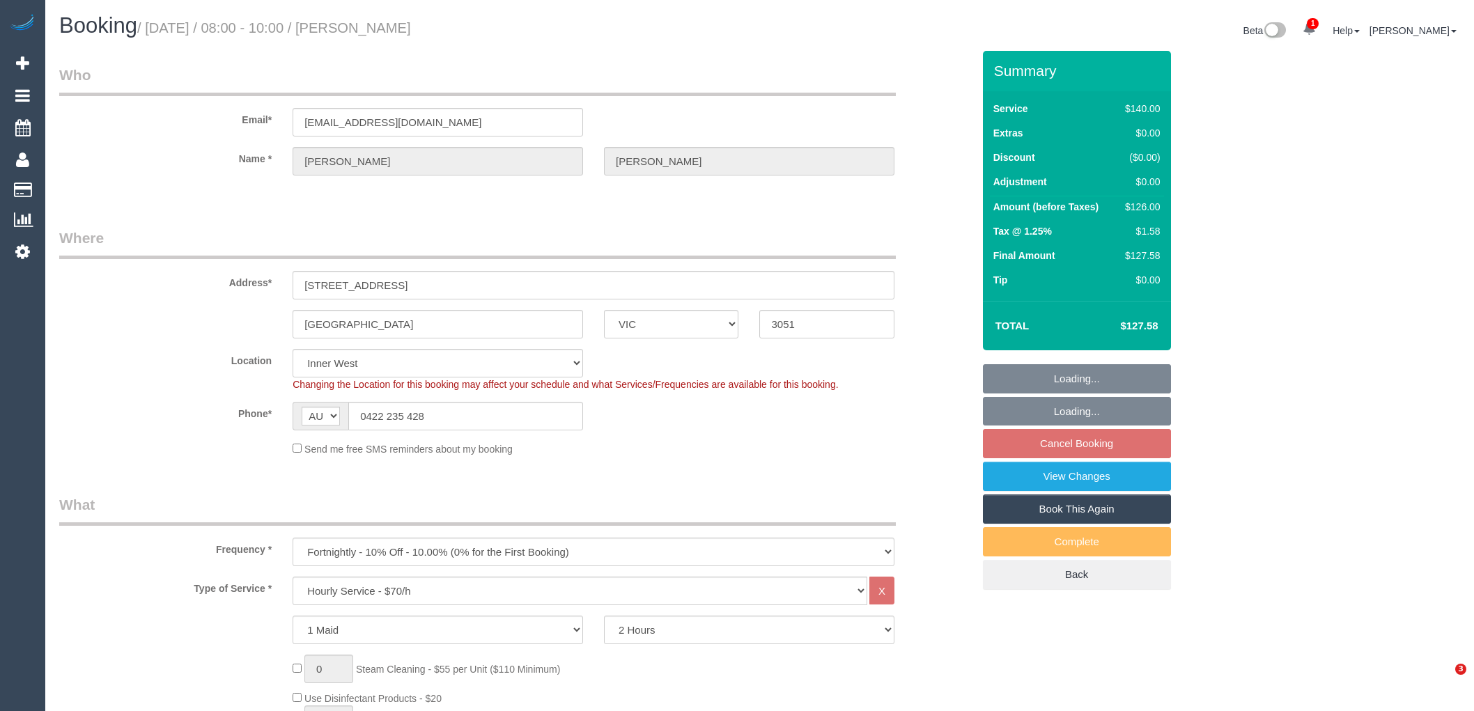
select select "number:36"
select select "number:35"
select select "number:12"
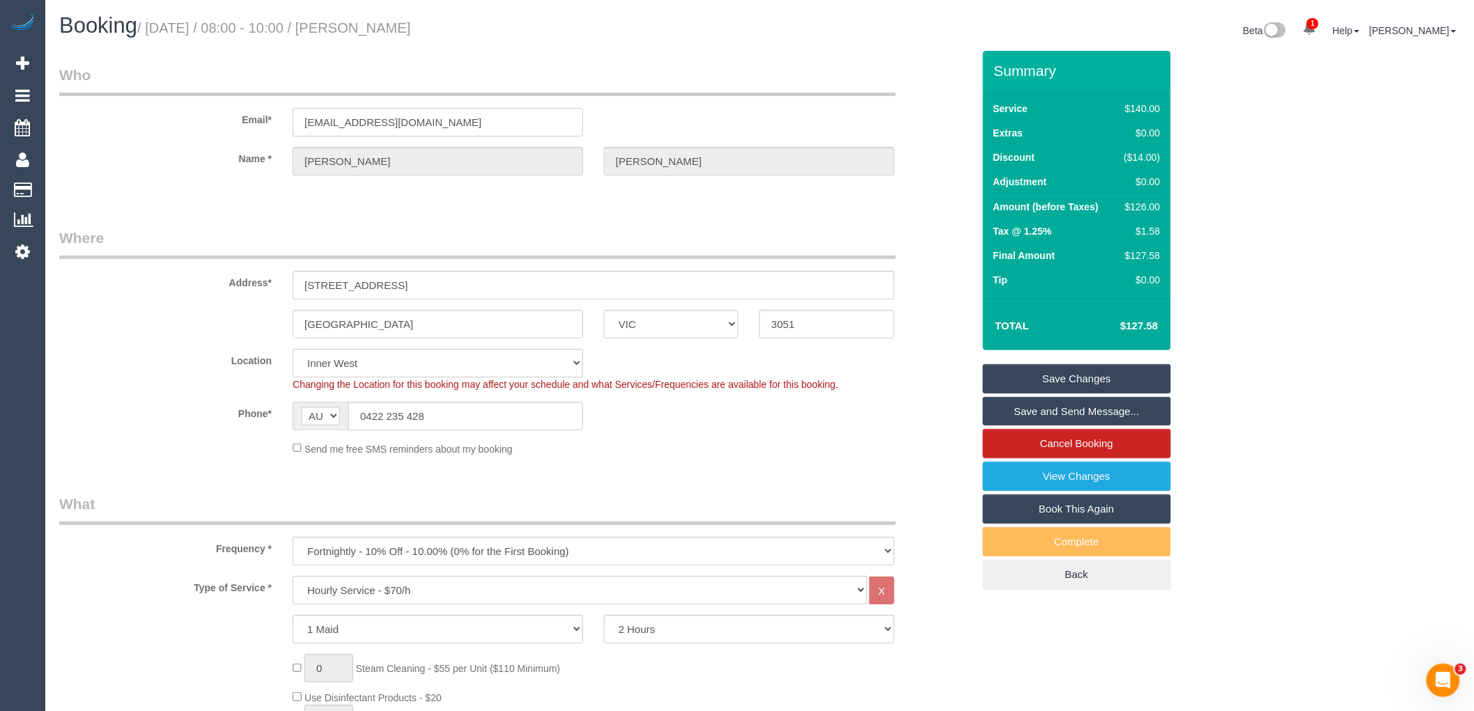
drag, startPoint x: 527, startPoint y: 127, endPoint x: 93, endPoint y: 127, distance: 433.9
click at [102, 126] on div "Email* canderson@molinocahill.com.au" at bounding box center [516, 101] width 934 height 72
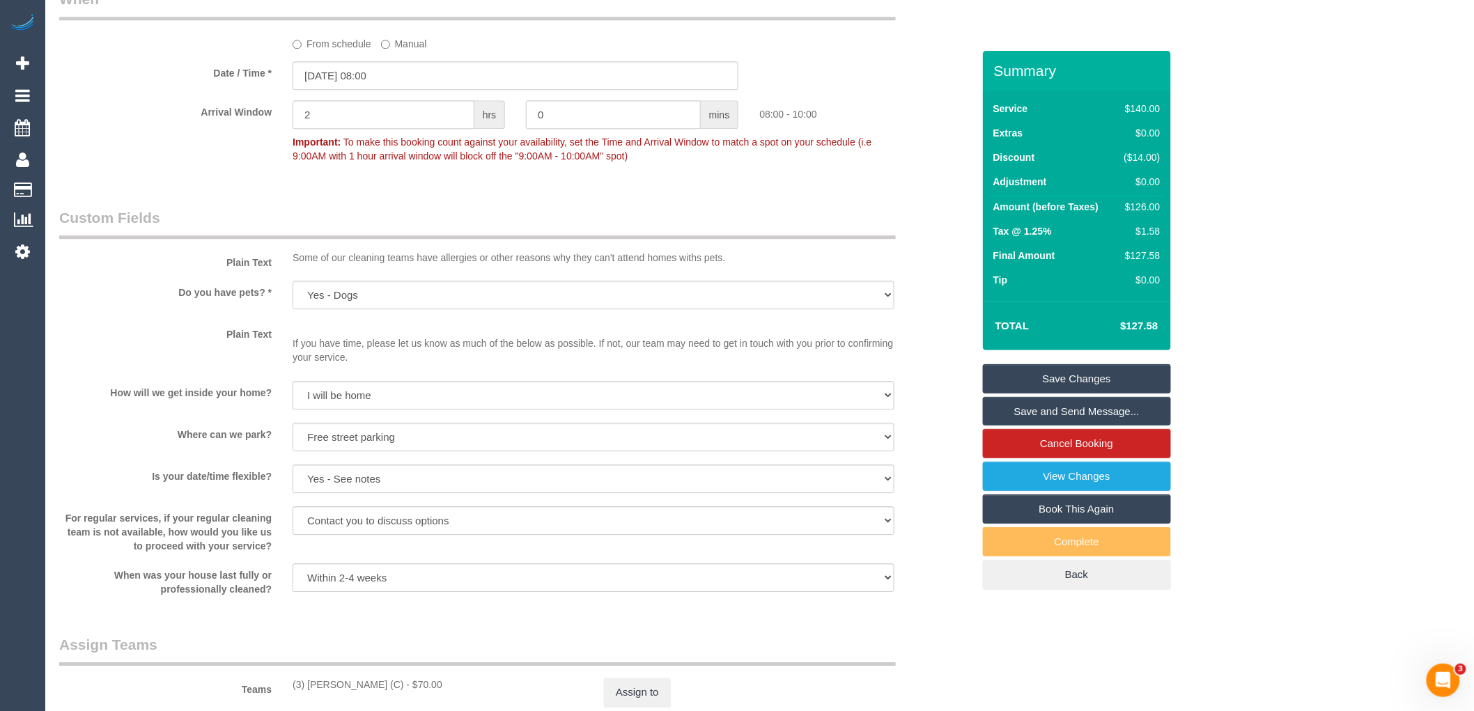
scroll to position [1779, 0]
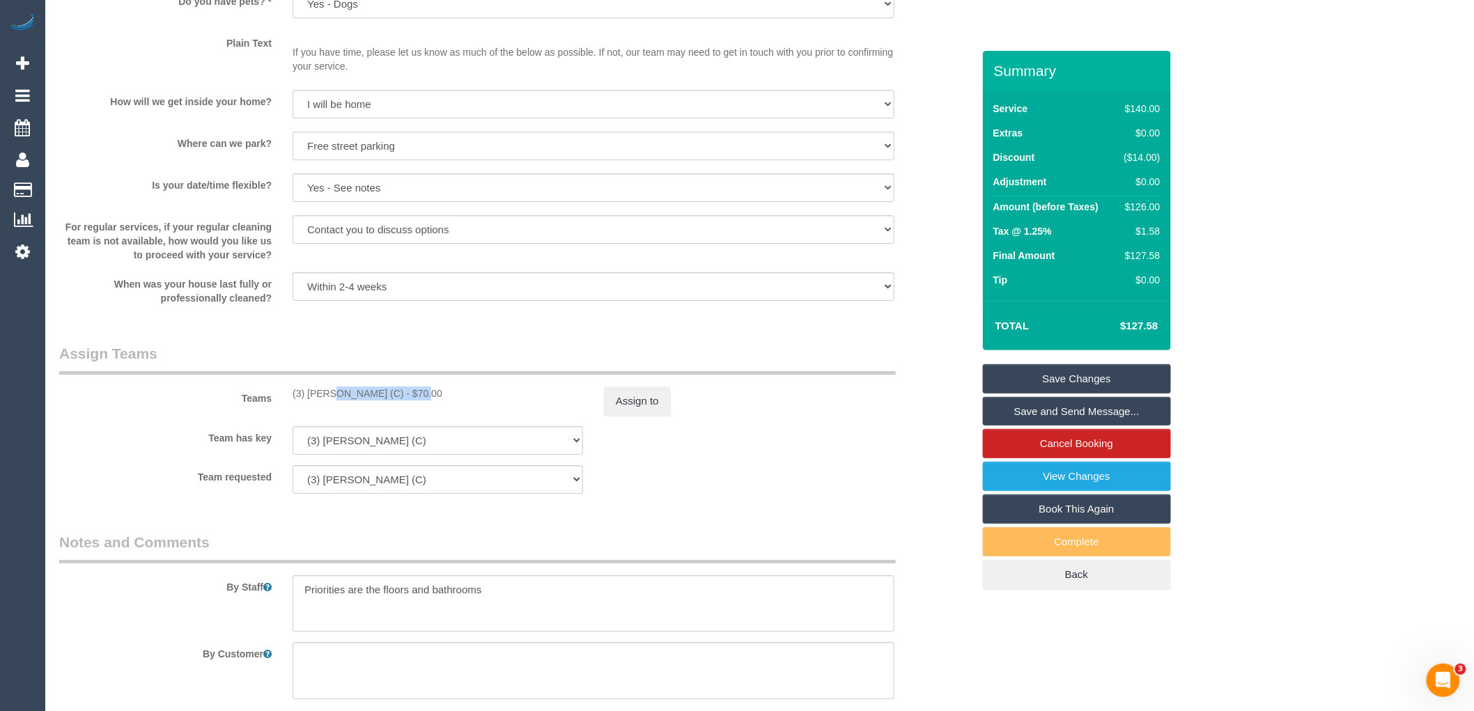
drag, startPoint x: 381, startPoint y: 401, endPoint x: 291, endPoint y: 401, distance: 89.8
click at [291, 400] on div "(3) Ken Ang Hua (C) - $70.00" at bounding box center [437, 394] width 311 height 14
copy div "(3) [PERSON_NAME] (C)"
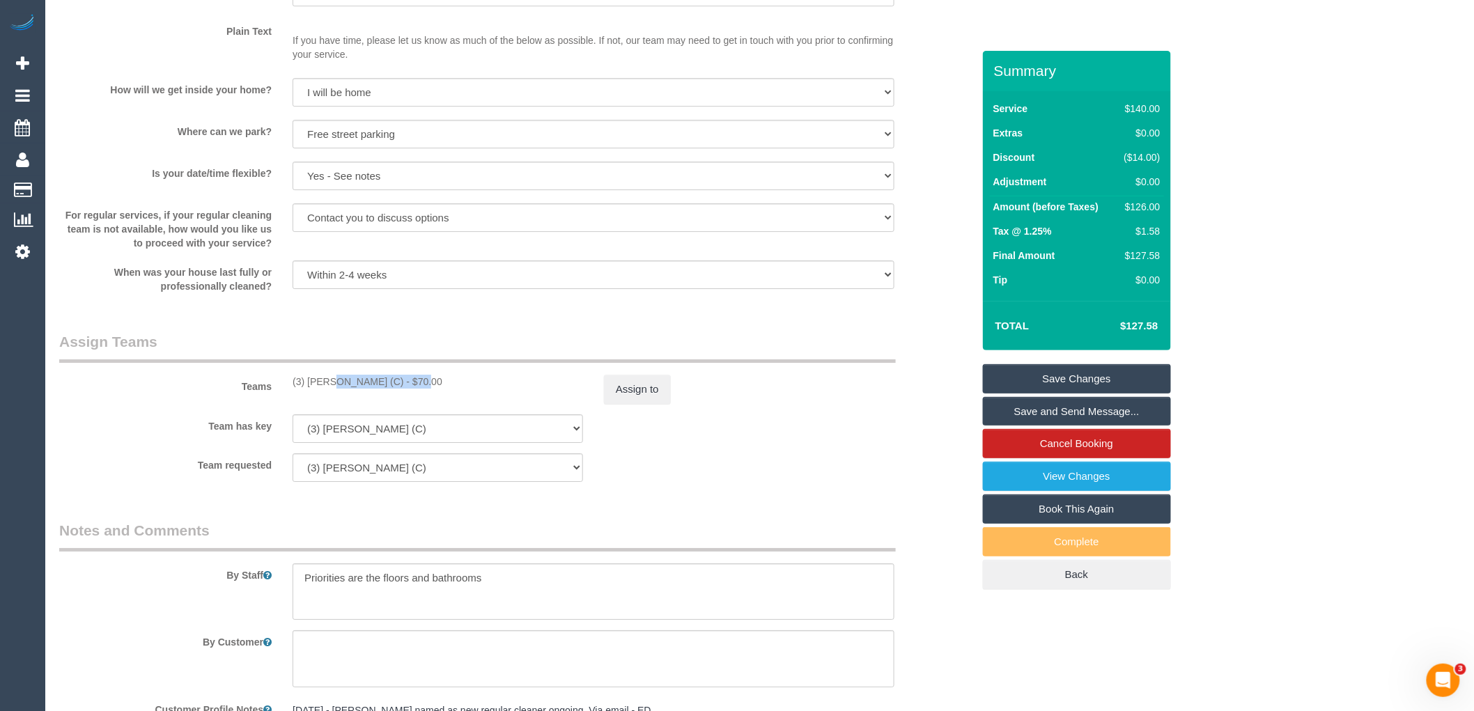
scroll to position [2088, 0]
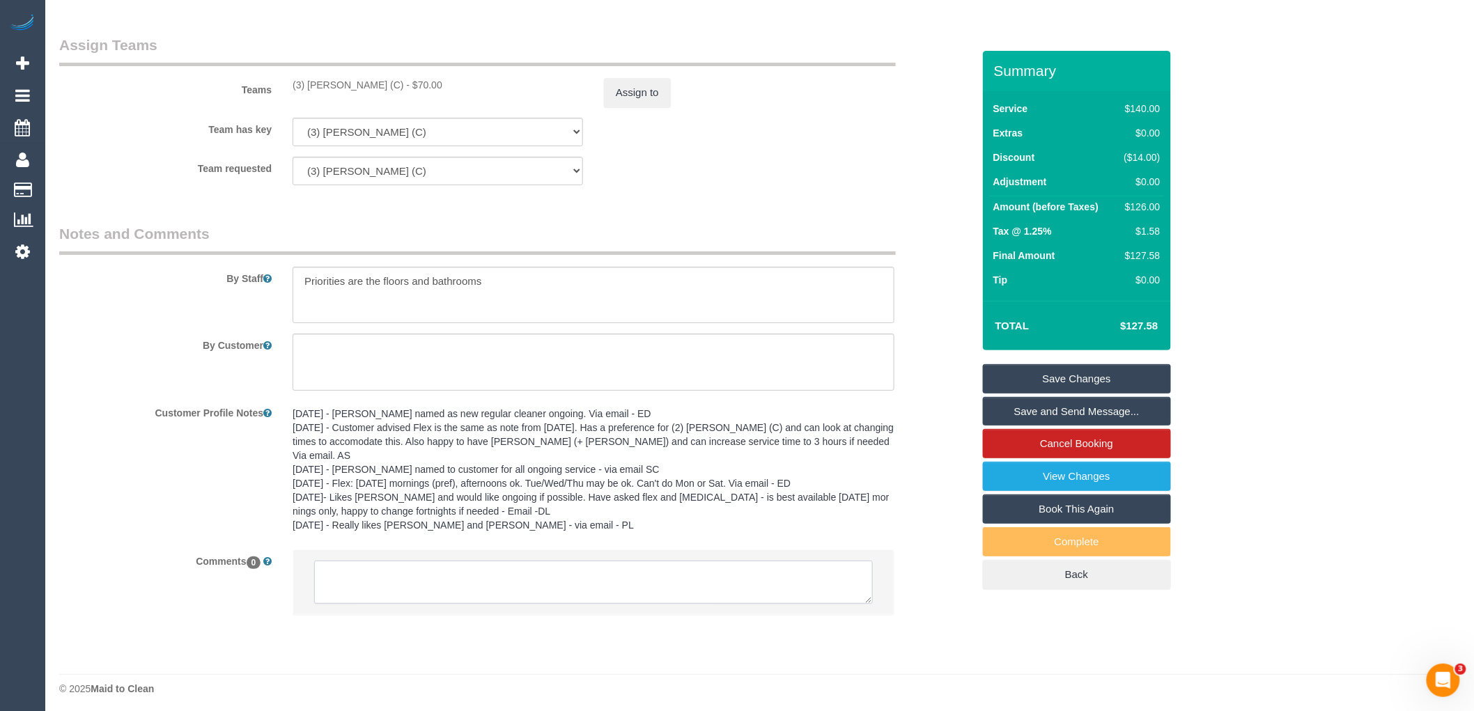
click at [401, 575] on textarea at bounding box center [593, 582] width 559 height 43
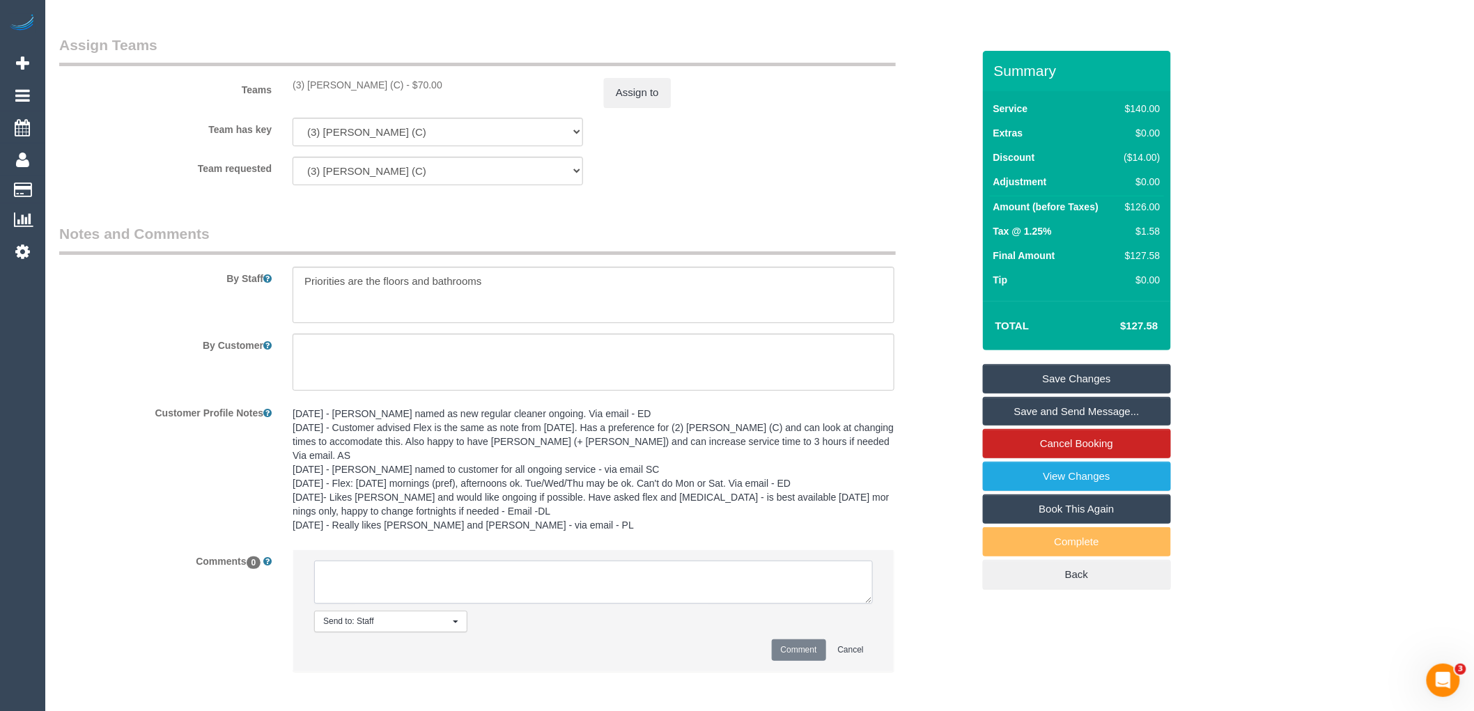
paste textarea "(3) [PERSON_NAME] (C)"
type textarea "(3) Ken Ang Hua (C) away 20/08 - 22/08 Customer contacted via email"
click at [802, 653] on button "Comment" at bounding box center [799, 650] width 54 height 22
click at [646, 107] on button "Assign to" at bounding box center [637, 92] width 67 height 29
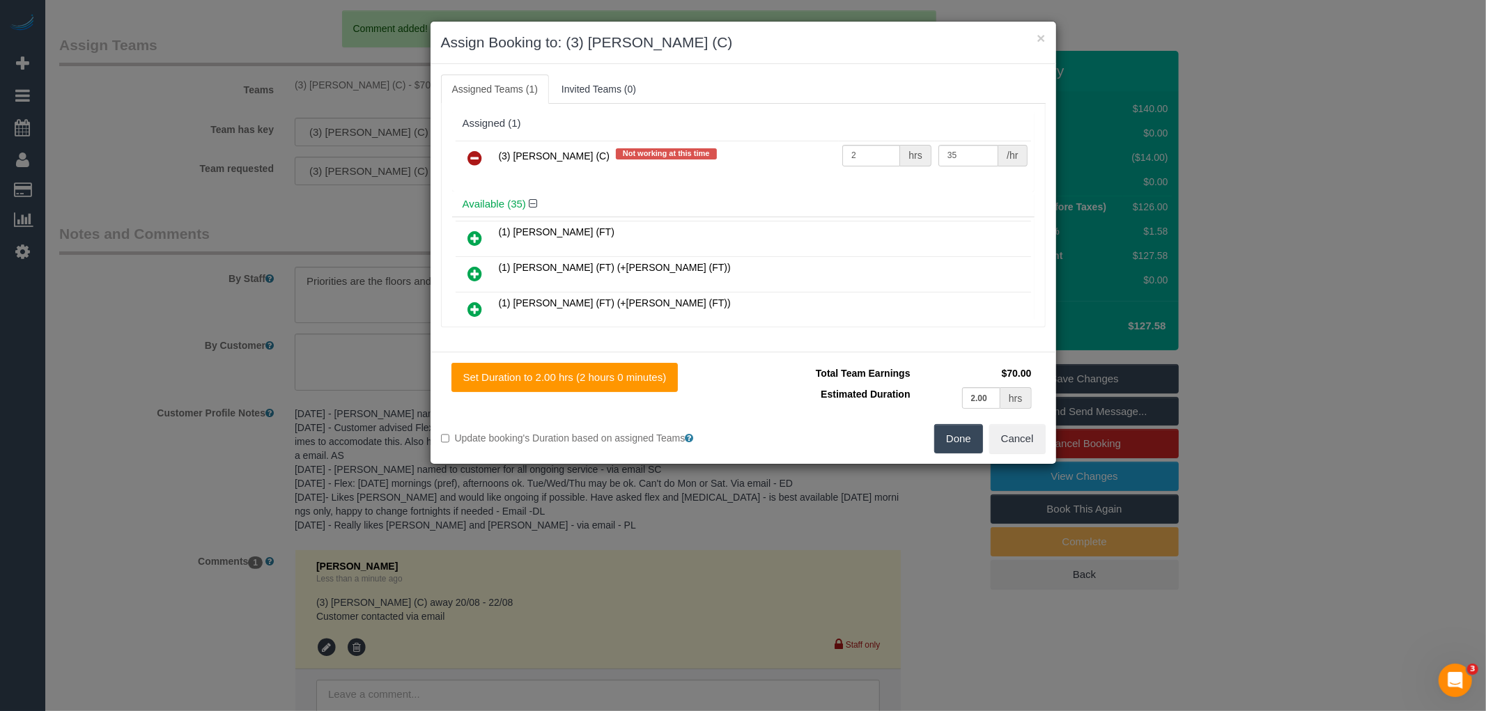
click at [464, 152] on link at bounding box center [475, 159] width 33 height 28
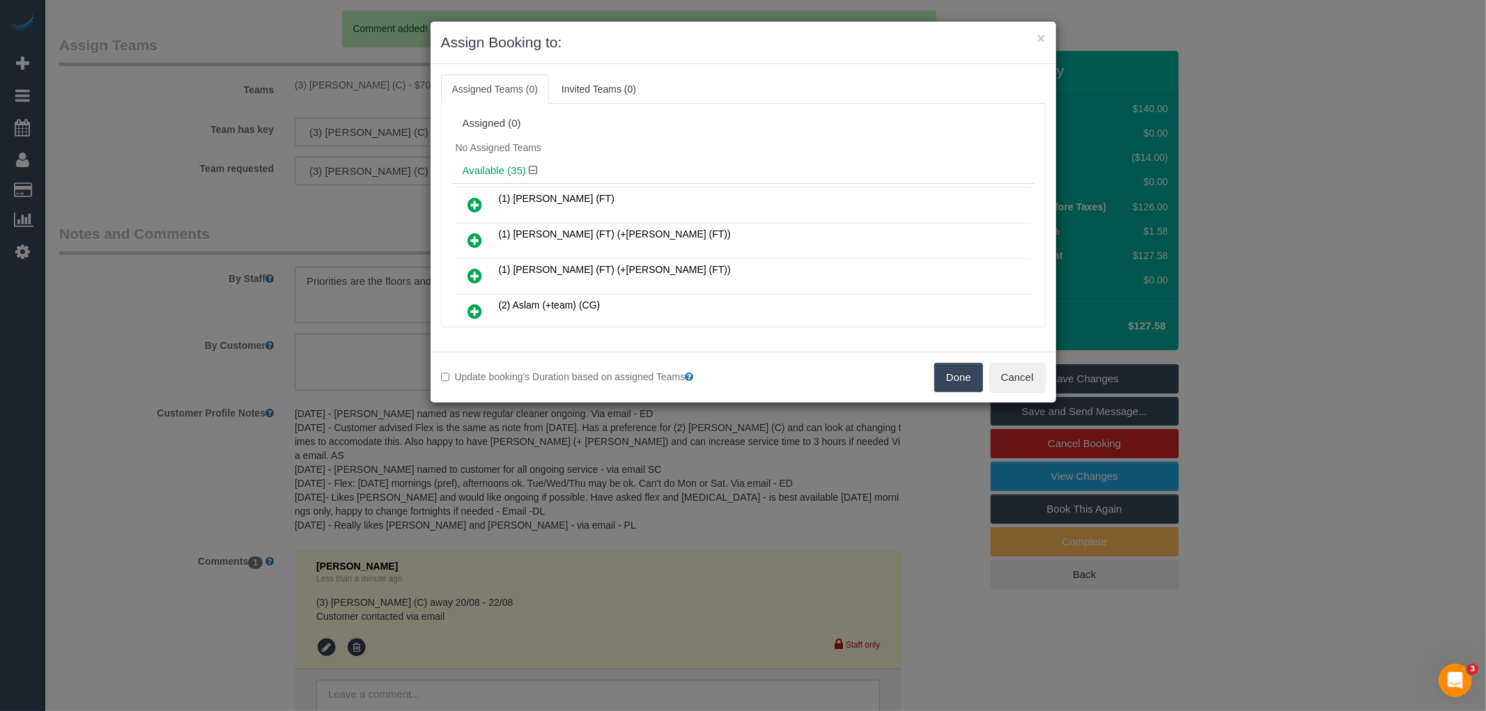
click at [984, 383] on div "Done Cancel" at bounding box center [899, 377] width 313 height 29
click at [940, 380] on button "Done" at bounding box center [958, 377] width 49 height 29
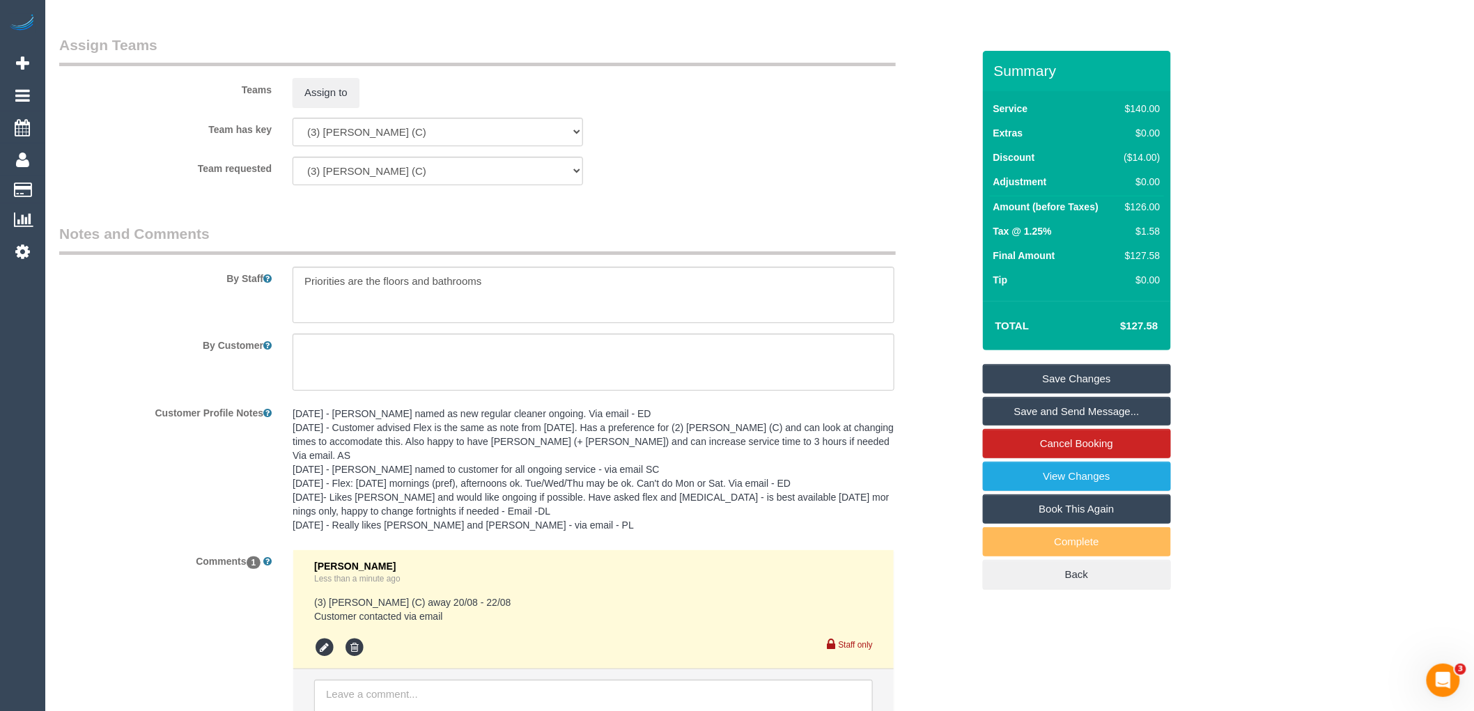
click at [1077, 385] on link "Save Changes" at bounding box center [1077, 378] width 188 height 29
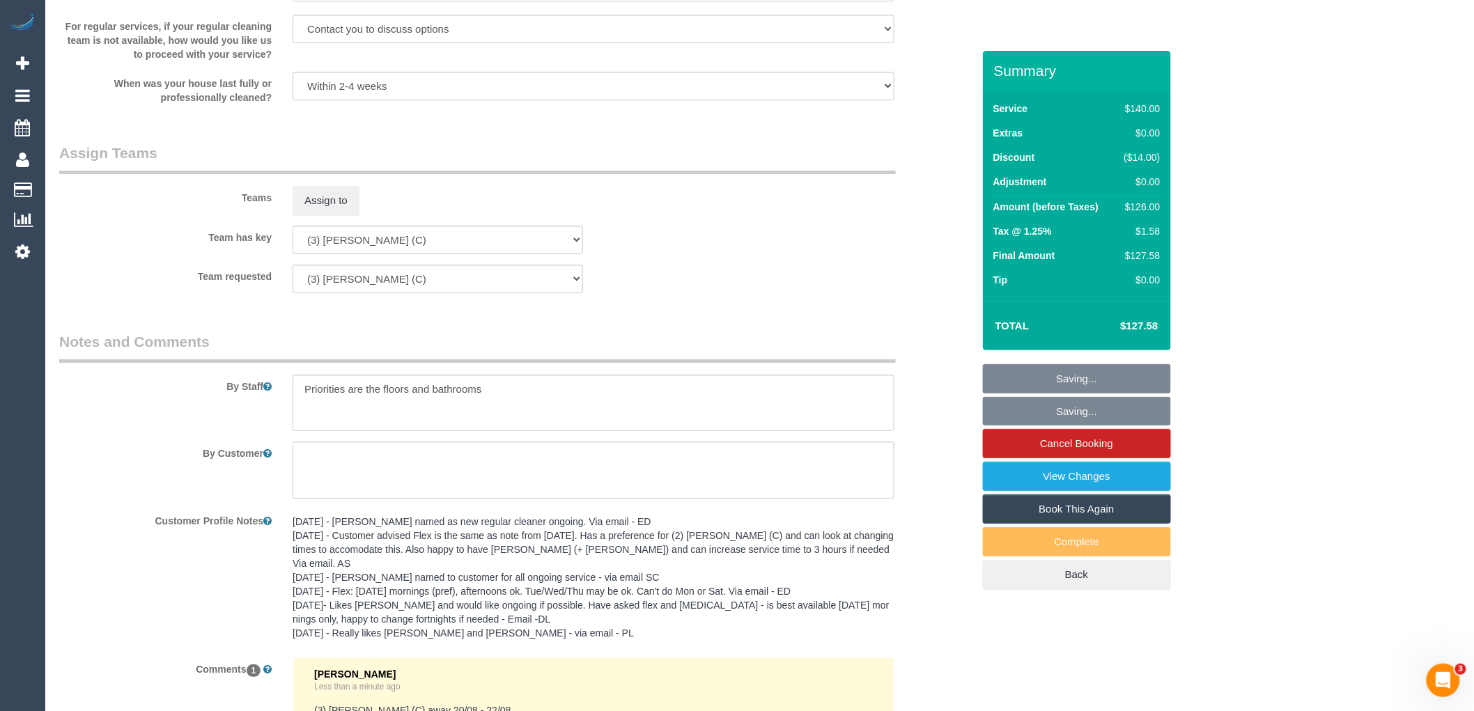
scroll to position [1701, 0]
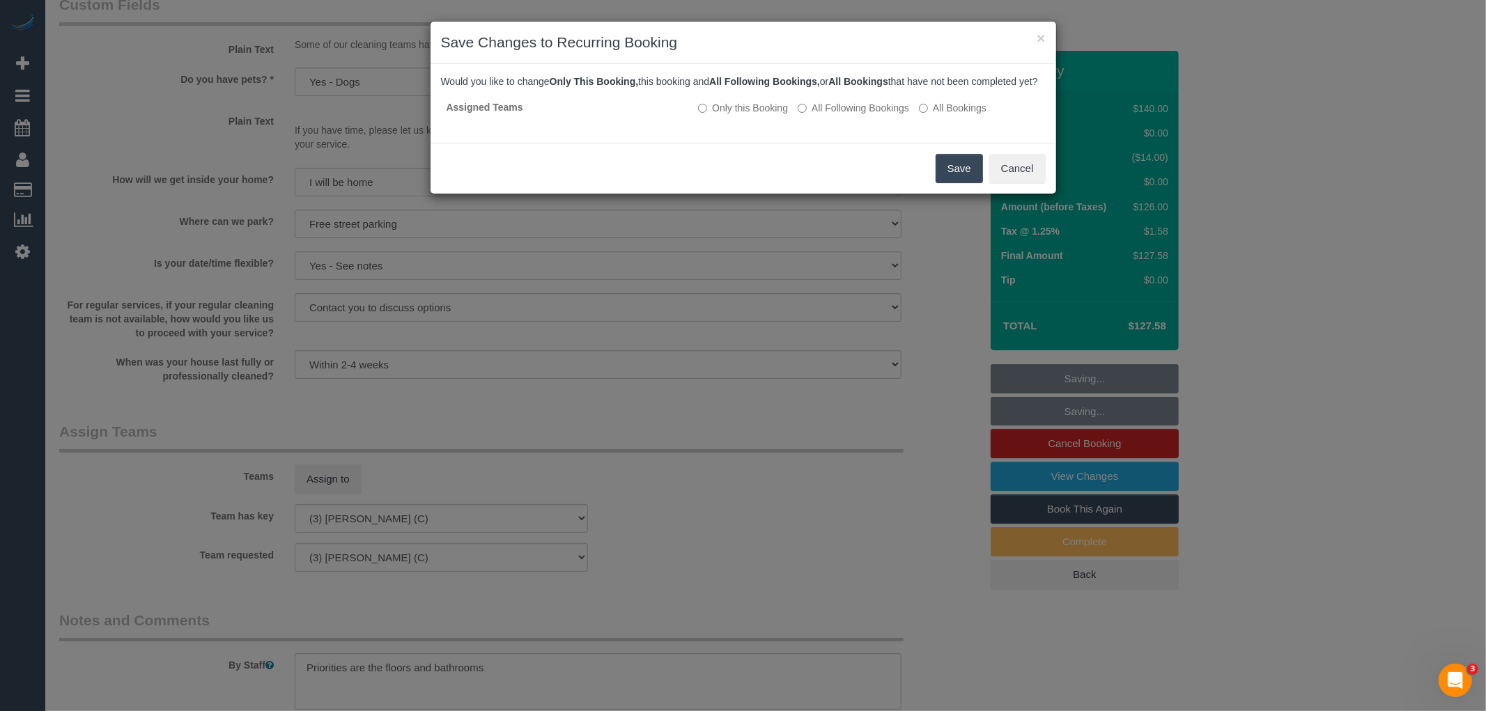
click at [966, 183] on button "Save" at bounding box center [958, 168] width 47 height 29
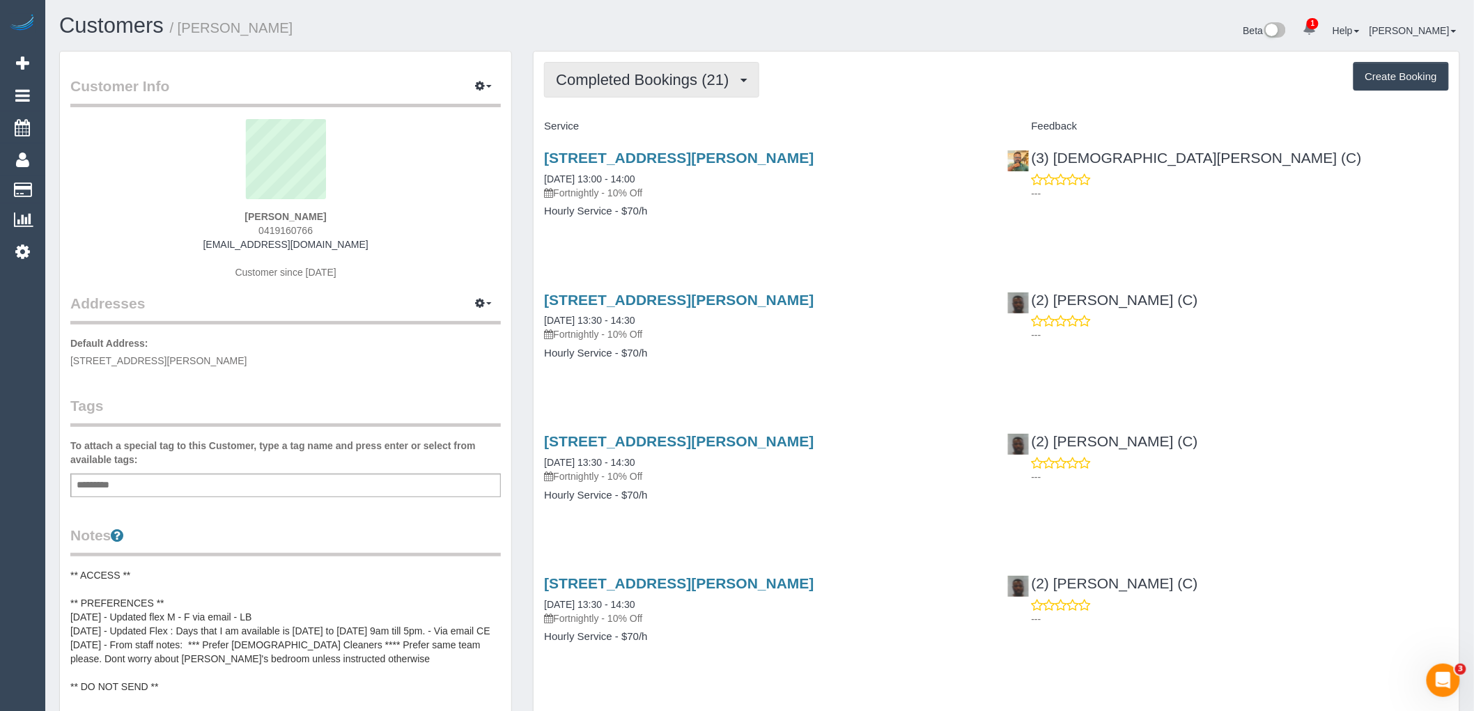
click at [638, 79] on span "Completed Bookings (21)" at bounding box center [646, 79] width 180 height 17
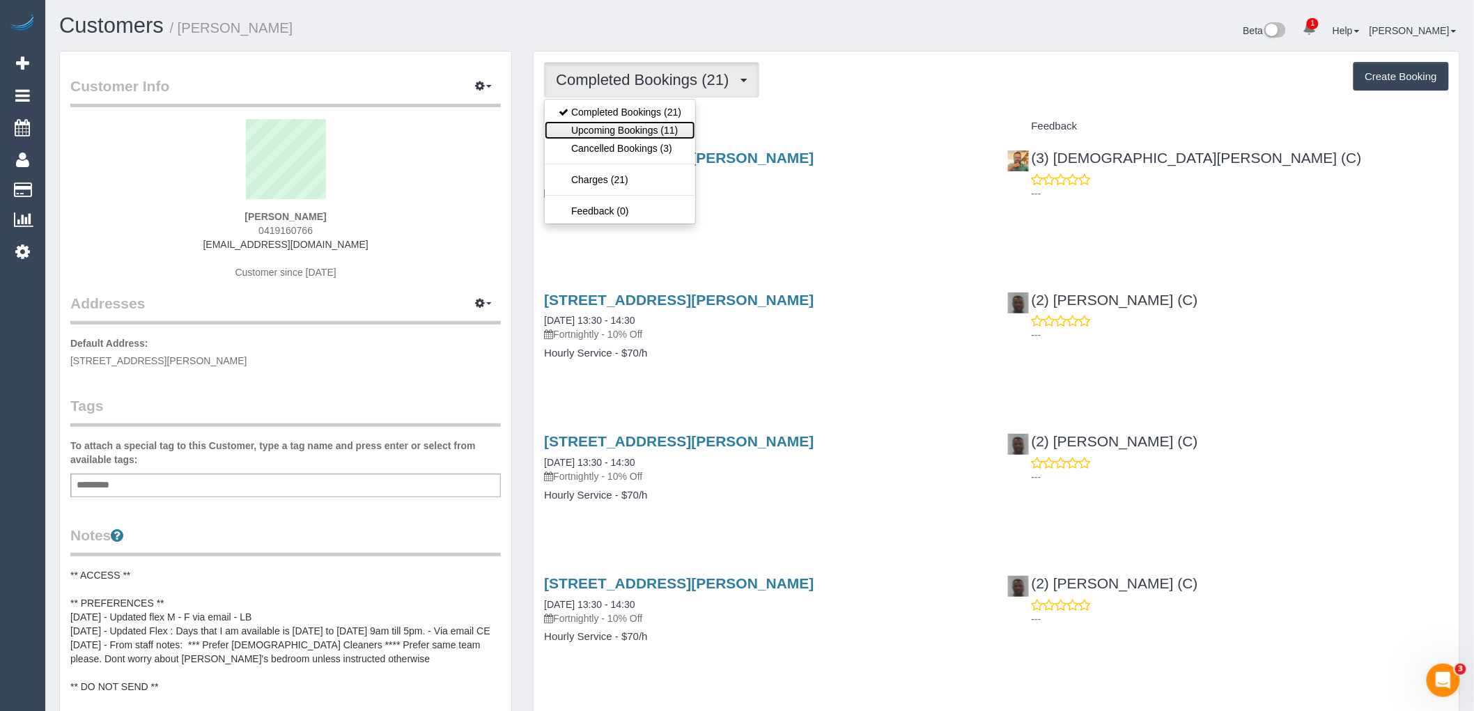
click at [639, 128] on link "Upcoming Bookings (11)" at bounding box center [620, 130] width 150 height 18
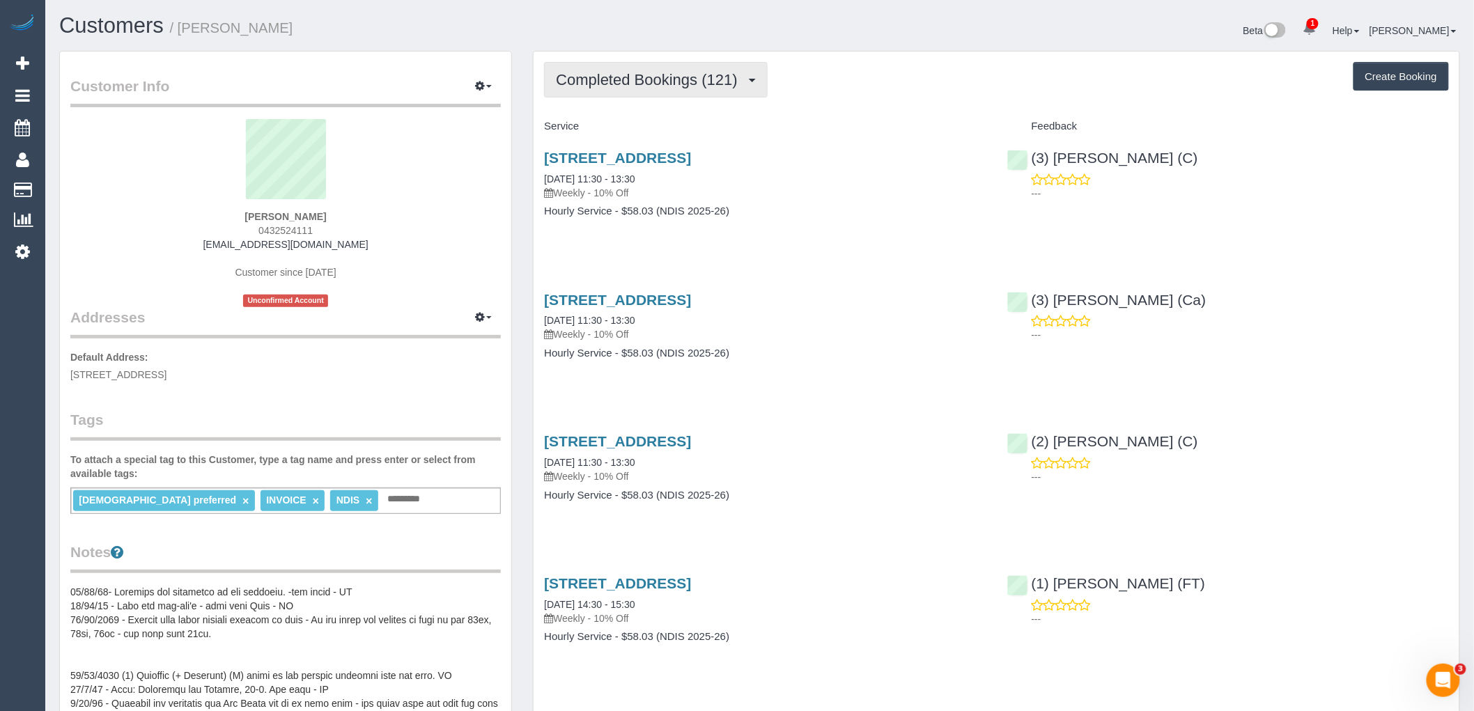
click at [623, 81] on span "Completed Bookings (121)" at bounding box center [650, 79] width 188 height 17
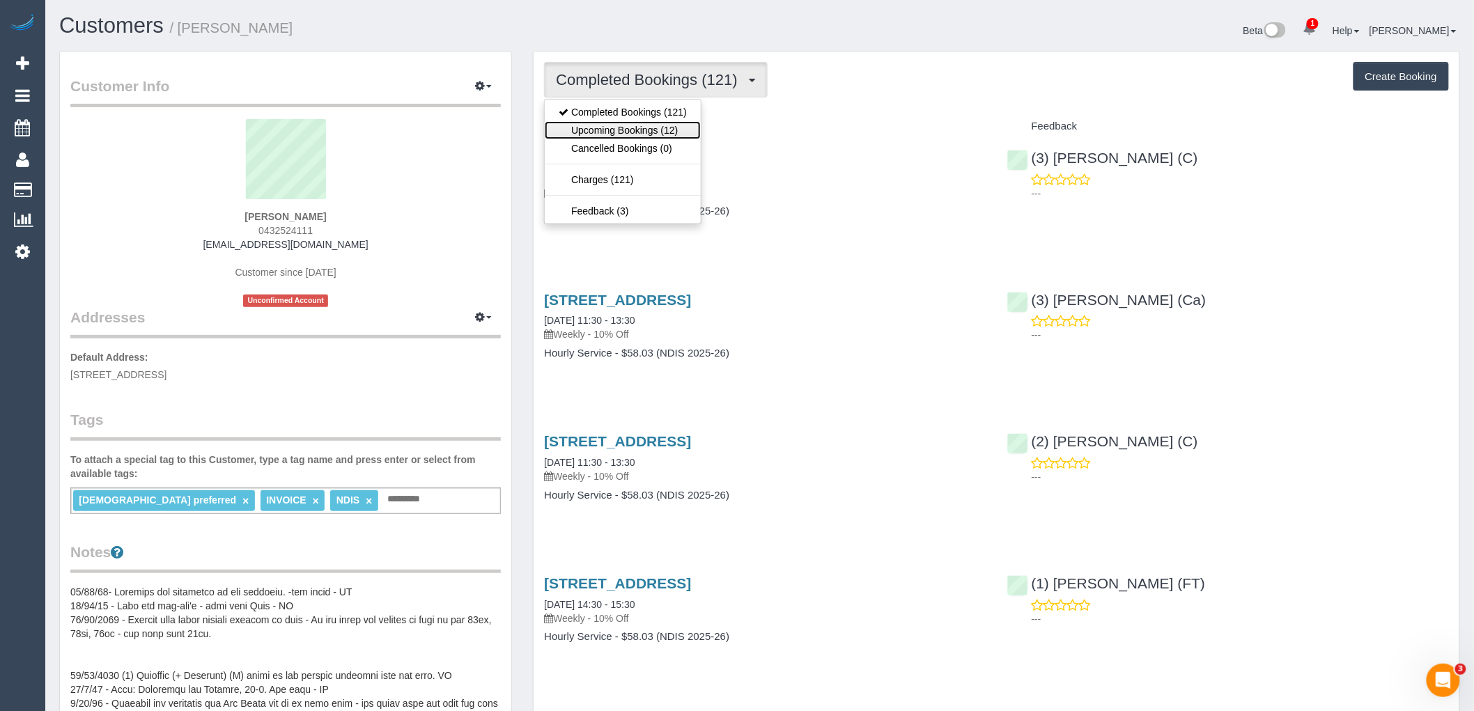
click at [621, 125] on link "Upcoming Bookings (12)" at bounding box center [623, 130] width 156 height 18
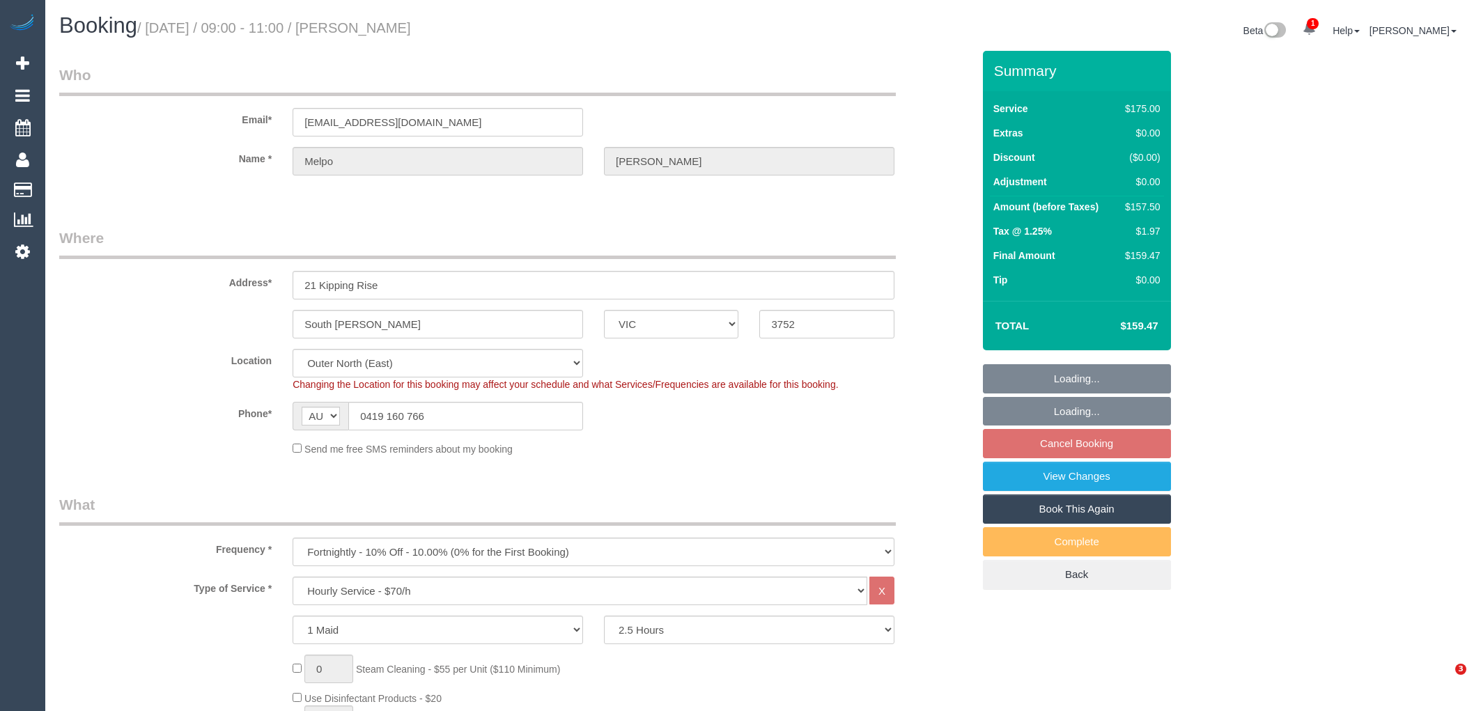
select select "VIC"
select select "150"
select select "string:stripe-pm_1QCAg32GScqysDRVi7vzTg8g"
select select "number:27"
select select "number:14"
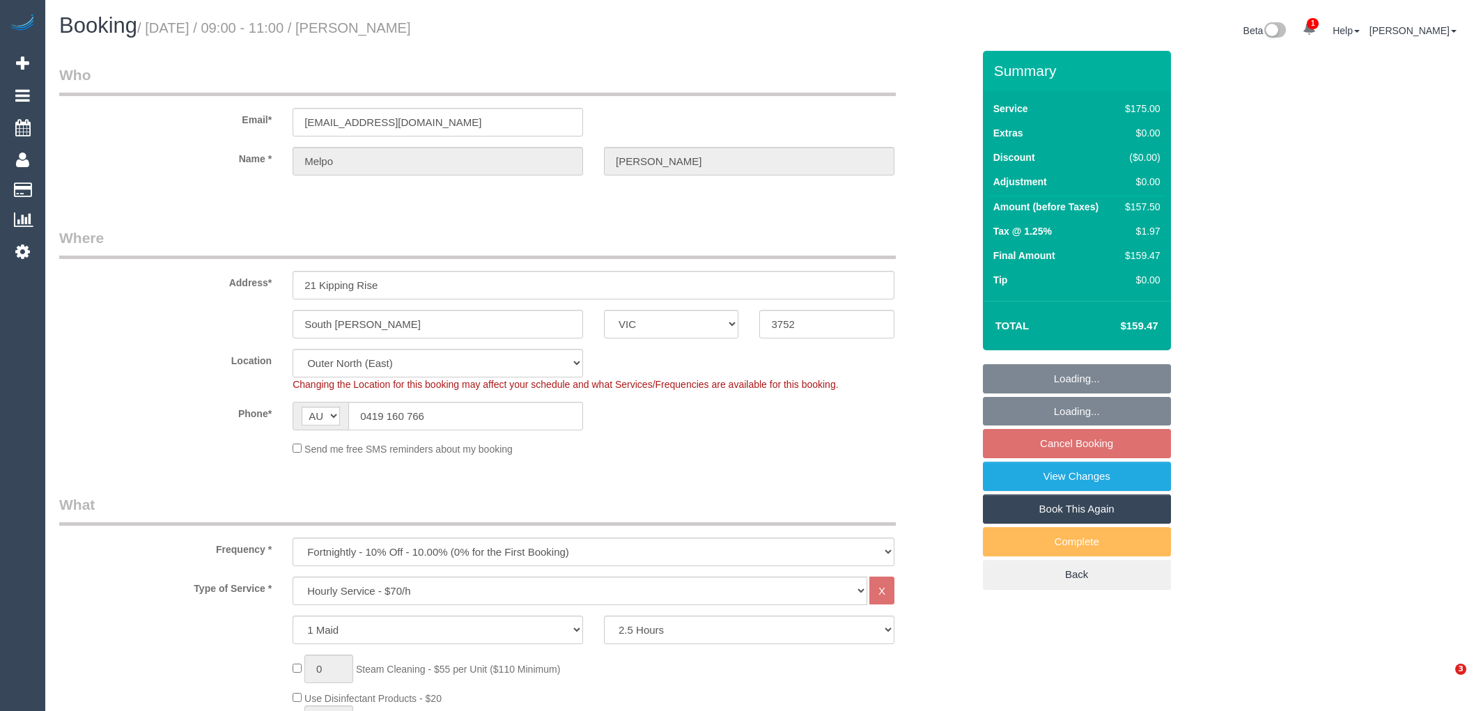
select select "number:18"
select select "number:22"
select select "number:34"
select select "number:12"
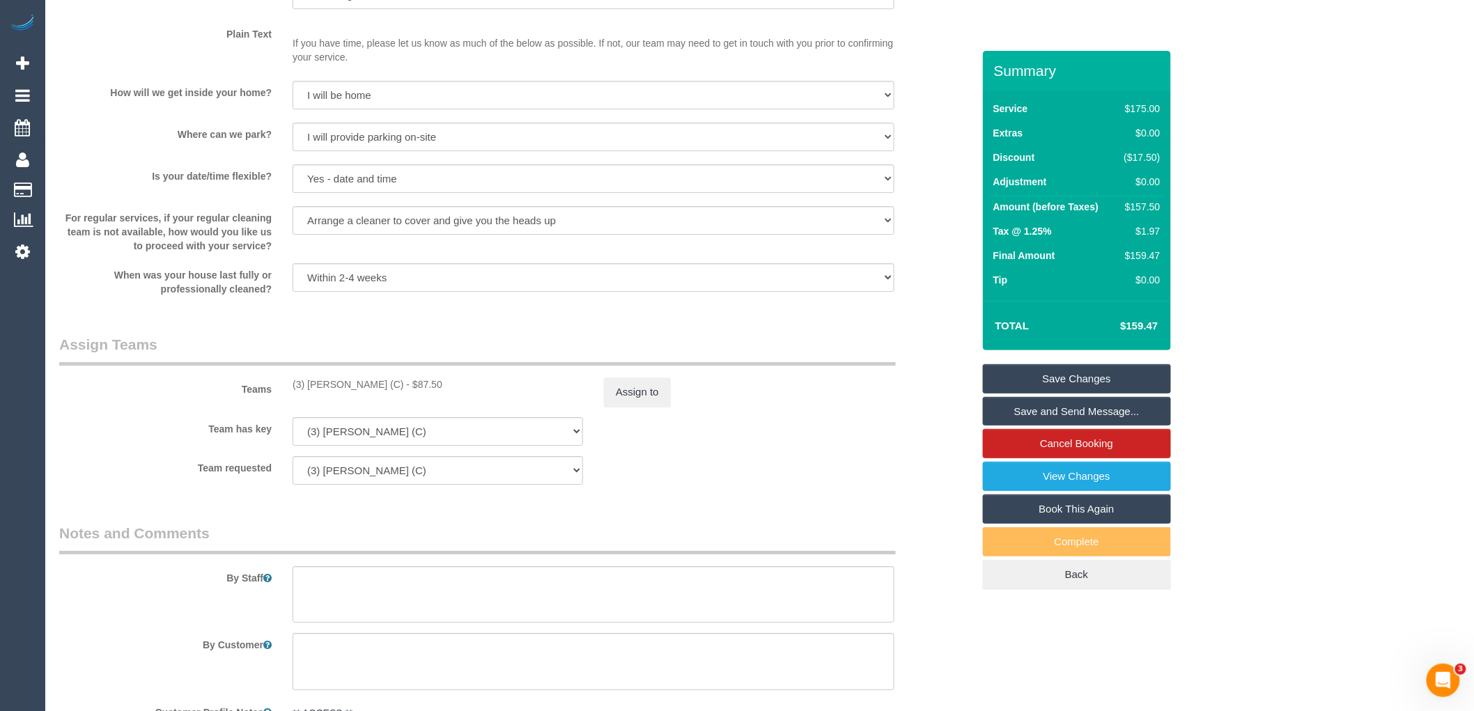
scroll to position [2011, 0]
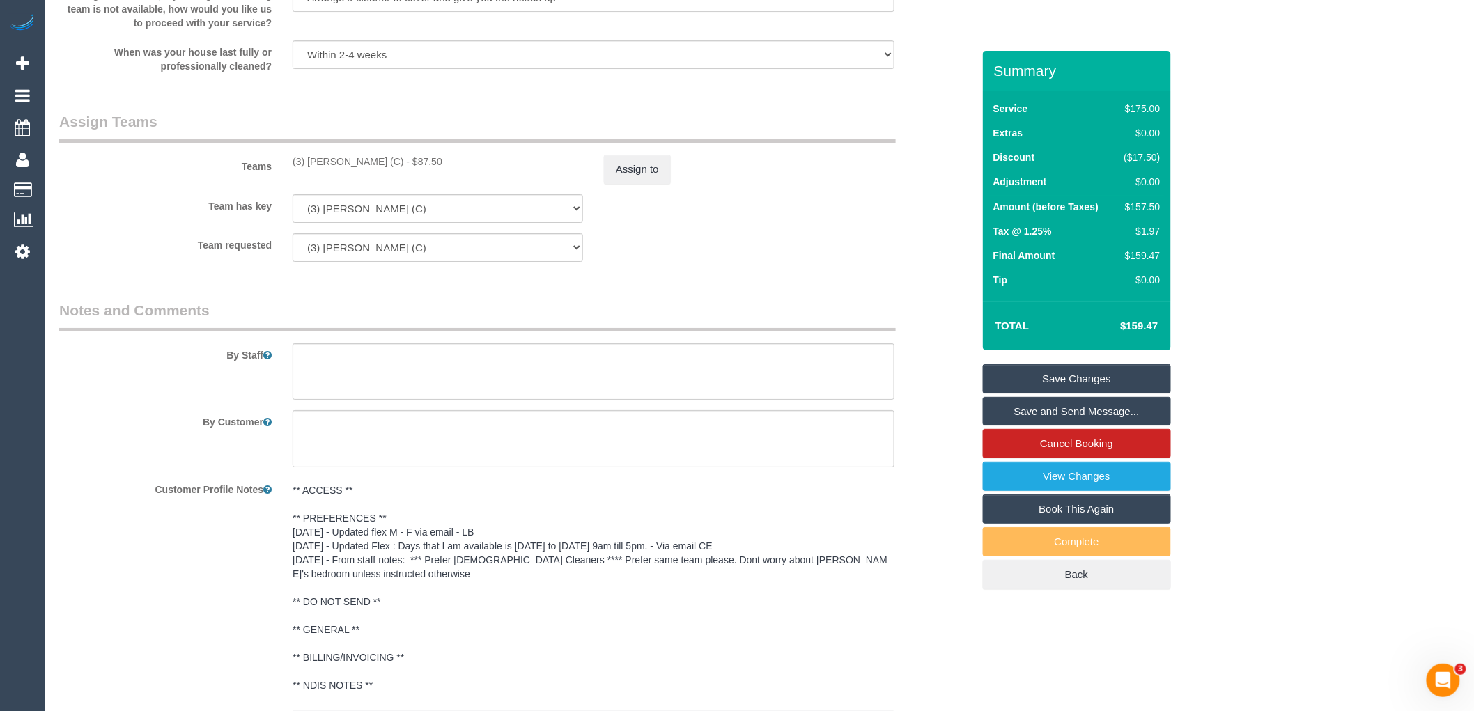
drag, startPoint x: 396, startPoint y: 168, endPoint x: 328, endPoint y: 189, distance: 70.9
click at [293, 169] on div "(3) Anthony Almaraz (C) - $87.50" at bounding box center [438, 162] width 290 height 14
copy div "(3) [PERSON_NAME] (C)"
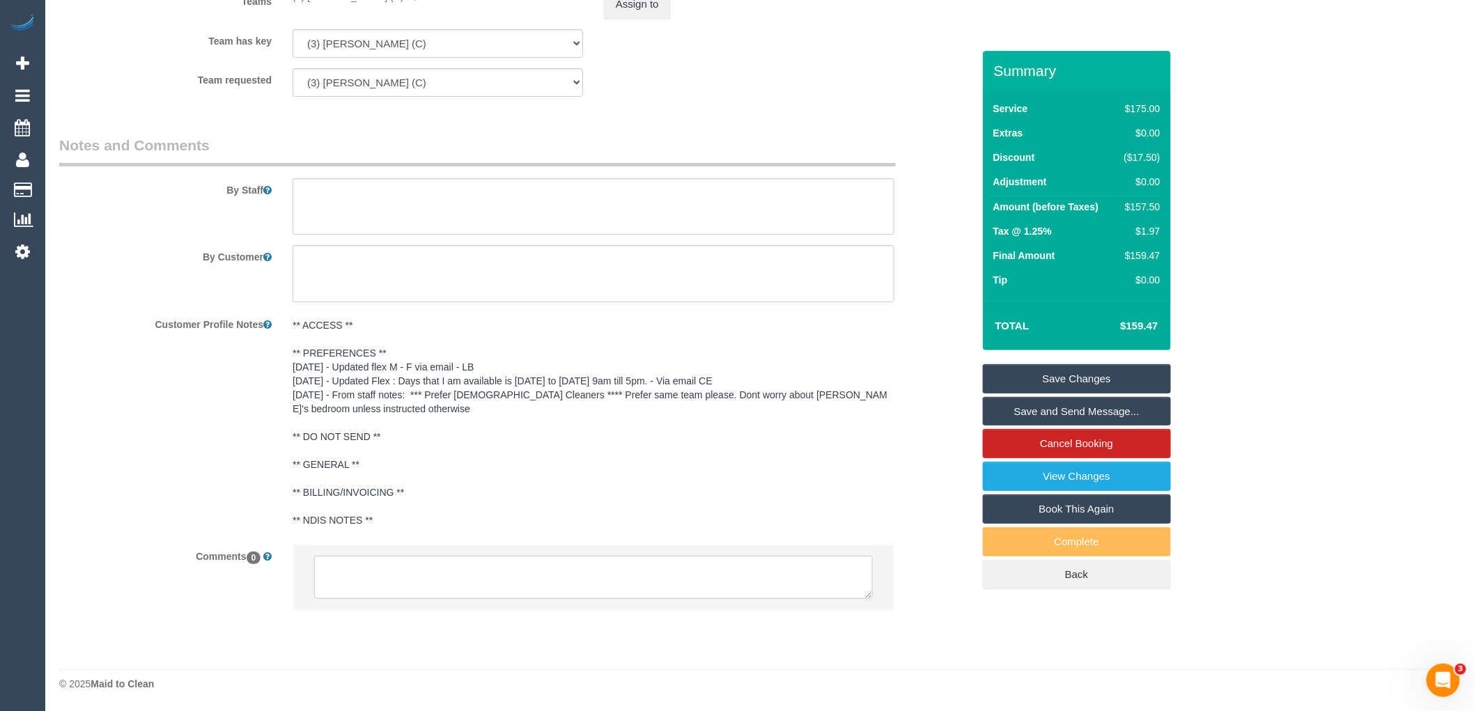
scroll to position [2185, 0]
click at [397, 575] on textarea at bounding box center [593, 577] width 559 height 43
paste textarea "(3) [PERSON_NAME] (C)"
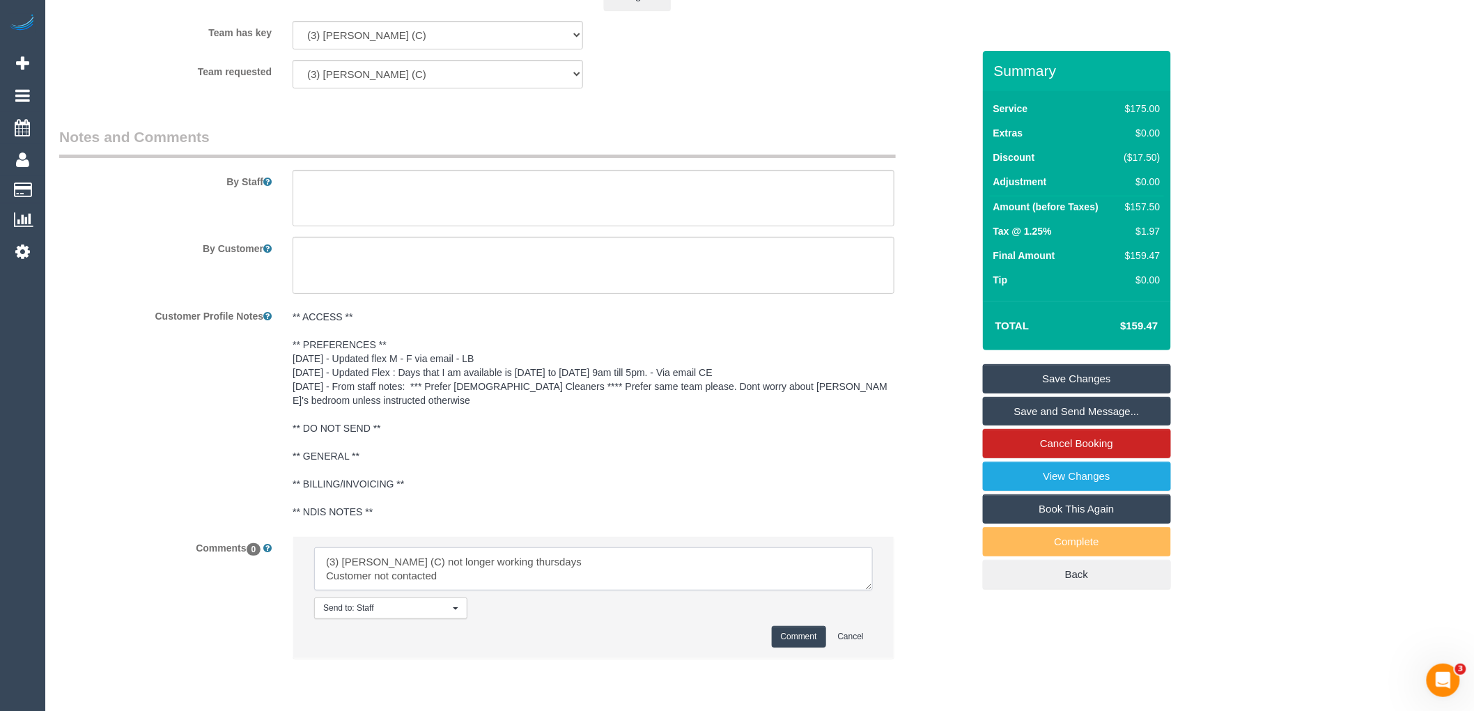
drag, startPoint x: 476, startPoint y: 589, endPoint x: 276, endPoint y: 552, distance: 203.3
click at [276, 552] on div "Comments 0 Send to: Staff Nothing selected Send to: Staff Send to: Customer Sen…" at bounding box center [516, 604] width 934 height 137
type textarea "(3) [PERSON_NAME] (C) not longer working thursdays Customer not contacted"
click at [795, 642] on button "Comment" at bounding box center [799, 637] width 54 height 22
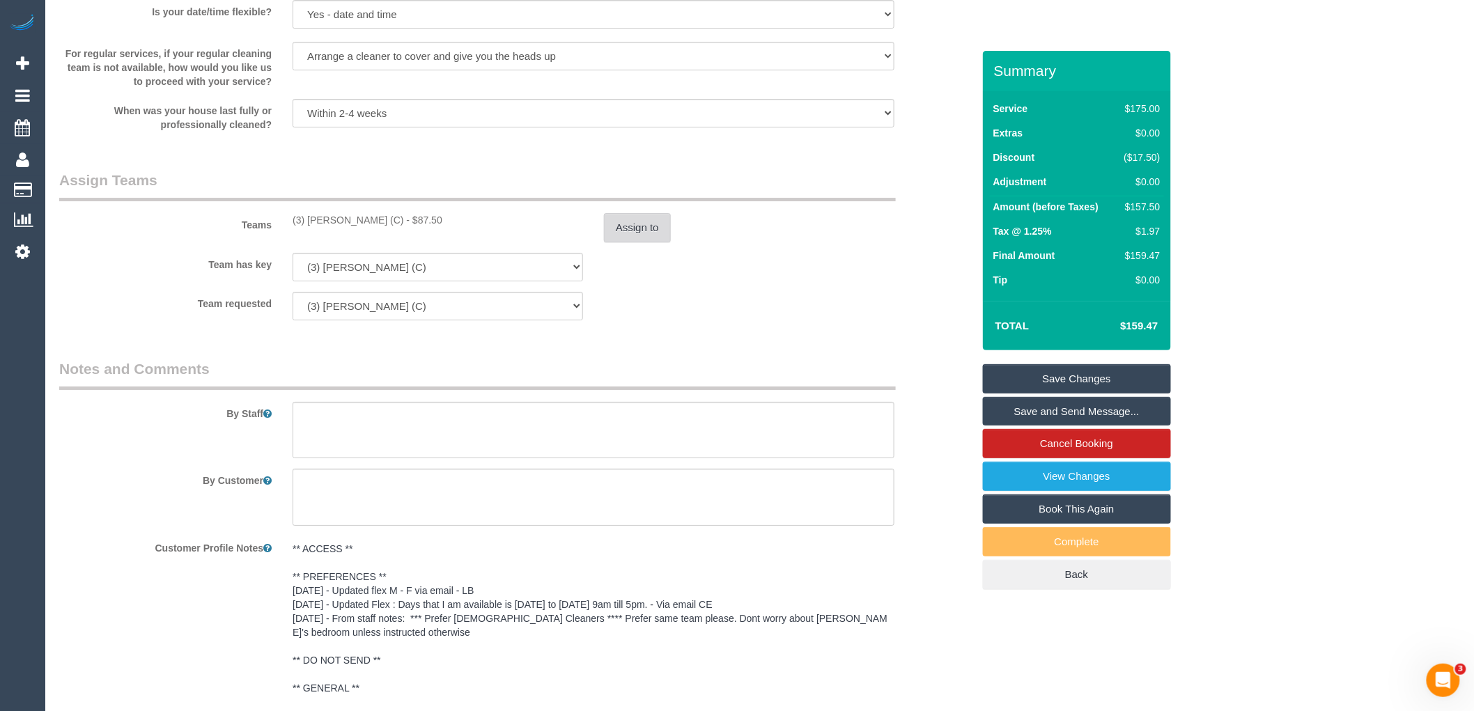
click at [630, 242] on button "Assign to" at bounding box center [637, 227] width 67 height 29
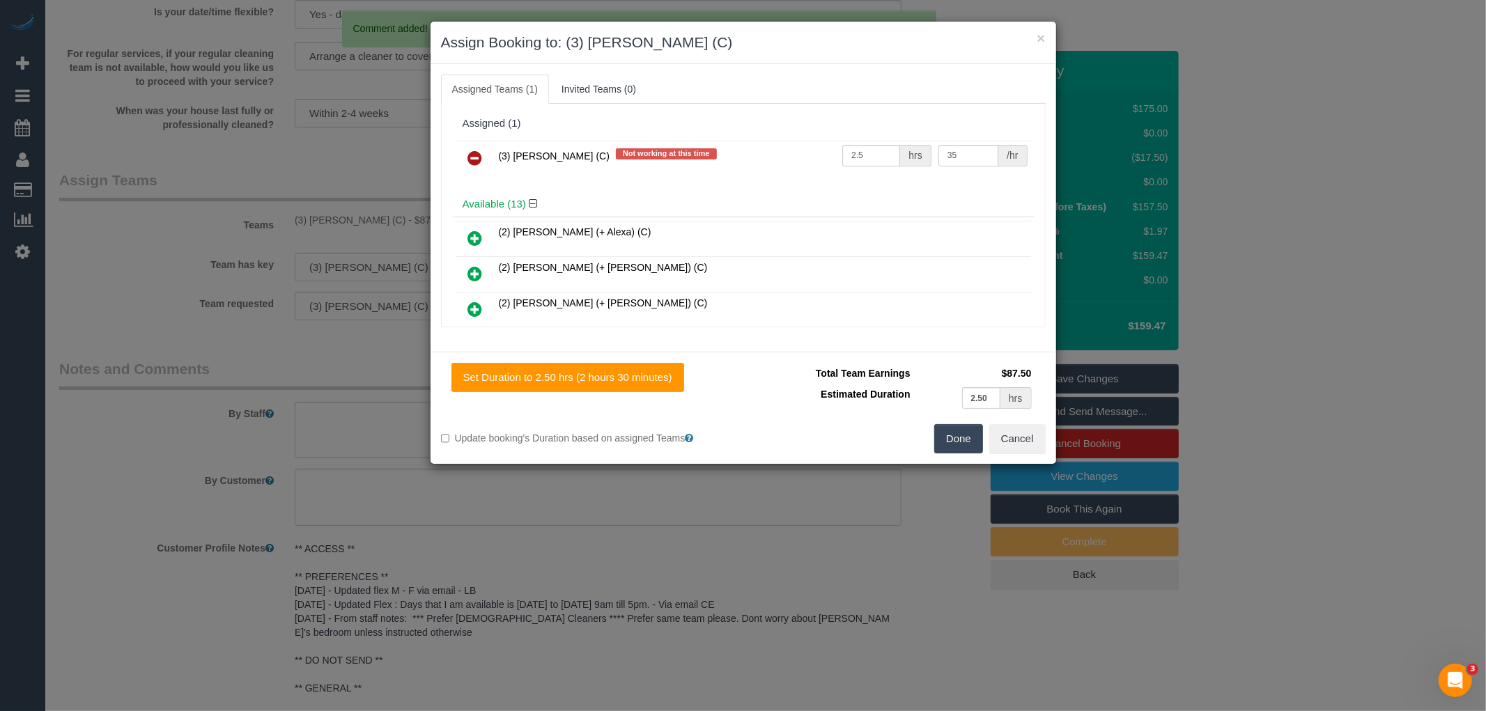
click at [477, 150] on icon at bounding box center [475, 158] width 15 height 17
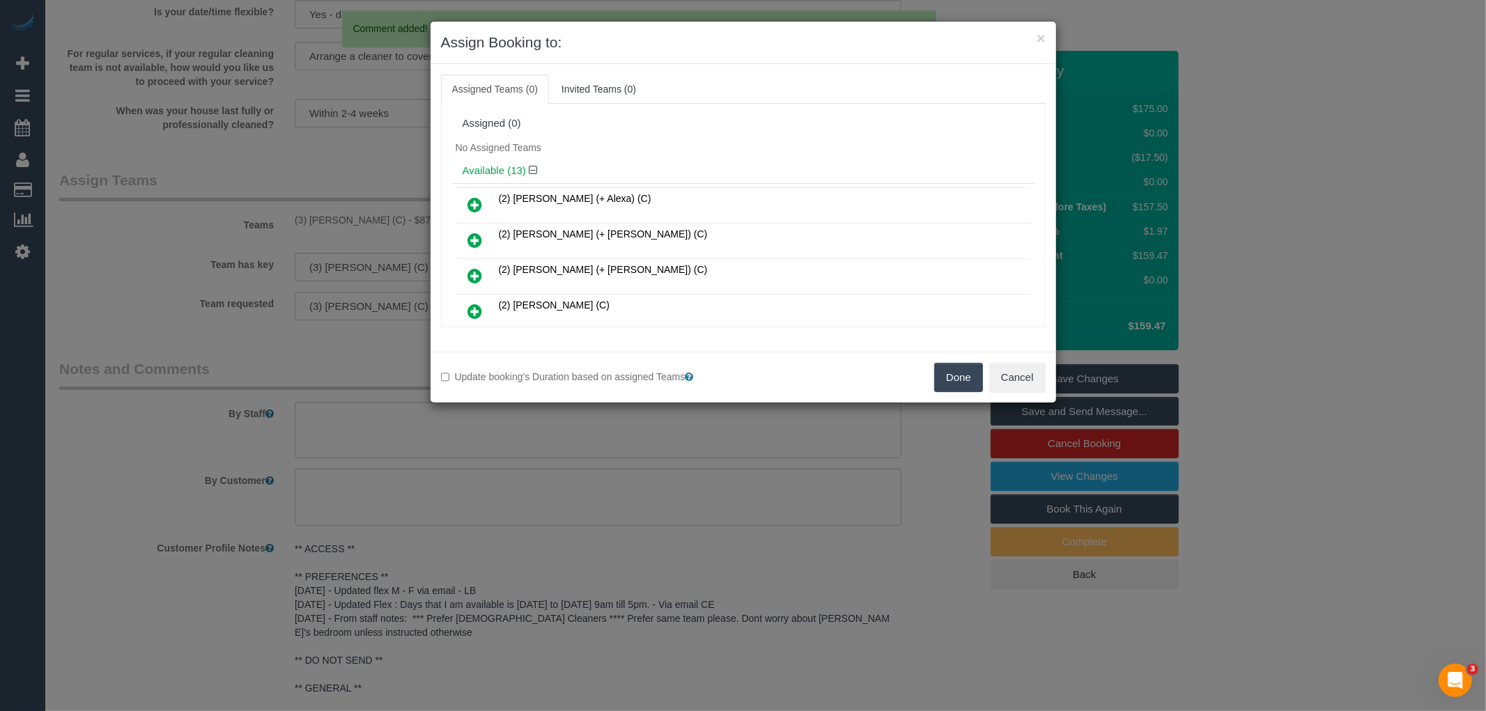
click at [968, 374] on button "Done" at bounding box center [958, 377] width 49 height 29
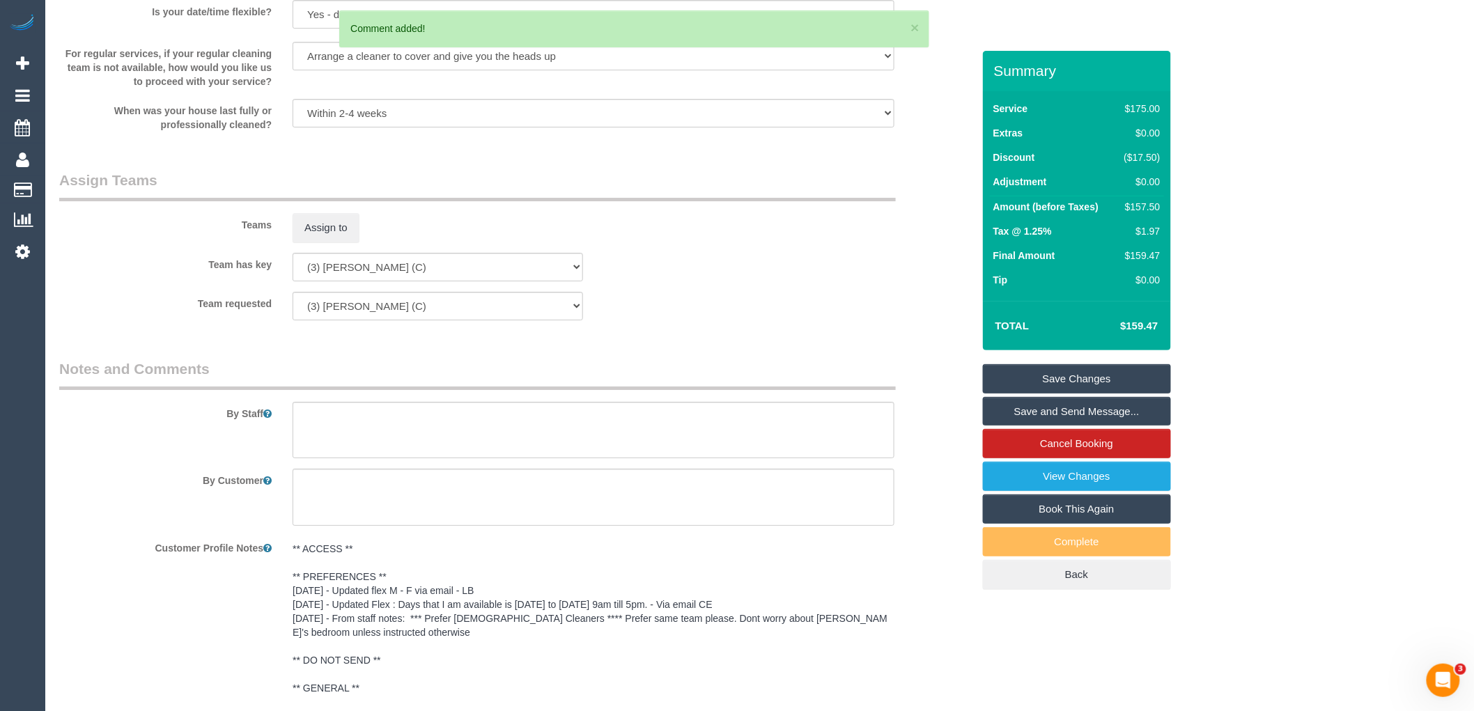
click at [1112, 377] on link "Save Changes" at bounding box center [1077, 378] width 188 height 29
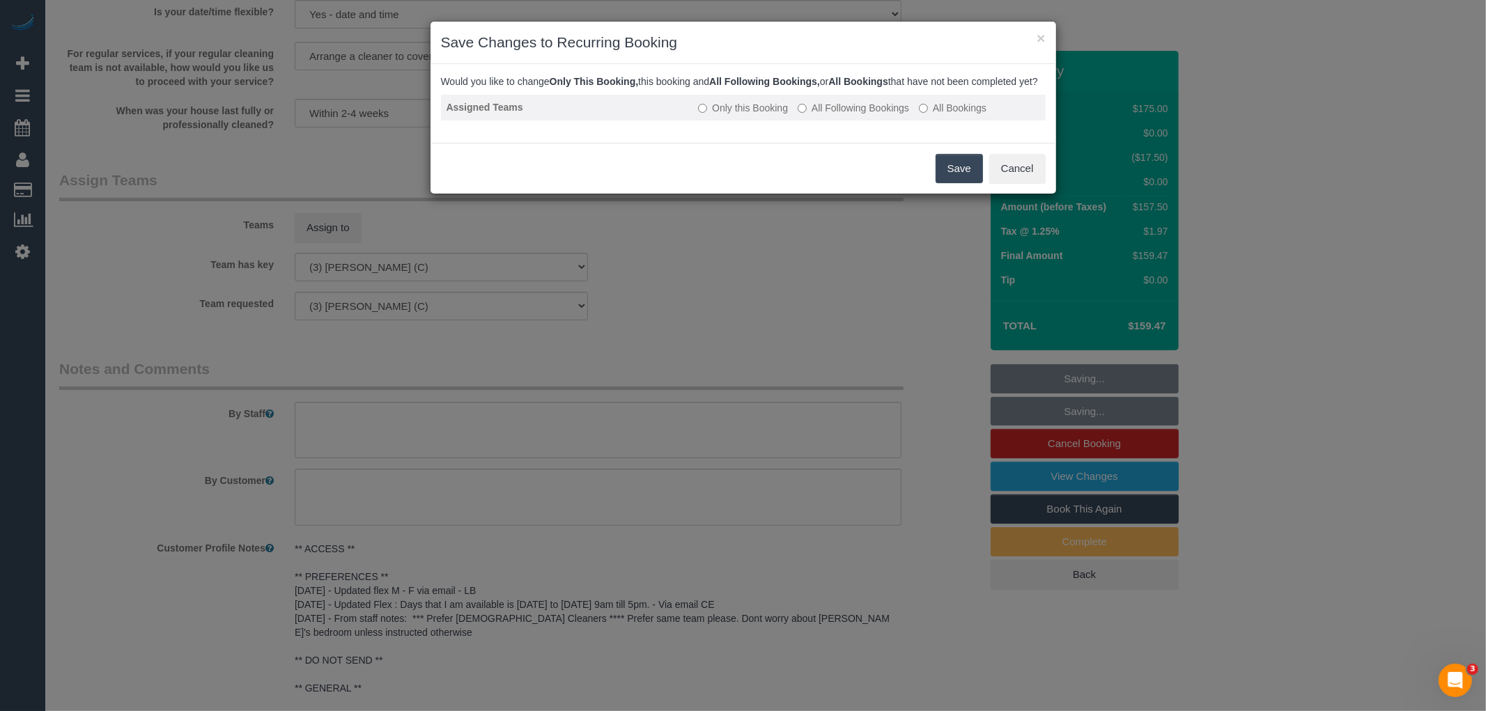
click at [888, 115] on label "All Following Bookings" at bounding box center [852, 108] width 111 height 14
click at [956, 177] on button "Save" at bounding box center [958, 168] width 47 height 29
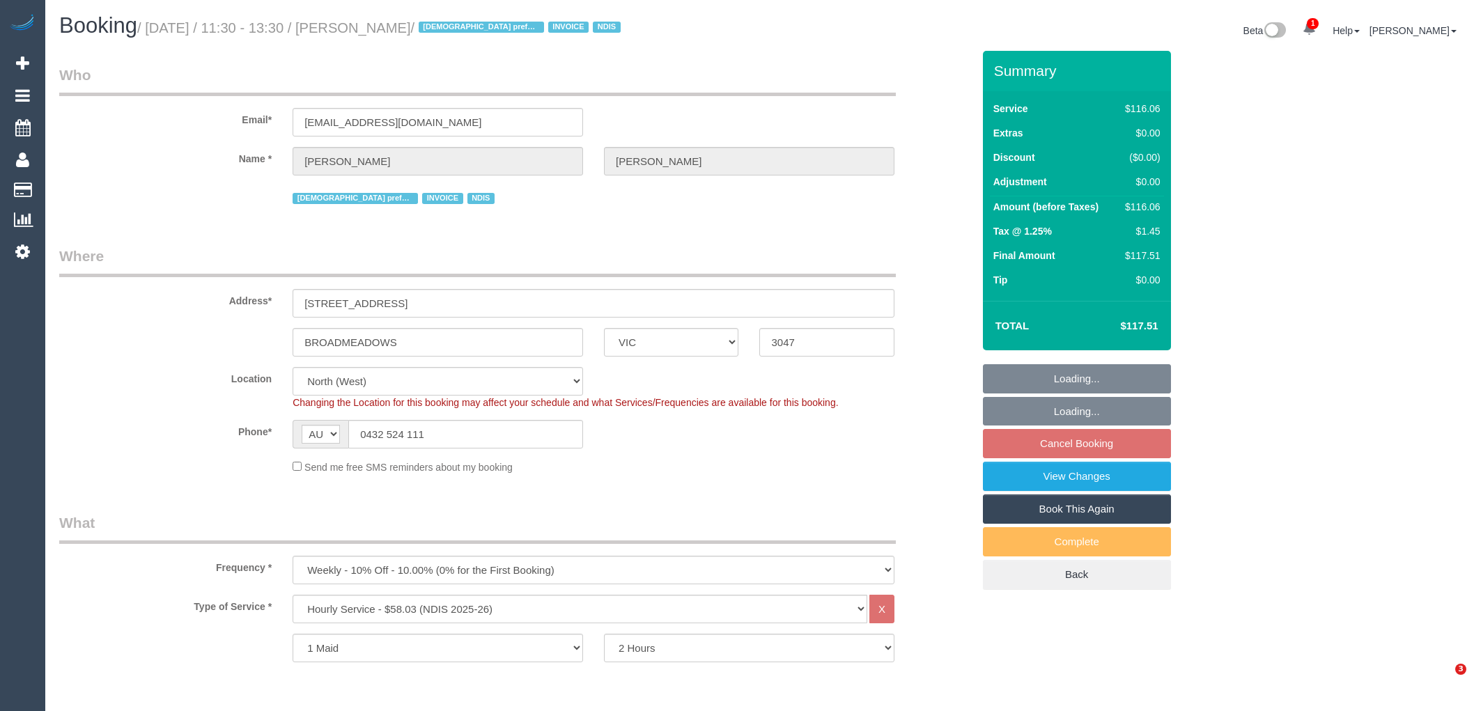
select select "VIC"
select select "string:check"
select select "number:27"
select select "number:14"
select select "number:19"
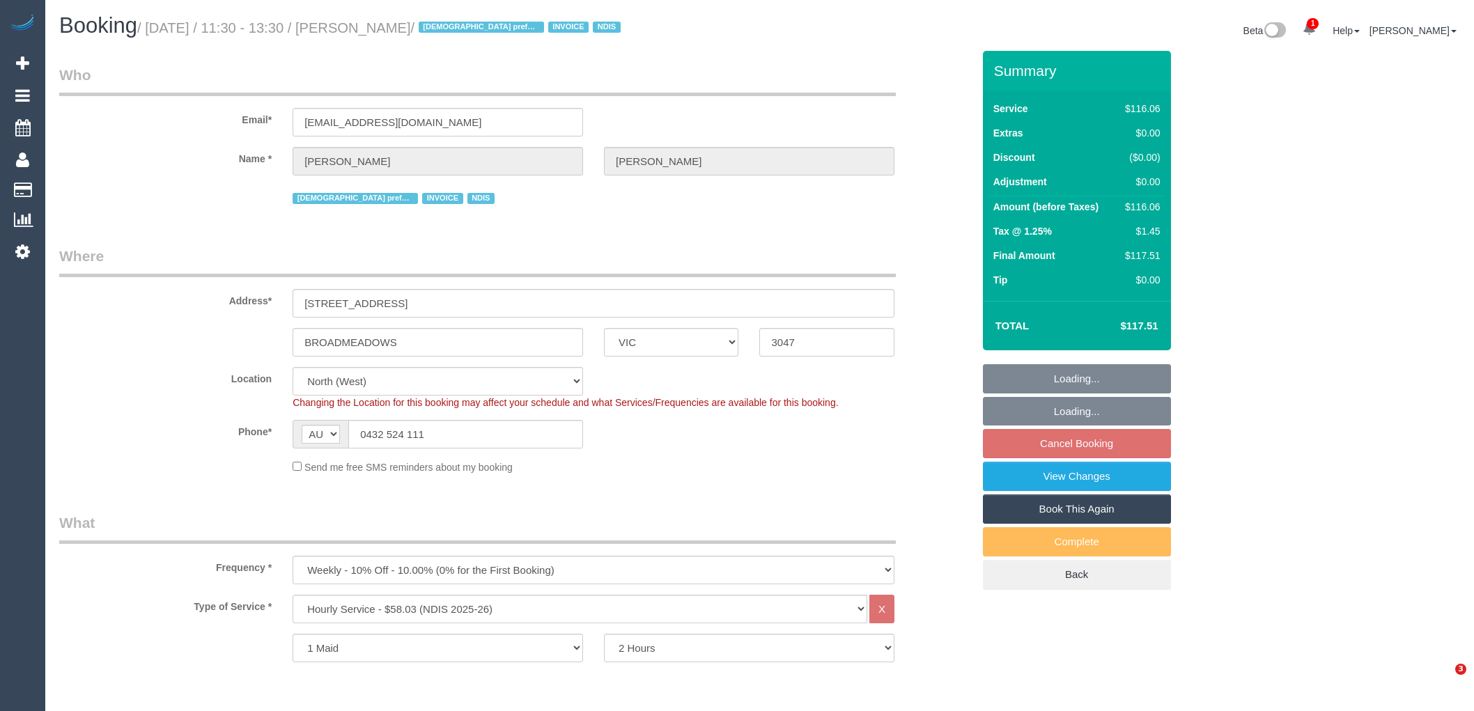
select select "number:25"
select select "number:34"
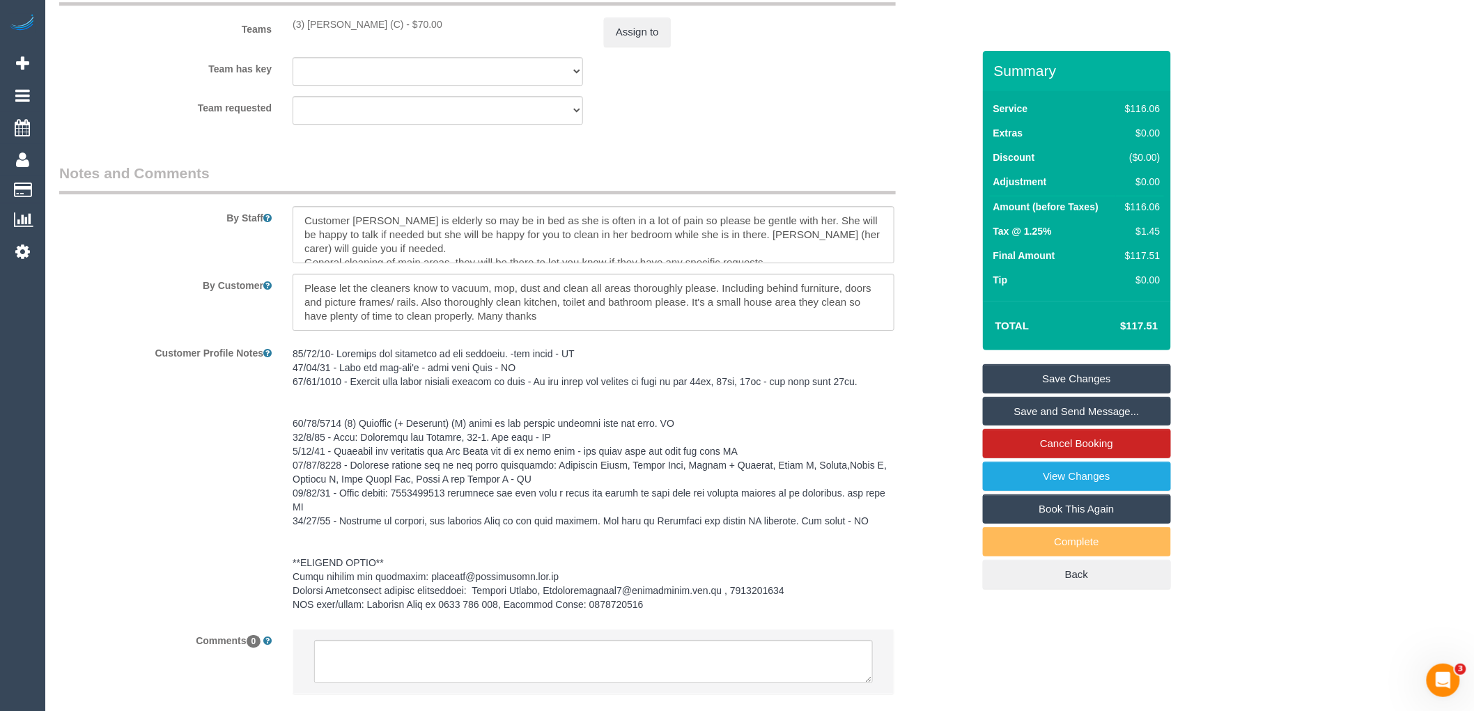
scroll to position [1843, 0]
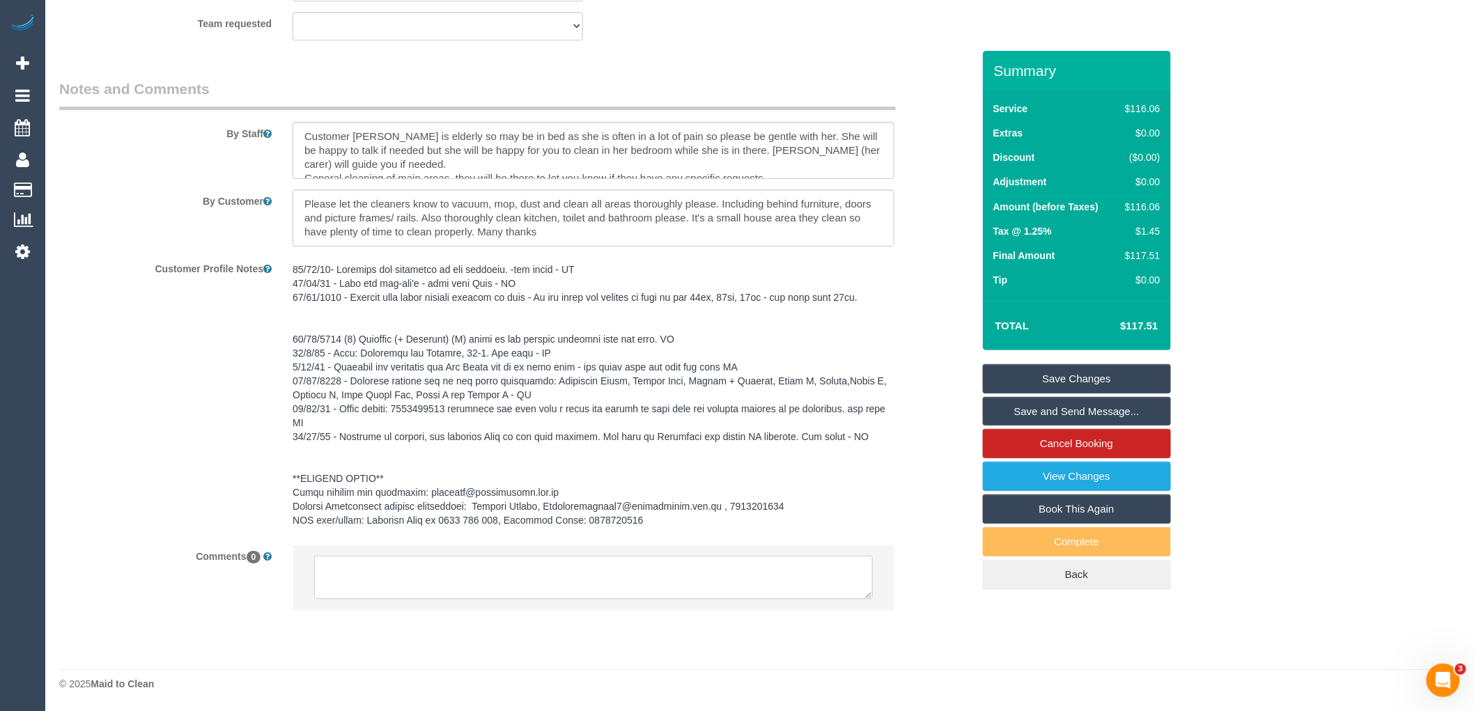
click at [540, 580] on textarea at bounding box center [593, 577] width 559 height 43
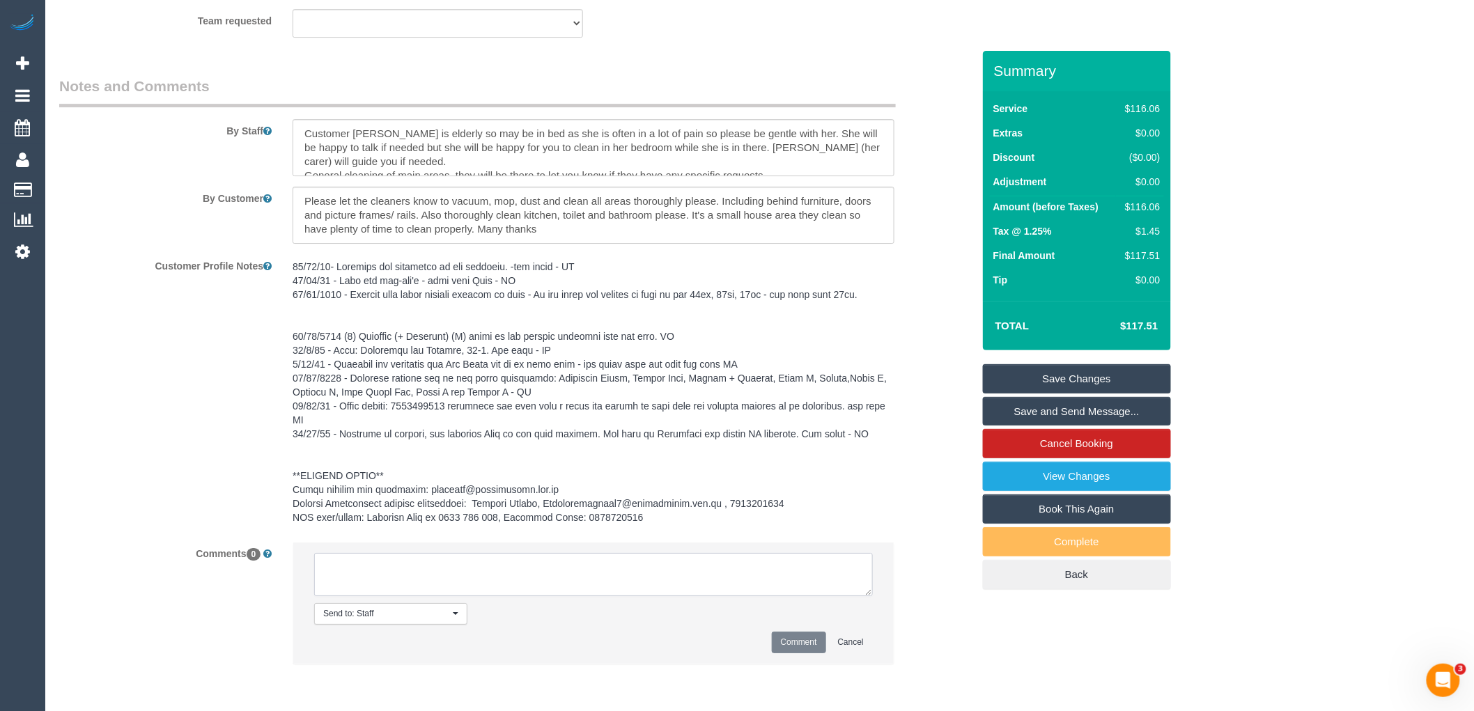
paste textarea "(3) [PERSON_NAME] (C) not longer working thursdays Customer not contacted"
type textarea "(3) [PERSON_NAME] (C) not longer working thursdays Customer not contacted"
click at [801, 644] on button "Comment" at bounding box center [799, 643] width 54 height 22
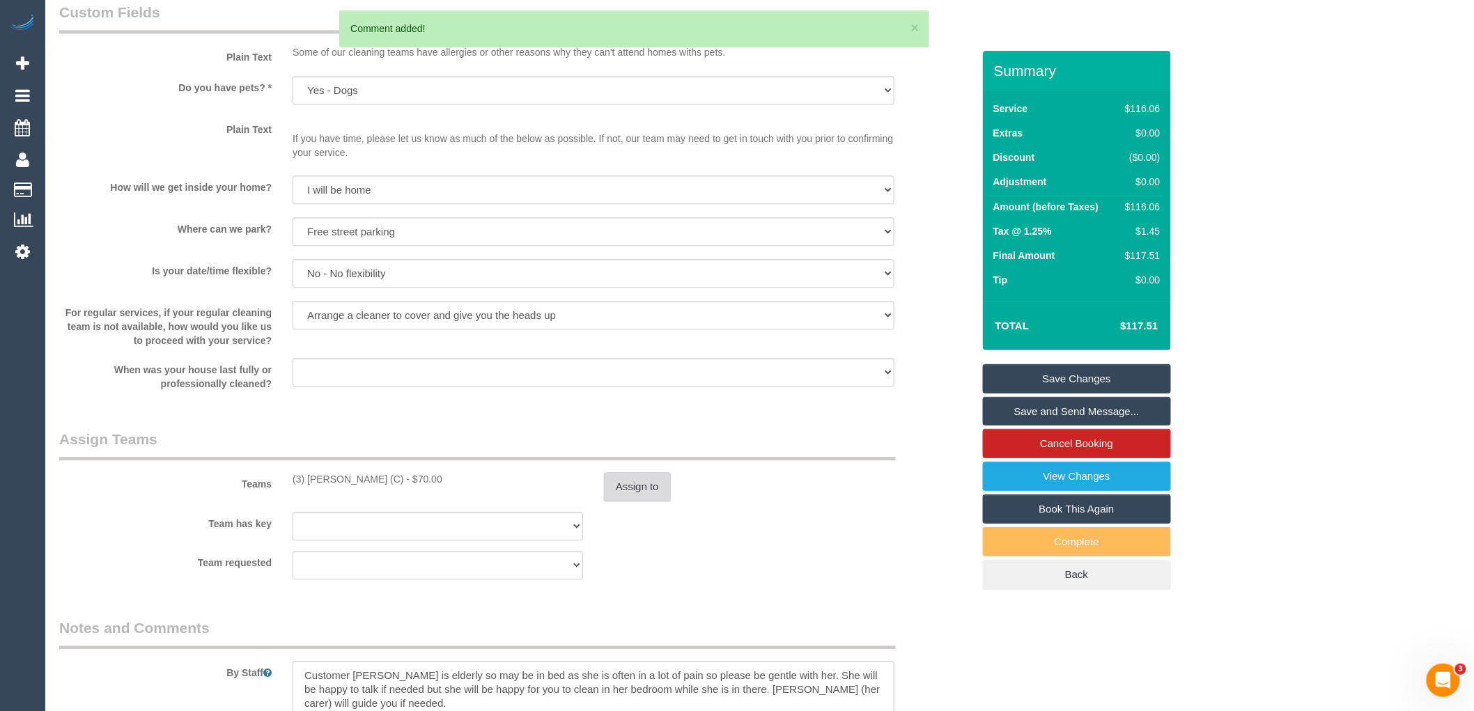
click at [644, 493] on button "Assign to" at bounding box center [637, 486] width 67 height 29
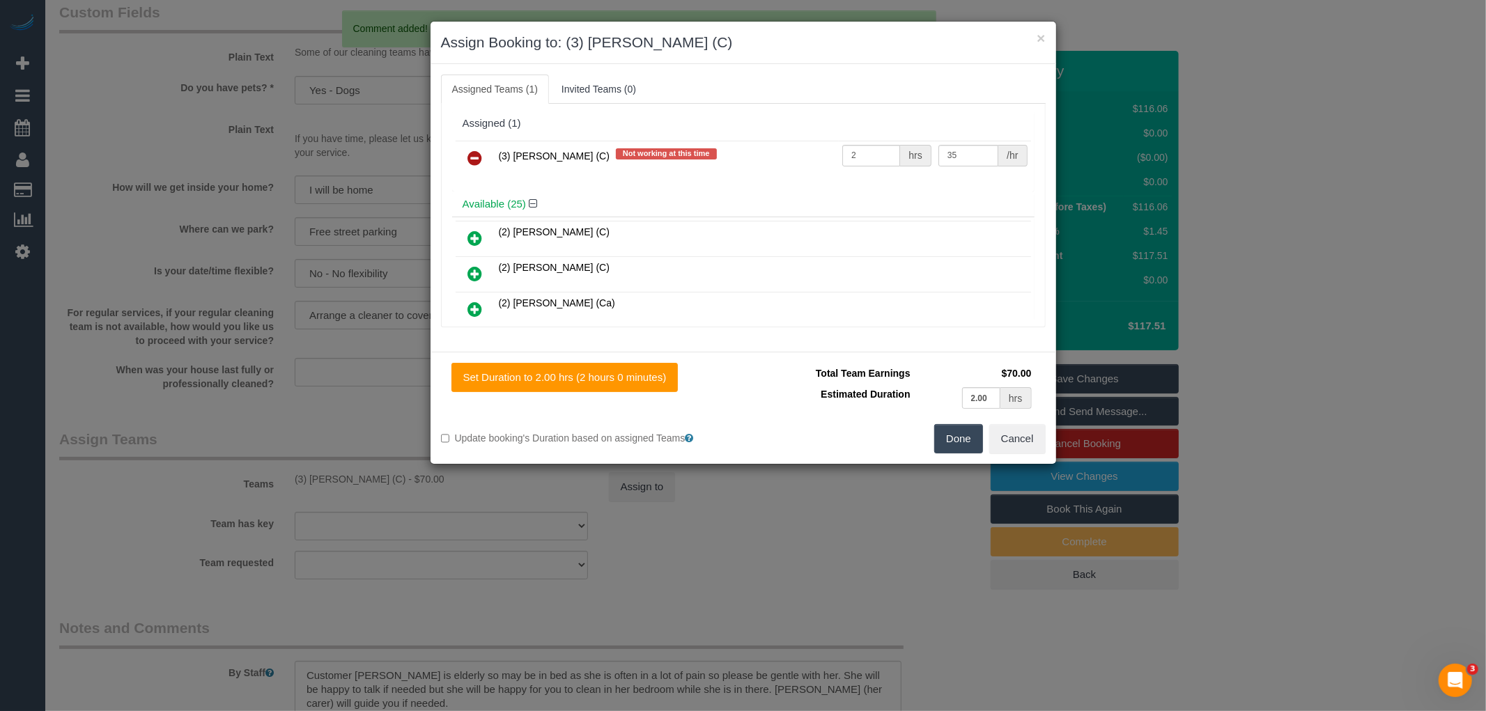
click at [465, 147] on link at bounding box center [475, 159] width 33 height 28
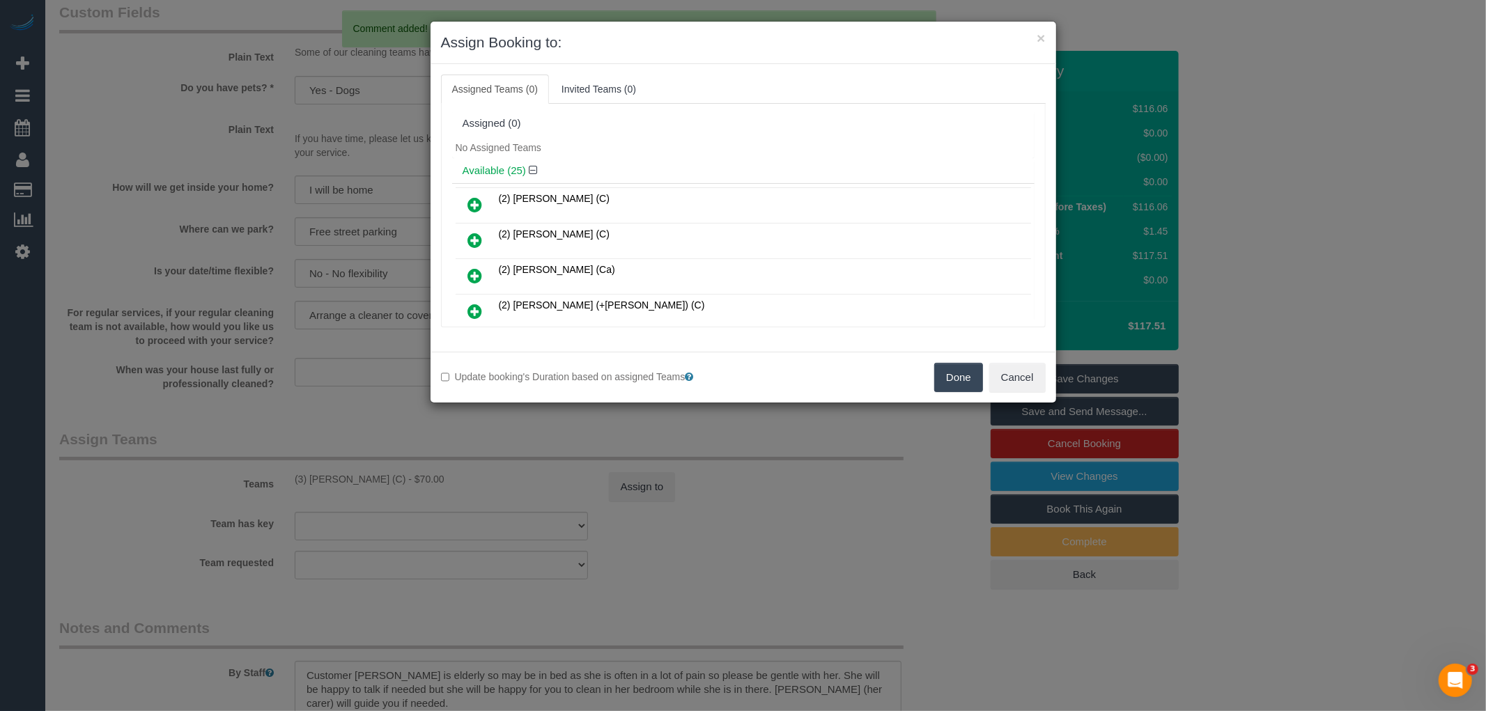
click at [948, 364] on button "Done" at bounding box center [958, 377] width 49 height 29
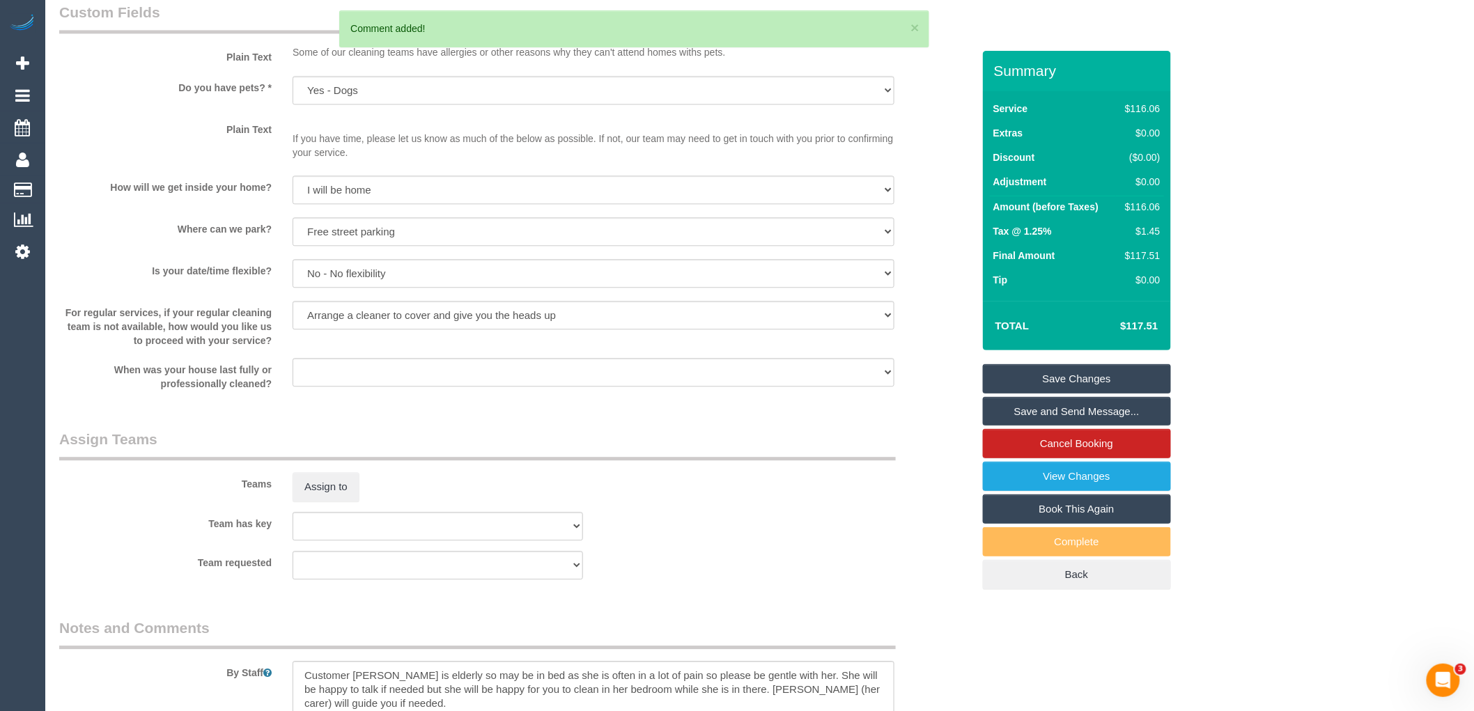
click at [1104, 376] on link "Save Changes" at bounding box center [1077, 378] width 188 height 29
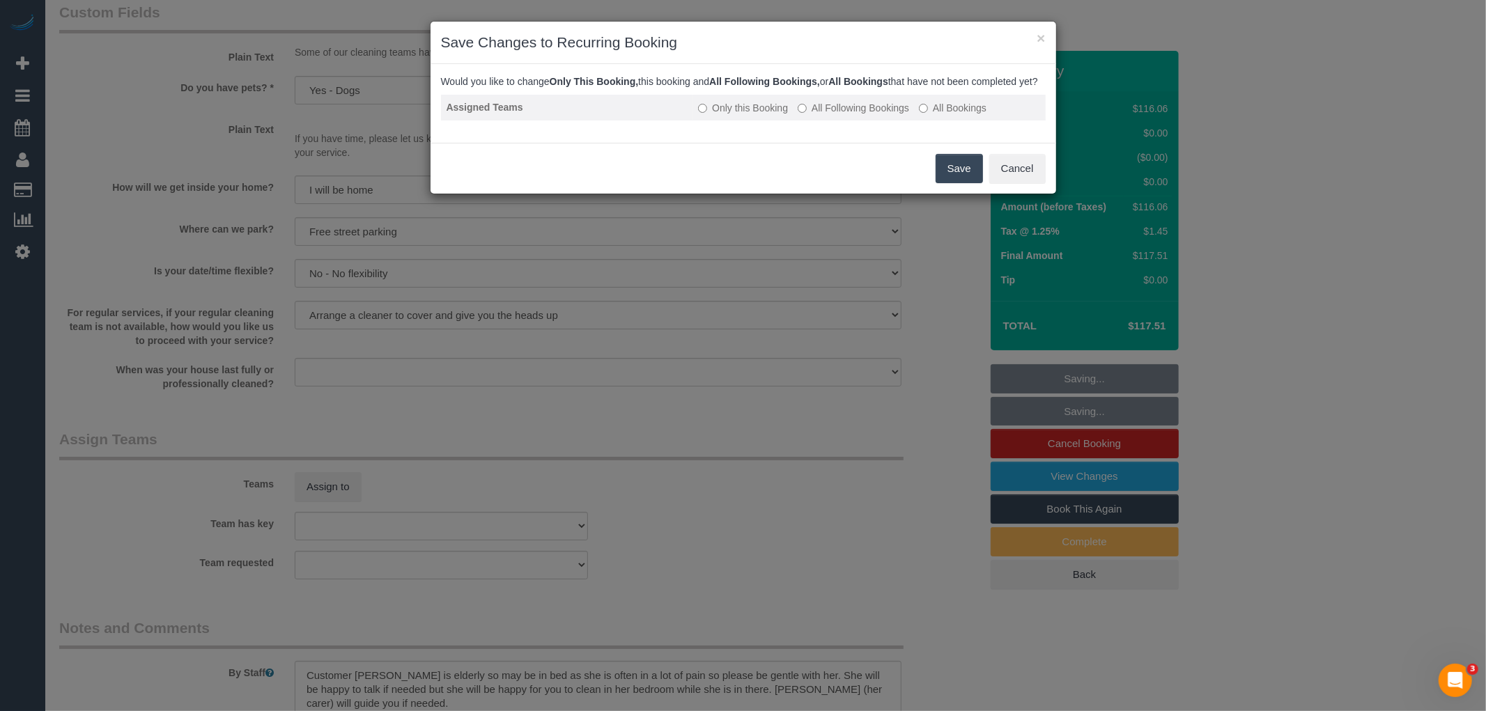
click at [857, 108] on td "Only this Booking All Following Bookings All Bookings" at bounding box center [868, 108] width 352 height 26
click at [854, 115] on label "All Following Bookings" at bounding box center [852, 108] width 111 height 14
click at [952, 183] on button "Save" at bounding box center [958, 168] width 47 height 29
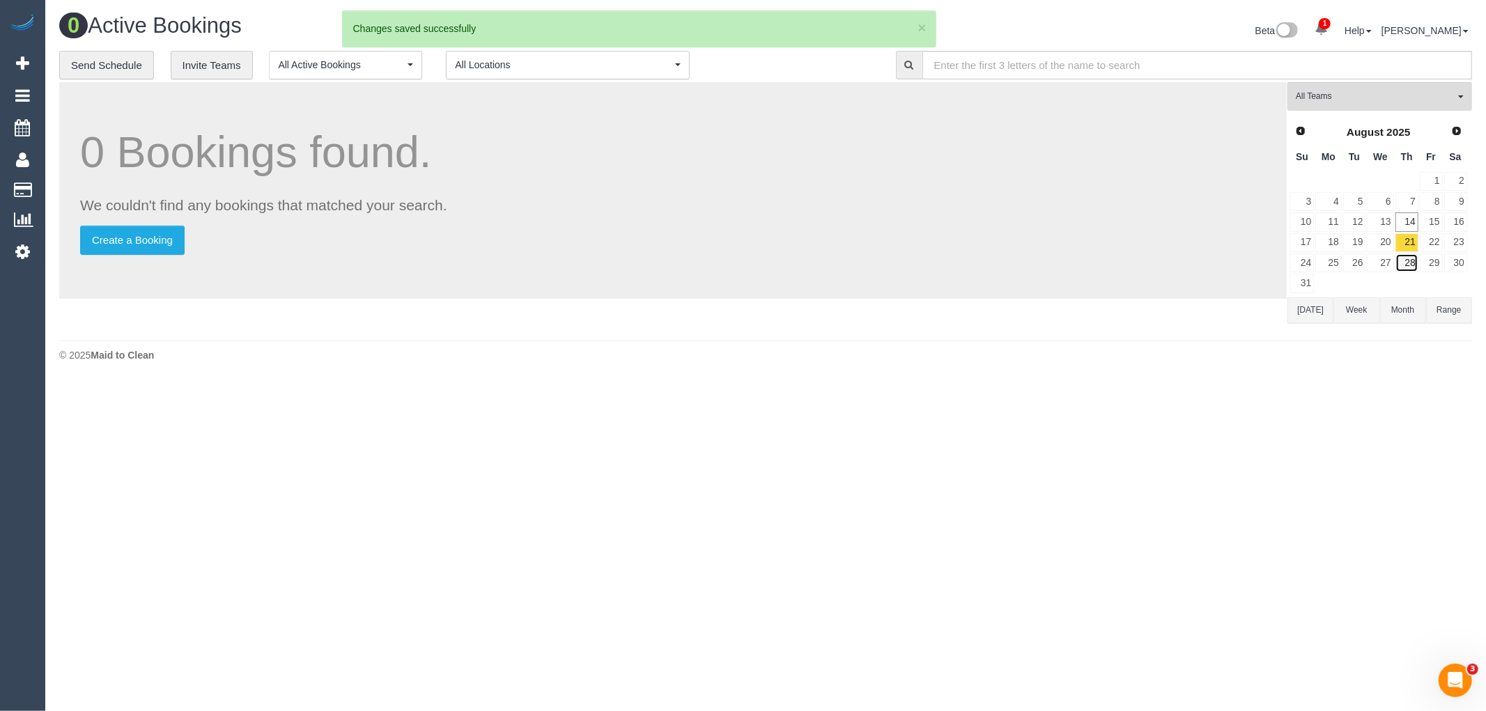
click at [1408, 260] on link "28" at bounding box center [1406, 263] width 23 height 19
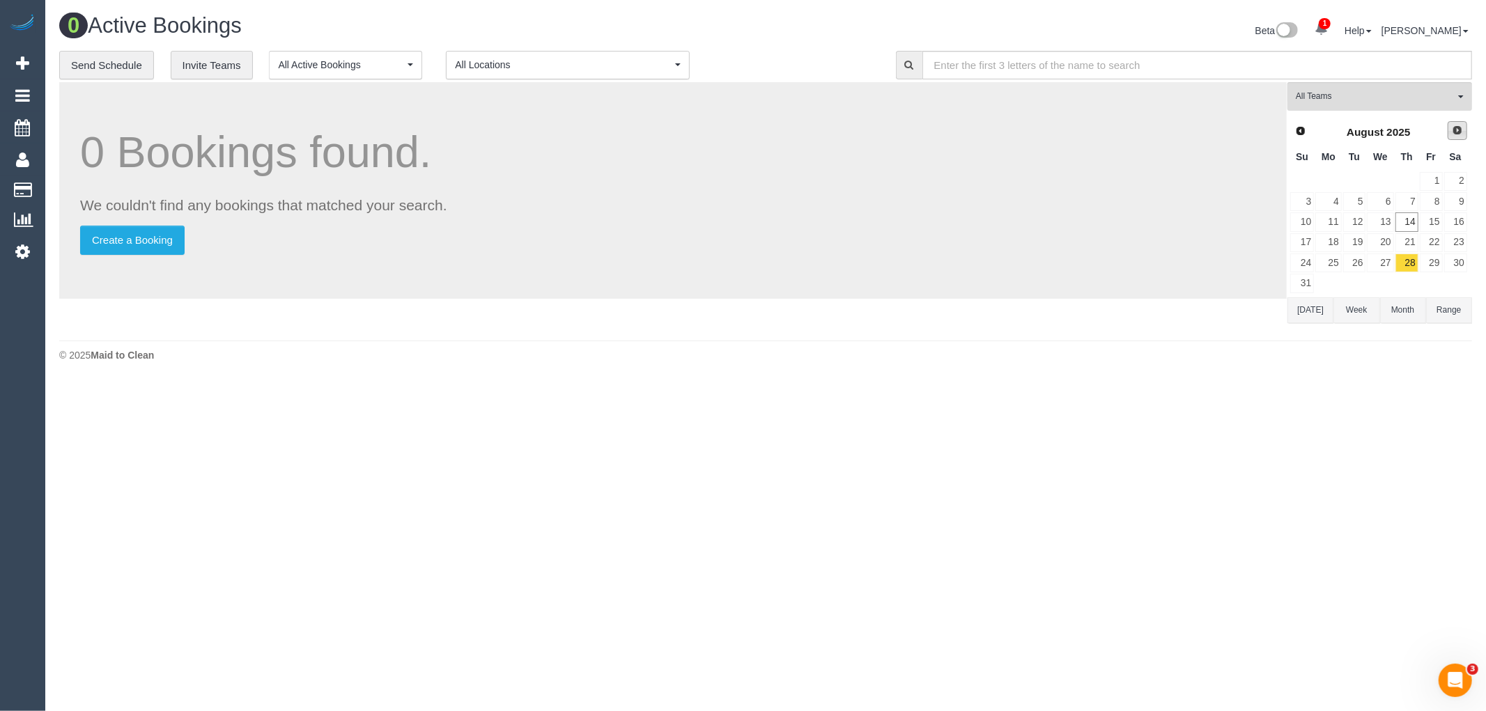
click at [1464, 130] on link "Next" at bounding box center [1457, 131] width 20 height 20
click at [1412, 174] on link "4" at bounding box center [1406, 181] width 23 height 19
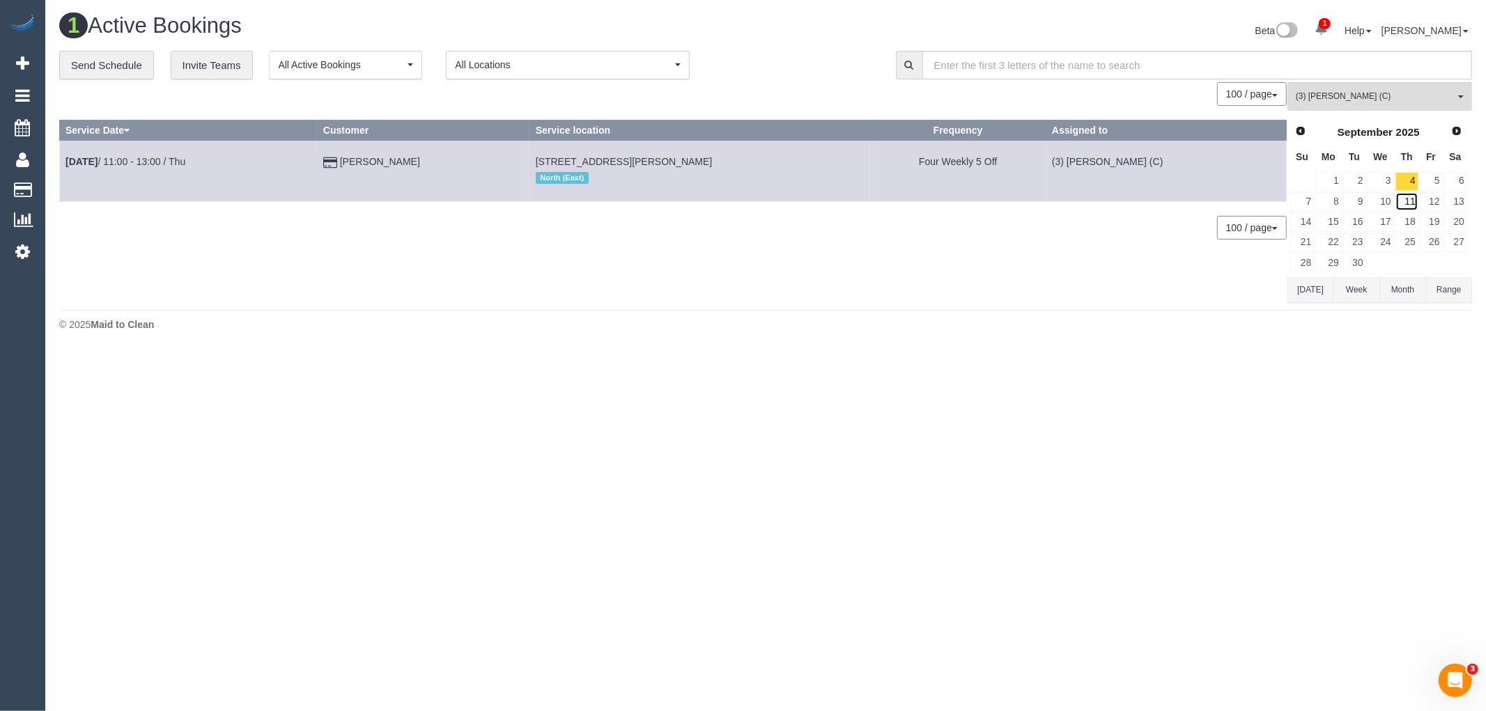
click at [1410, 200] on link "11" at bounding box center [1406, 201] width 23 height 19
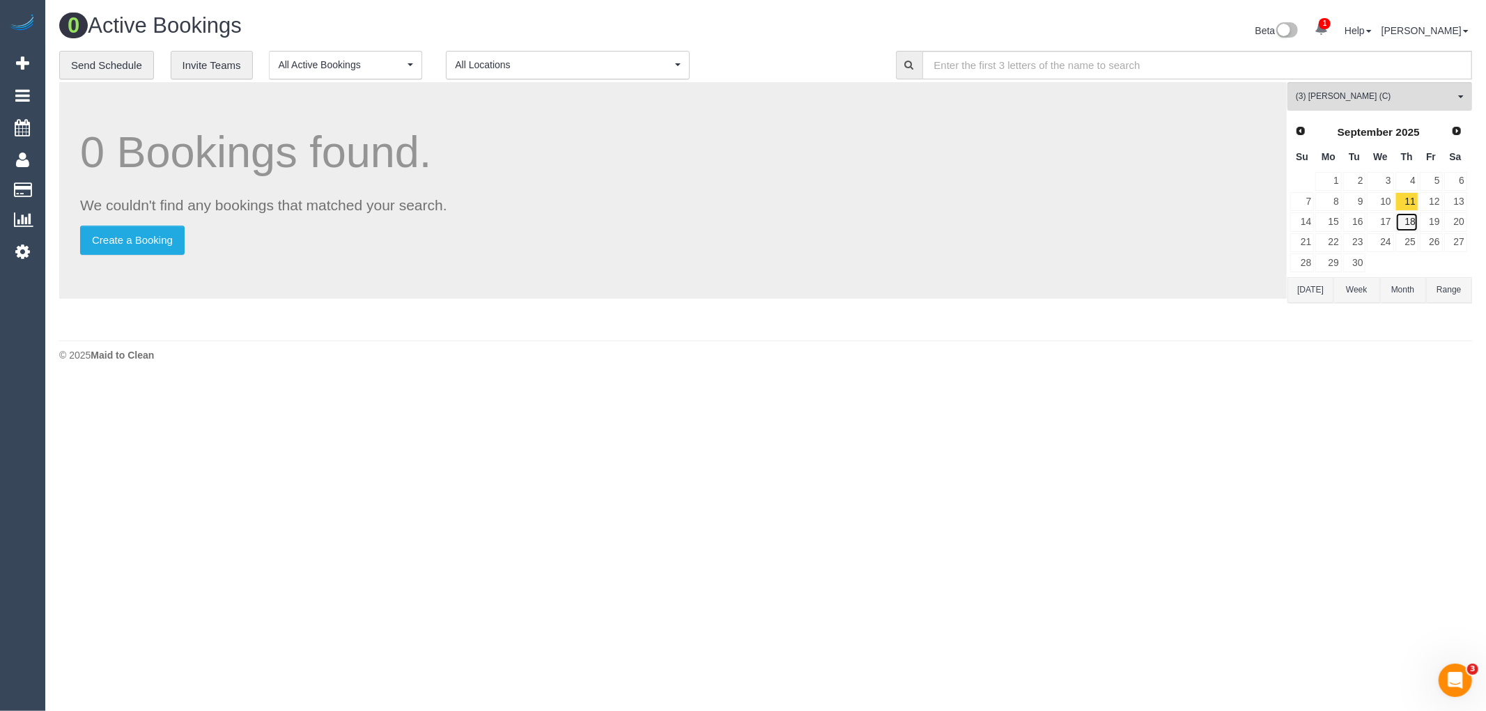
click at [1409, 225] on link "18" at bounding box center [1406, 221] width 23 height 19
click at [1408, 239] on link "25" at bounding box center [1406, 242] width 23 height 19
click at [1452, 138] on link "Next" at bounding box center [1457, 131] width 20 height 20
click at [1412, 193] on link "9" at bounding box center [1406, 201] width 23 height 19
click at [1412, 180] on link "2" at bounding box center [1406, 181] width 23 height 19
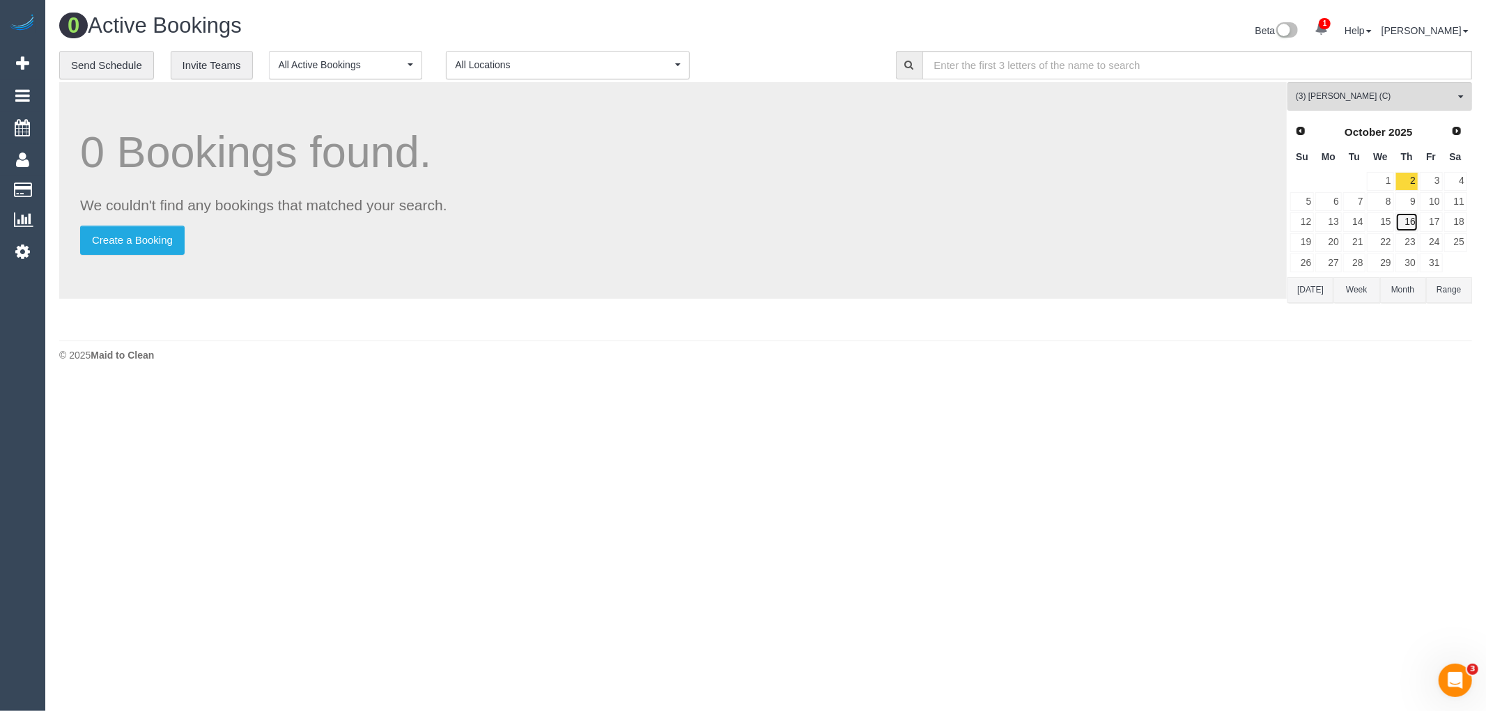
click at [1412, 214] on link "16" at bounding box center [1406, 221] width 23 height 19
click at [1409, 240] on link "23" at bounding box center [1406, 242] width 23 height 19
click at [1408, 265] on link "30" at bounding box center [1406, 263] width 23 height 19
click at [1401, 108] on button "(3) Anthony Almaraz (C) All Teams" at bounding box center [1379, 96] width 185 height 29
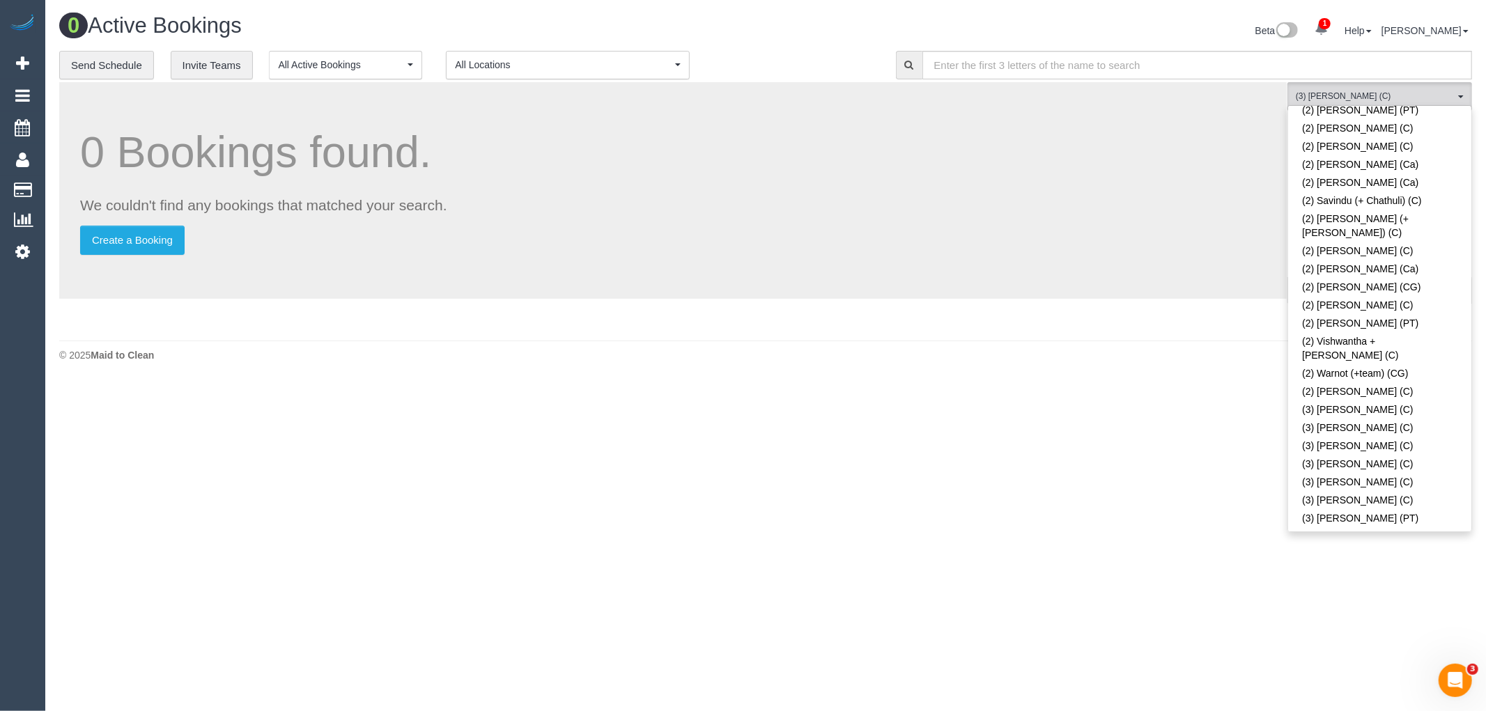
click at [1404, 682] on link "(3) [PERSON_NAME] + [PERSON_NAME] (C)" at bounding box center [1379, 698] width 183 height 32
click at [1422, 563] on link "(3) Anthony Almaraz (C)" at bounding box center [1379, 572] width 183 height 18
click at [1067, 421] on body "1 Beta Your Notifications You have 0 alerts × You have 2 to charge for 14/08/20…" at bounding box center [743, 355] width 1486 height 711
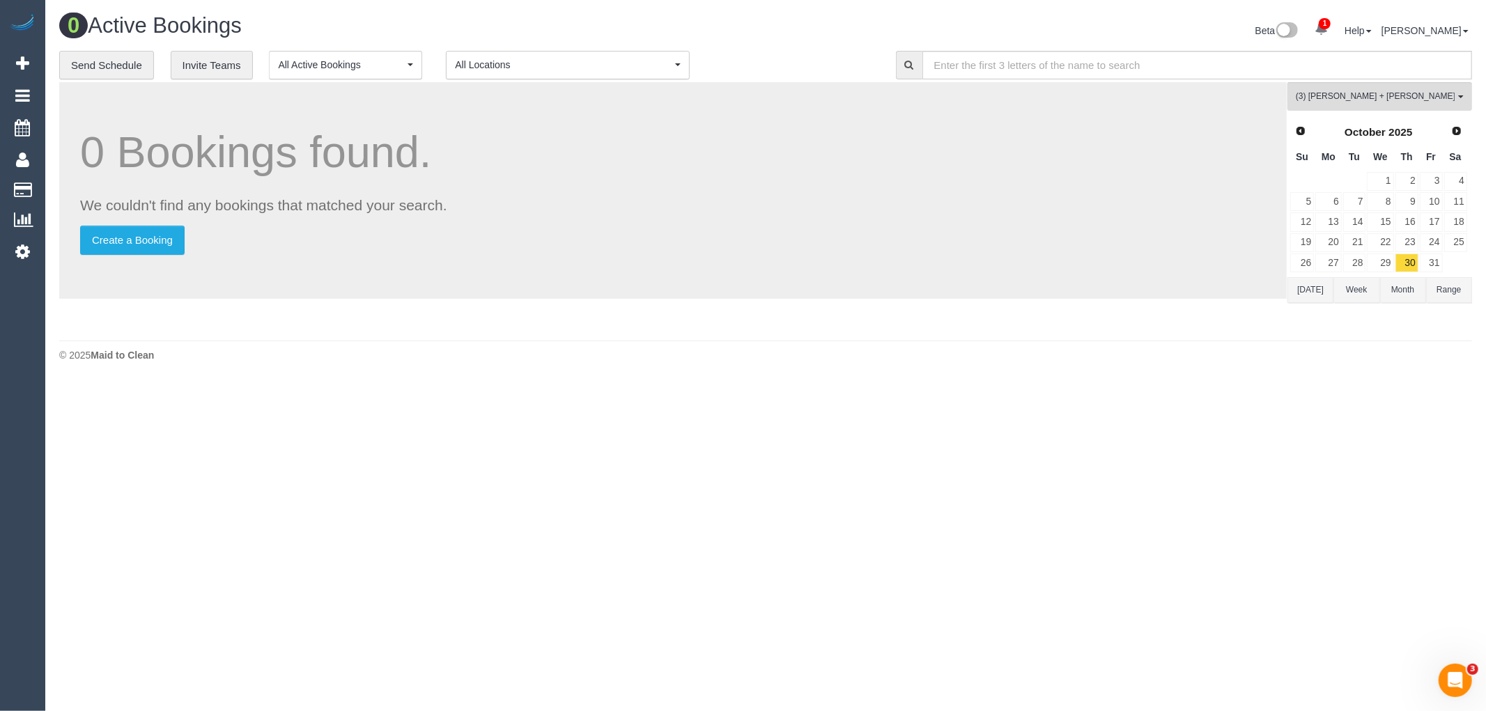
click at [1318, 298] on button "Today" at bounding box center [1310, 290] width 46 height 26
click at [1353, 225] on link "12" at bounding box center [1354, 221] width 23 height 19
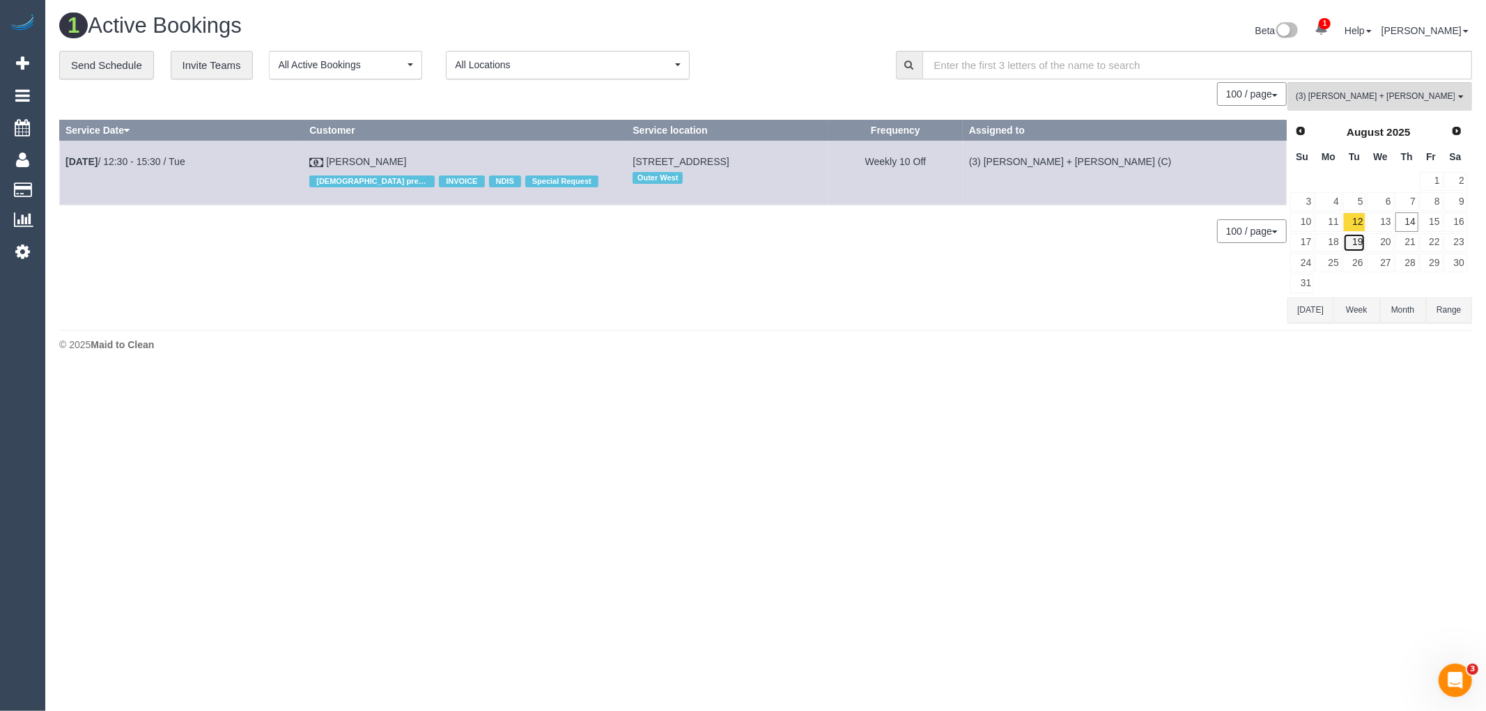
click at [1353, 251] on link "19" at bounding box center [1354, 242] width 23 height 19
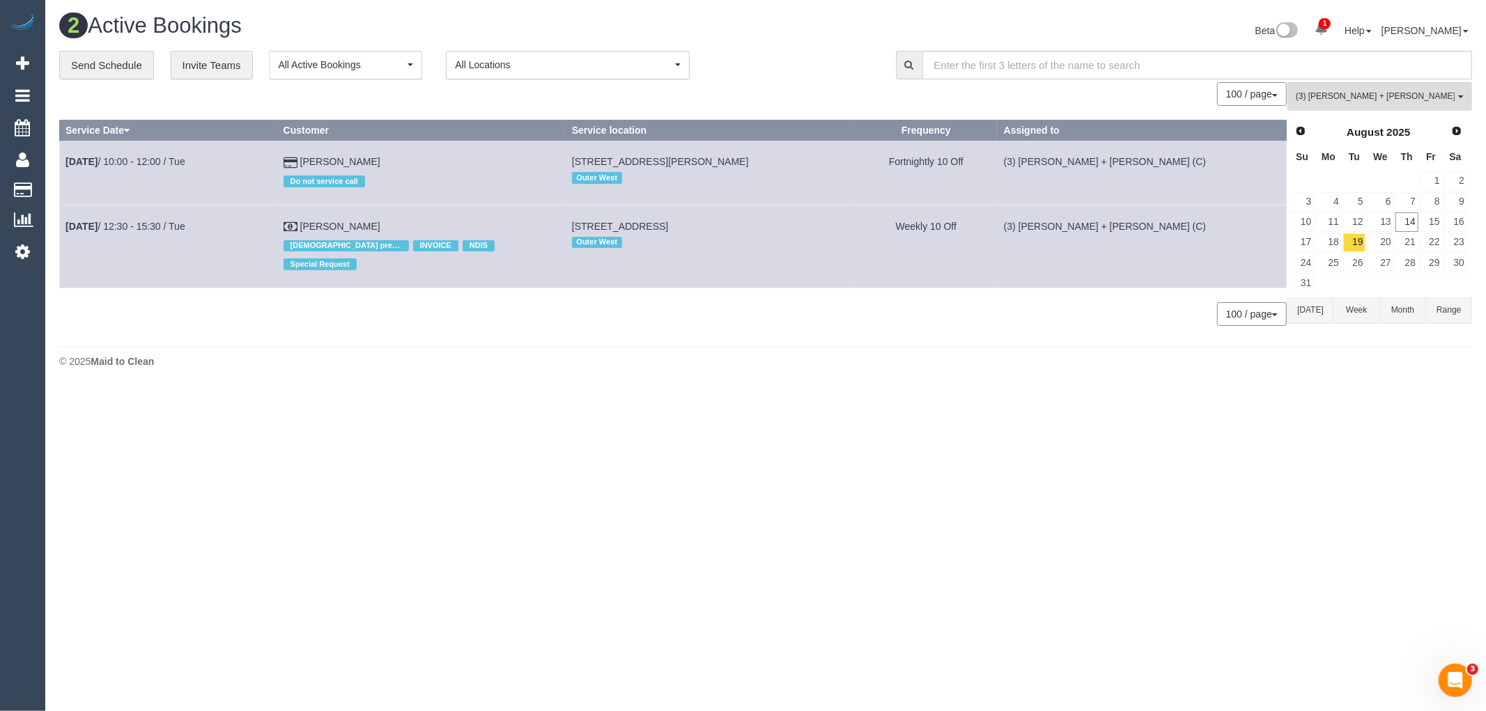
click at [1235, 433] on body "1 Beta Your Notifications You have 0 alerts × You have 2 to charge for 14/08/20…" at bounding box center [743, 355] width 1486 height 711
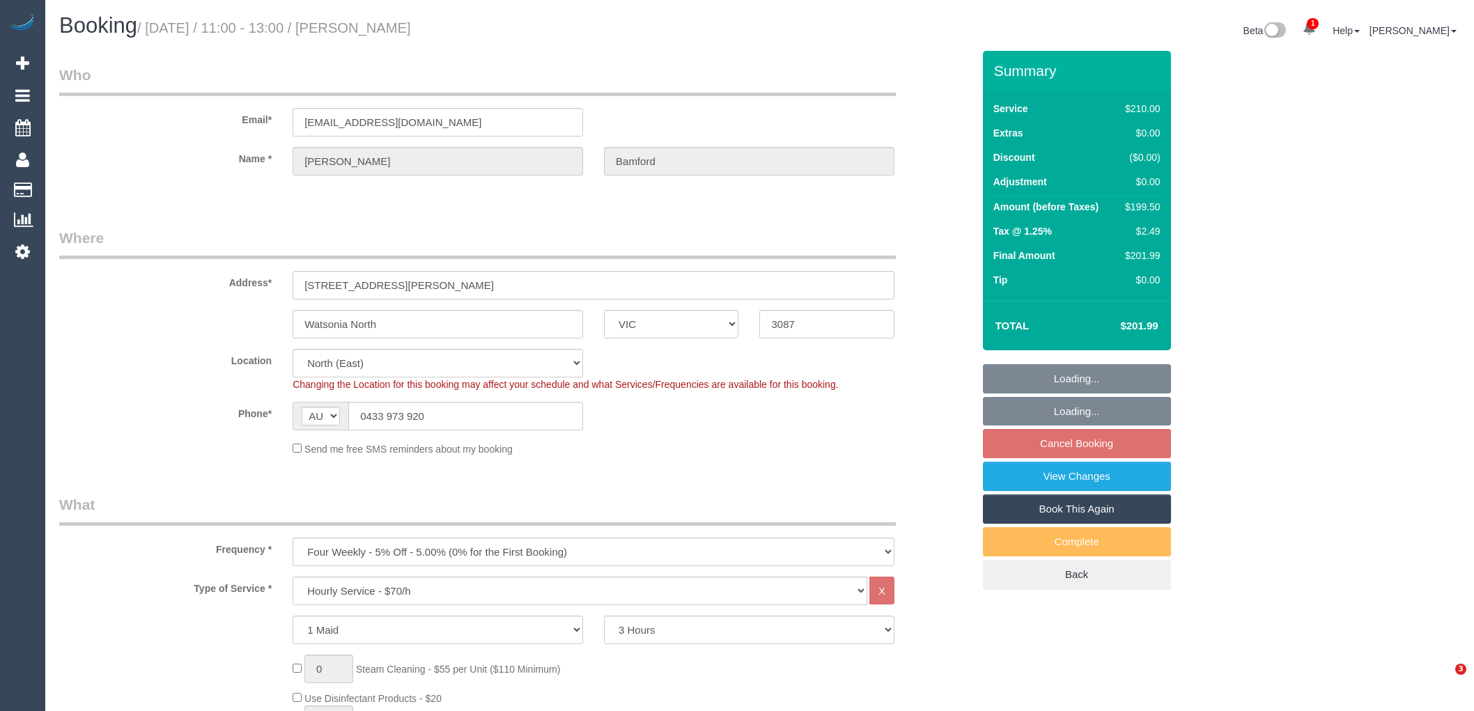
select select "VIC"
select select "180"
select select "object:854"
select select "number:28"
select select "number:14"
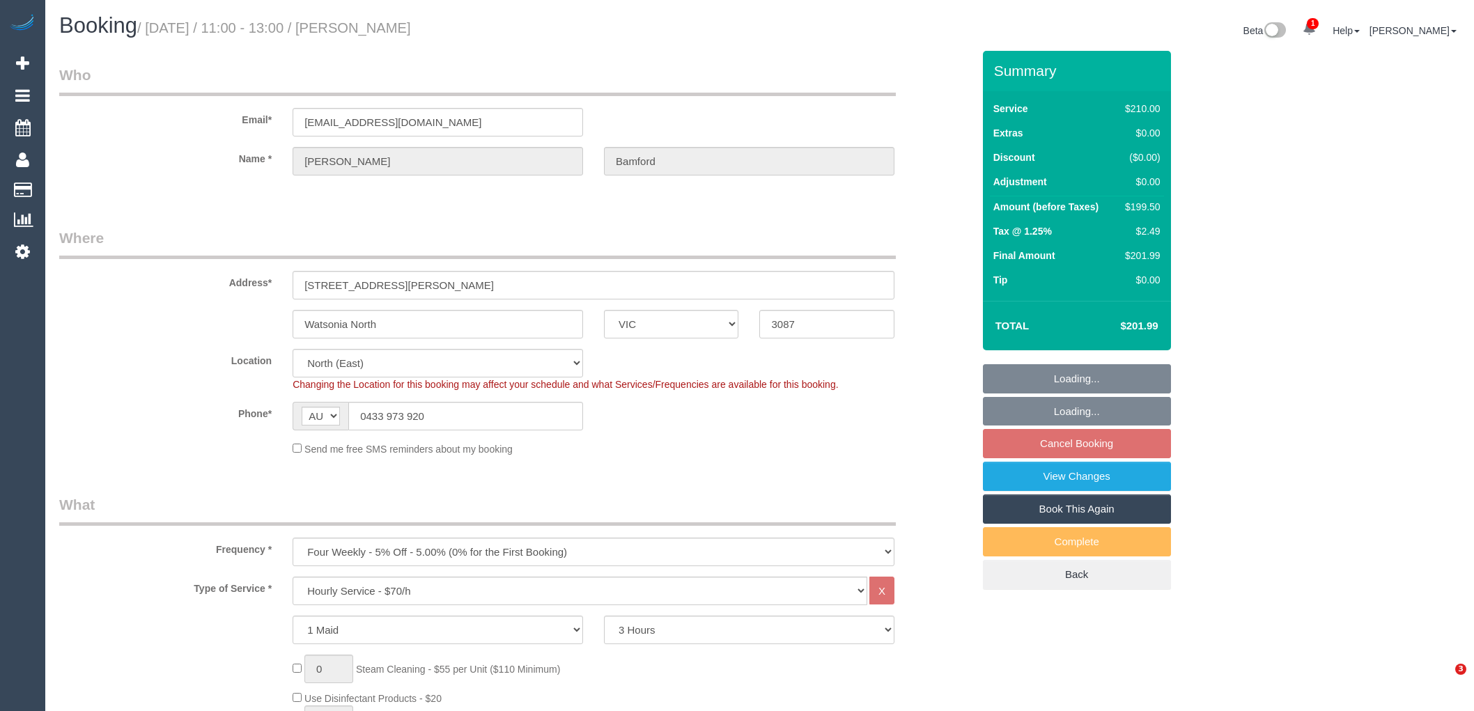
select select "number:19"
select select "number:36"
select select "number:33"
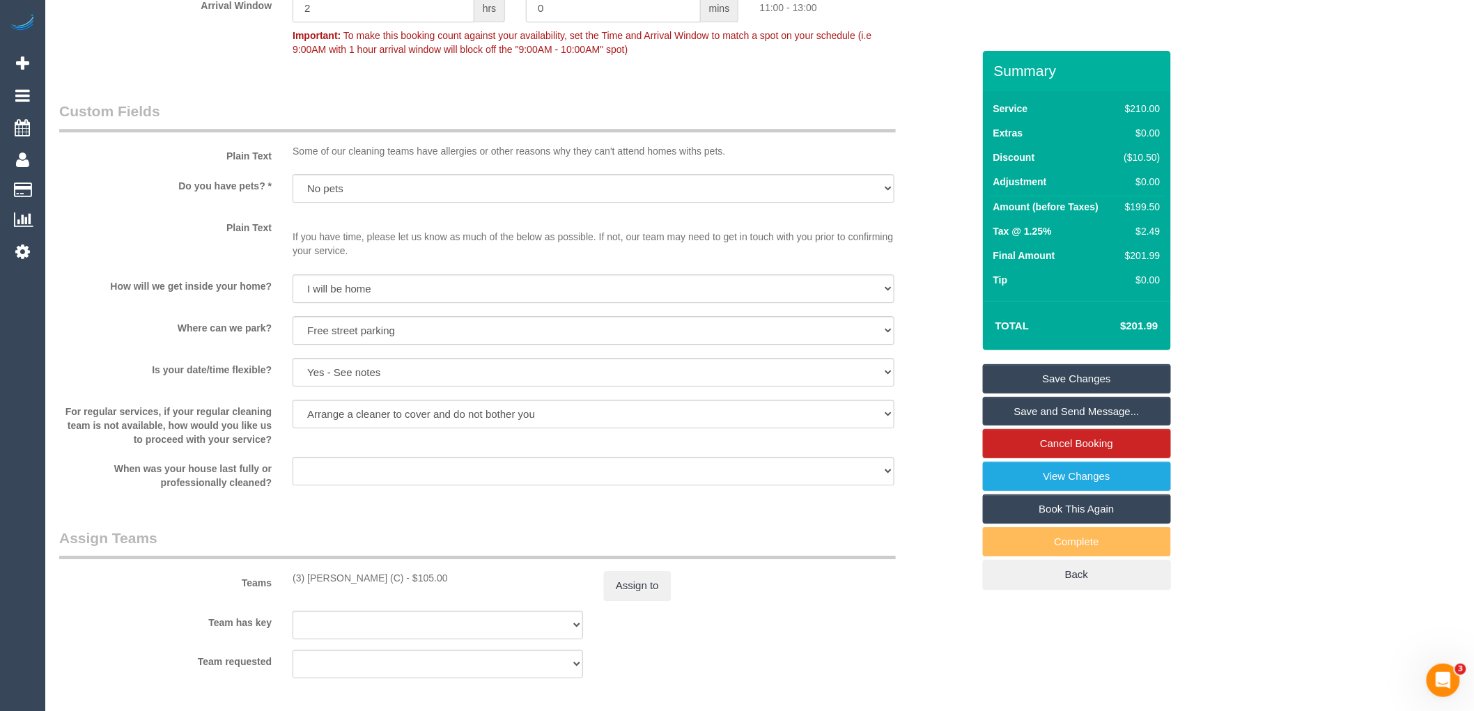
scroll to position [1991, 0]
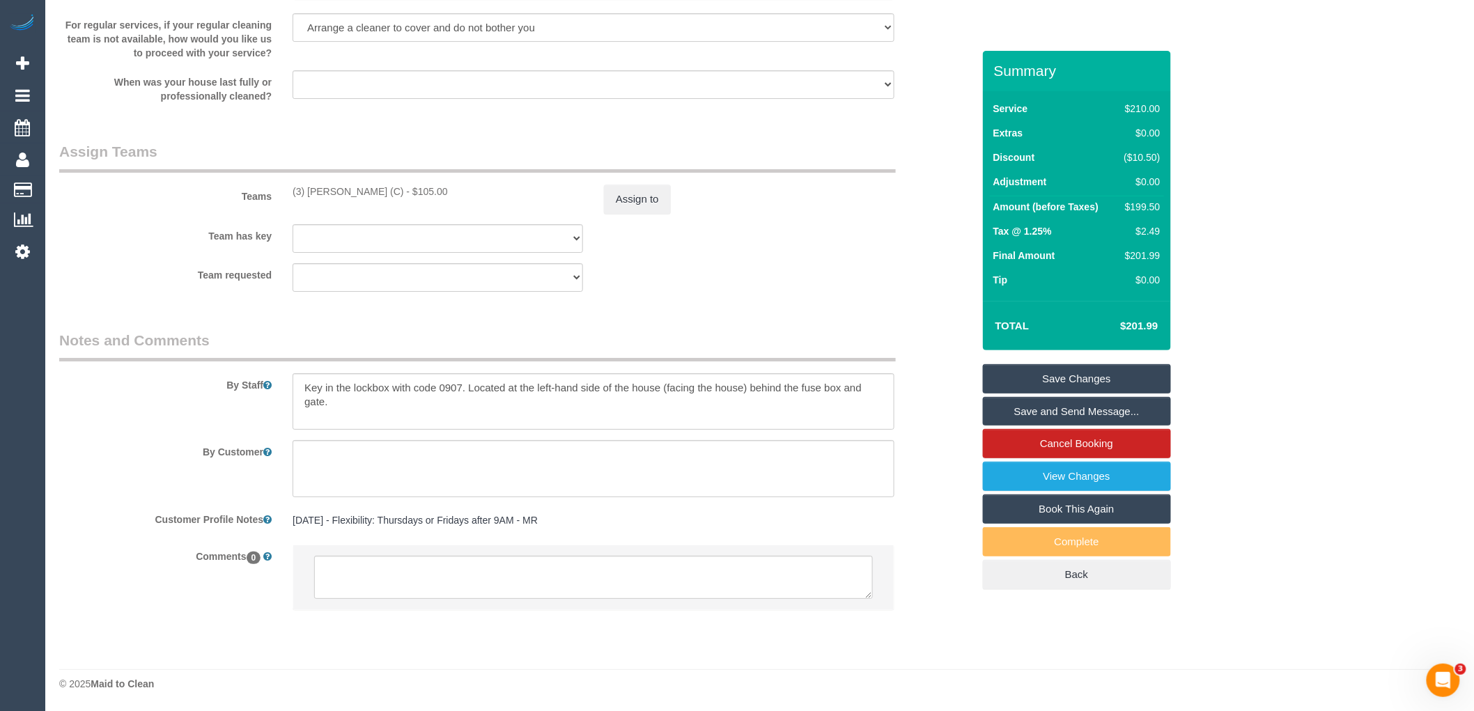
click at [492, 552] on li at bounding box center [593, 577] width 600 height 64
click at [486, 576] on textarea at bounding box center [593, 577] width 559 height 43
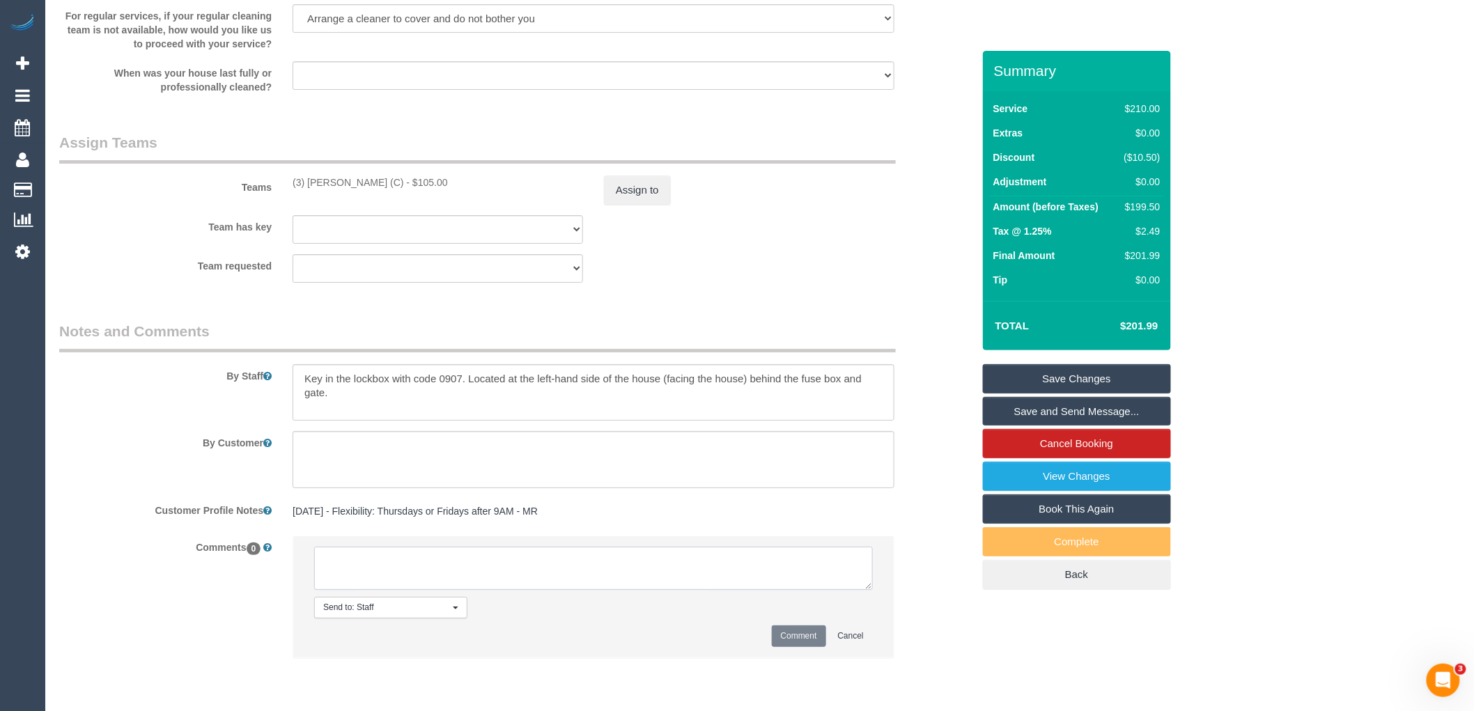
paste textarea "(3) [PERSON_NAME] (C) not longer working thursdays Customer not contacted"
drag, startPoint x: 451, startPoint y: 582, endPoint x: 372, endPoint y: 580, distance: 78.7
click at [372, 580] on textarea at bounding box center [593, 568] width 559 height 43
type textarea "(3) [PERSON_NAME] (C) not longer working thursdays Customer contacted via email"
click at [793, 641] on button "Comment" at bounding box center [799, 636] width 54 height 22
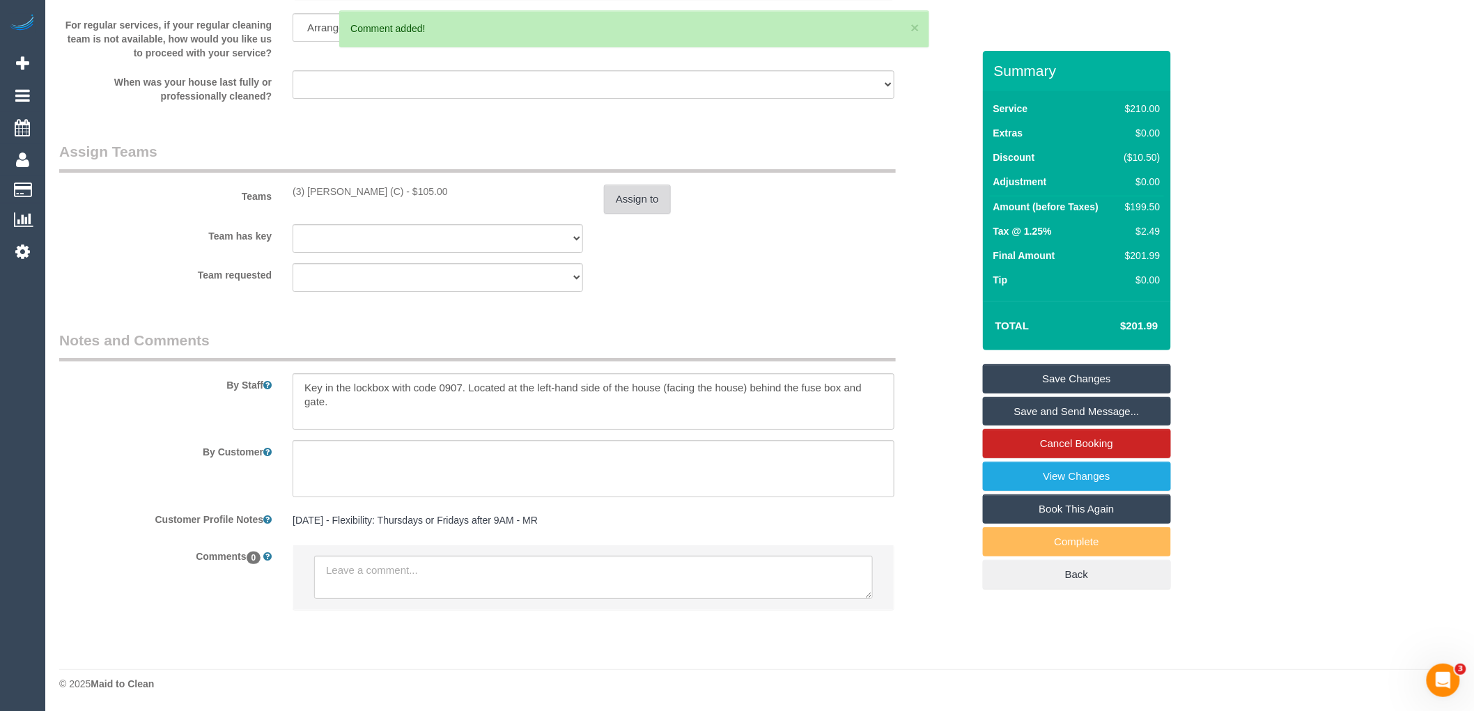
click at [643, 201] on button "Assign to" at bounding box center [637, 199] width 67 height 29
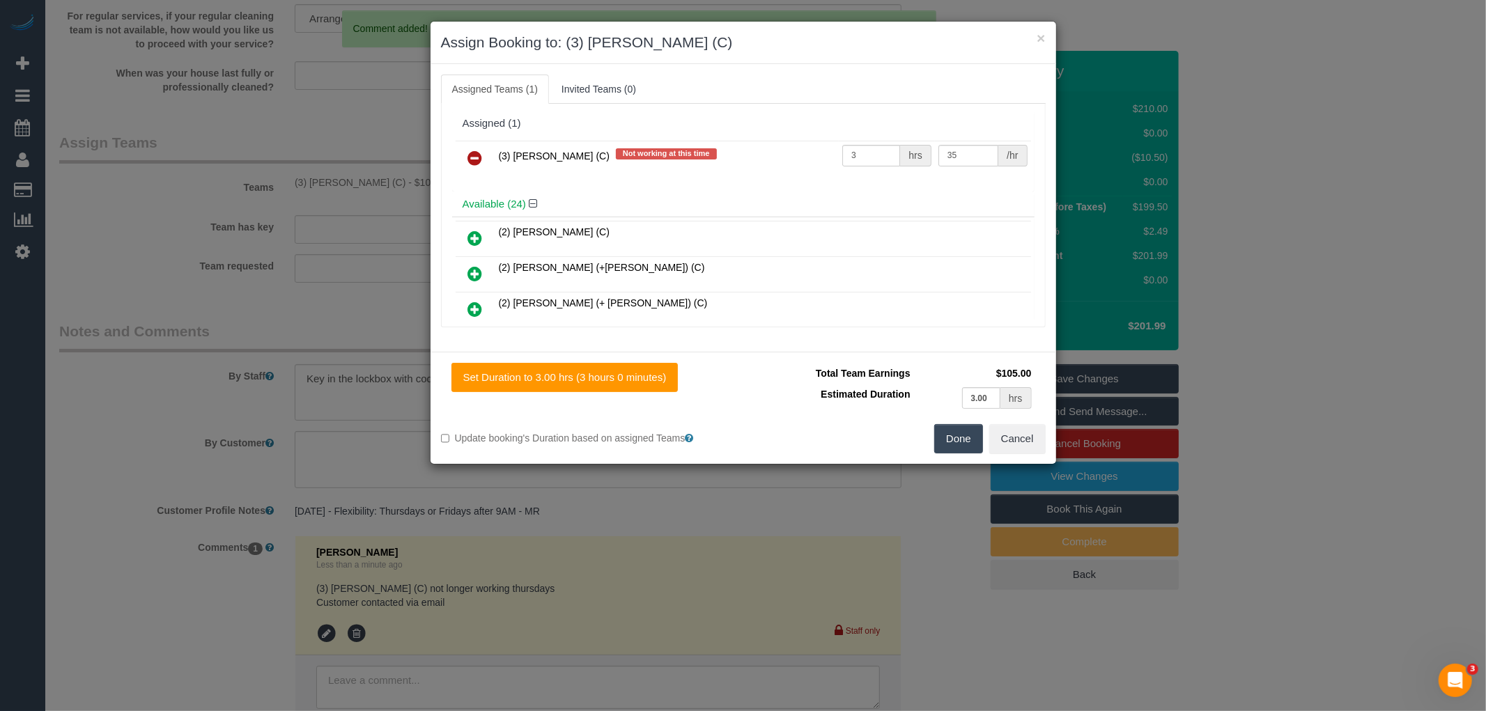
click at [468, 154] on icon at bounding box center [475, 158] width 15 height 17
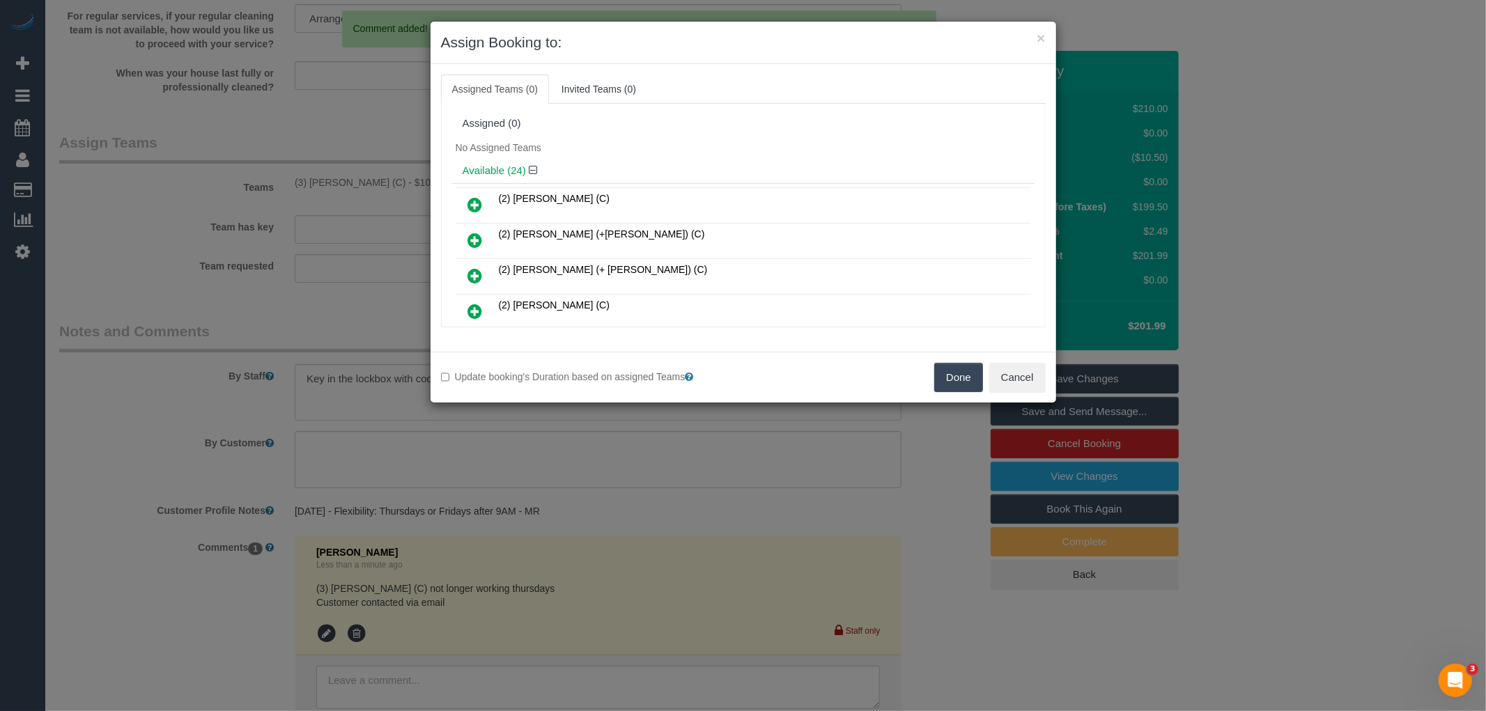
click at [937, 365] on button "Done" at bounding box center [958, 377] width 49 height 29
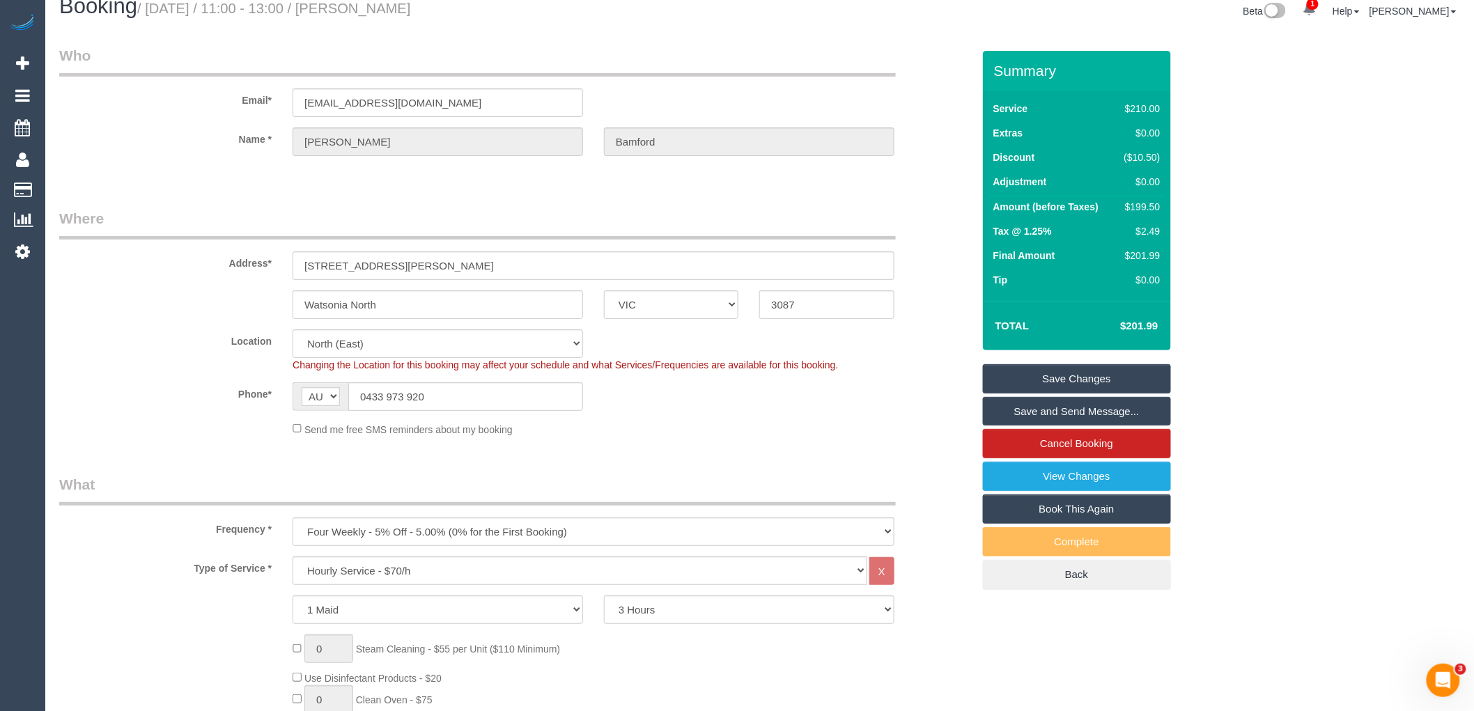
scroll to position [0, 0]
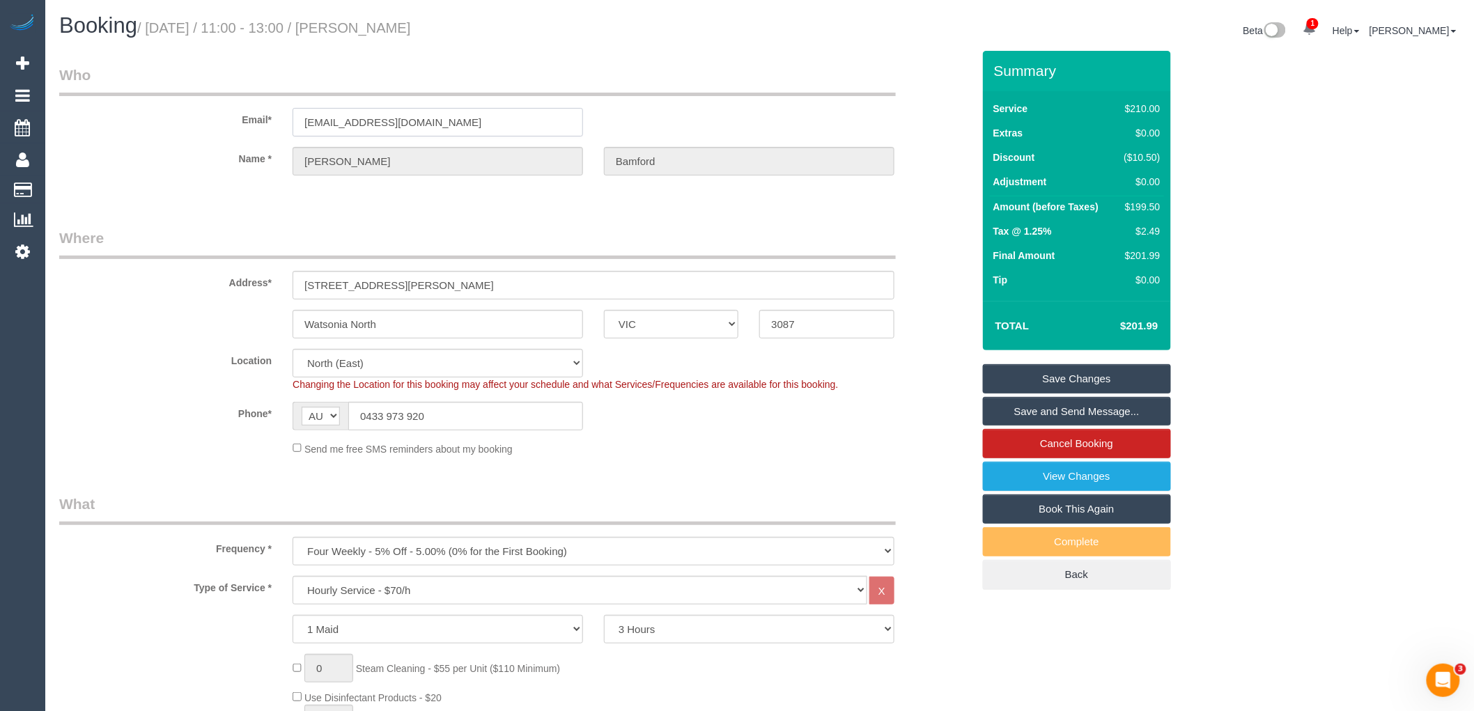
drag, startPoint x: 469, startPoint y: 122, endPoint x: 178, endPoint y: 115, distance: 291.2
click at [199, 114] on div "Email* [EMAIL_ADDRESS][DOMAIN_NAME]" at bounding box center [516, 101] width 934 height 72
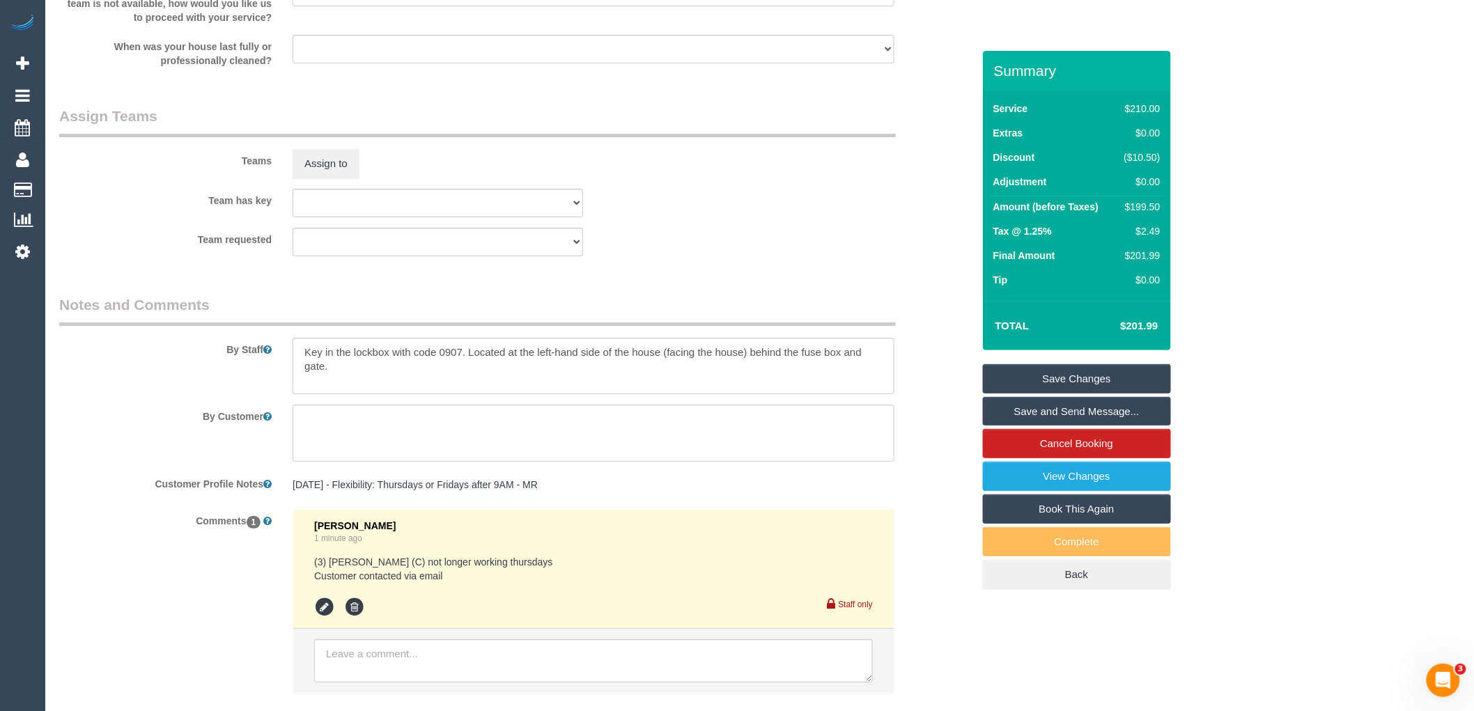
scroll to position [2108, 0]
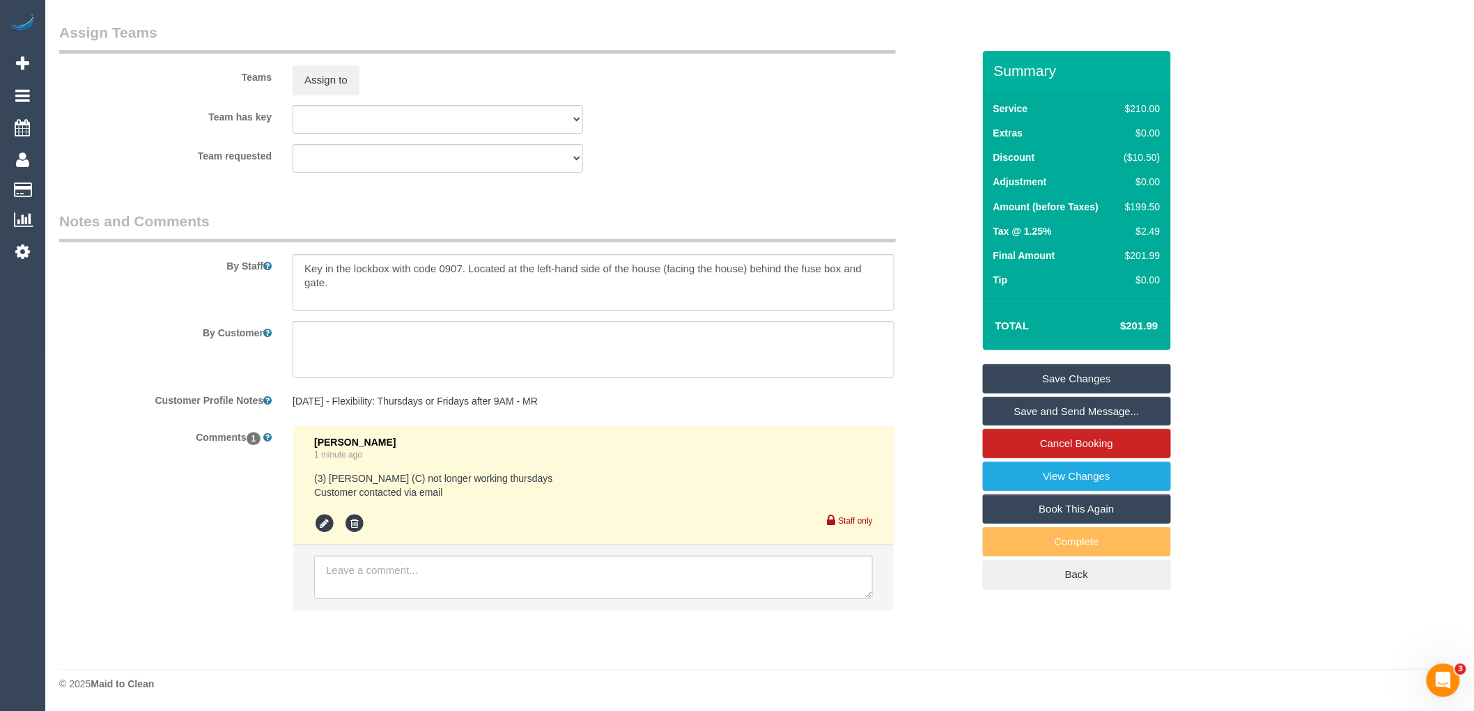
click at [1089, 371] on link "Save Changes" at bounding box center [1077, 378] width 188 height 29
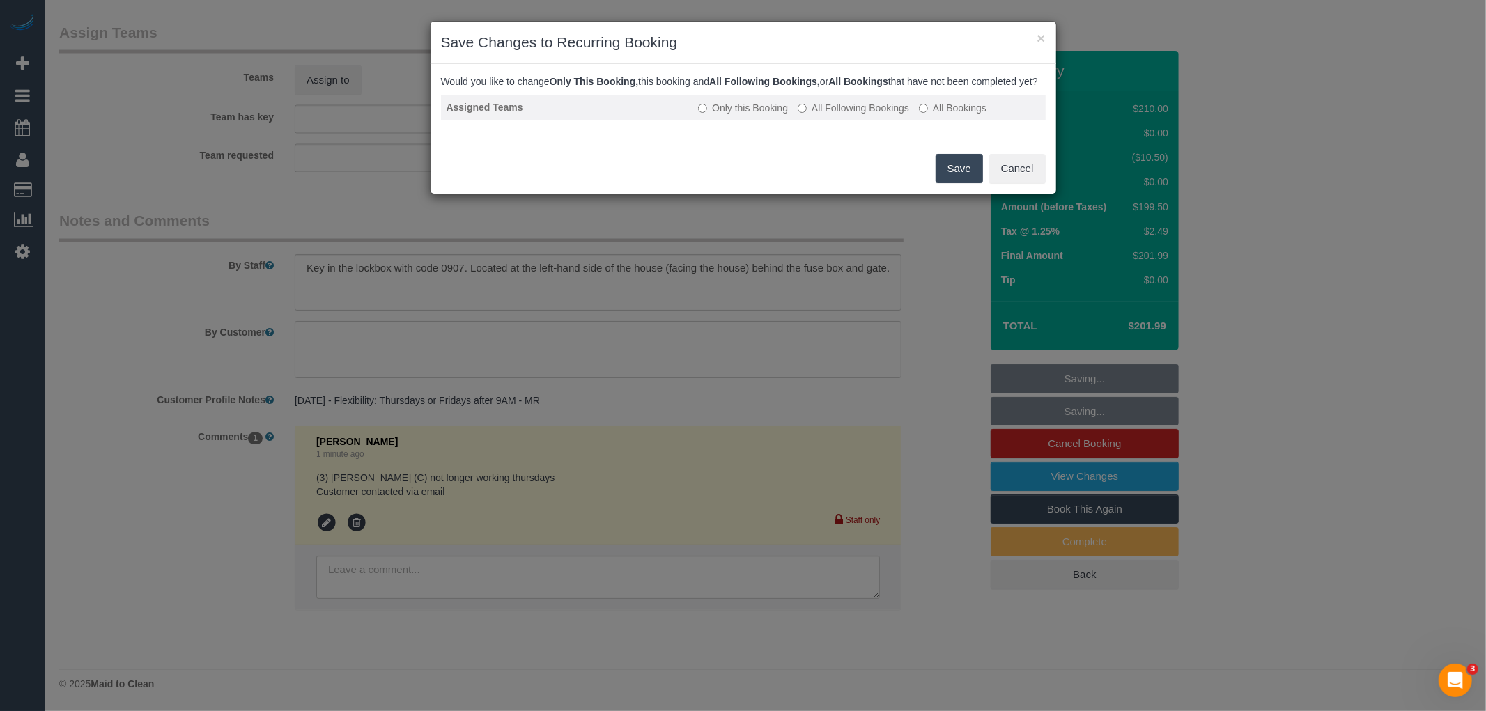
click at [857, 112] on td "Only this Booking All Following Bookings All Bookings" at bounding box center [868, 108] width 352 height 26
click at [859, 115] on label "All Following Bookings" at bounding box center [852, 108] width 111 height 14
click at [954, 181] on button "Save" at bounding box center [958, 168] width 47 height 29
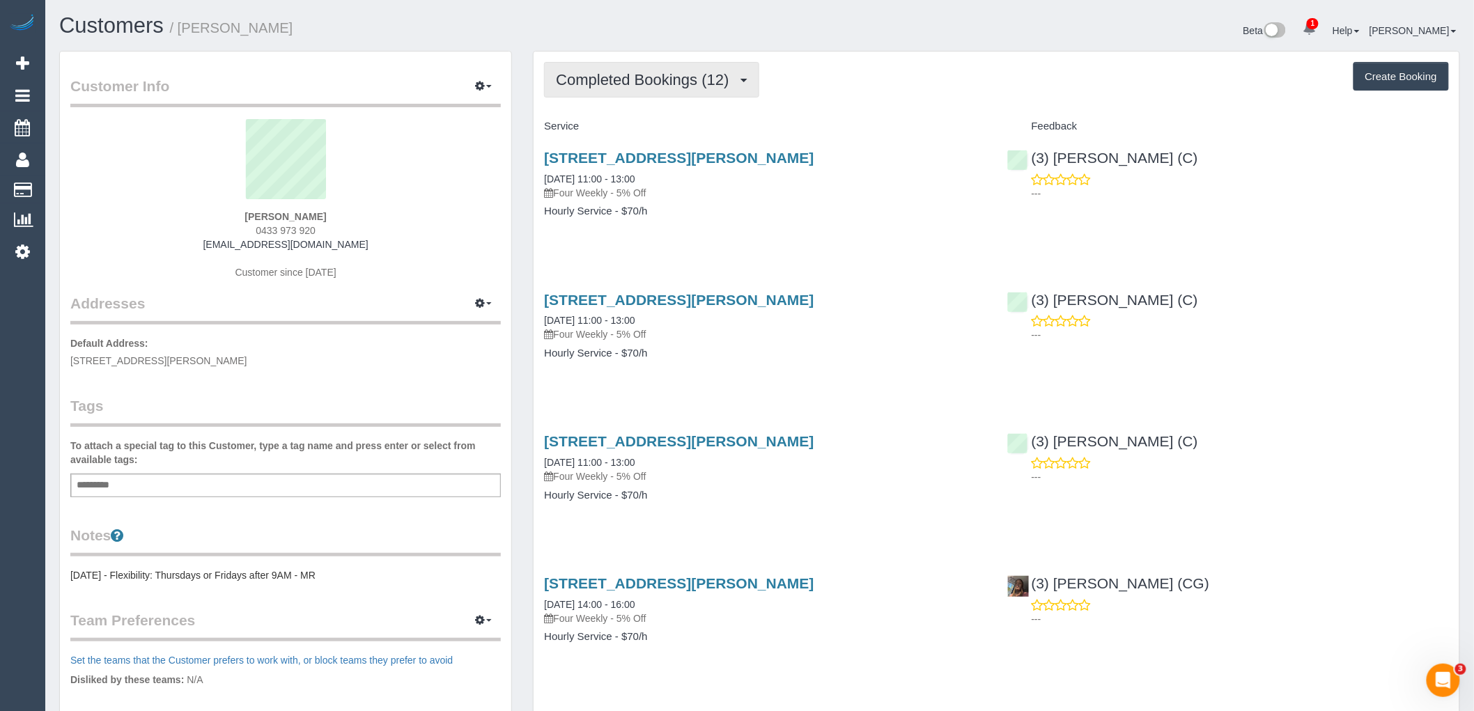
click at [684, 82] on span "Completed Bookings (12)" at bounding box center [646, 79] width 180 height 17
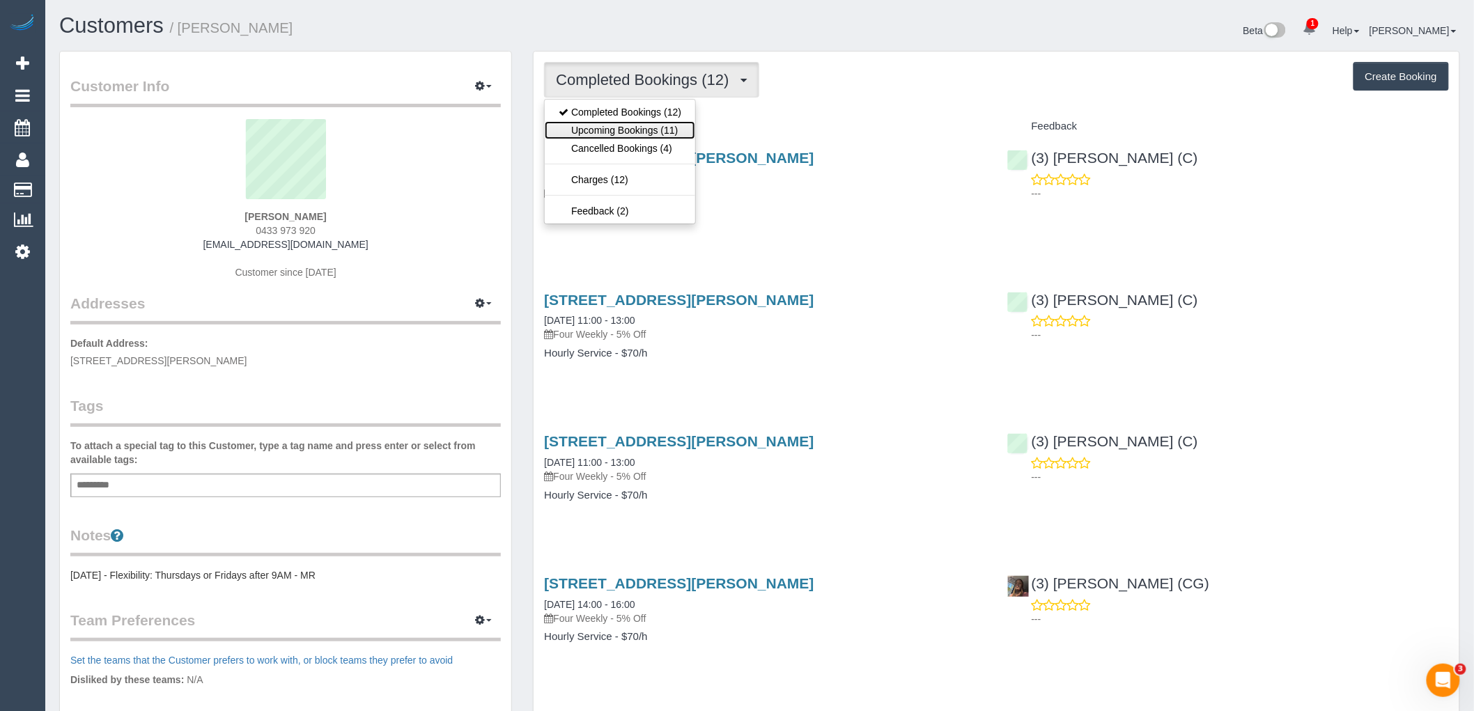
click at [648, 137] on link "Upcoming Bookings (11)" at bounding box center [620, 130] width 150 height 18
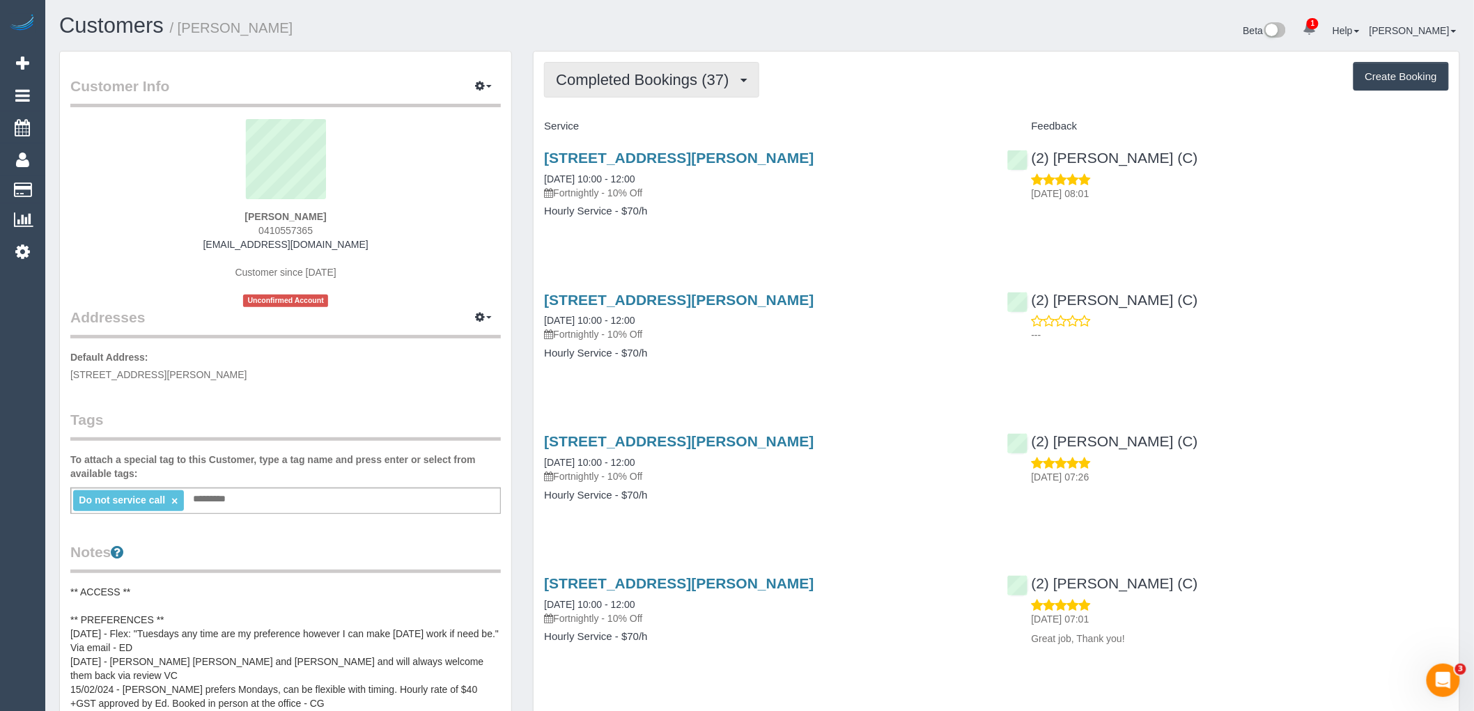
click at [660, 74] on span "Completed Bookings (37)" at bounding box center [646, 79] width 180 height 17
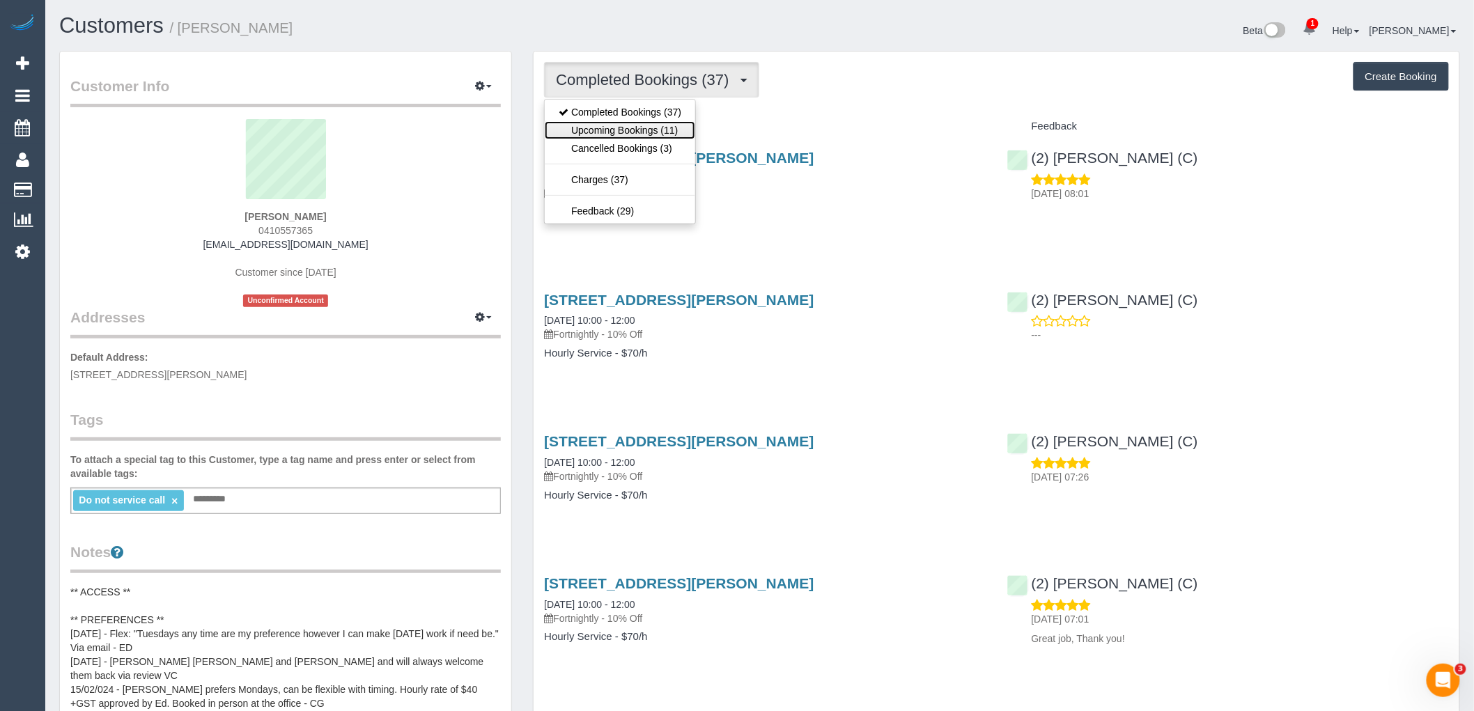
click at [662, 127] on link "Upcoming Bookings (11)" at bounding box center [620, 130] width 150 height 18
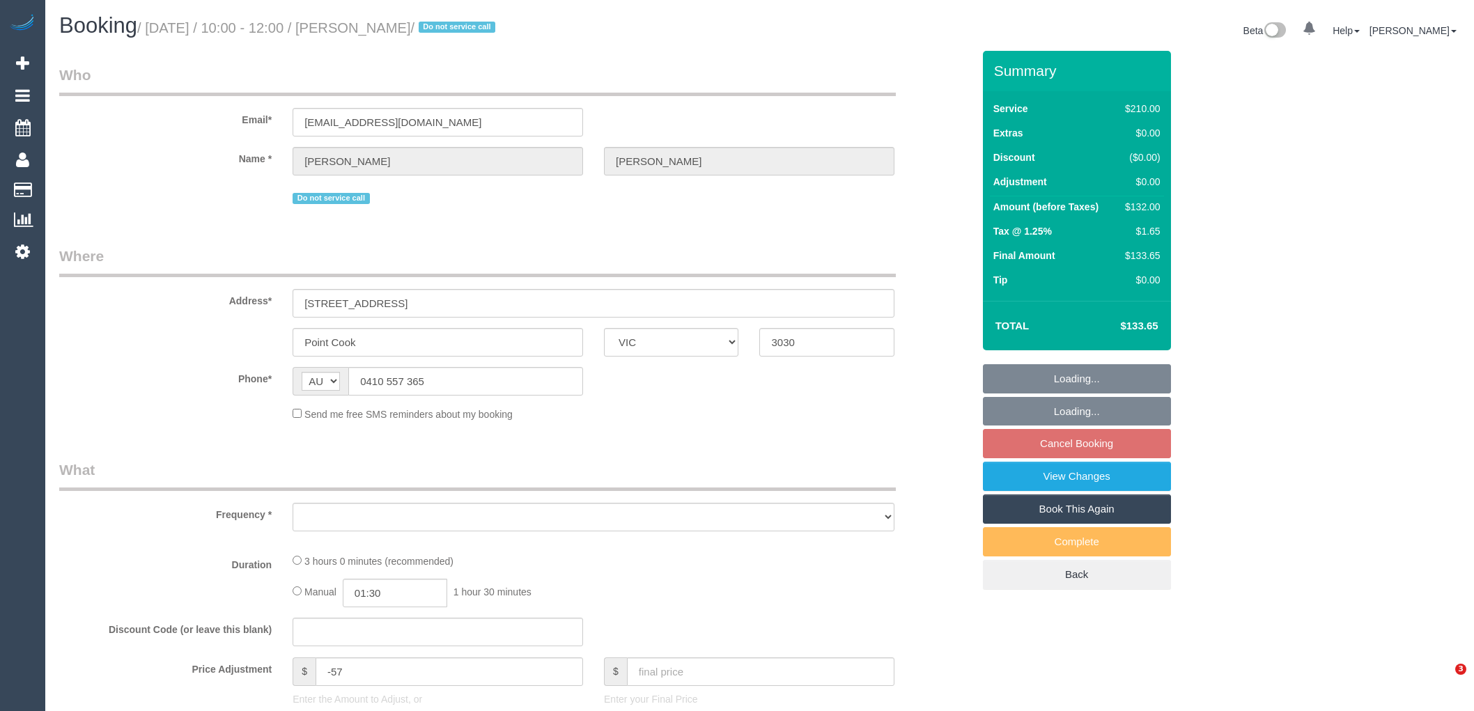
select select "VIC"
select select "object:610"
select select "string:stripe-pm_1Ojsh32GScqysDRVoQrOuPoo"
select select "180"
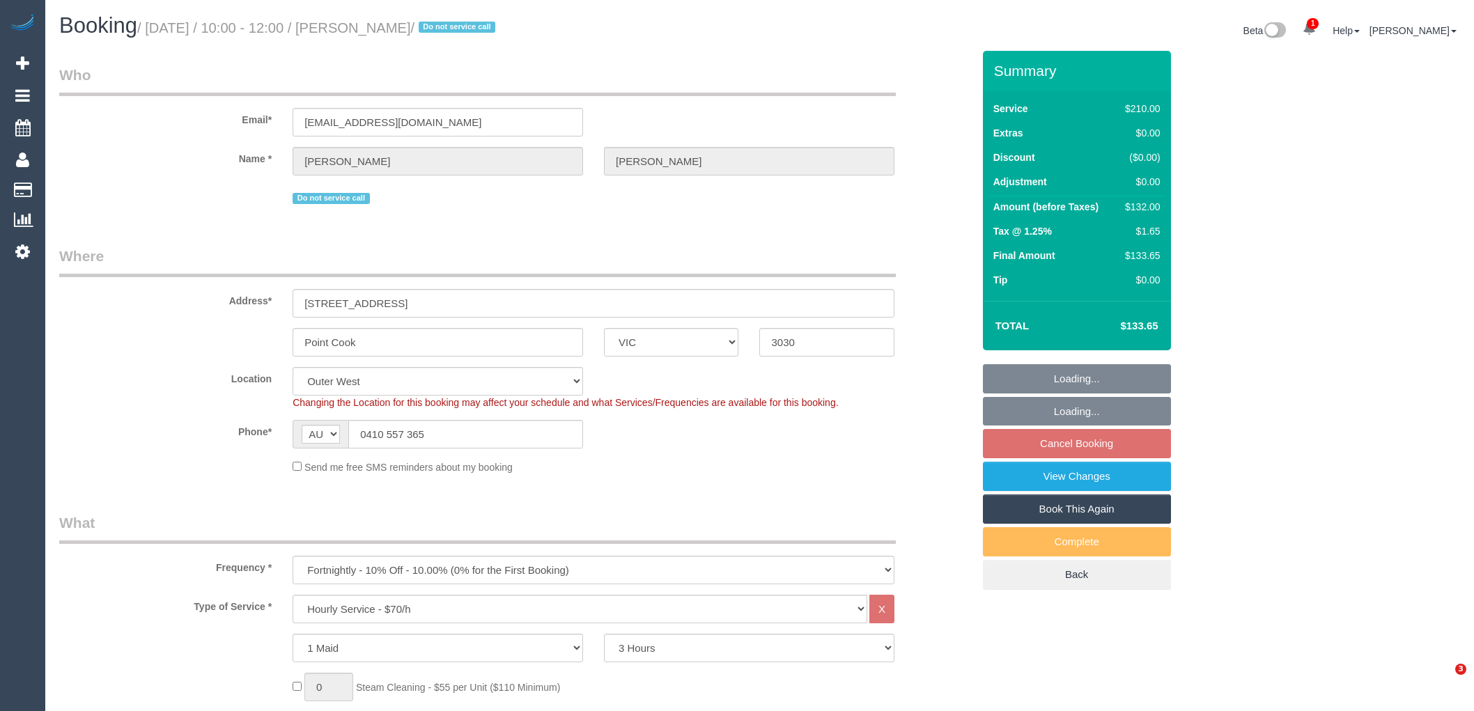
select select "number:28"
select select "number:16"
select select "number:19"
select select "number:24"
select select "number:35"
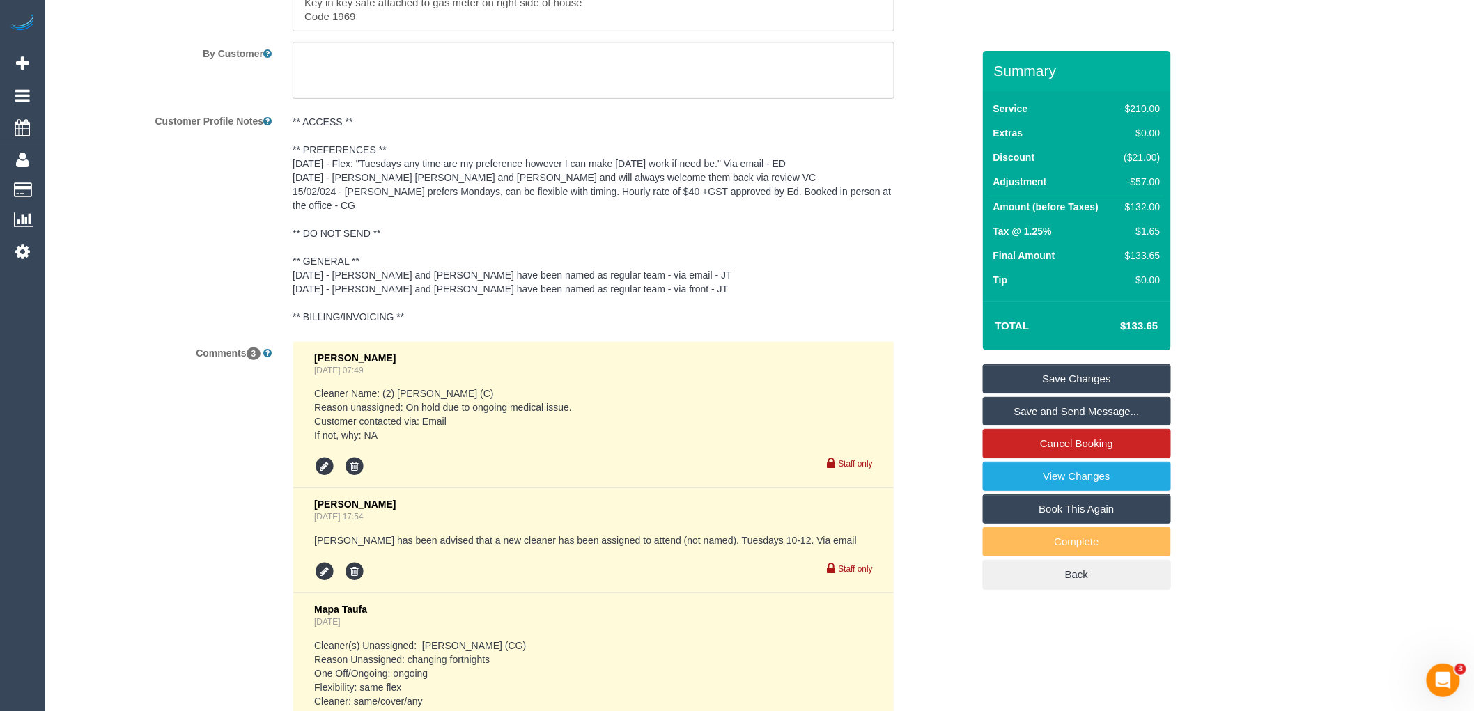
scroll to position [1857, 0]
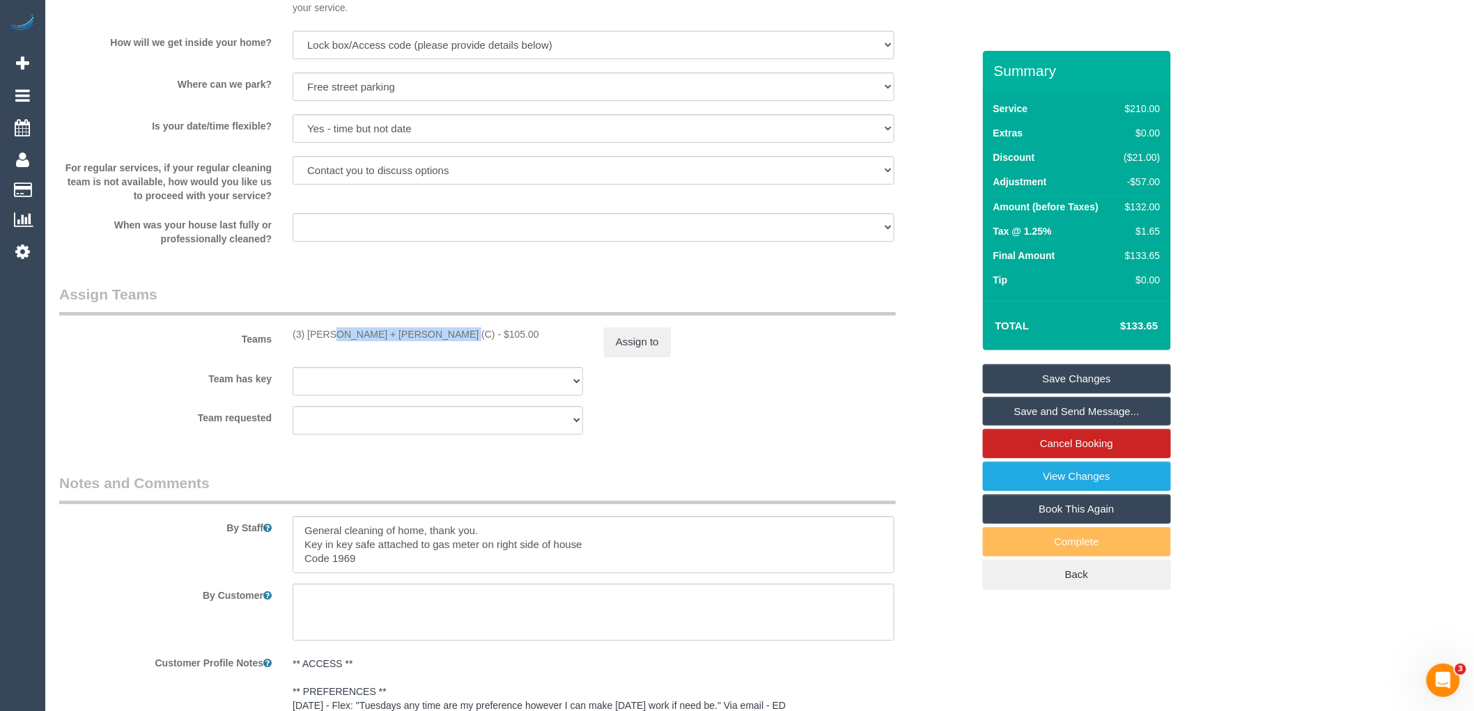
drag, startPoint x: 396, startPoint y: 343, endPoint x: 287, endPoint y: 346, distance: 108.7
click at [287, 341] on div "(3) [PERSON_NAME] + [PERSON_NAME] (C) - $105.00" at bounding box center [437, 334] width 311 height 14
copy div "(3) [PERSON_NAME] + [PERSON_NAME] (C)"
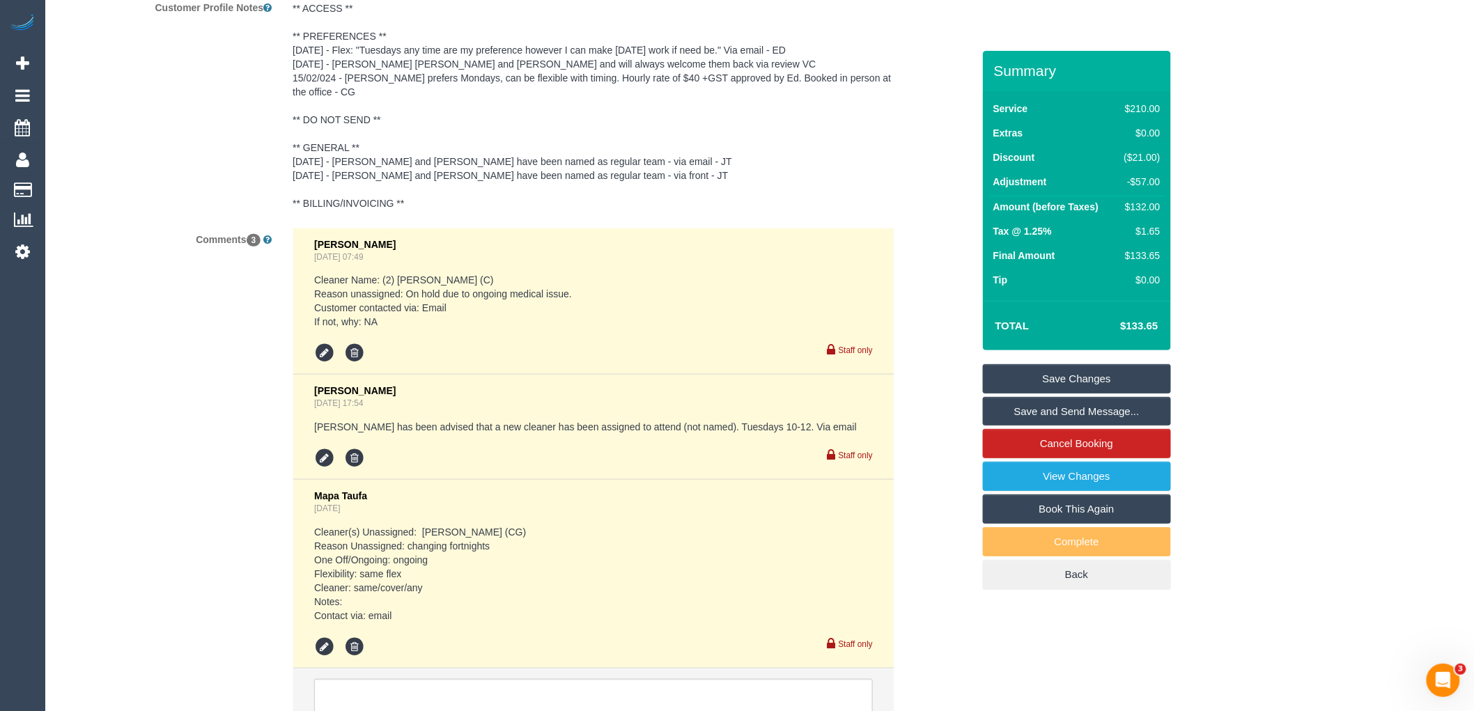
scroll to position [2629, 0]
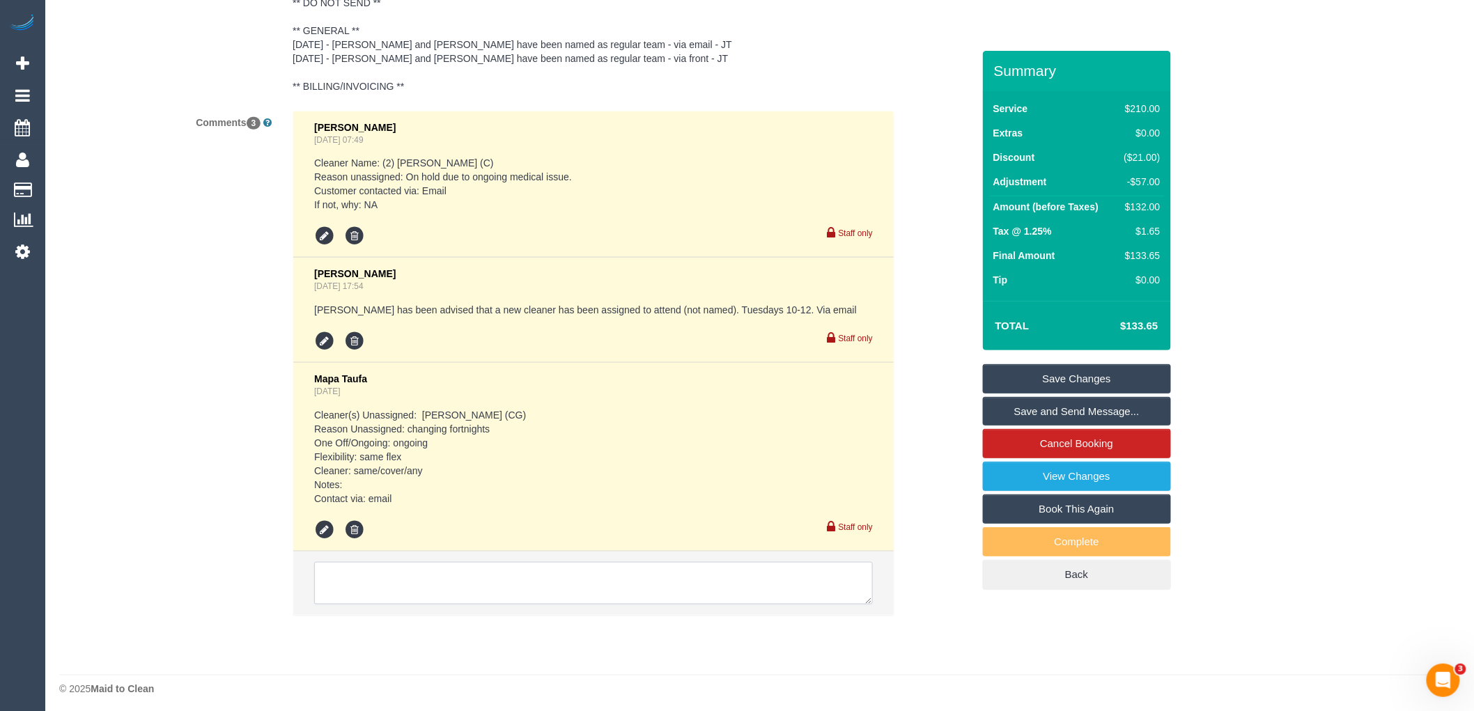
click at [450, 563] on textarea at bounding box center [593, 583] width 559 height 43
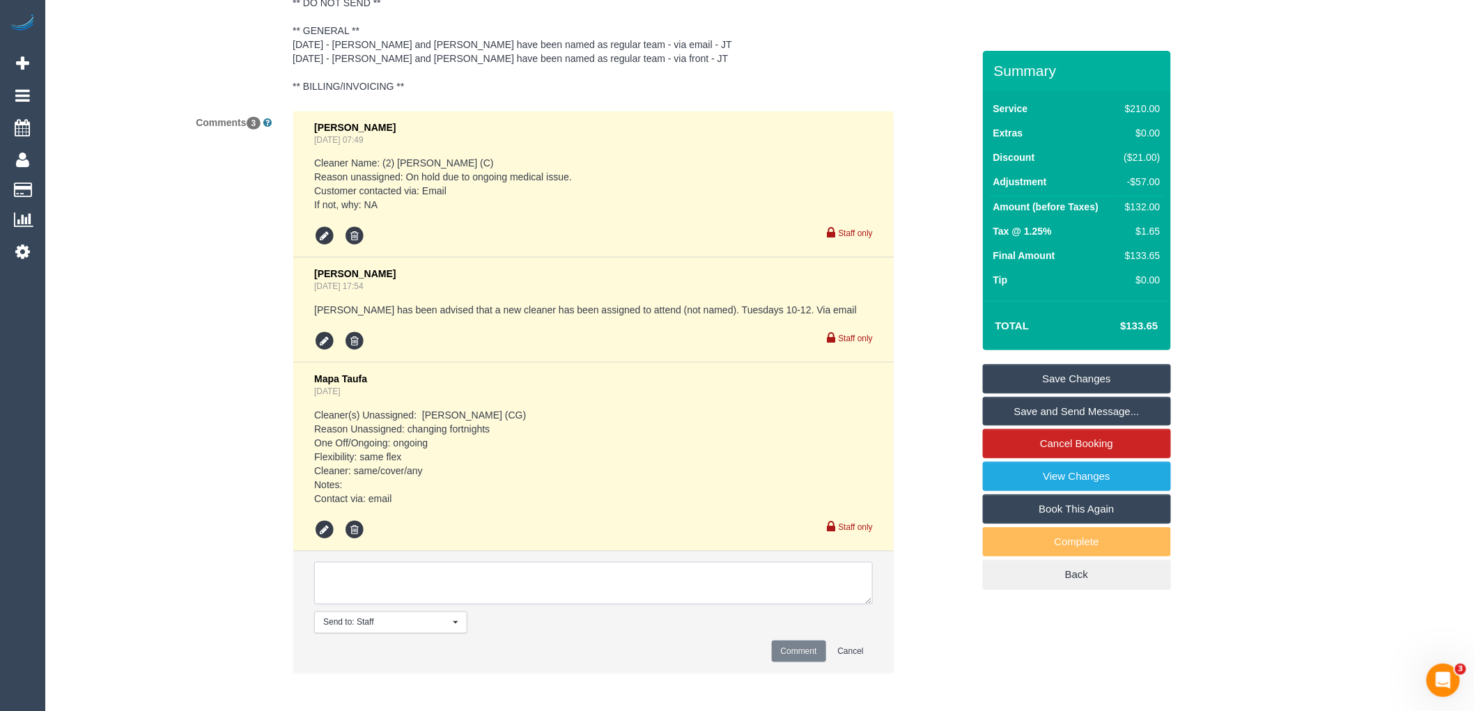
paste textarea "(3) [PERSON_NAME] + [PERSON_NAME] (C)"
drag, startPoint x: 467, startPoint y: 589, endPoint x: 275, endPoint y: 540, distance: 198.3
click at [275, 540] on div "Comments 3 Eleni Diacos Aug 01, 2025 07:49 Cleaner Name: (2) Angy Zuluaga (C) R…" at bounding box center [516, 399] width 934 height 577
type textarea "(3) Avneet + Amarjit (C) no longer working tuesdays Customer not contacted"
click at [806, 651] on button "Comment" at bounding box center [799, 652] width 54 height 22
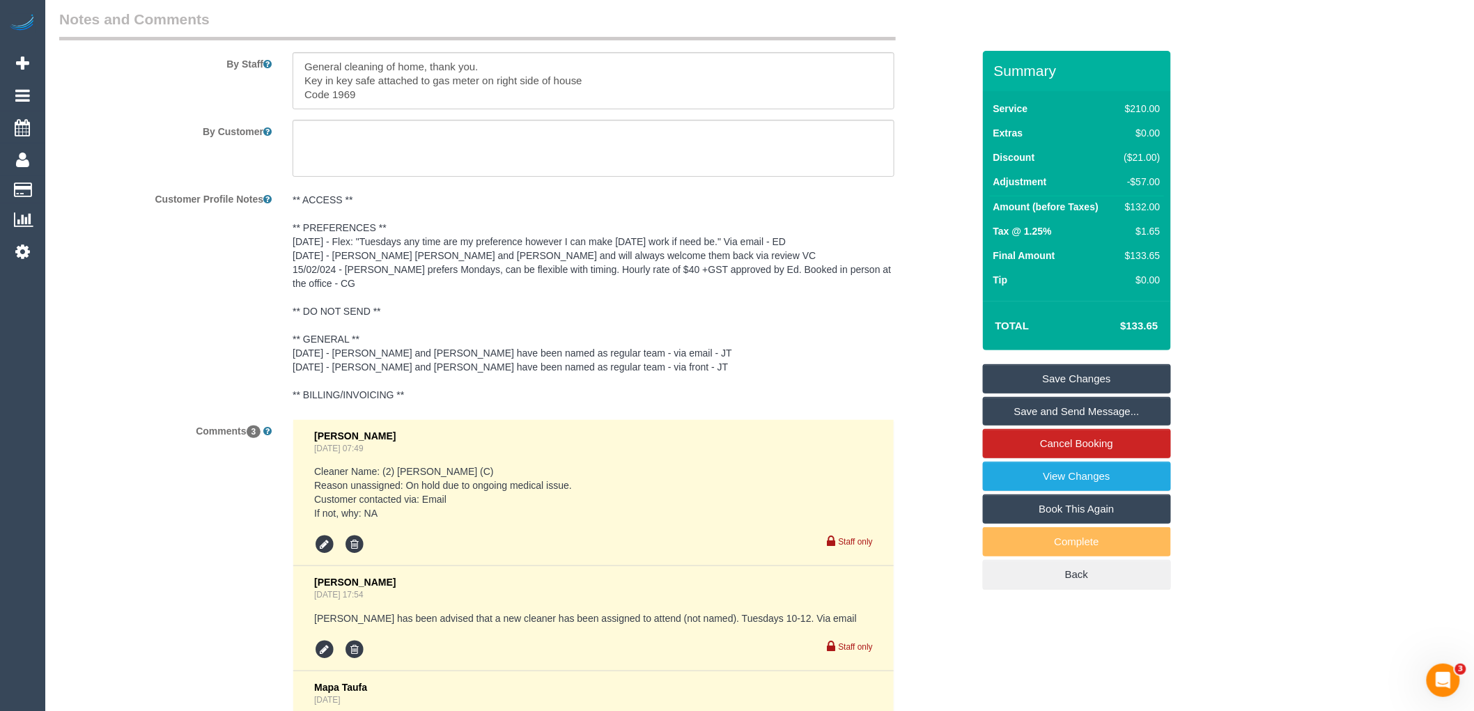
scroll to position [1933, 0]
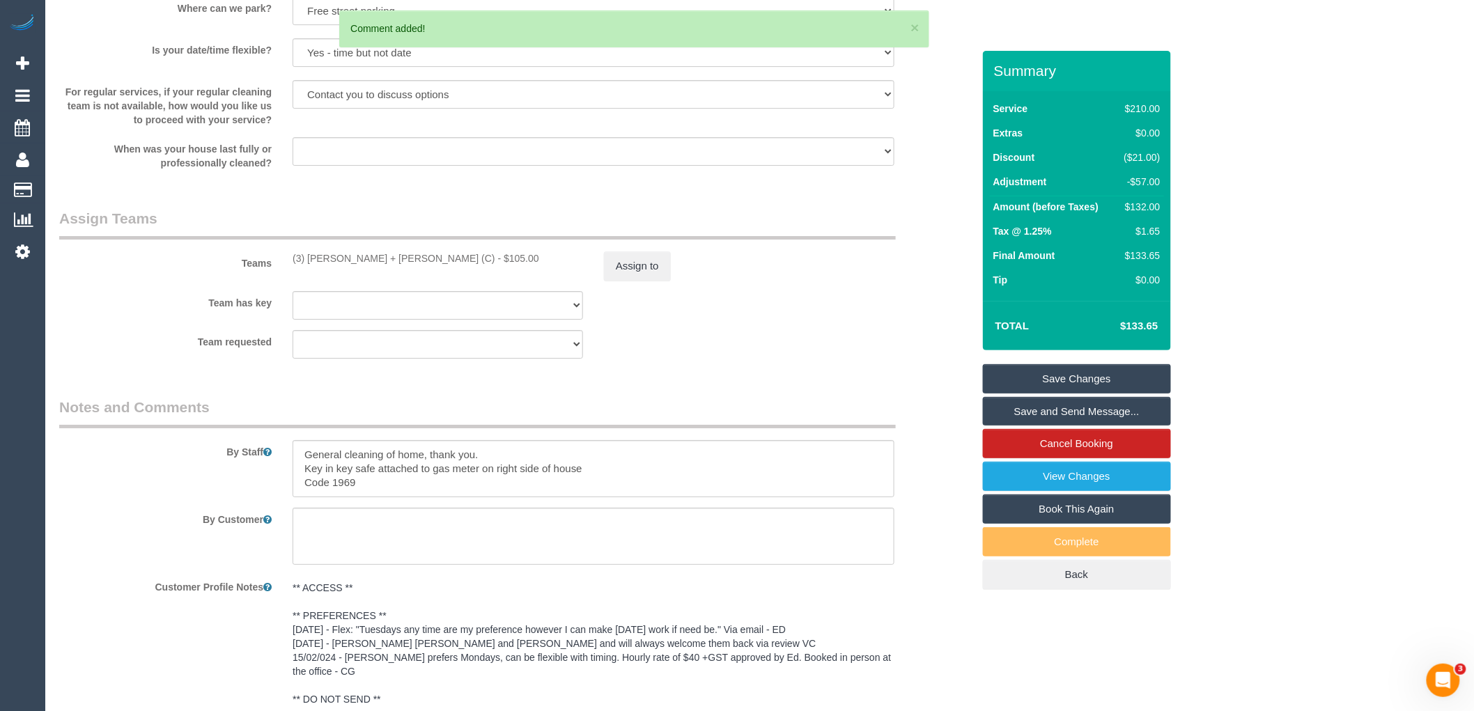
click at [645, 256] on div "Teams (3) Avneet + Amarjit (C) - $105.00 Assign to" at bounding box center [516, 244] width 934 height 72
click at [645, 274] on button "Assign to" at bounding box center [637, 265] width 67 height 29
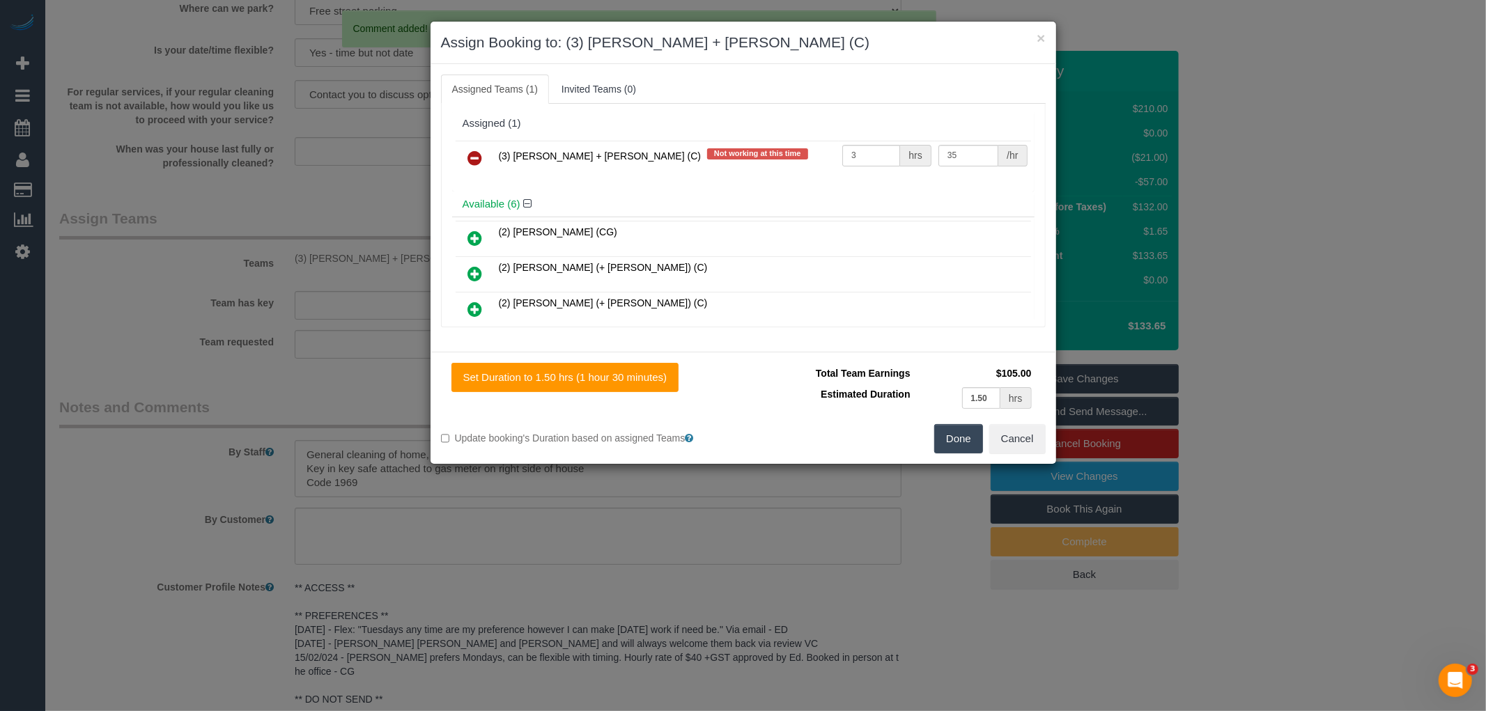
click at [471, 148] on link at bounding box center [475, 159] width 33 height 28
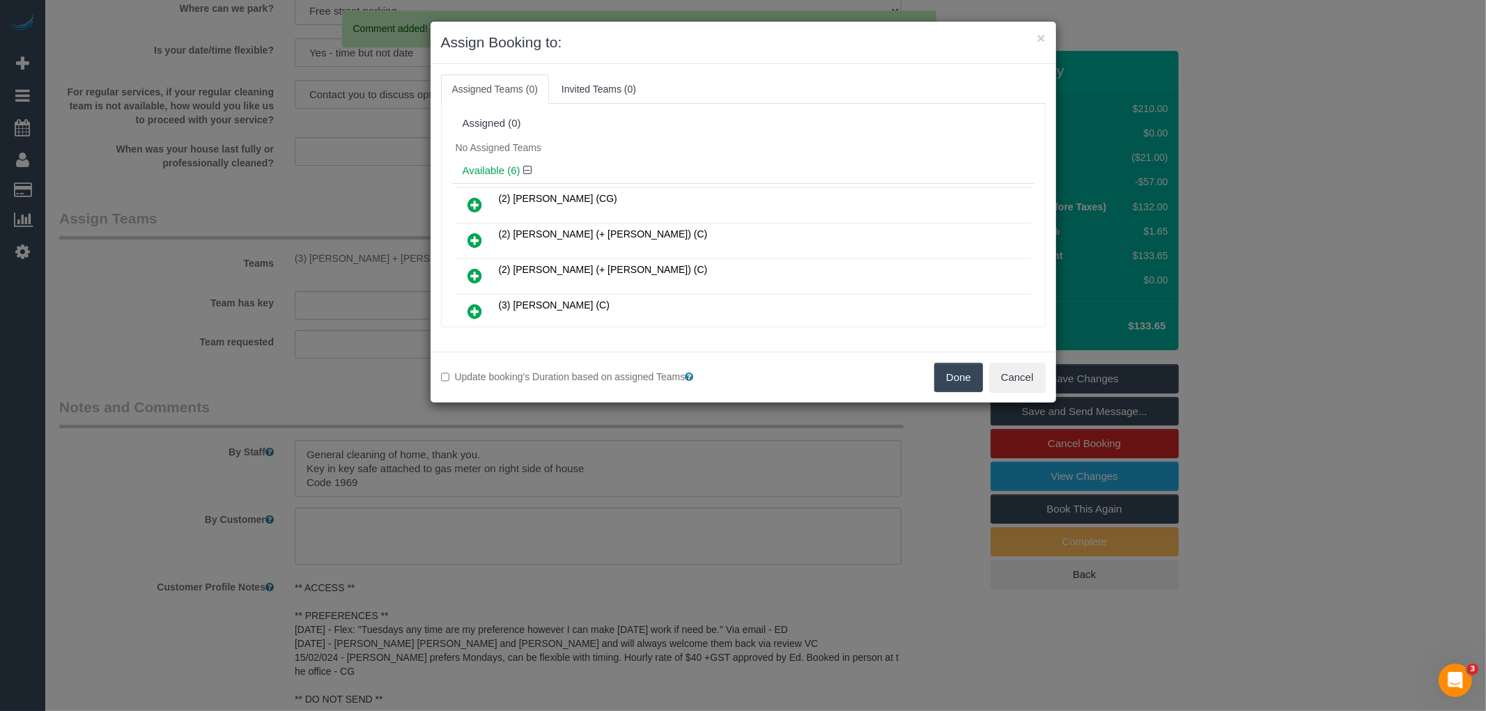
click at [955, 373] on button "Done" at bounding box center [958, 377] width 49 height 29
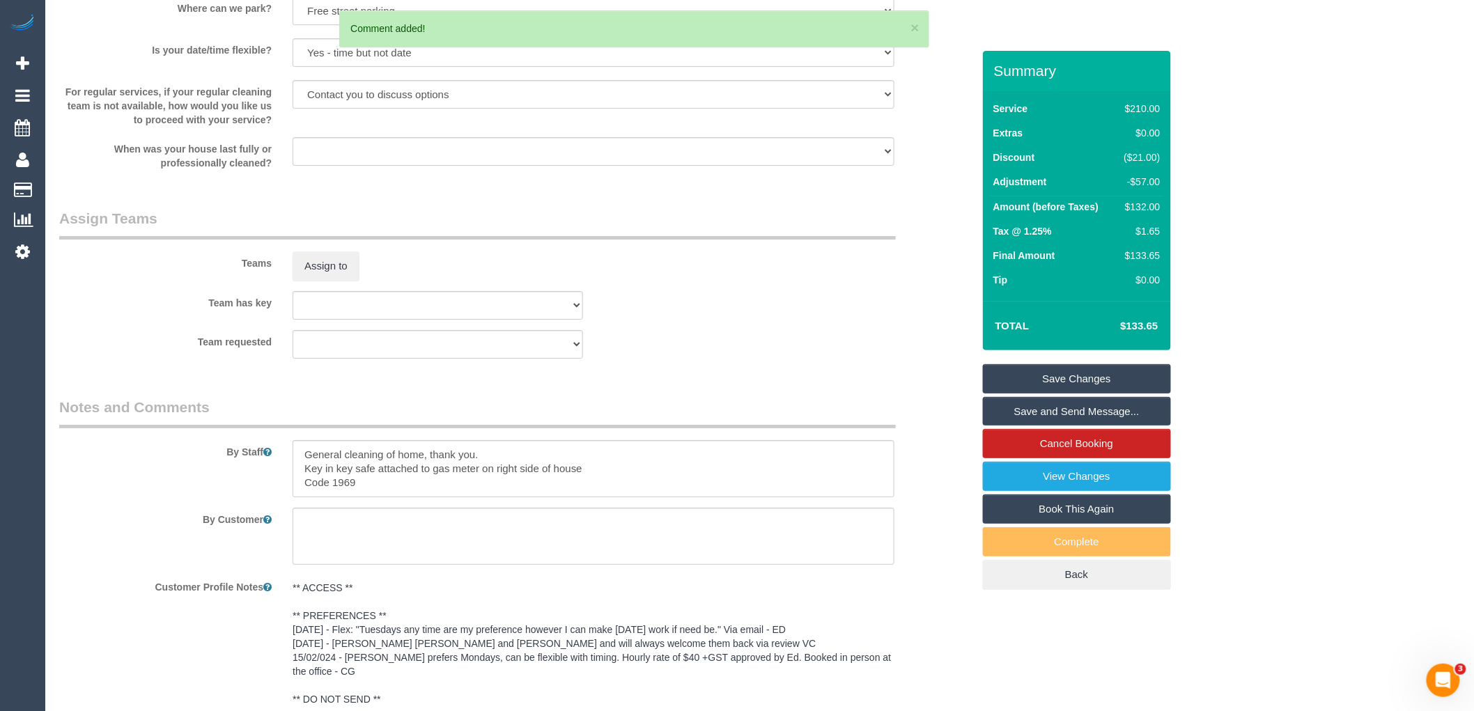
click at [1100, 376] on link "Save Changes" at bounding box center [1077, 378] width 188 height 29
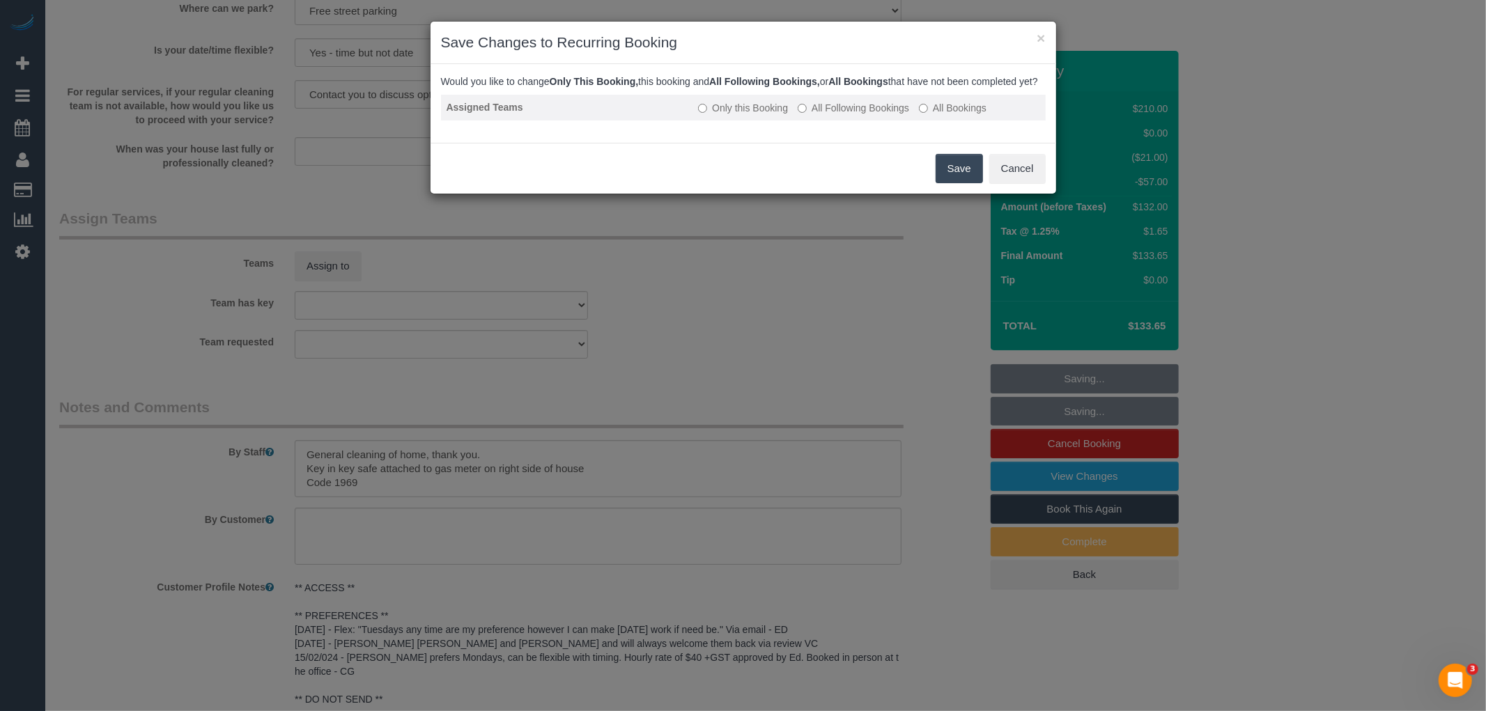
click at [871, 115] on label "All Following Bookings" at bounding box center [852, 108] width 111 height 14
click at [968, 183] on button "Save" at bounding box center [958, 168] width 47 height 29
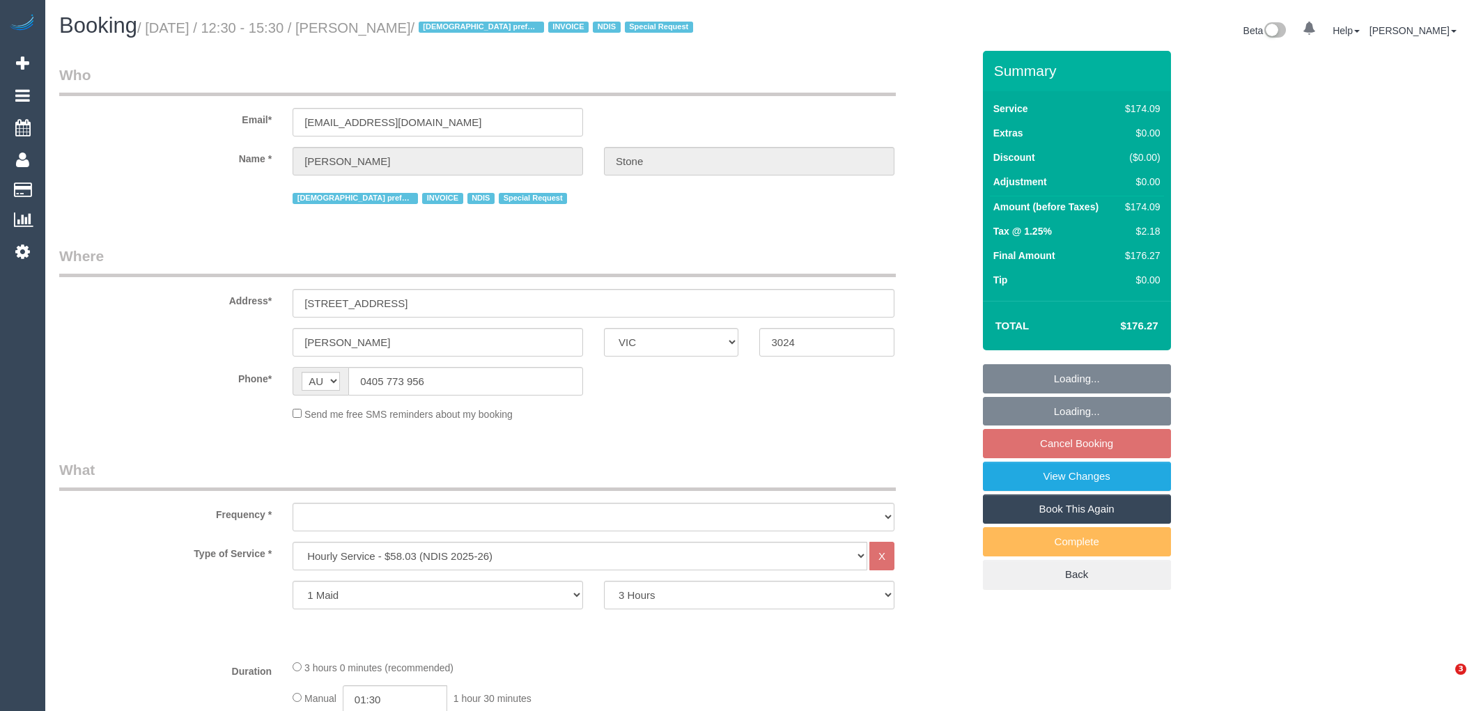
select select "VIC"
select select "180"
select select "object:608"
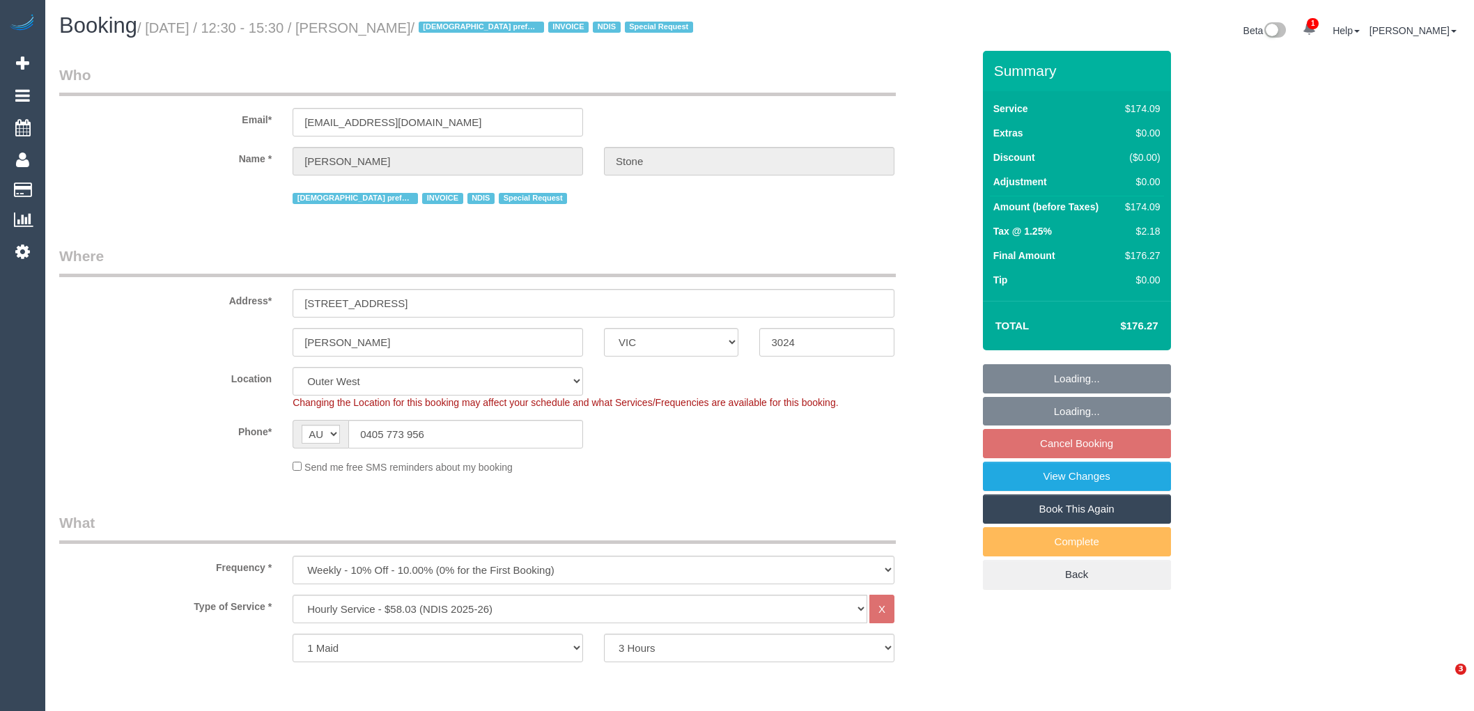
select select "number:30"
select select "number:14"
select select "number:19"
select select "number:23"
select select "number:35"
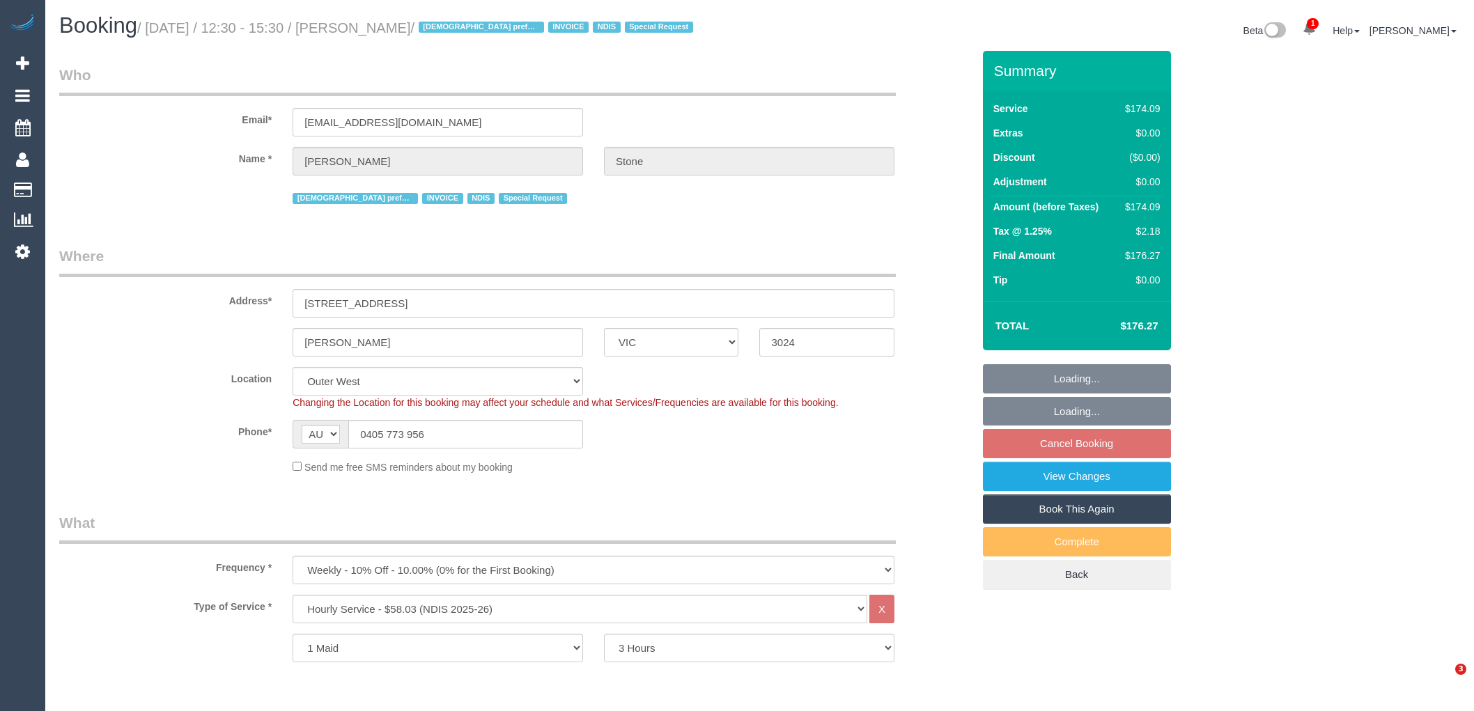
select select "number:11"
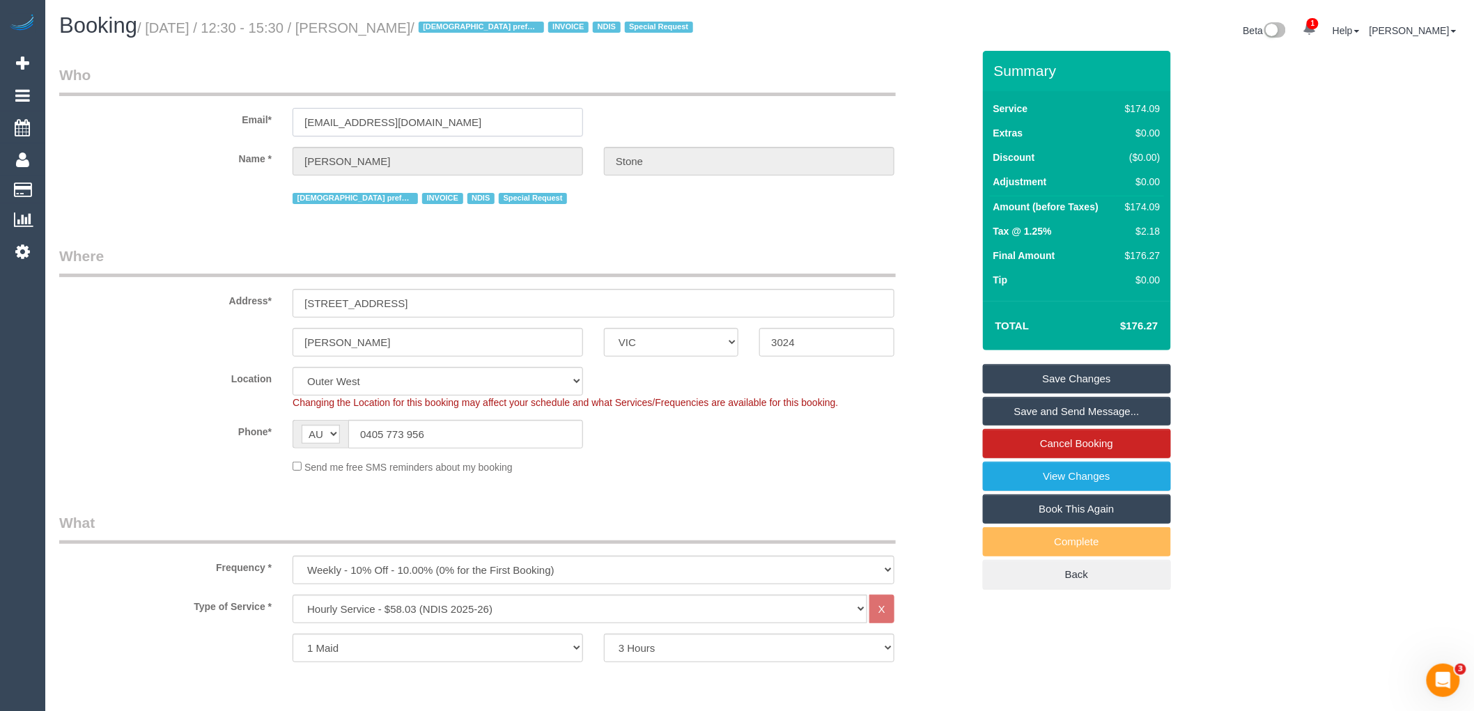
drag, startPoint x: 453, startPoint y: 116, endPoint x: 173, endPoint y: 116, distance: 280.0
click at [176, 116] on div "Email* [EMAIL_ADDRESS][DOMAIN_NAME]" at bounding box center [516, 101] width 934 height 72
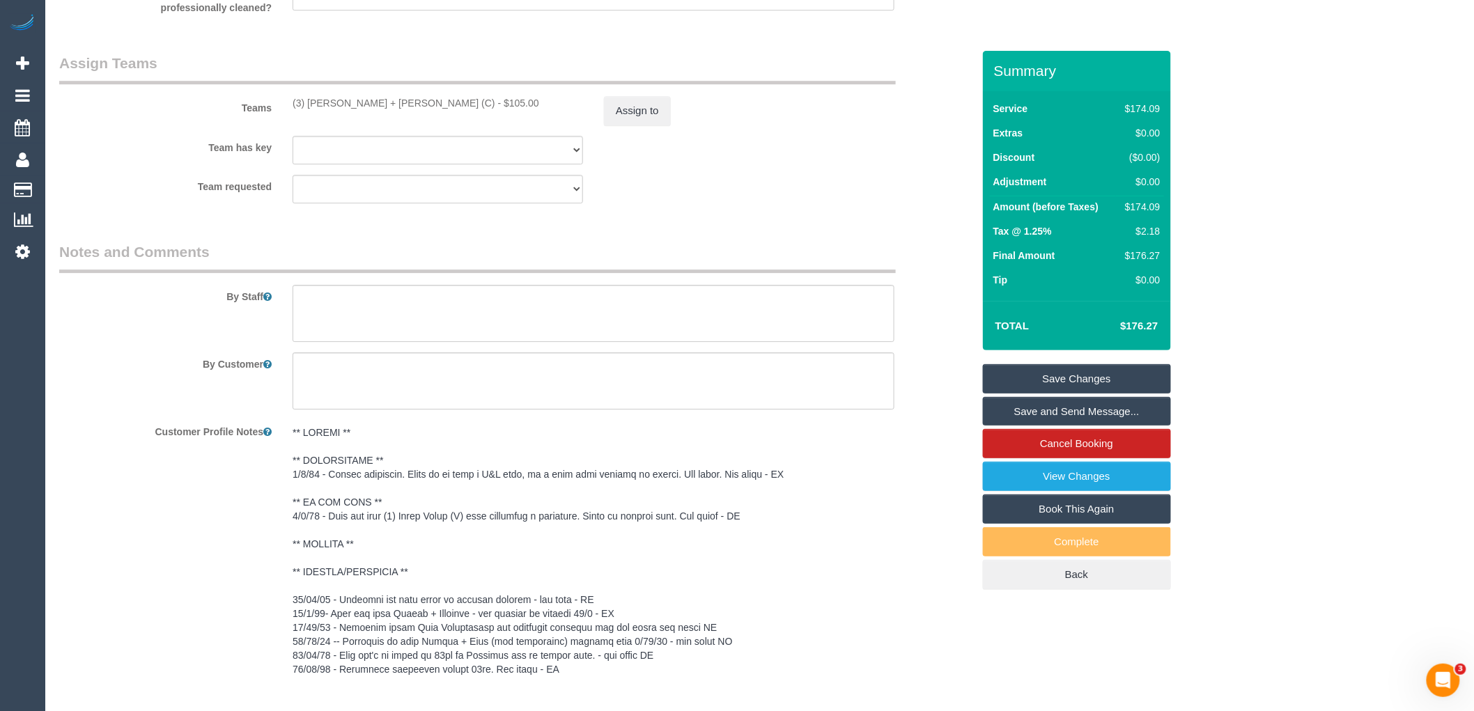
scroll to position [1470, 0]
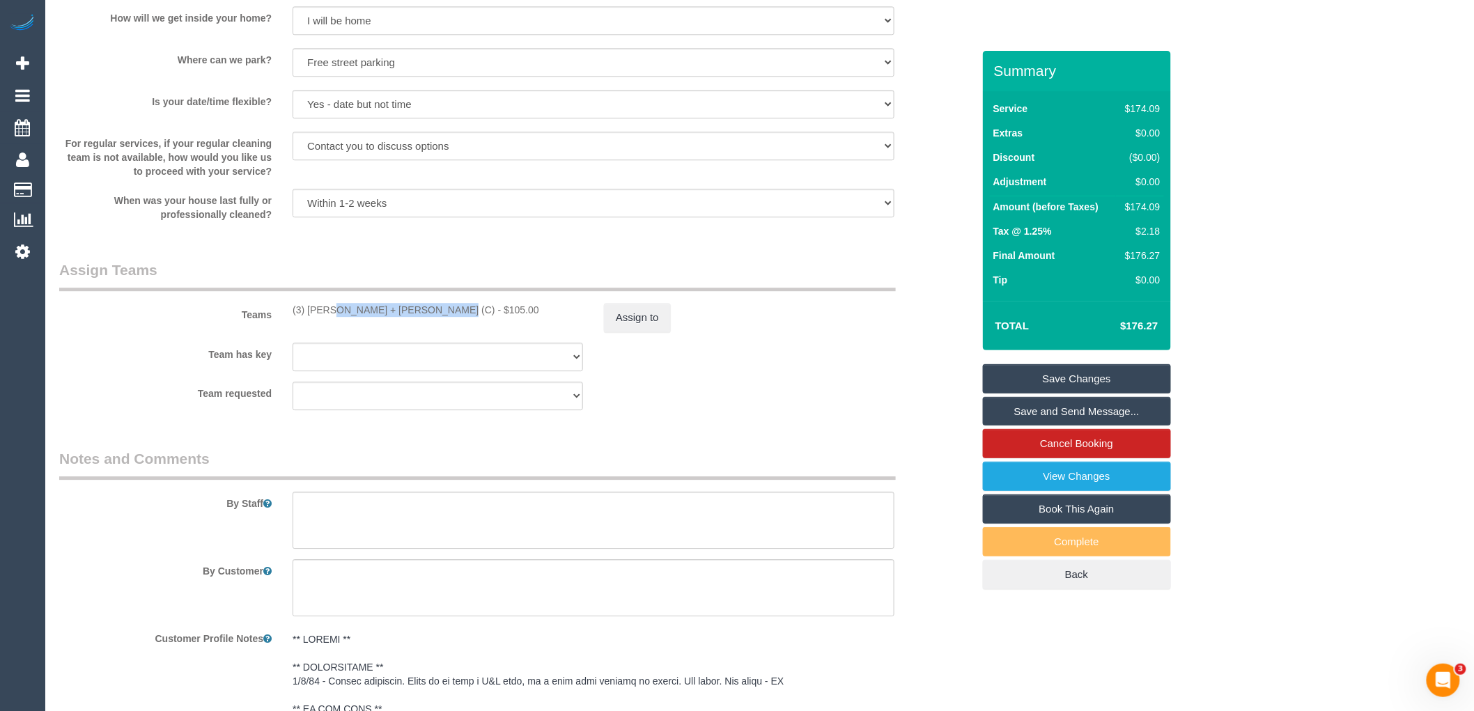
drag, startPoint x: 395, startPoint y: 309, endPoint x: 283, endPoint y: 315, distance: 112.3
click at [283, 315] on div "(3) [PERSON_NAME] + [PERSON_NAME] (C) - $105.00" at bounding box center [437, 310] width 311 height 14
copy div "(3) [PERSON_NAME] + [PERSON_NAME] (C)"
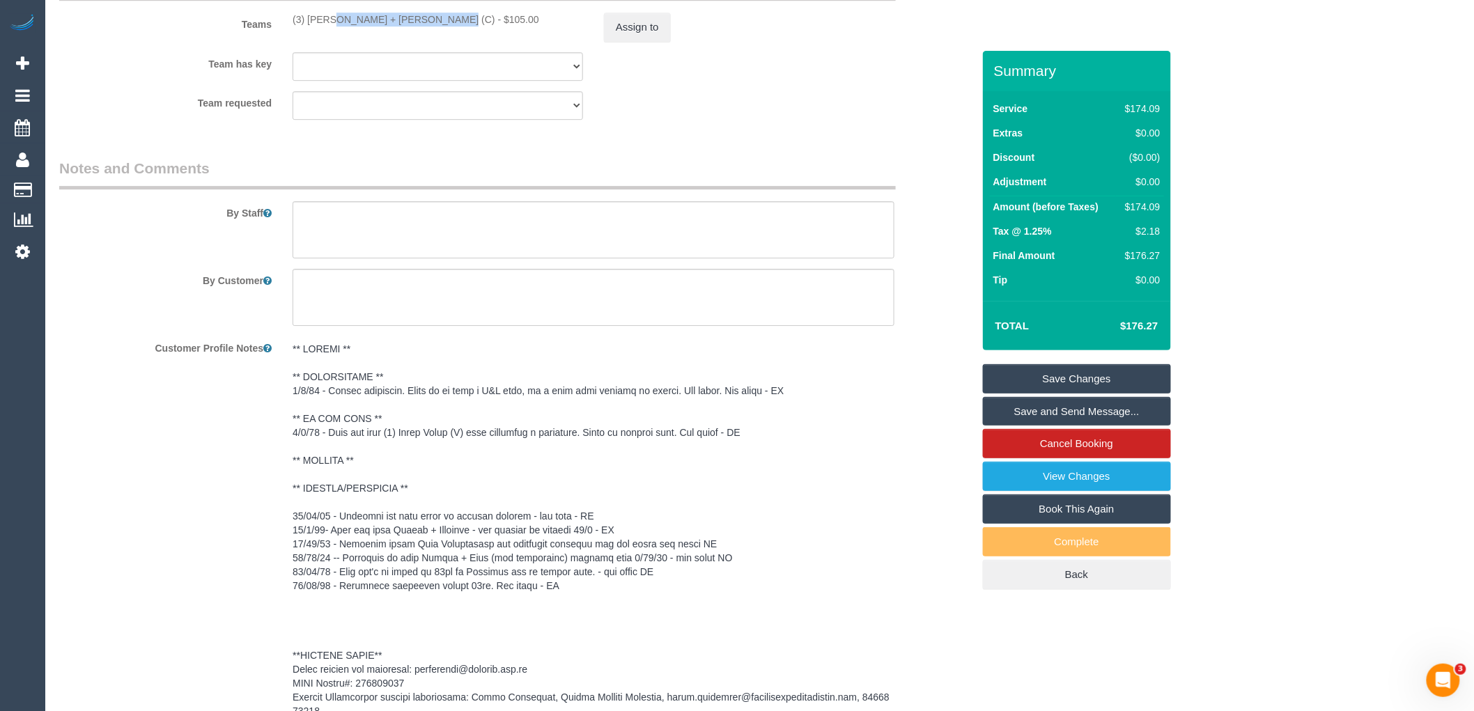
scroll to position [1968, 0]
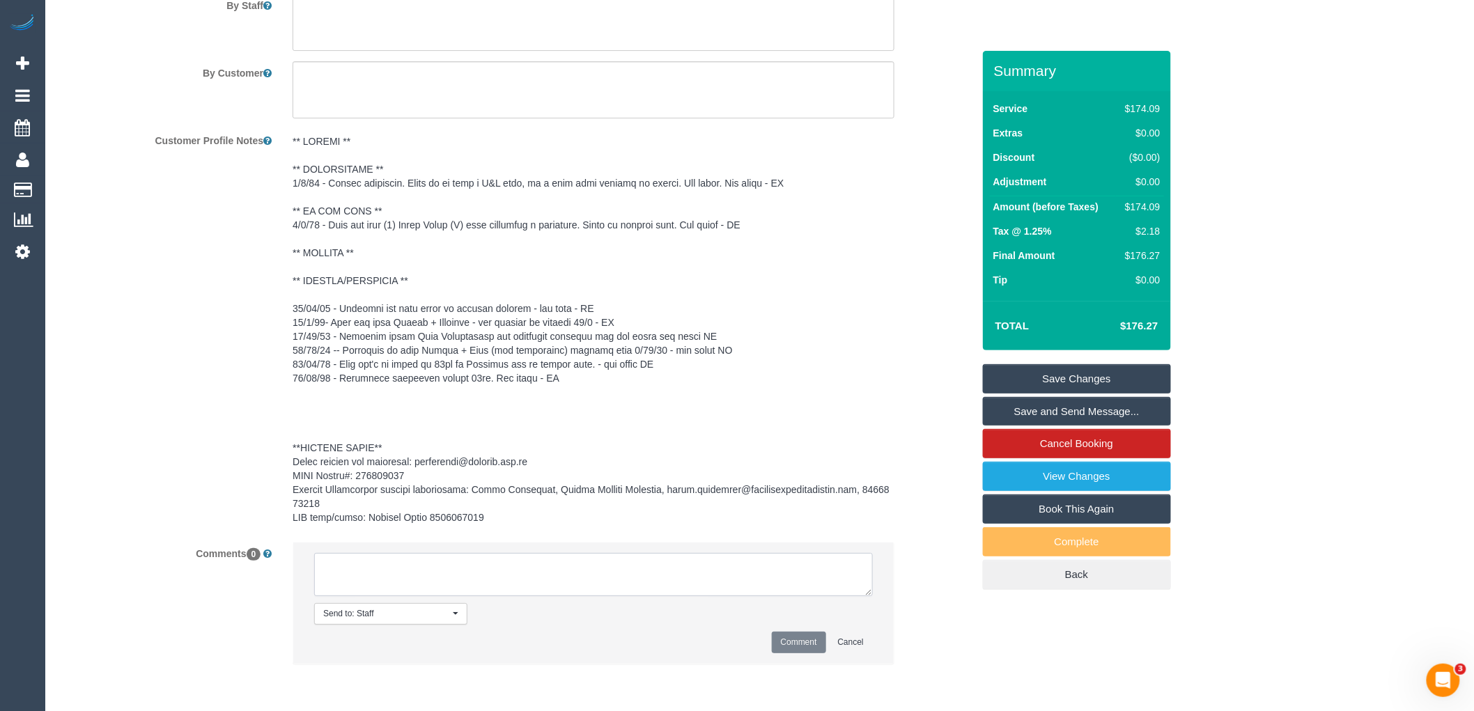
click at [448, 583] on textarea at bounding box center [593, 574] width 559 height 43
paste textarea "(3) [PERSON_NAME] + [PERSON_NAME] (C)"
type textarea "(3) [PERSON_NAME] + [PERSON_NAME] (C) no longer working tuesdays Customer conta…"
click at [796, 641] on button "Comment" at bounding box center [799, 643] width 54 height 22
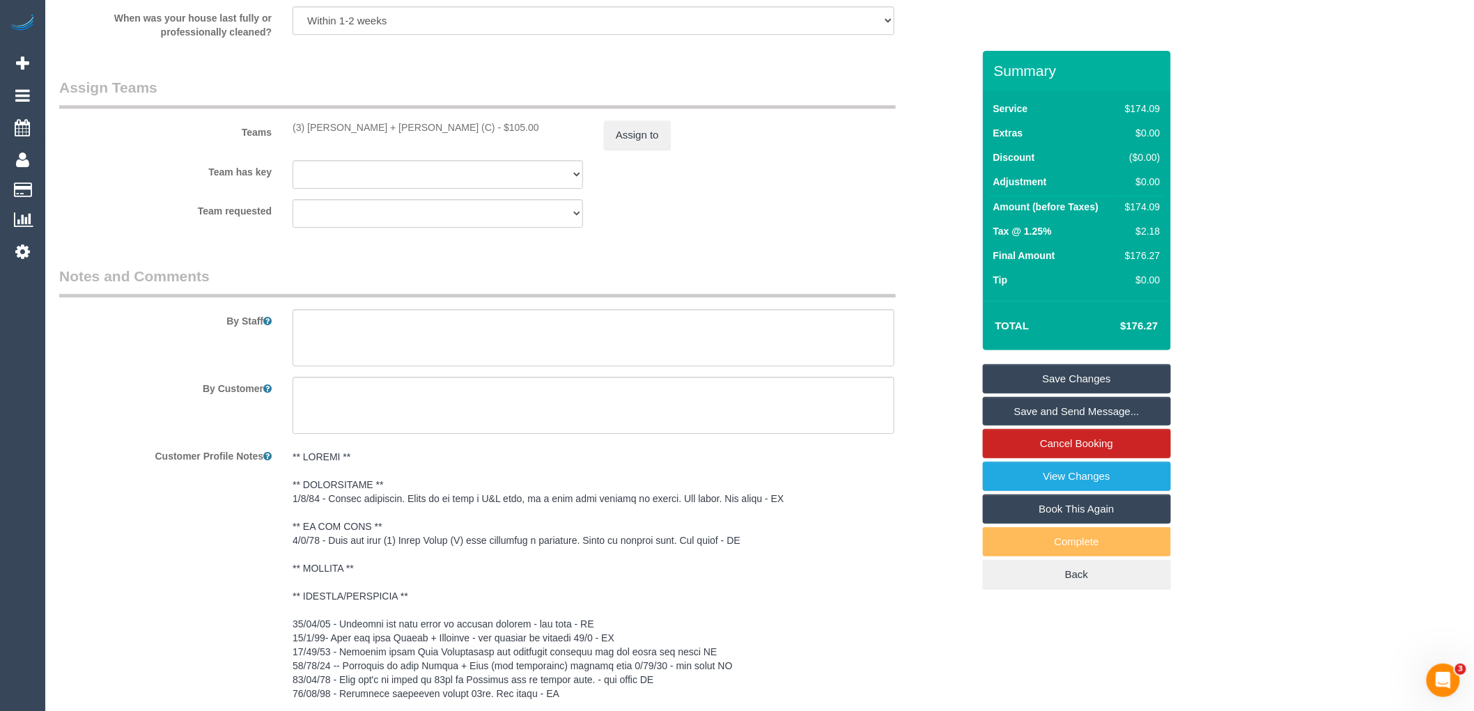
scroll to position [1426, 0]
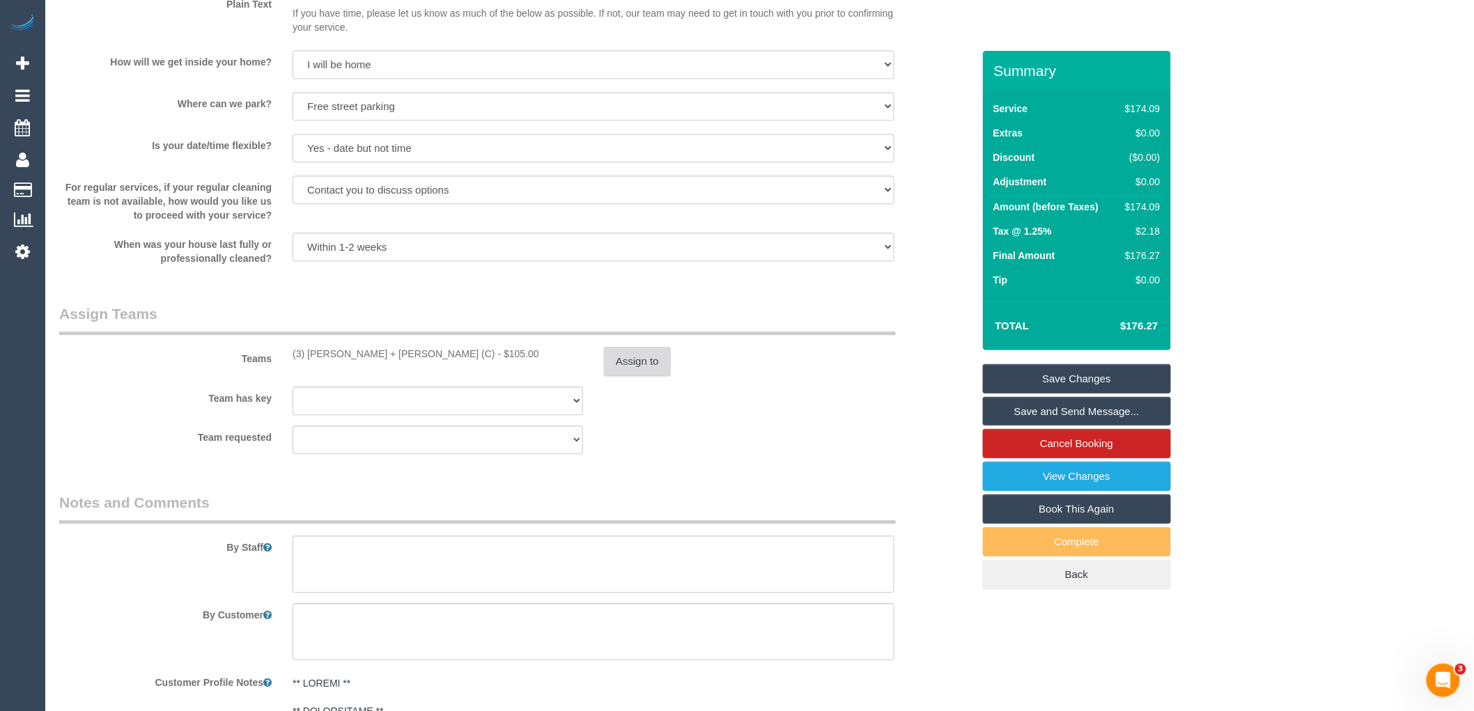
click at [644, 360] on button "Assign to" at bounding box center [637, 361] width 67 height 29
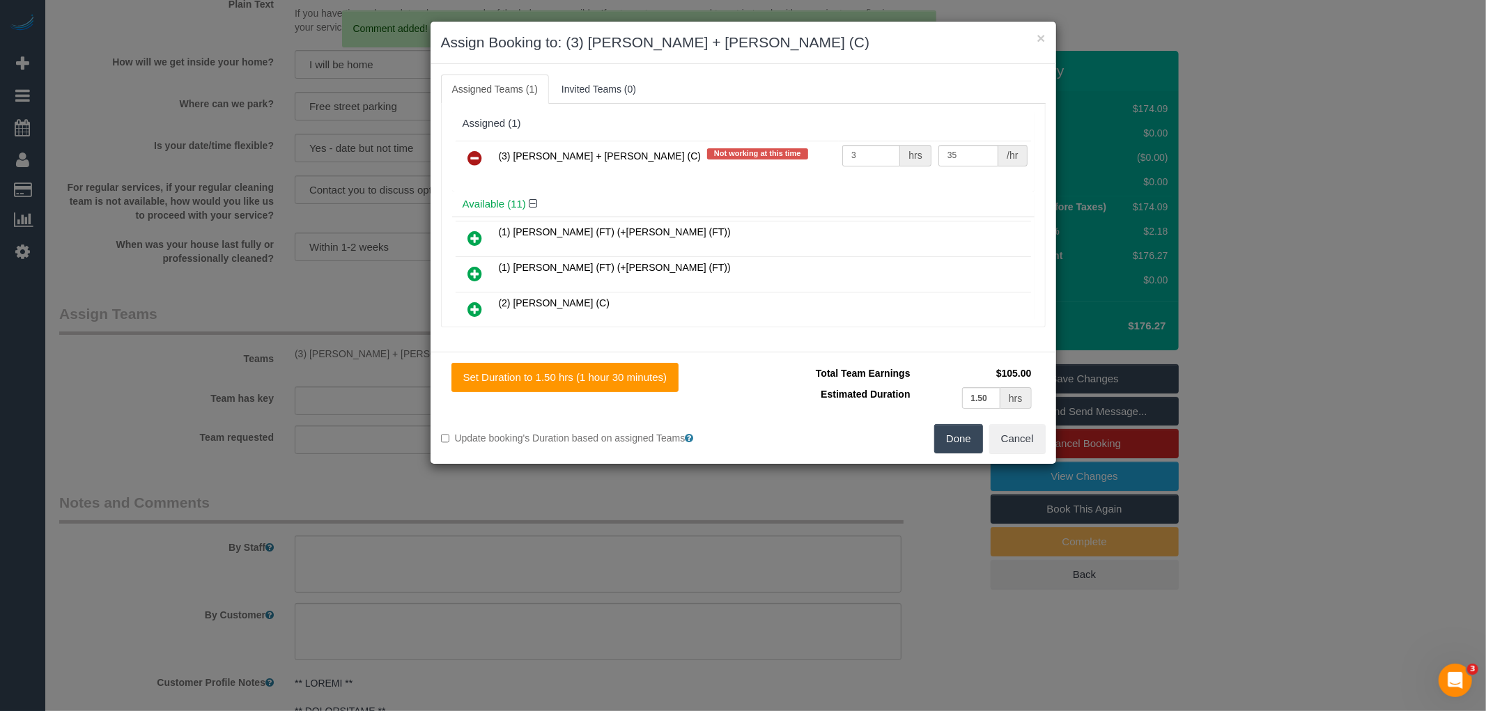
click at [478, 160] on icon at bounding box center [475, 158] width 15 height 17
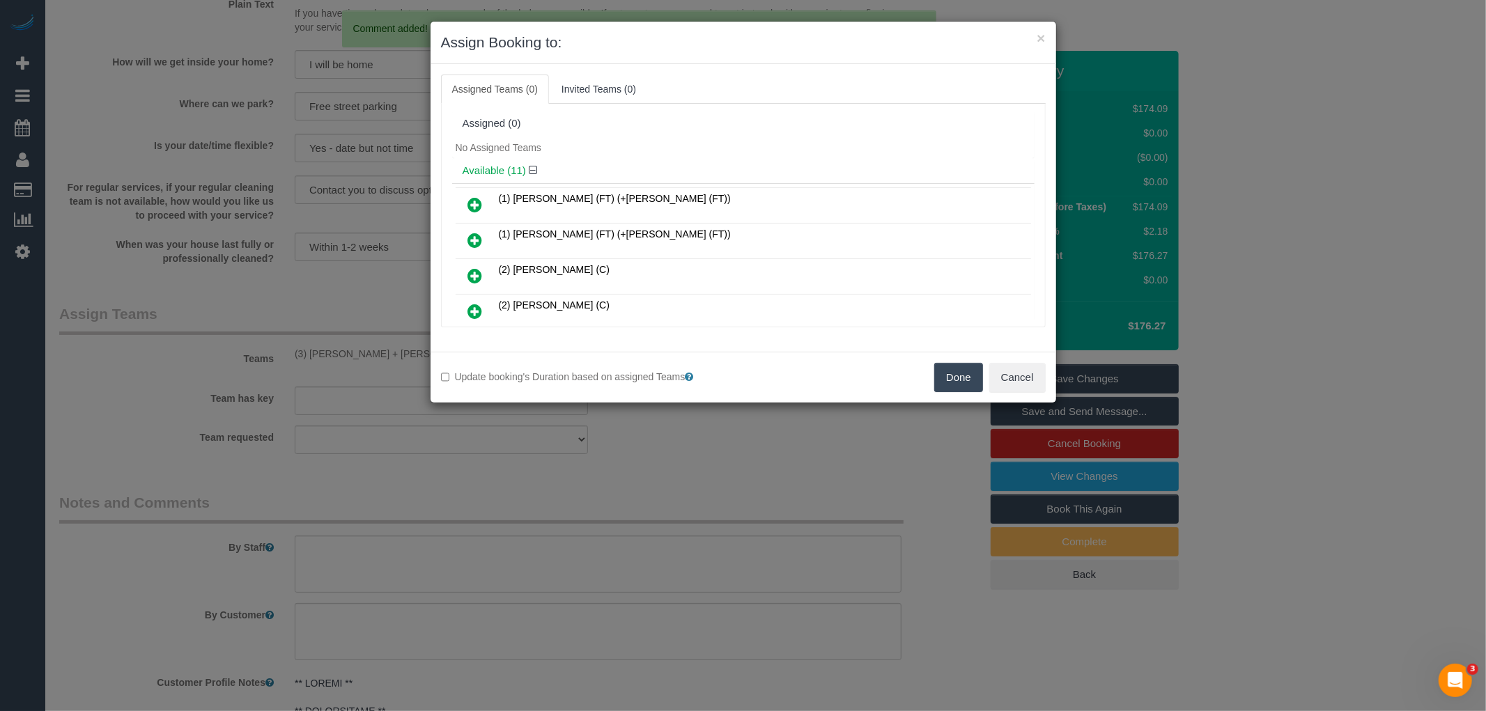
click at [957, 379] on button "Done" at bounding box center [958, 377] width 49 height 29
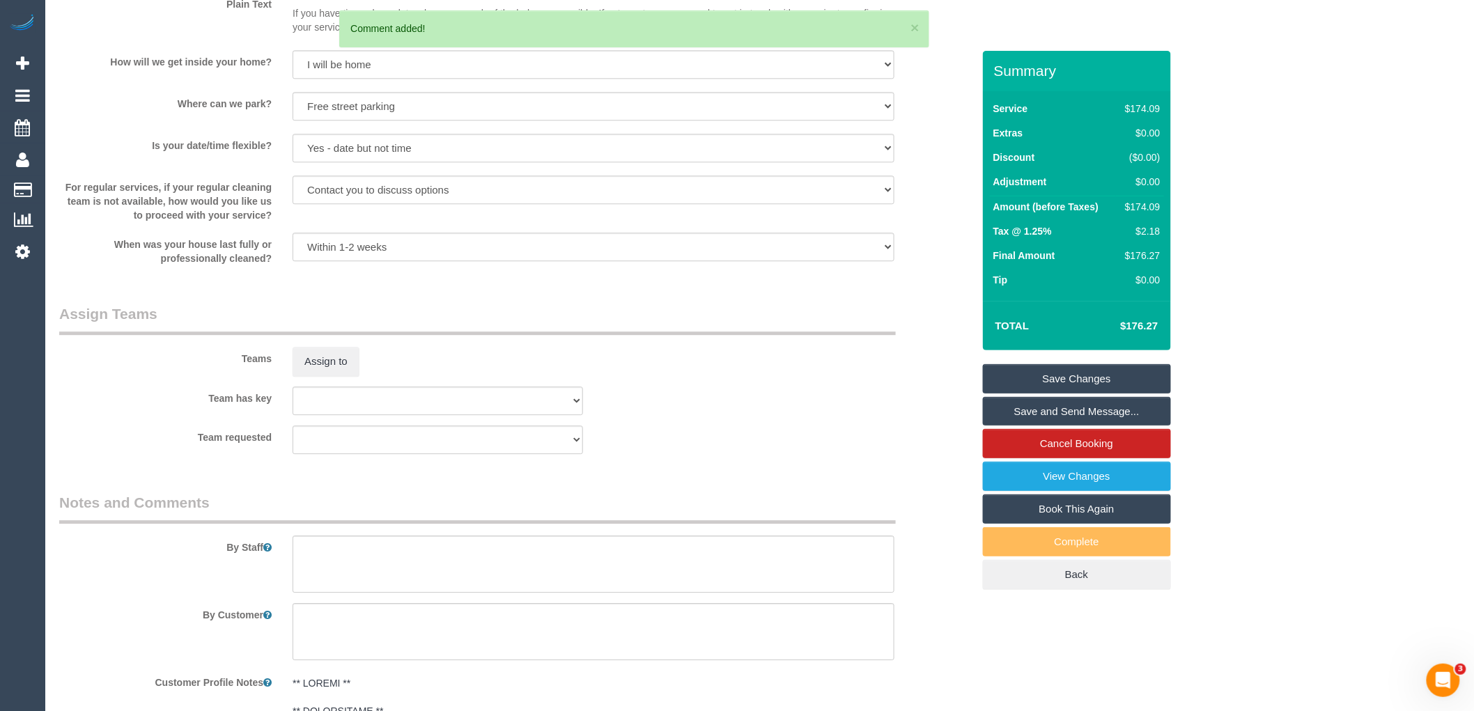
click at [1104, 379] on link "Save Changes" at bounding box center [1077, 378] width 188 height 29
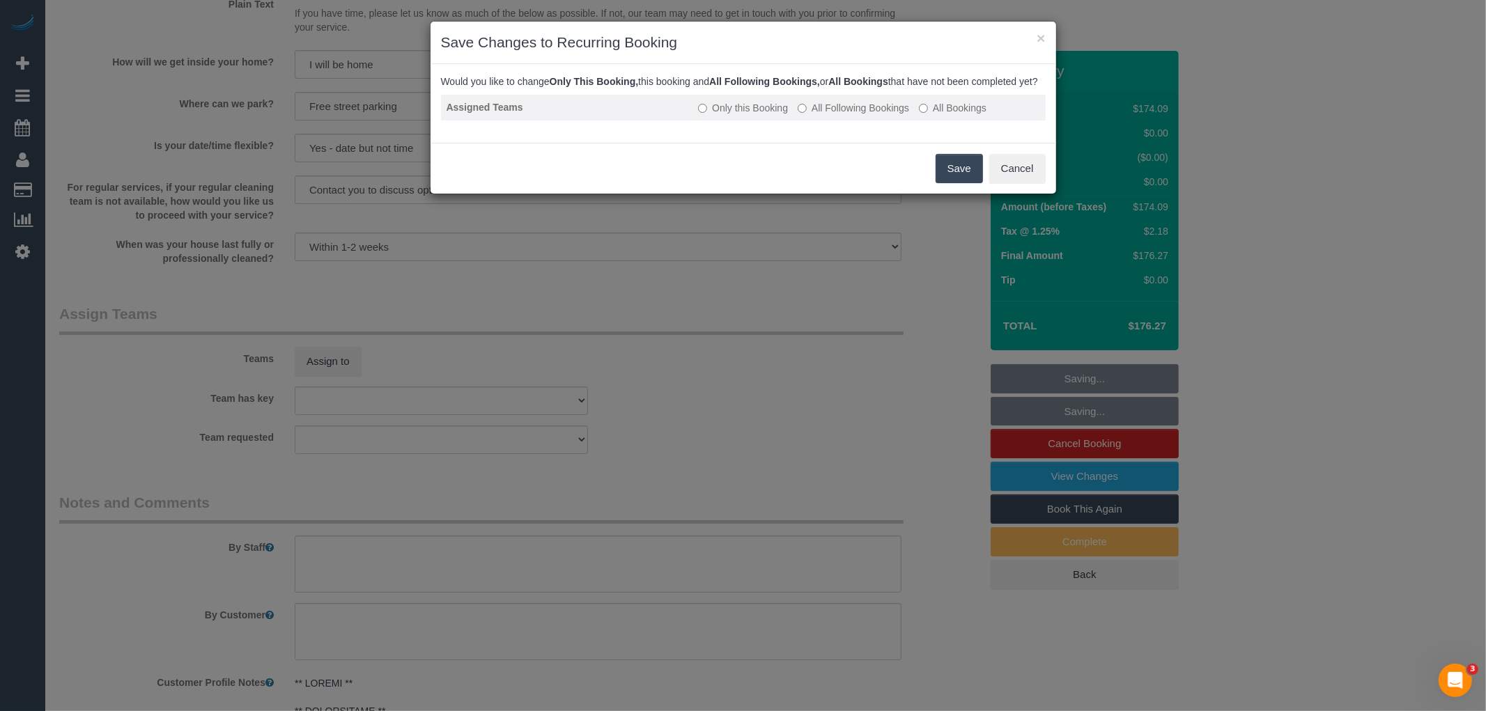
click at [865, 115] on label "All Following Bookings" at bounding box center [852, 108] width 111 height 14
click at [957, 181] on button "Save" at bounding box center [958, 168] width 47 height 29
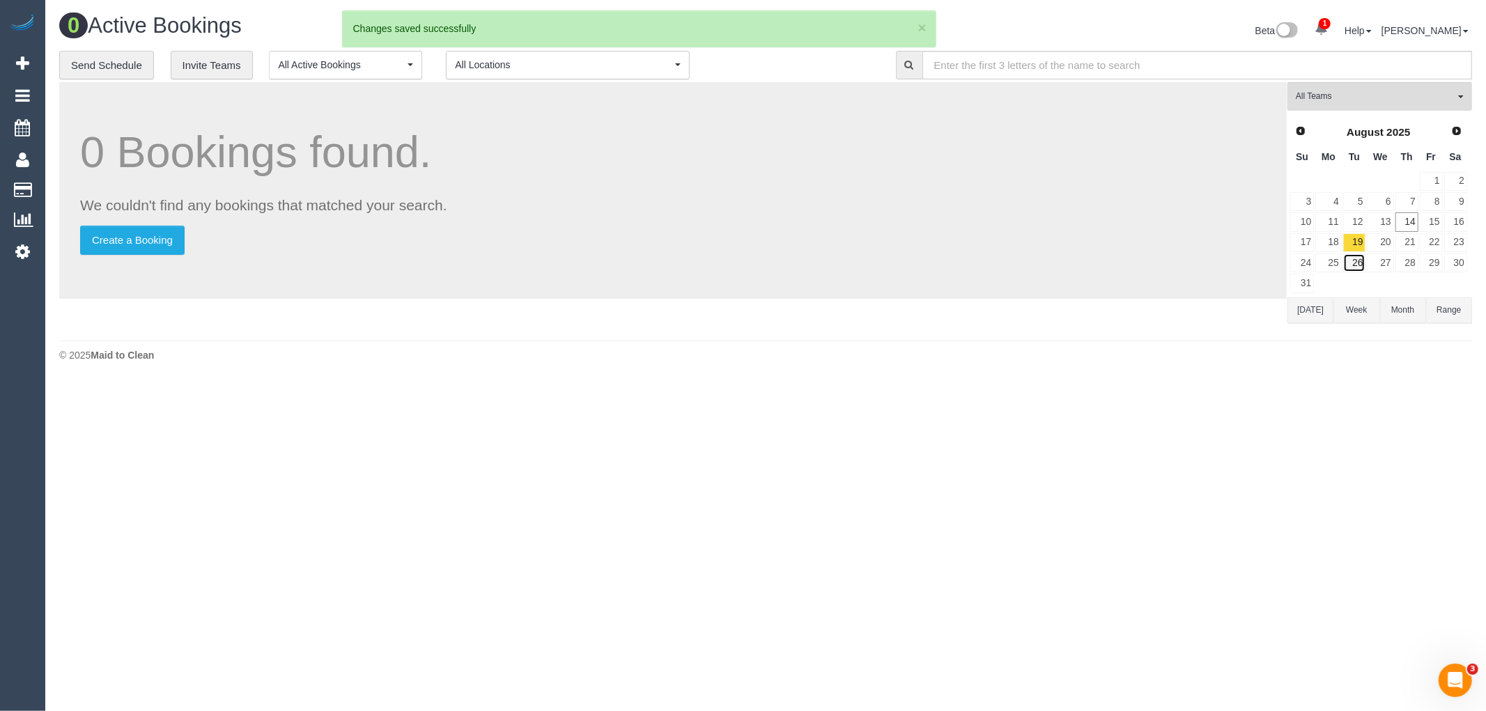
click at [1360, 263] on link "26" at bounding box center [1354, 263] width 23 height 19
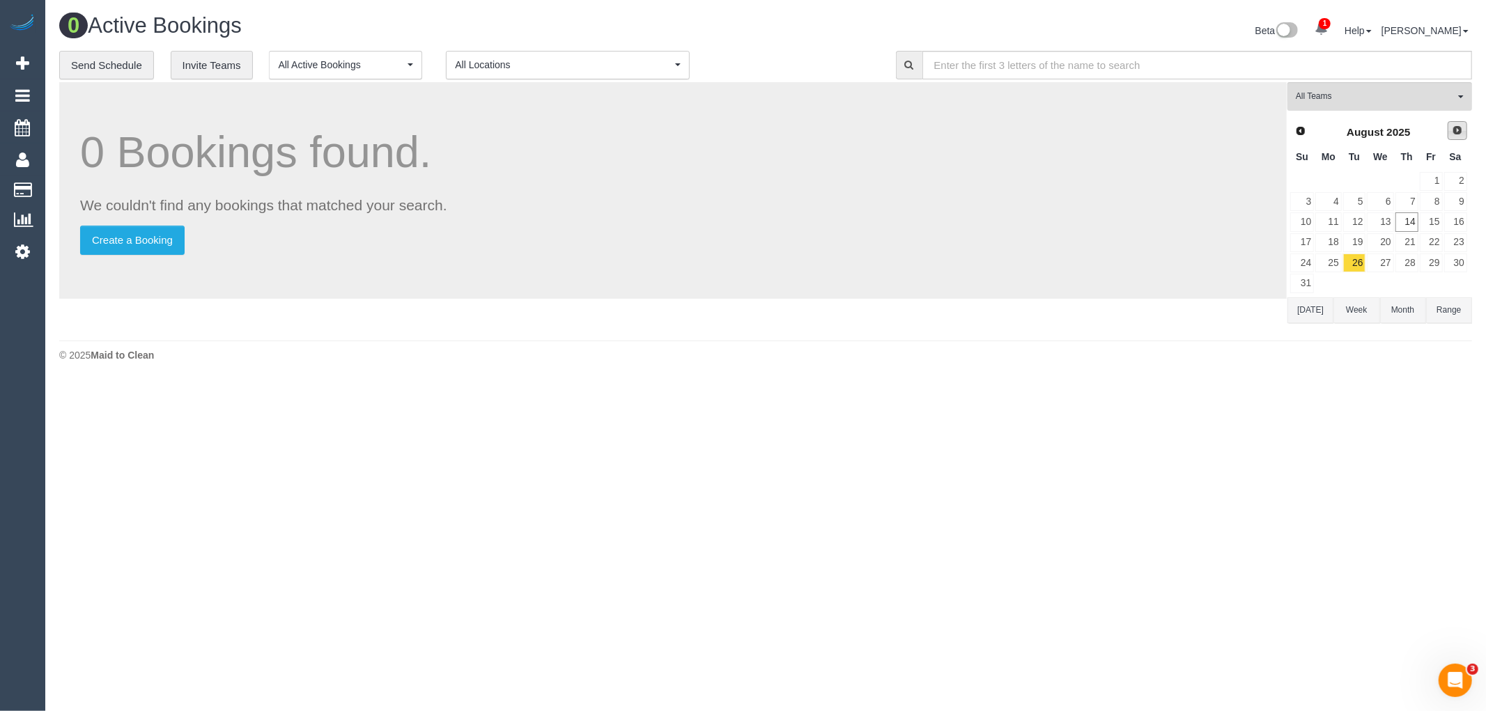
click at [1464, 131] on link "Next" at bounding box center [1457, 131] width 20 height 20
click at [1350, 181] on link "2" at bounding box center [1354, 181] width 23 height 19
click at [1355, 196] on link "9" at bounding box center [1354, 201] width 23 height 19
click at [1356, 223] on link "16" at bounding box center [1354, 221] width 23 height 19
click at [1360, 245] on link "23" at bounding box center [1354, 242] width 23 height 19
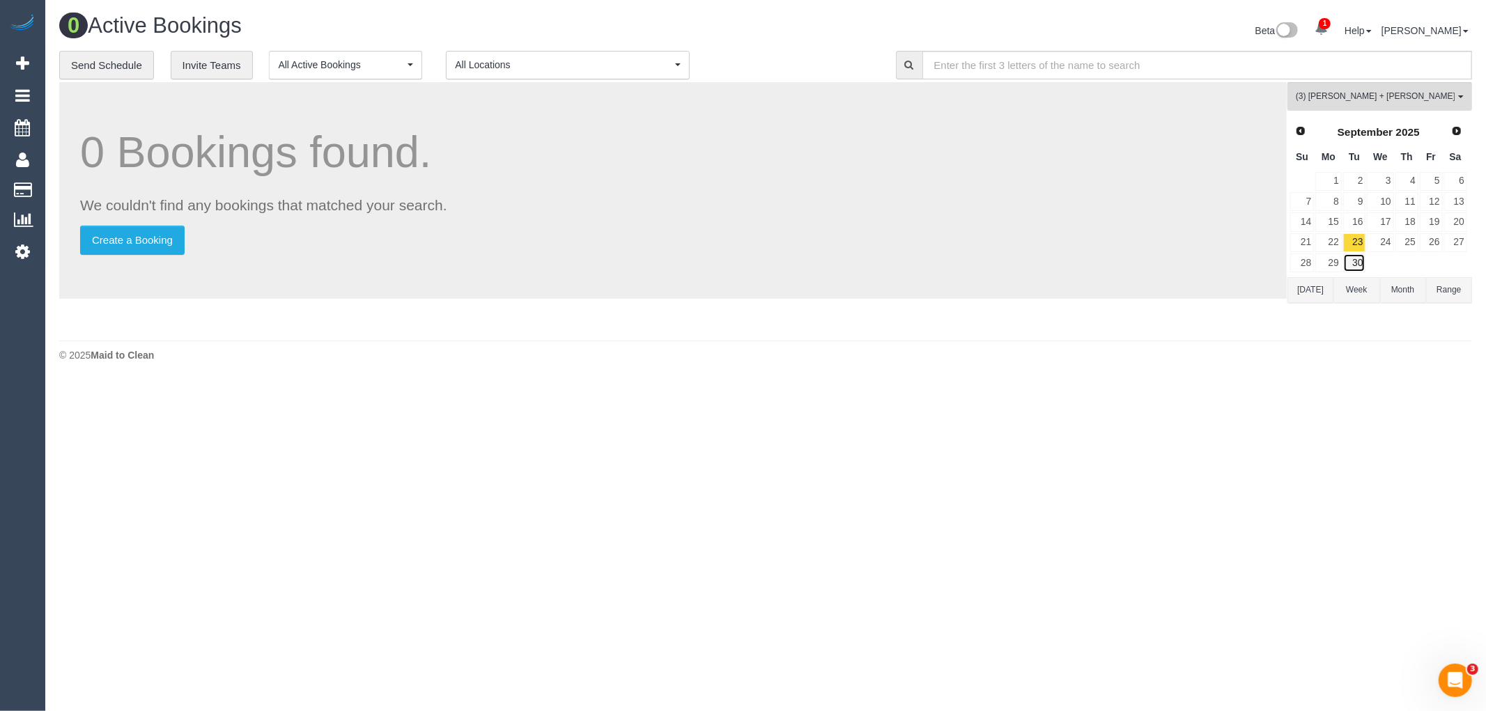
click at [1359, 268] on link "30" at bounding box center [1354, 263] width 23 height 19
click at [1454, 133] on span "Next" at bounding box center [1456, 130] width 11 height 11
click at [1355, 203] on link "7" at bounding box center [1354, 201] width 23 height 19
click at [1360, 224] on link "14" at bounding box center [1354, 221] width 23 height 19
click at [1360, 240] on link "21" at bounding box center [1354, 242] width 23 height 19
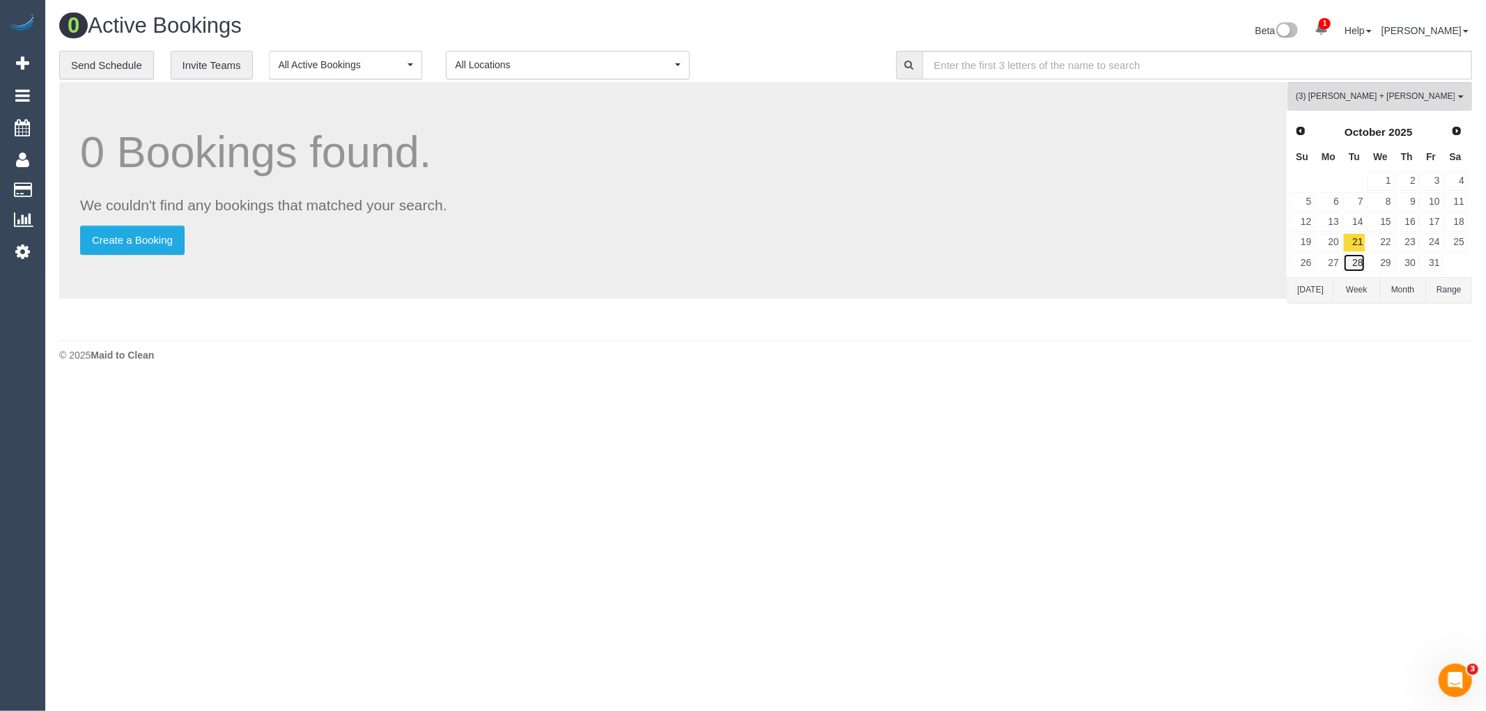
click at [1359, 256] on link "28" at bounding box center [1354, 263] width 23 height 19
